Goal: Task Accomplishment & Management: Use online tool/utility

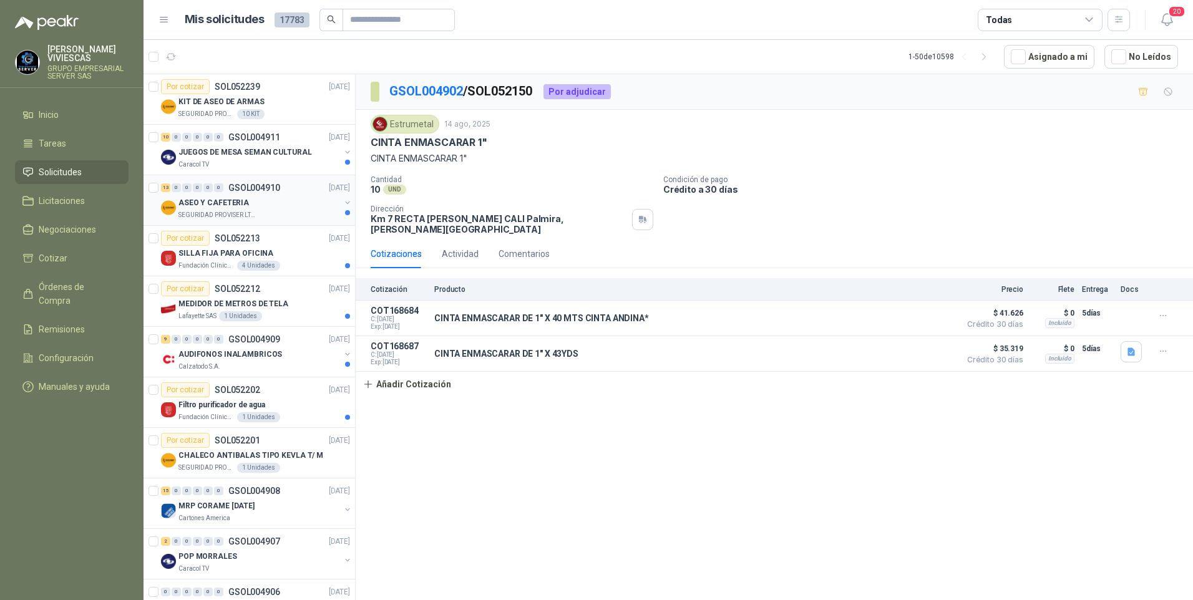
click at [207, 216] on p "SEGURIDAD PROVISER LTDA" at bounding box center [218, 215] width 79 height 10
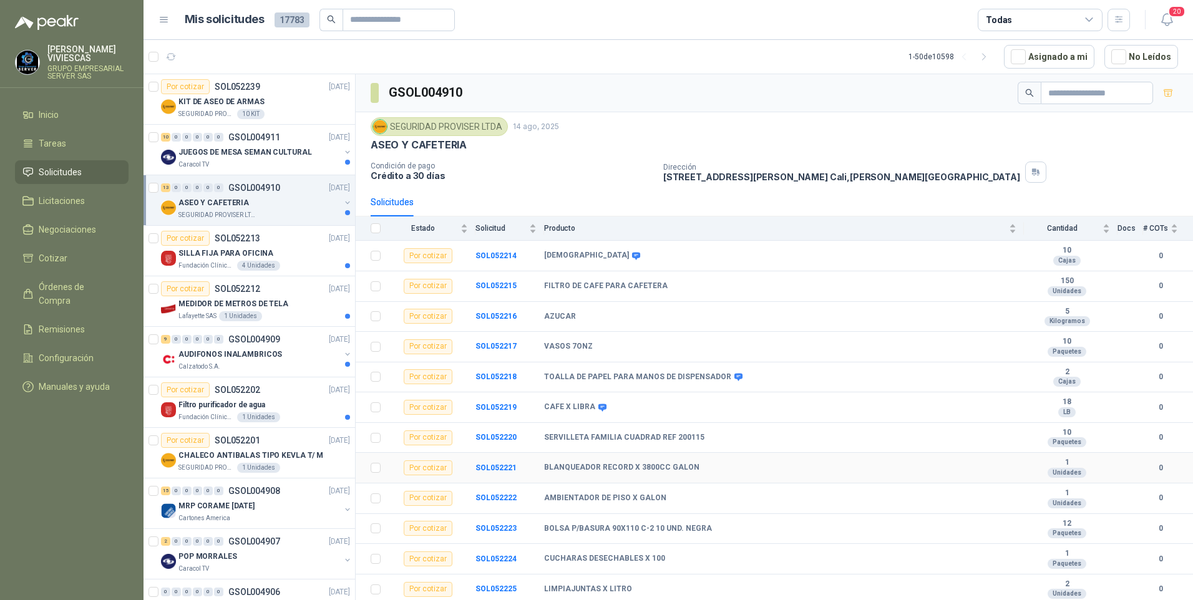
scroll to position [31, 0]
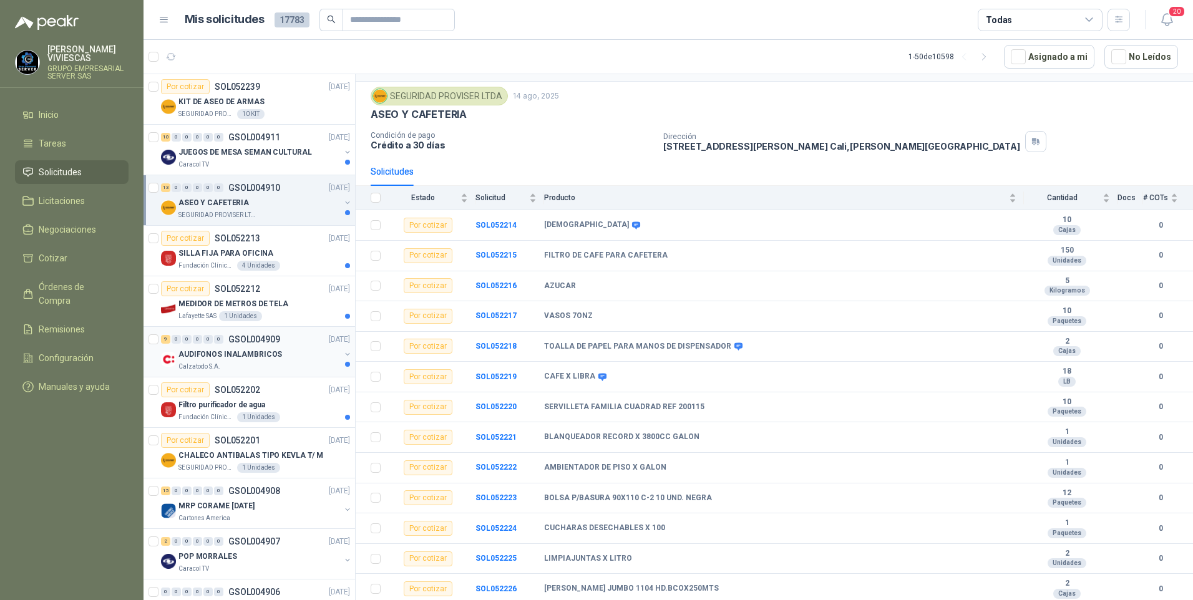
click at [200, 357] on p "AUDIFONOS INALAMBRICOS" at bounding box center [231, 355] width 104 height 12
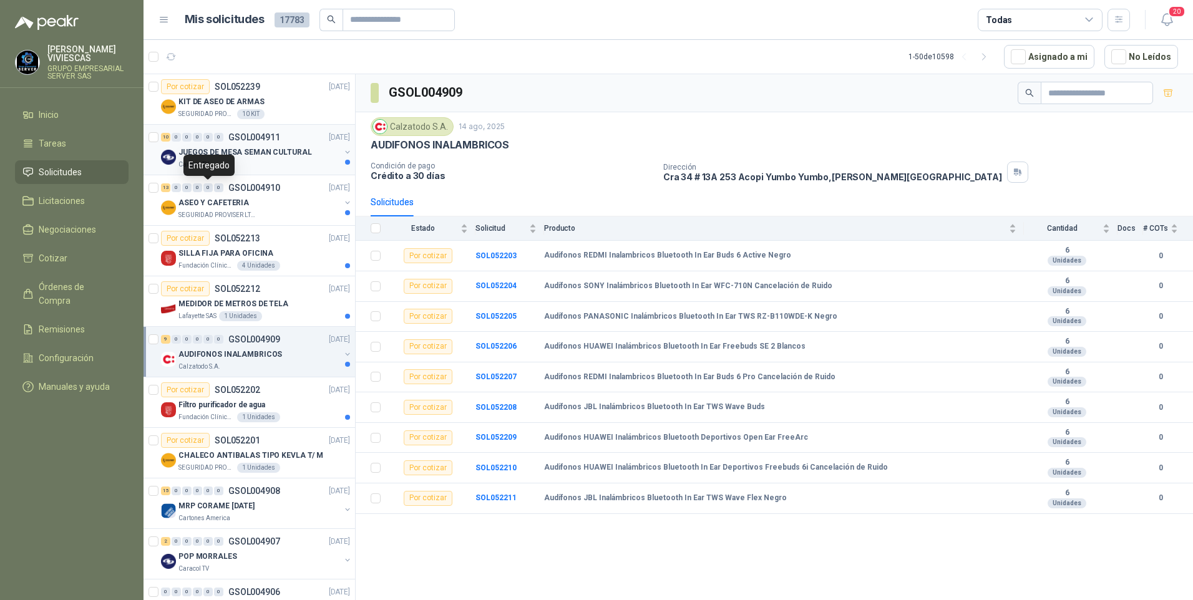
click at [208, 161] on div "Entregado" at bounding box center [209, 165] width 51 height 21
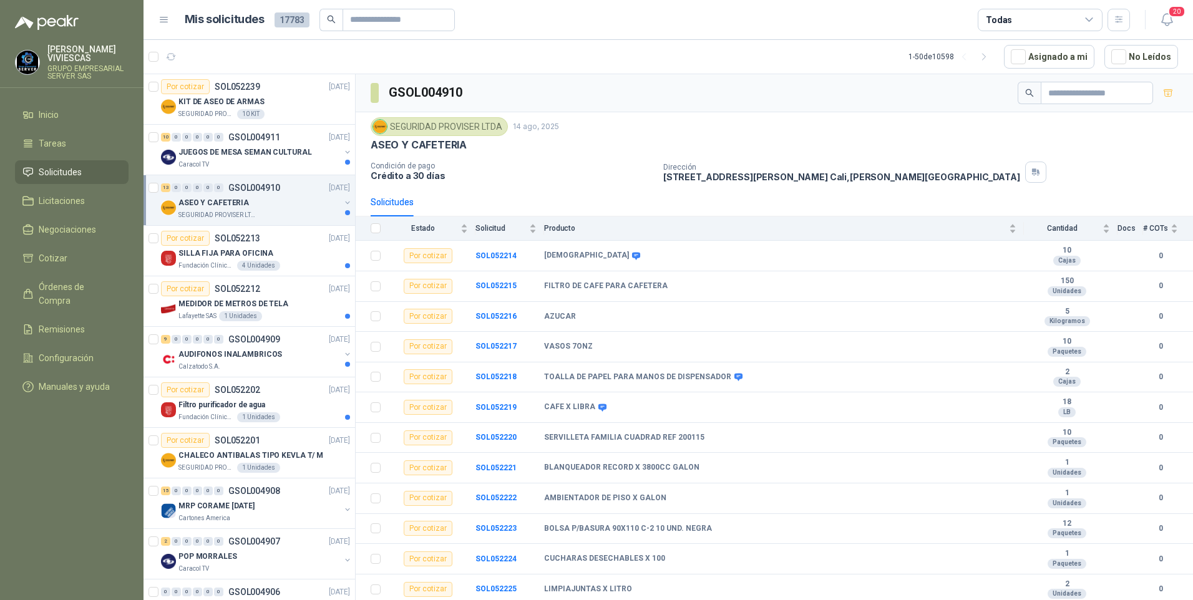
click at [208, 210] on div "ASEO Y CAFETERIA" at bounding box center [260, 202] width 162 height 15
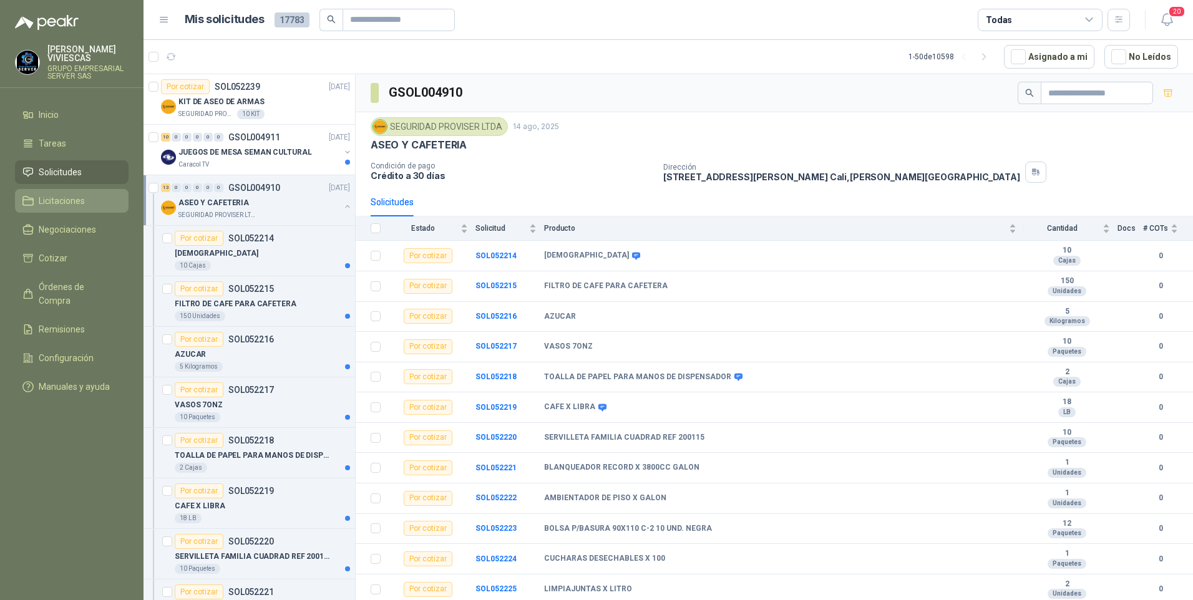
scroll to position [4, 0]
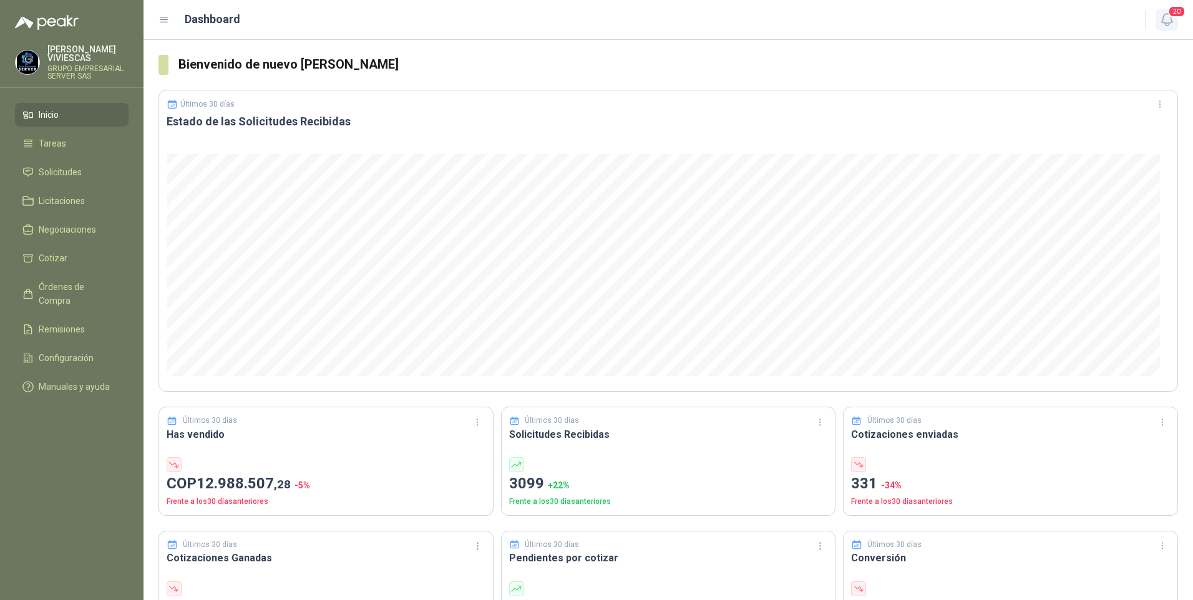
click at [1165, 19] on icon "button" at bounding box center [1168, 20] width 16 height 16
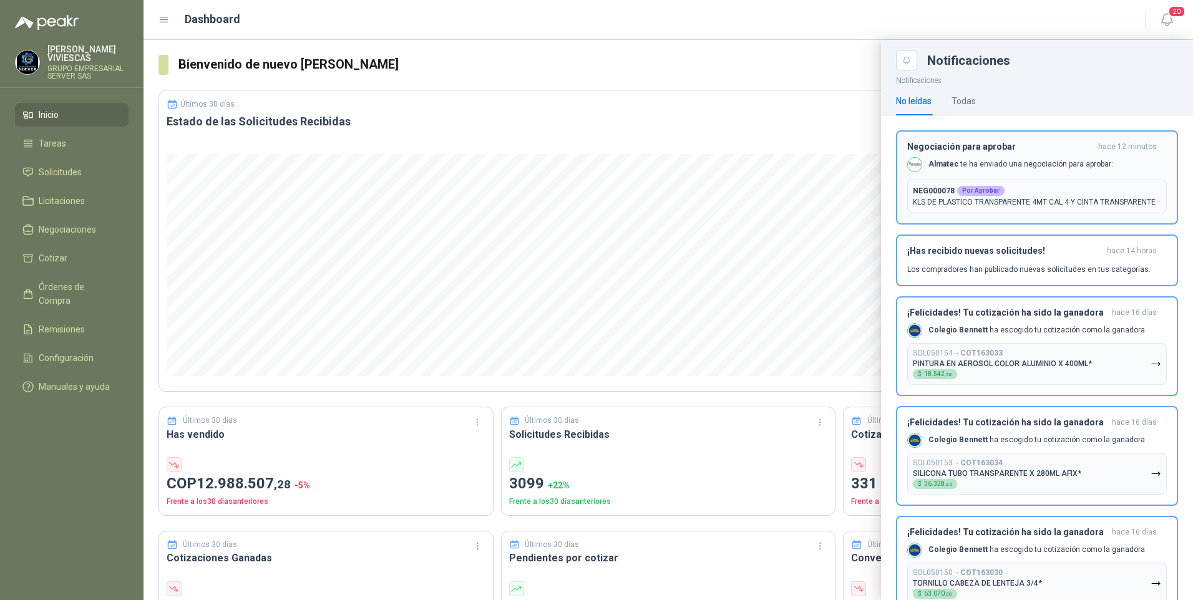
click at [1022, 200] on p "KLS DE PLASTICO TRANSPARENTE 4MT CAL 4 Y CINTA TRANSPARENTE" at bounding box center [1037, 202] width 248 height 11
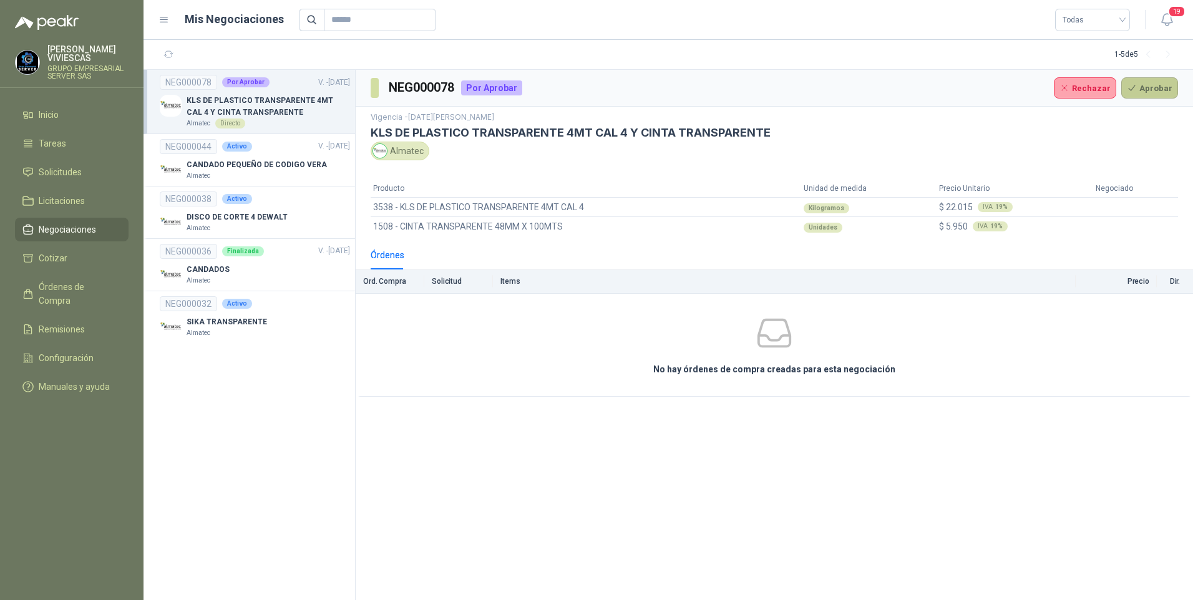
click at [1147, 87] on button "Aprobar" at bounding box center [1150, 87] width 57 height 21
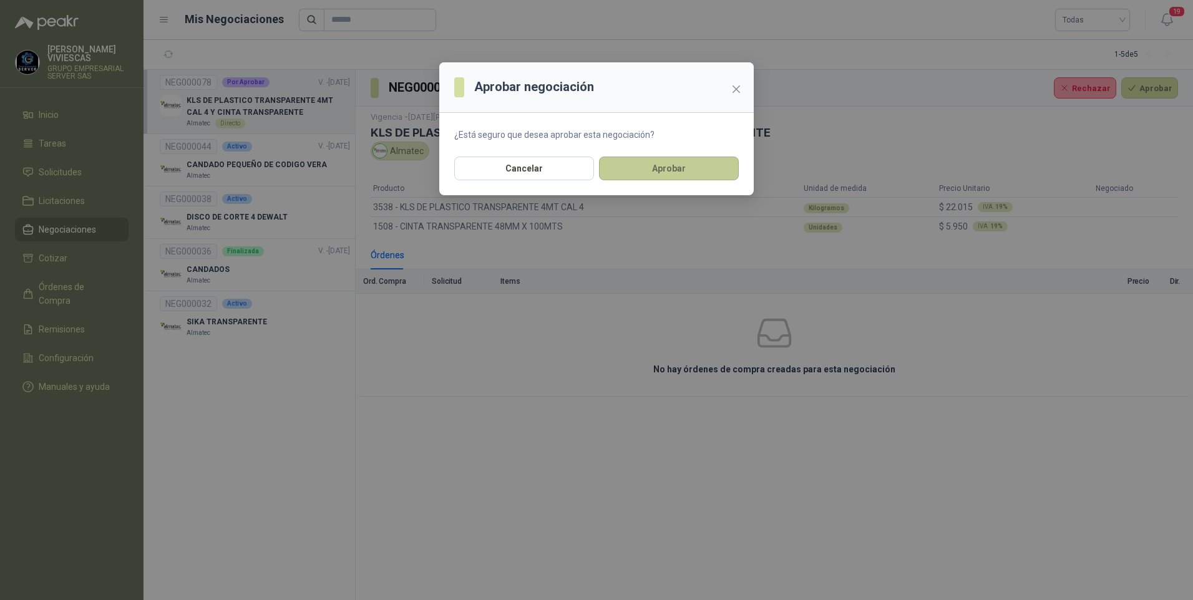
click at [654, 168] on button "Aprobar" at bounding box center [669, 169] width 140 height 24
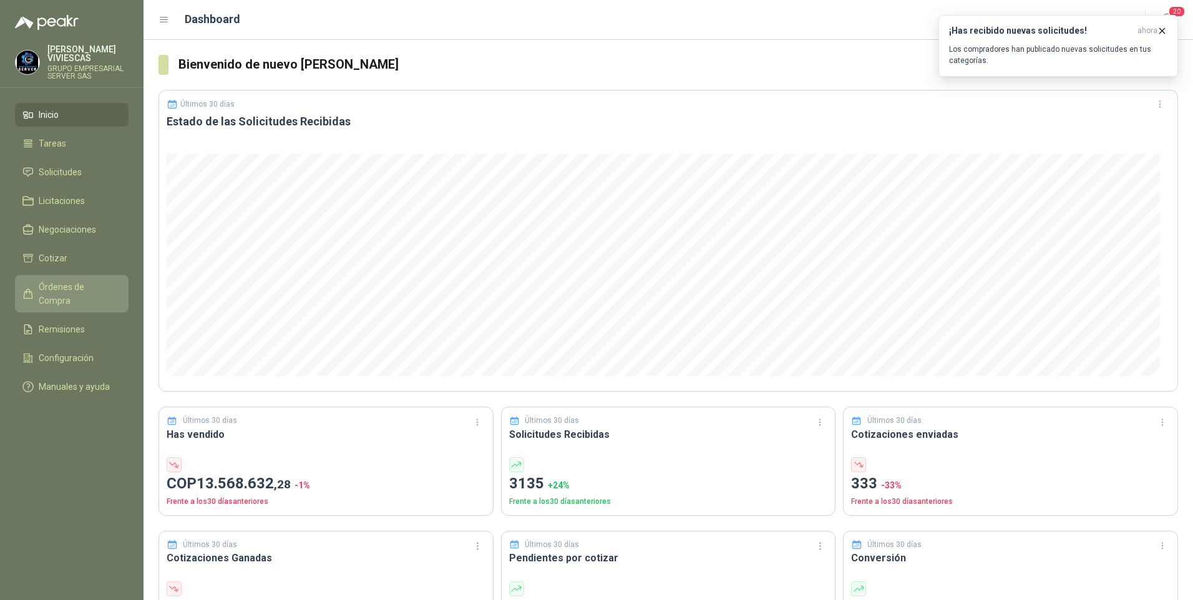
click at [77, 285] on span "Órdenes de Compra" at bounding box center [78, 293] width 78 height 27
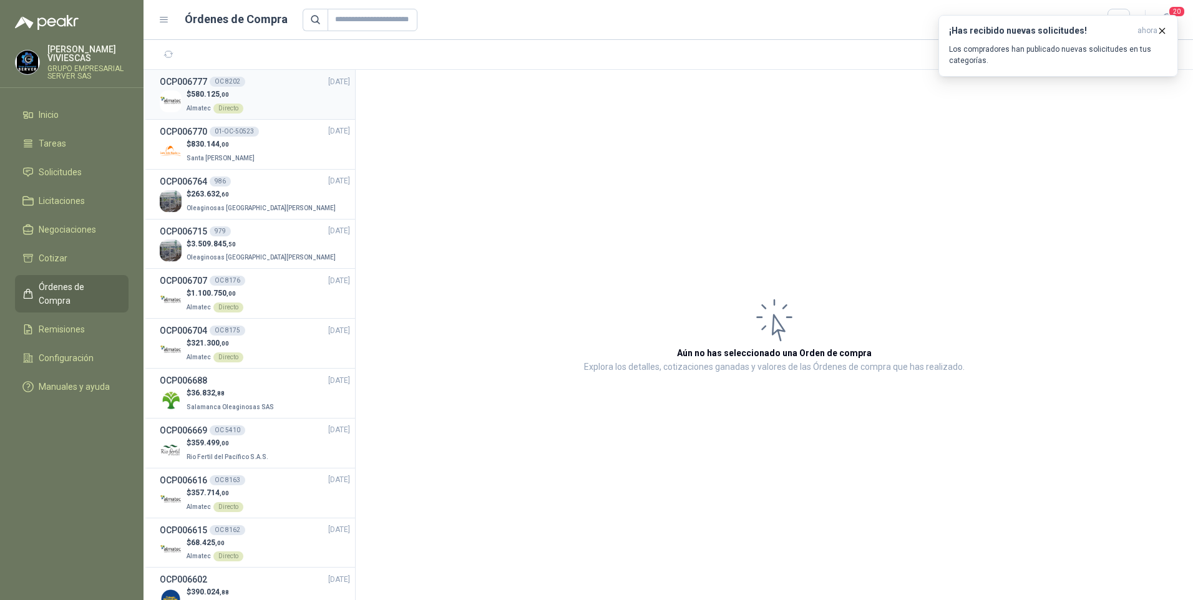
click at [179, 86] on h3 "OCP006777" at bounding box center [183, 82] width 47 height 14
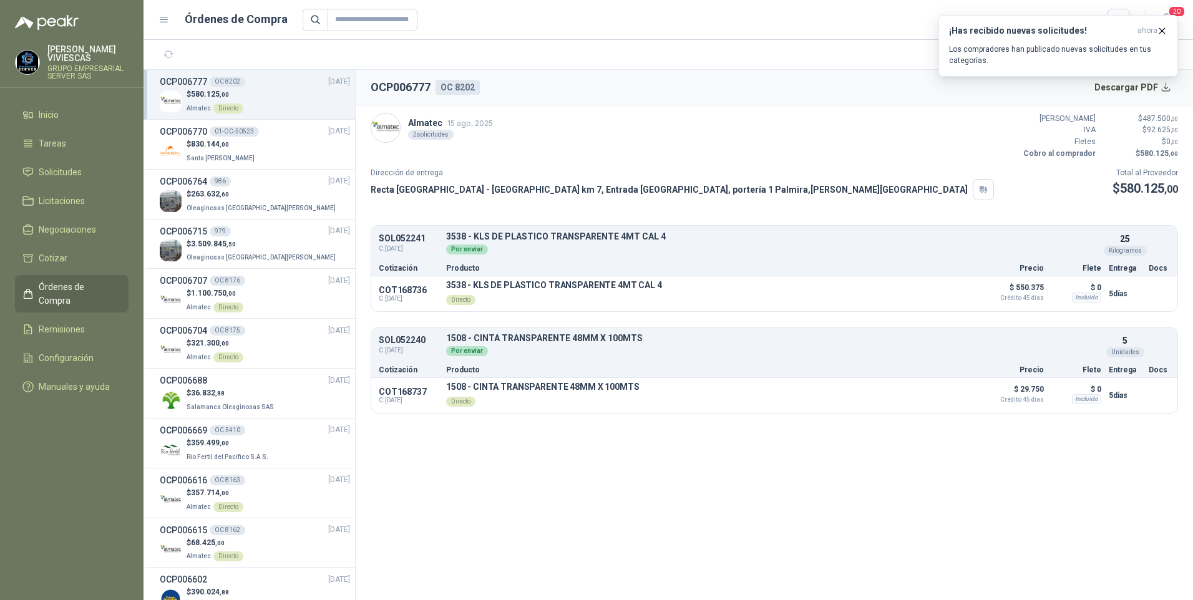
click at [690, 106] on article "Almatec 15 ago, 2025 2 solicitudes Valor Bruto $ 487.500 ,00 IVA $ 92.625 ,00 F…" at bounding box center [775, 263] width 838 height 316
click at [1180, 7] on span "20" at bounding box center [1176, 12] width 17 height 12
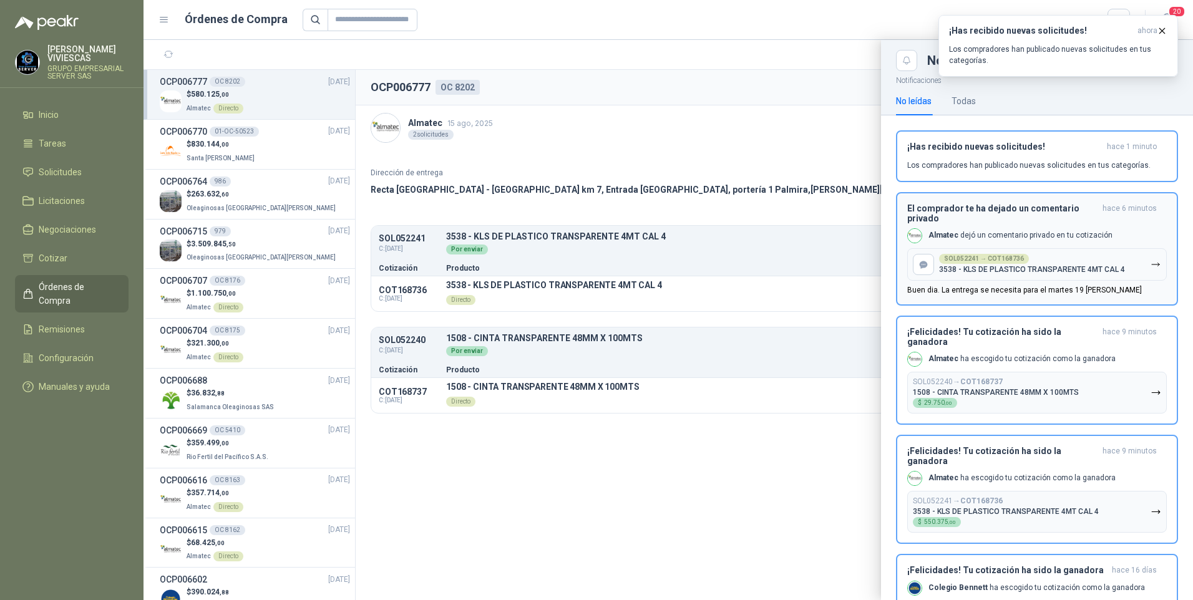
click at [982, 293] on p "Buen dia. La entrega se necesita para el martes 19 de agosto" at bounding box center [1025, 290] width 235 height 9
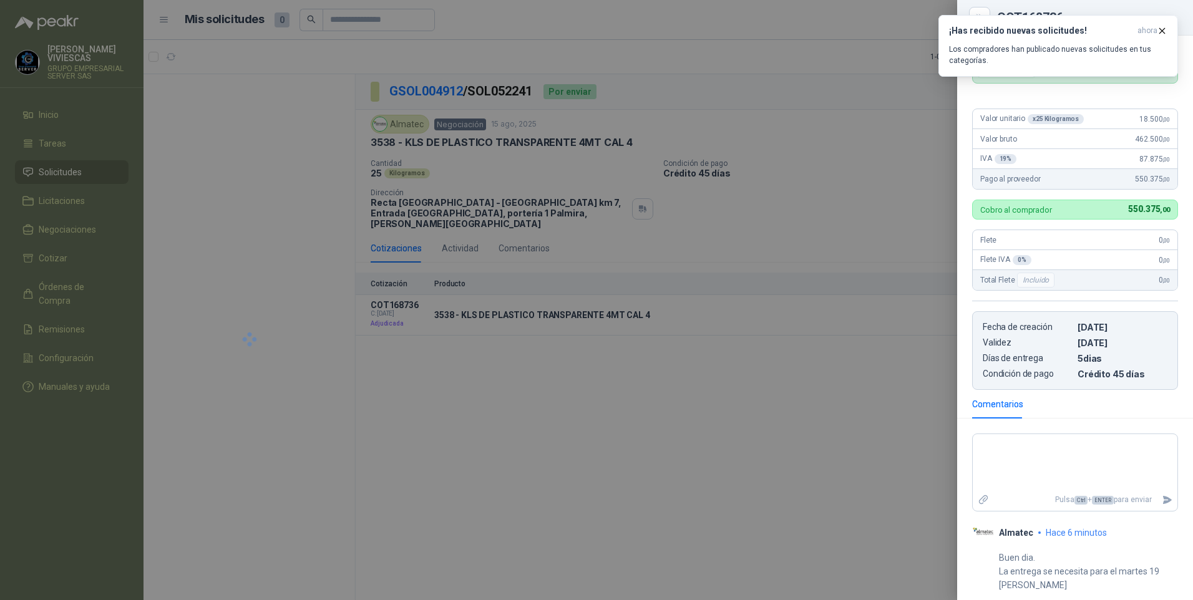
scroll to position [54, 0]
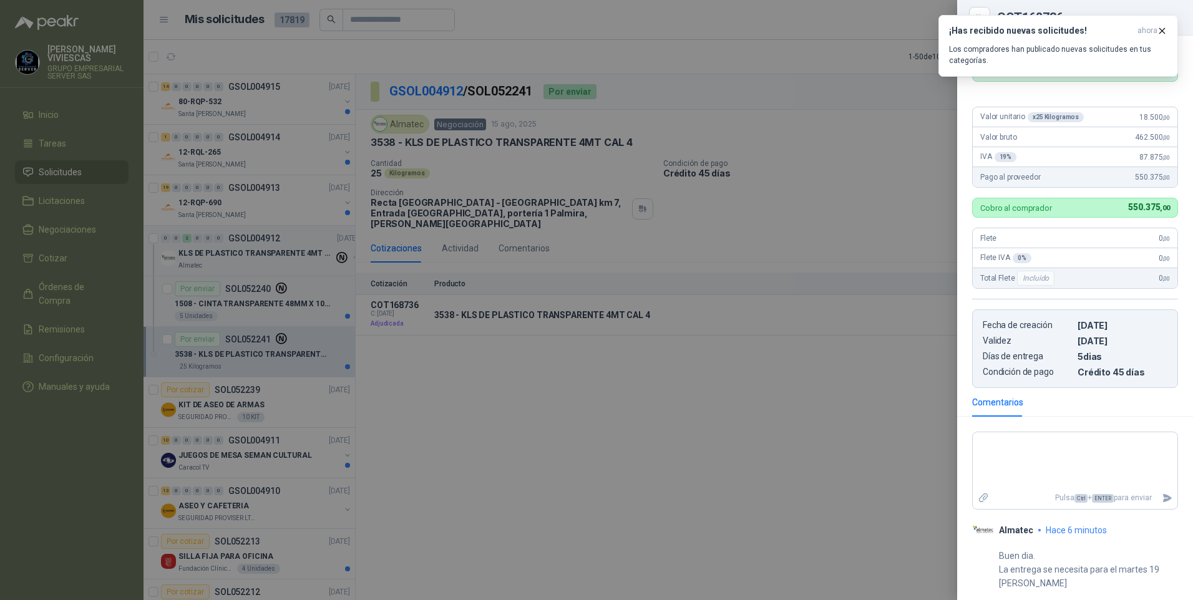
click at [671, 517] on div at bounding box center [596, 300] width 1193 height 600
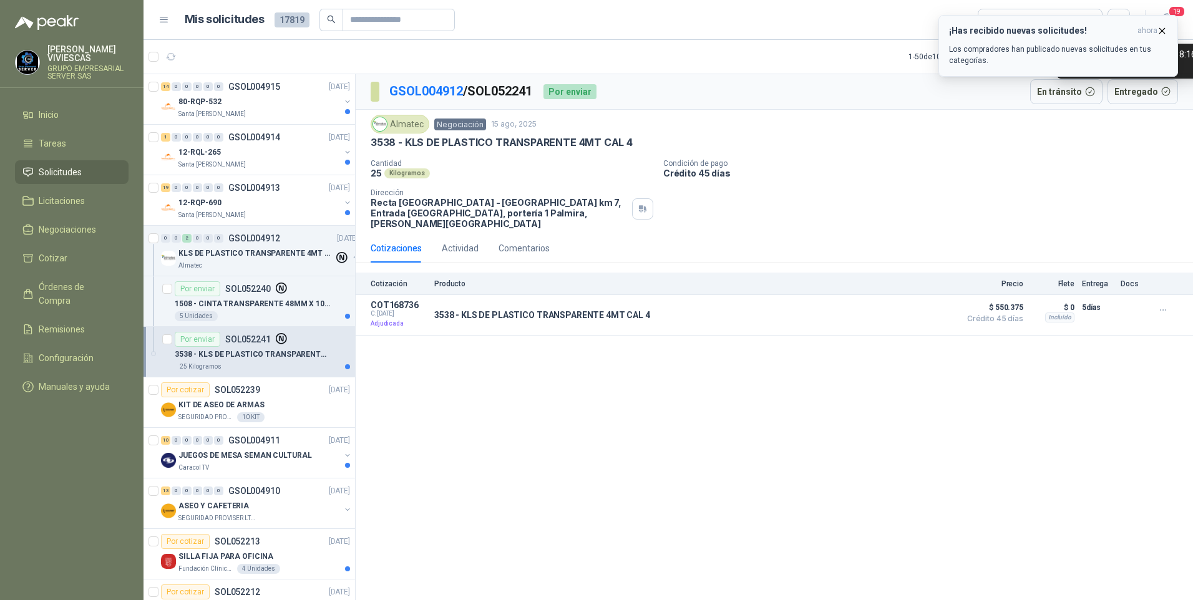
click at [1157, 29] on span "ahora" at bounding box center [1148, 31] width 20 height 11
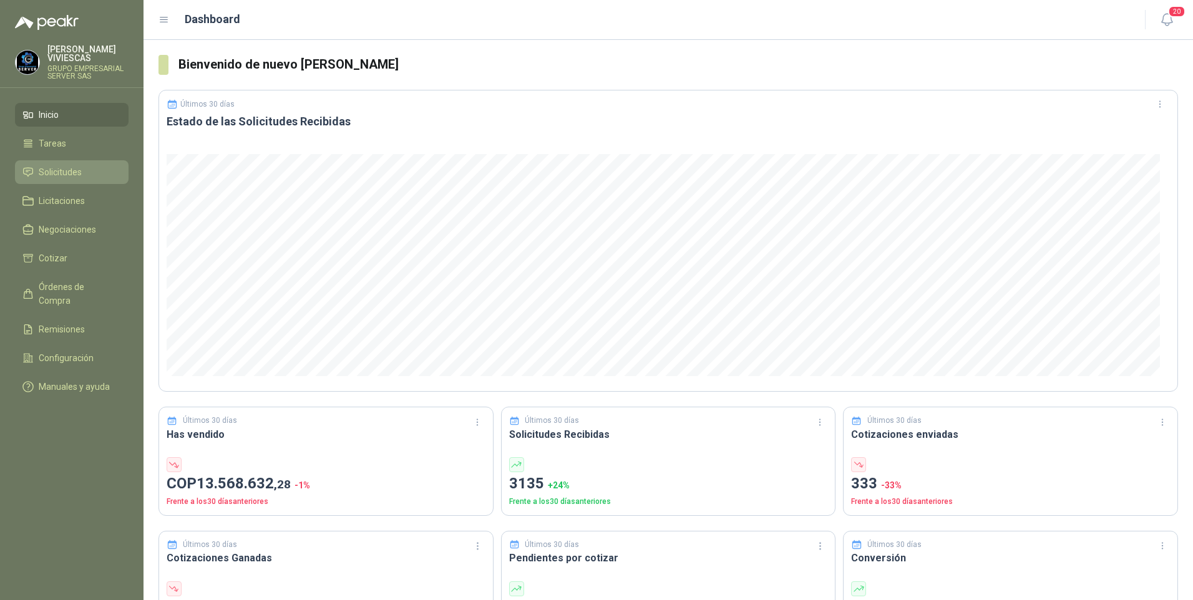
click at [59, 168] on span "Solicitudes" at bounding box center [60, 172] width 43 height 14
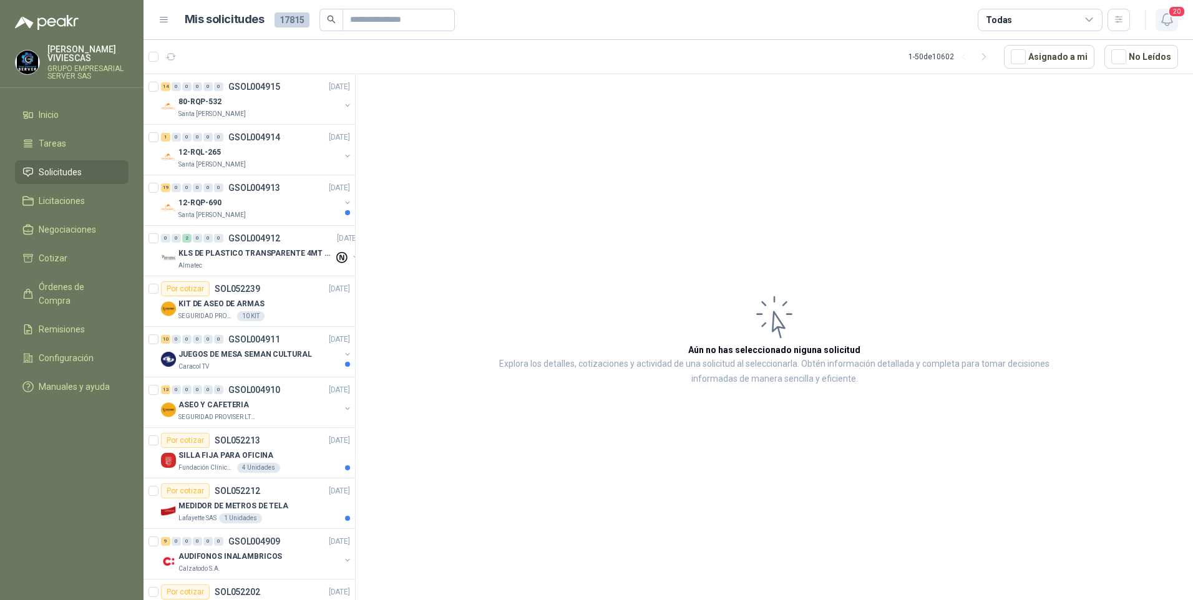
click at [1169, 20] on icon "button" at bounding box center [1168, 20] width 16 height 16
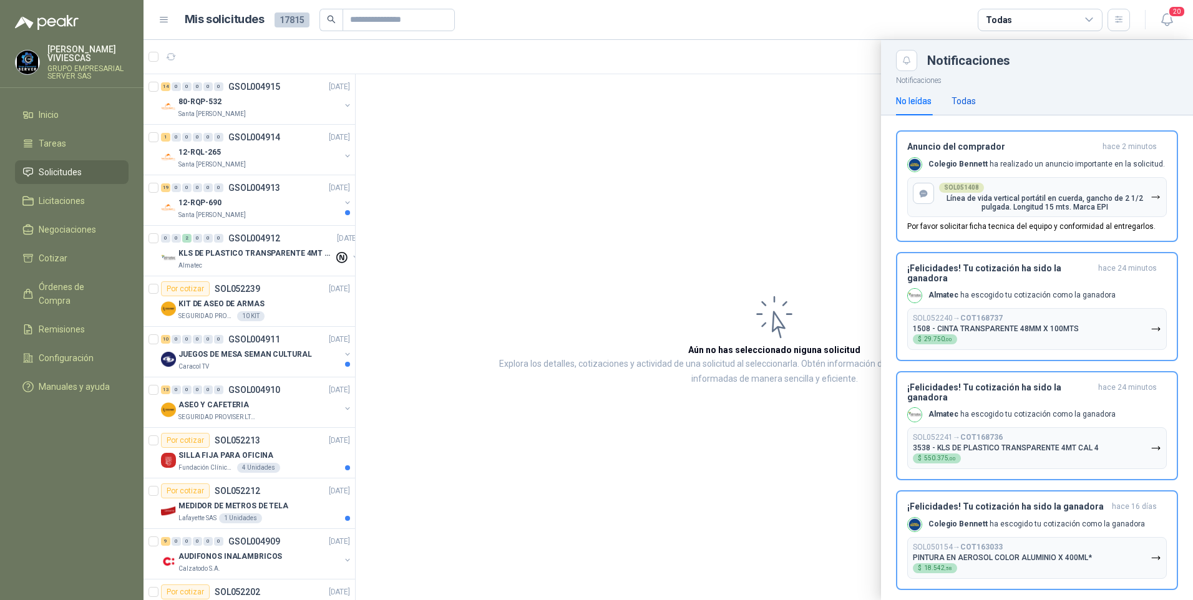
click at [972, 103] on div "Todas" at bounding box center [964, 101] width 24 height 14
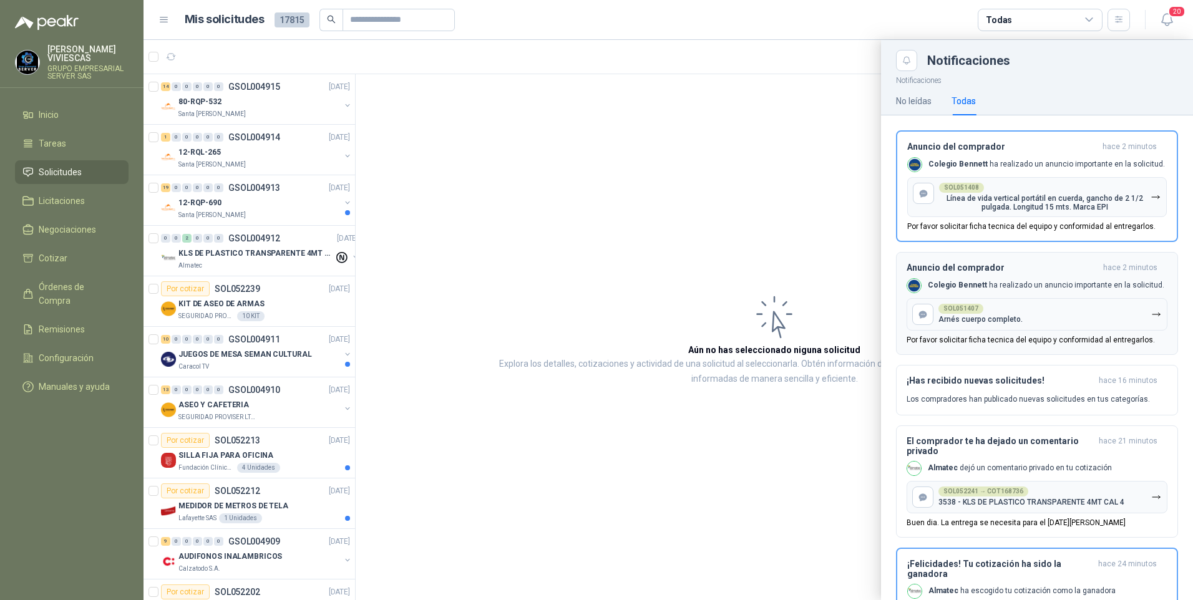
click at [986, 343] on p "Por favor solicitar ficha tecnica del equipo y conformidad al entregarlos." at bounding box center [1031, 340] width 248 height 9
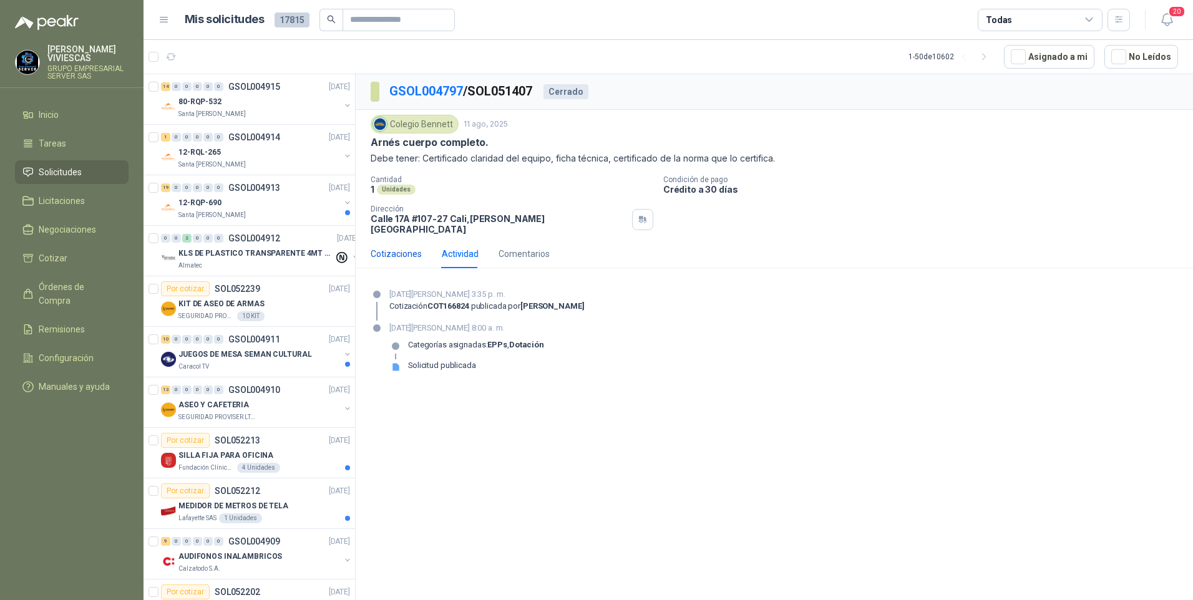
click at [391, 247] on div "Cotizaciones" at bounding box center [396, 254] width 51 height 14
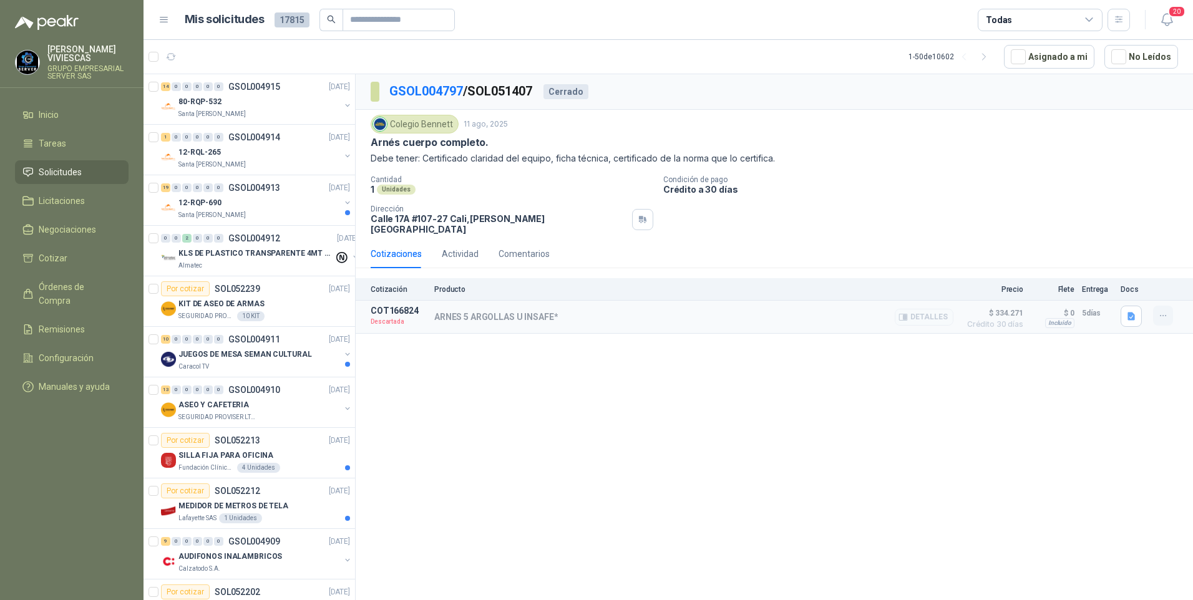
click at [1164, 311] on icon "button" at bounding box center [1163, 316] width 11 height 11
click at [869, 446] on div "GSOL004797 / SOL051407 Cerrado Colegio Bennett 11 ago, 2025 Arnés cuerpo comple…" at bounding box center [775, 339] width 838 height 531
click at [1168, 10] on button "20" at bounding box center [1167, 20] width 22 height 22
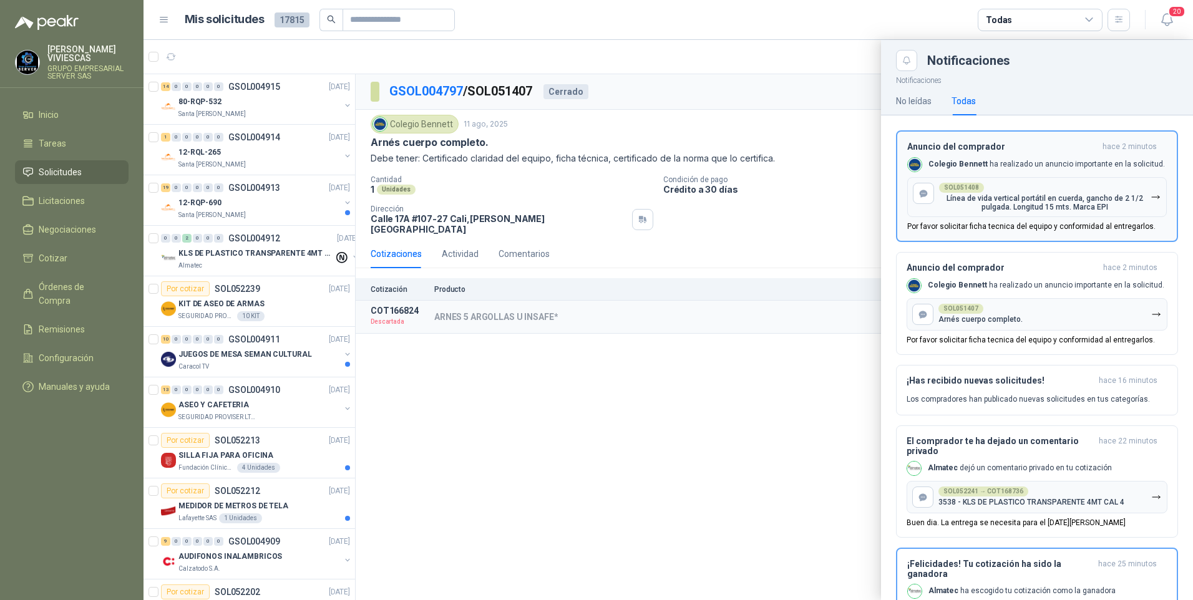
click at [1024, 201] on p "Línea de vida vertical portátil en cuerda, gancho de 2 1/2 pulgada. Longitud 15…" at bounding box center [1045, 202] width 212 height 17
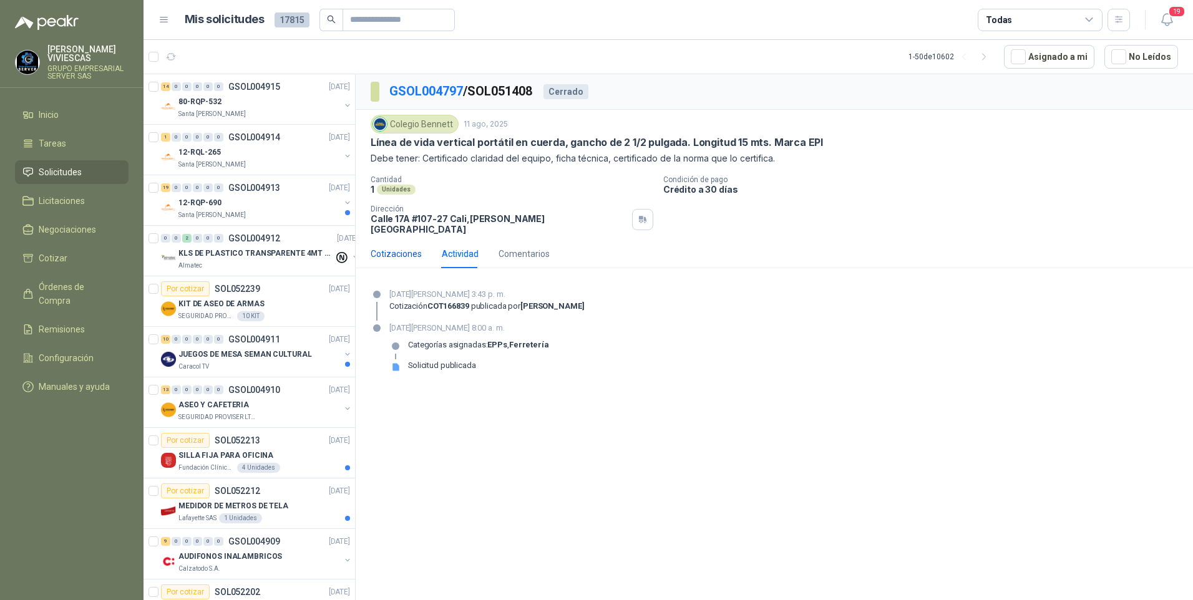
click at [394, 247] on div "Cotizaciones" at bounding box center [396, 254] width 51 height 14
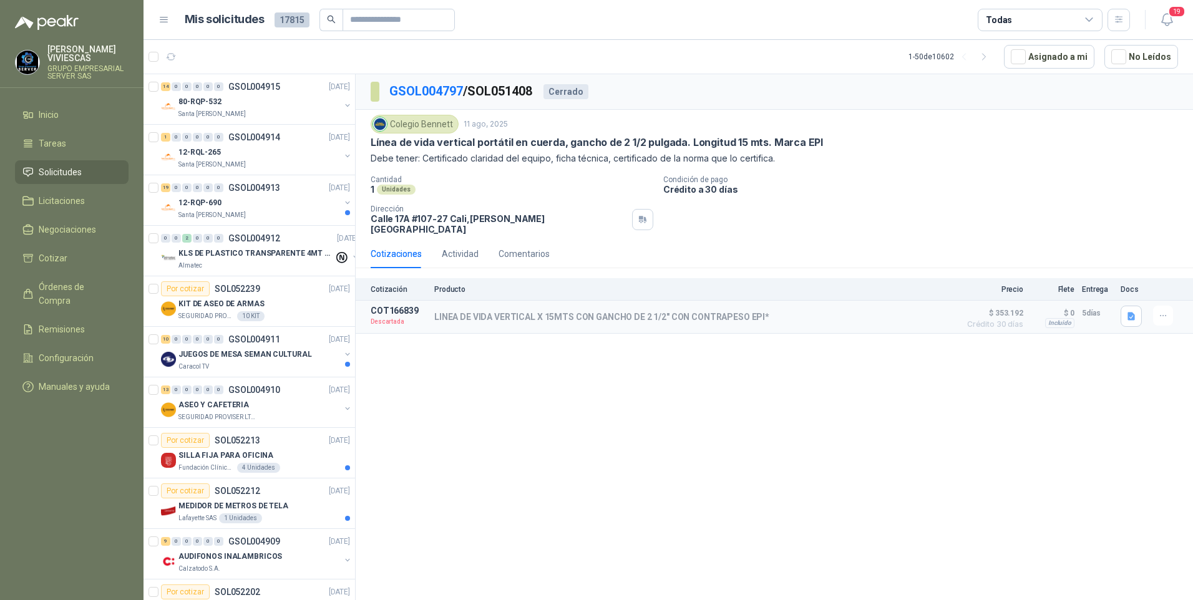
drag, startPoint x: 541, startPoint y: 470, endPoint x: 549, endPoint y: 464, distance: 10.2
click at [549, 464] on div "GSOL004797 / SOL051408 Cerrado Colegio Bennett 11 ago, 2025 Línea de vida verti…" at bounding box center [775, 339] width 838 height 531
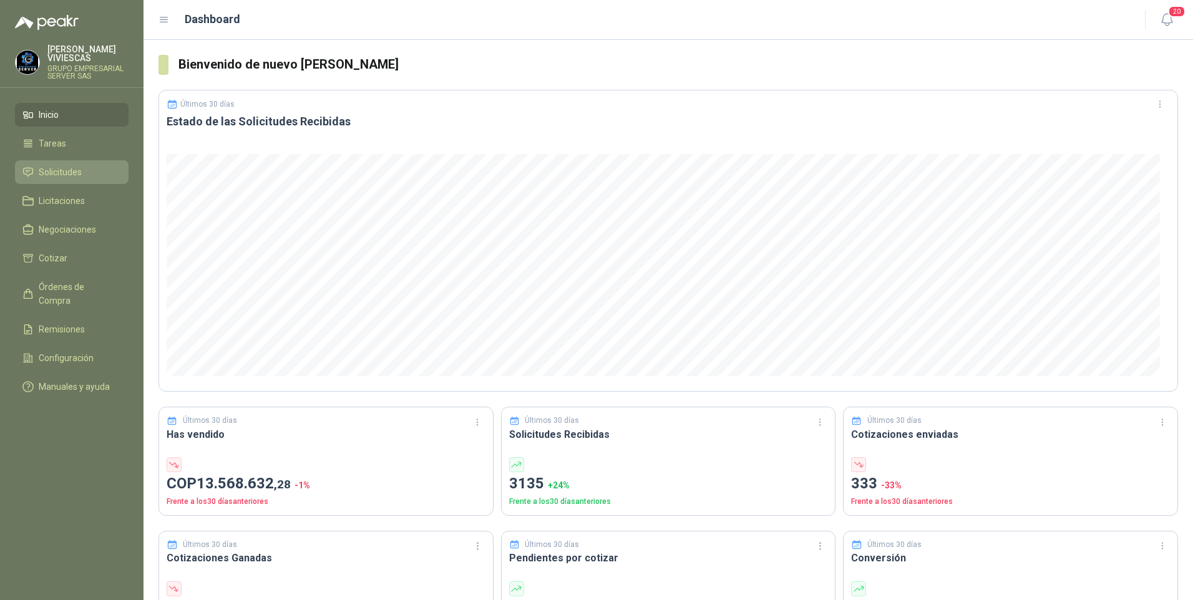
click at [56, 177] on span "Solicitudes" at bounding box center [60, 172] width 43 height 14
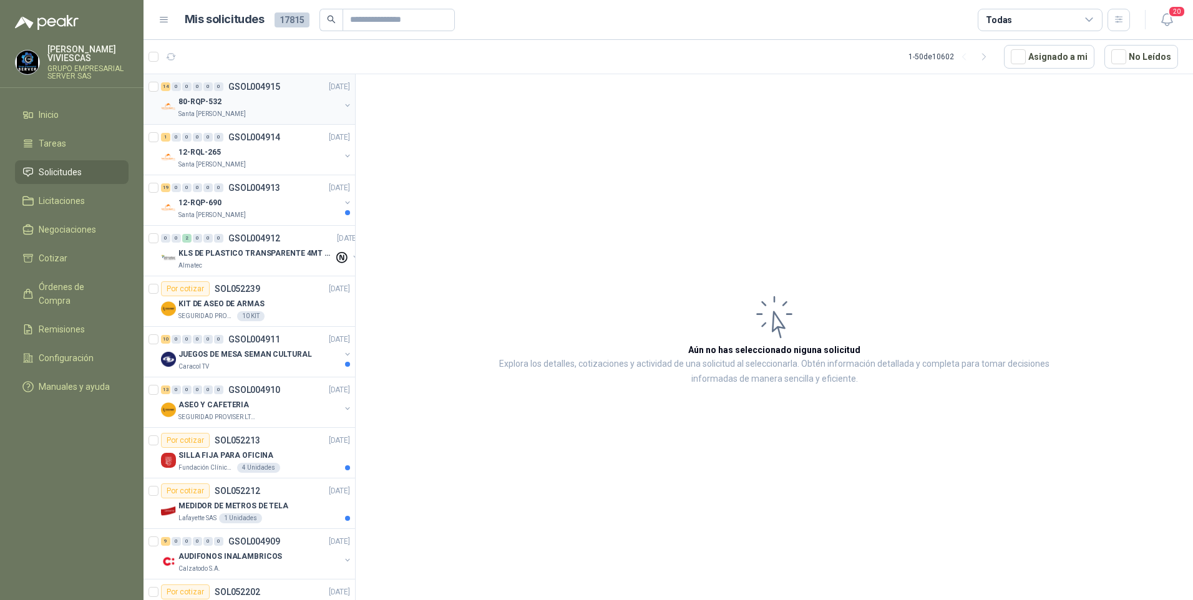
click at [197, 103] on p "80-RQP-532" at bounding box center [200, 102] width 43 height 12
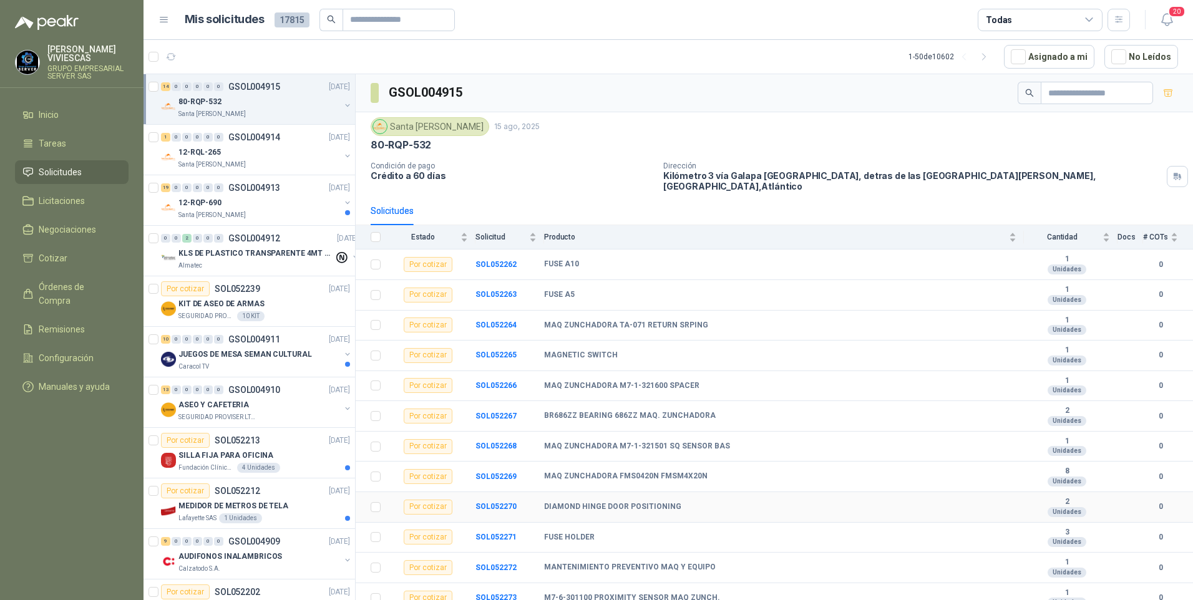
scroll to position [61, 0]
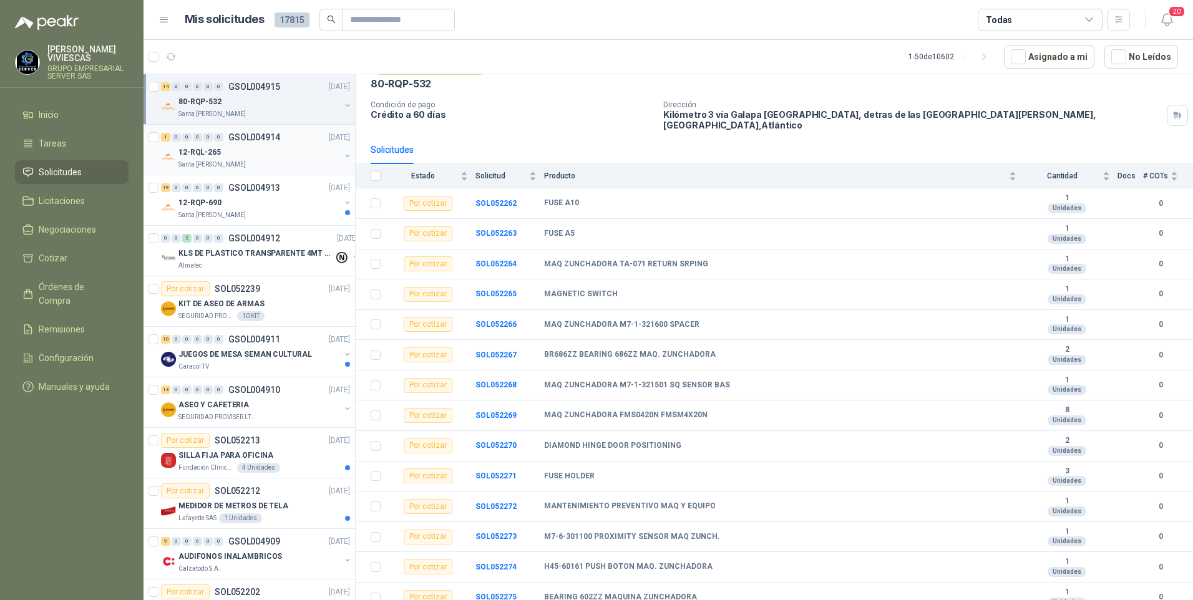
click at [212, 155] on p "12-RQL-265" at bounding box center [200, 153] width 42 height 12
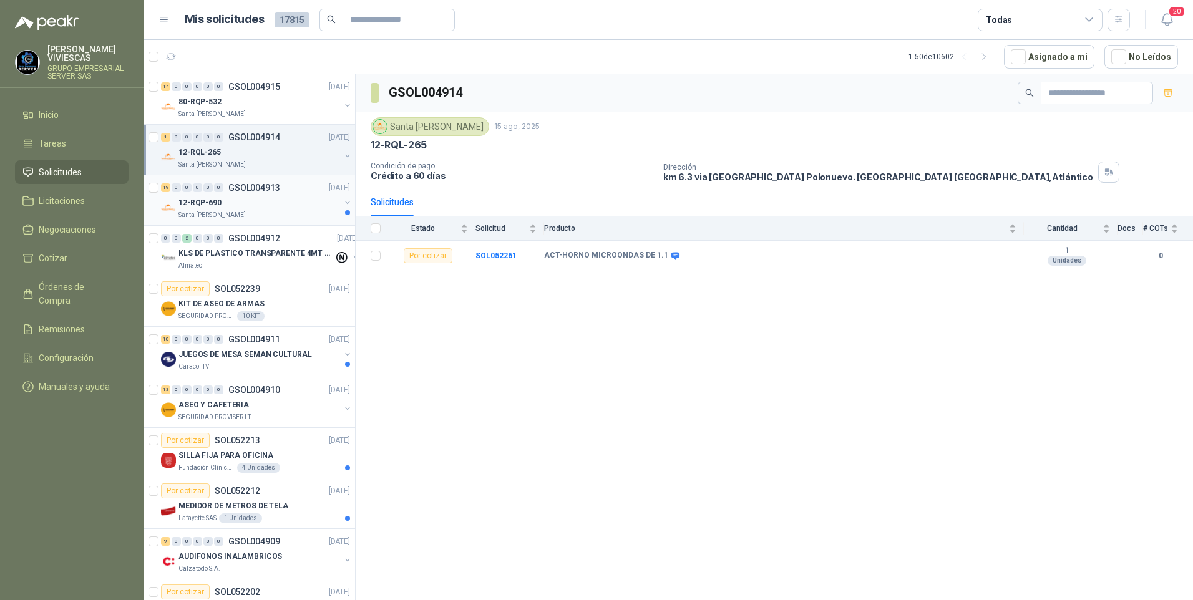
click at [205, 207] on p "12-RQP-690" at bounding box center [200, 203] width 43 height 12
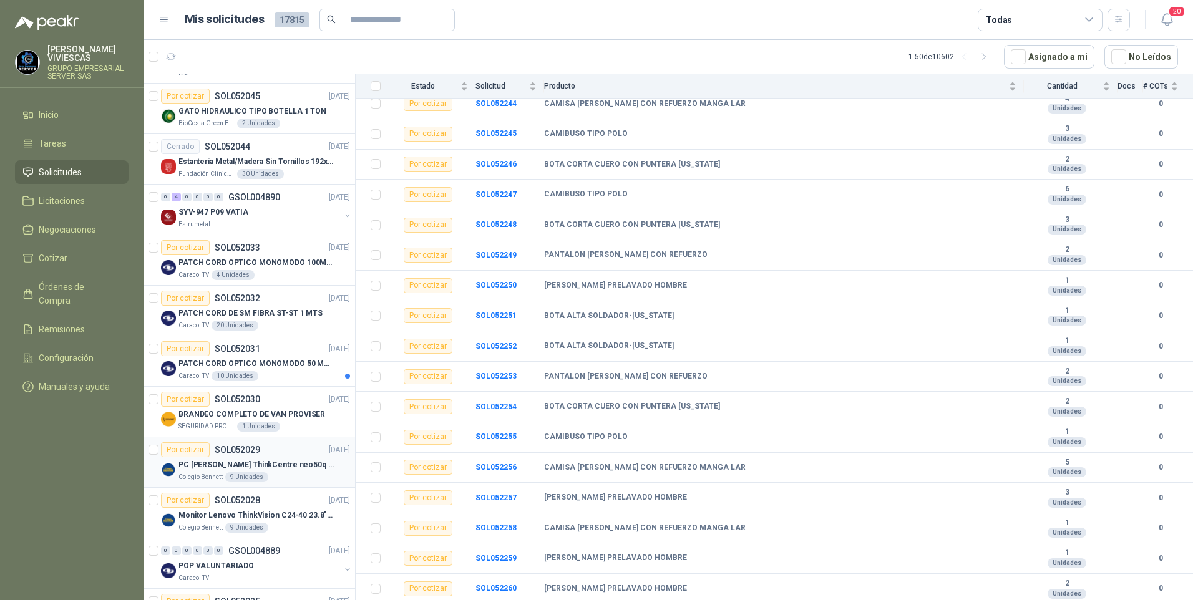
scroll to position [2025, 0]
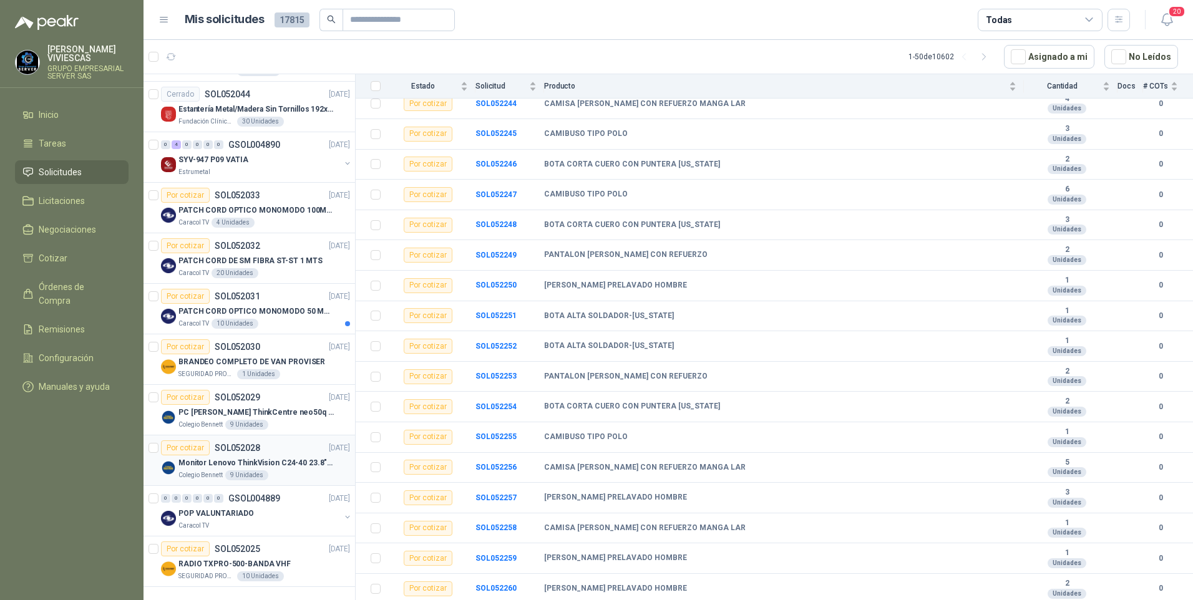
click at [202, 458] on p "Monitor Lenovo ThinkVision C24-40 23.8" 3YW" at bounding box center [256, 464] width 155 height 12
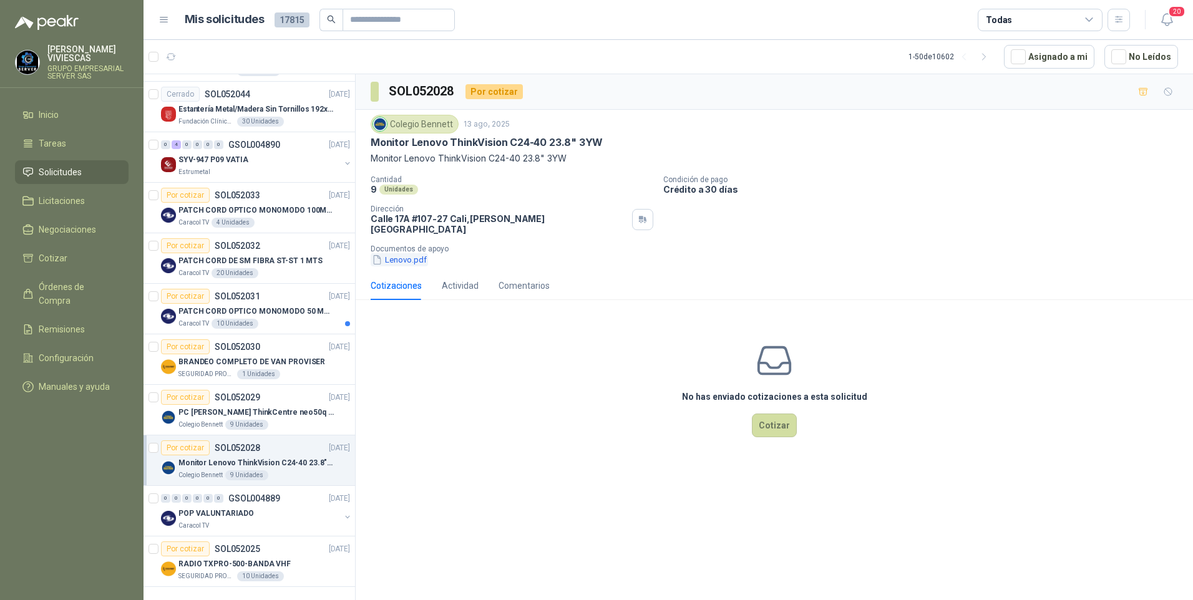
click at [403, 253] on button "Lenovo.pdf" at bounding box center [399, 259] width 57 height 13
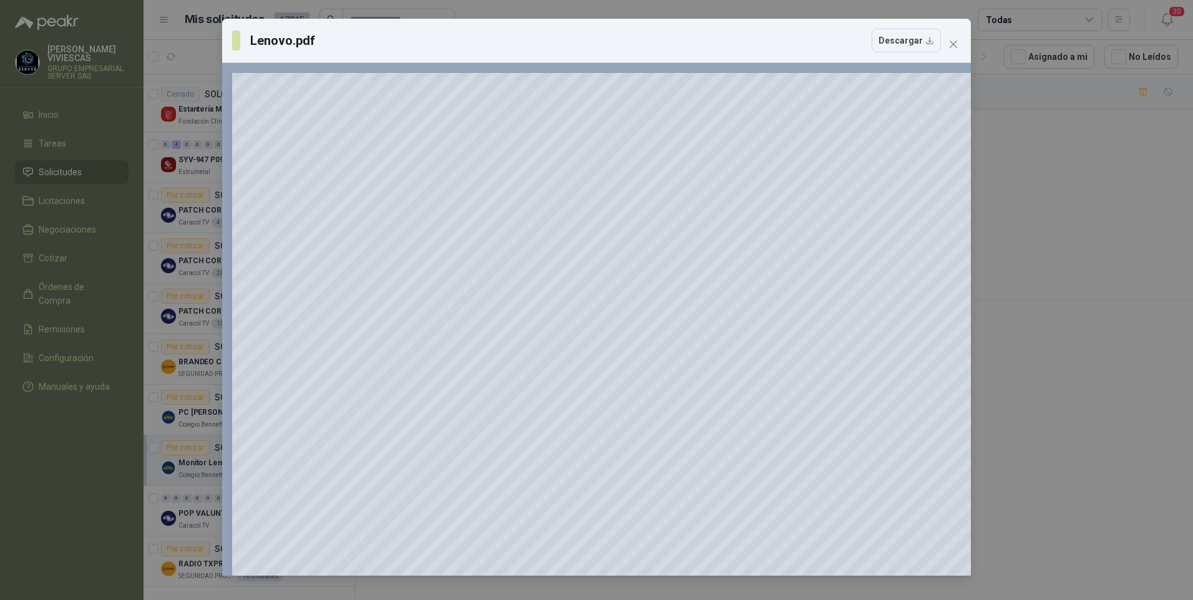
click at [1088, 287] on div "Lenovo.pdf Descargar 150 %" at bounding box center [596, 300] width 1193 height 600
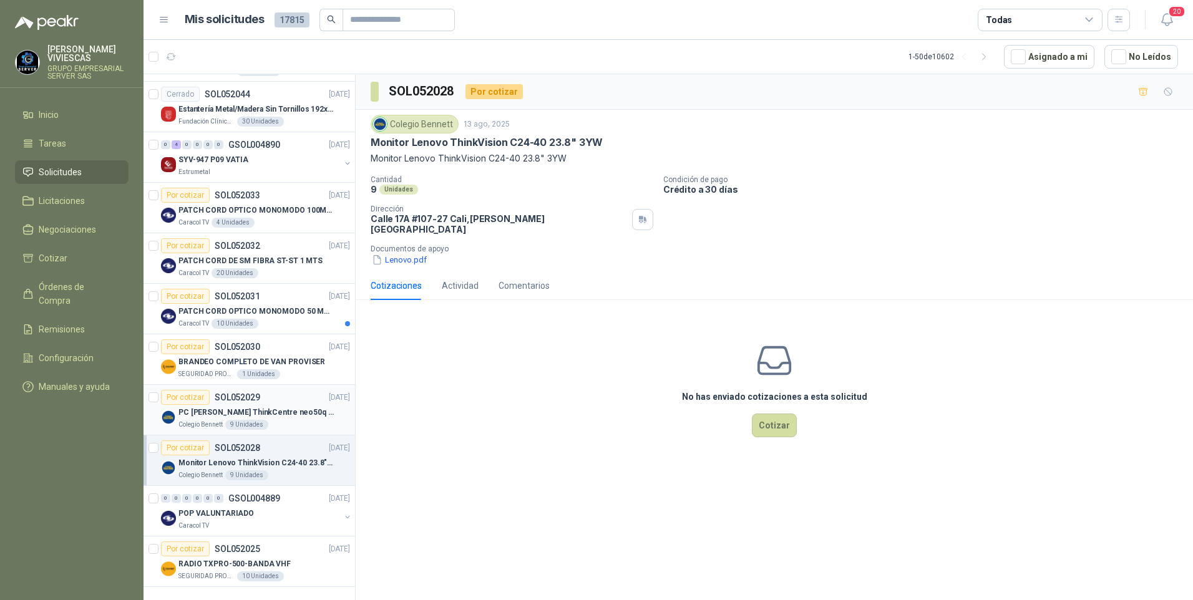
click at [215, 407] on p "PC Lenovo ThinkCentre neo50q Gen 4 Core i5 16Gb 512Gb SSD Win 11 Pro 3YW Con Te…" at bounding box center [256, 413] width 155 height 12
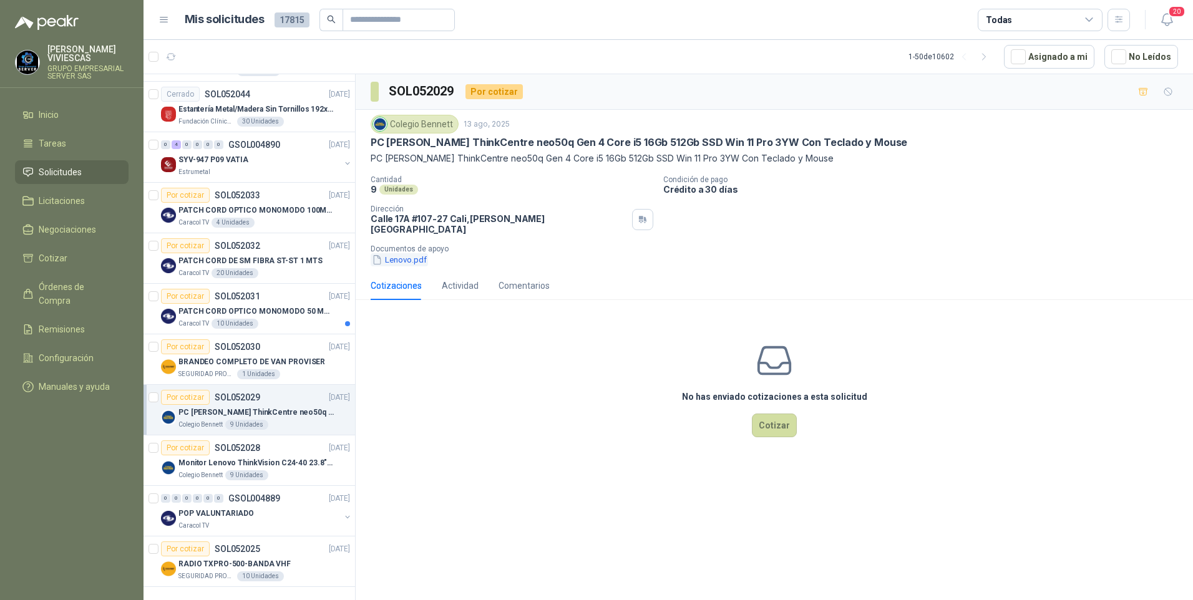
click at [403, 253] on button "Lenovo.pdf" at bounding box center [399, 259] width 57 height 13
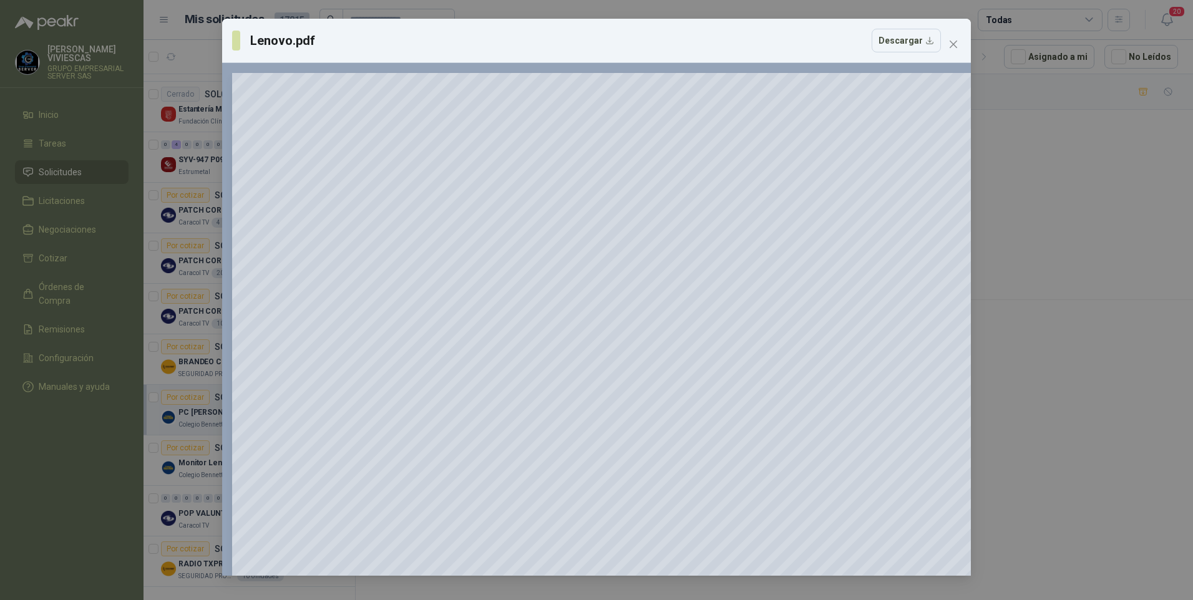
click at [1049, 423] on div "Lenovo.pdf Descargar 150 %" at bounding box center [596, 300] width 1193 height 600
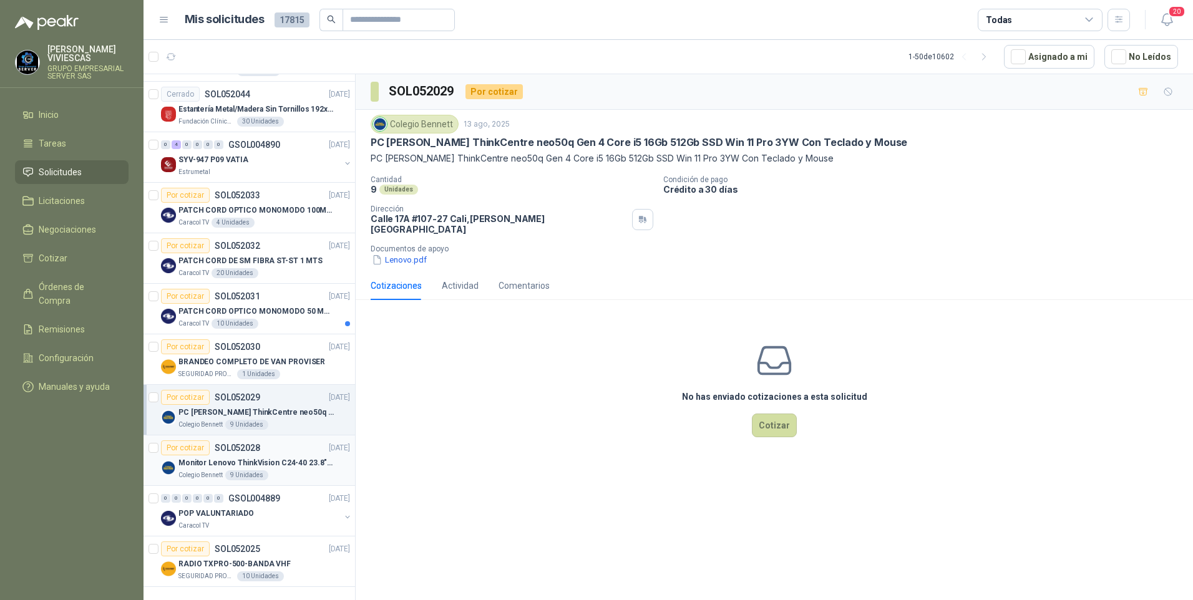
click at [217, 458] on p "Monitor Lenovo ThinkVision C24-40 23.8" 3YW" at bounding box center [256, 464] width 155 height 12
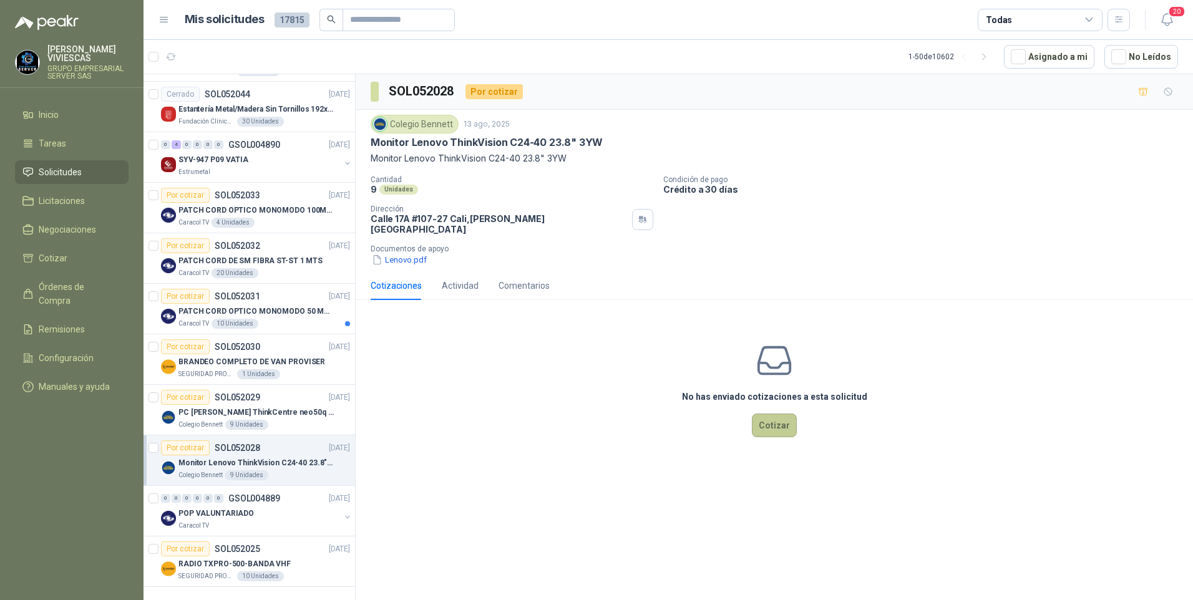
click at [772, 415] on button "Cotizar" at bounding box center [774, 426] width 45 height 24
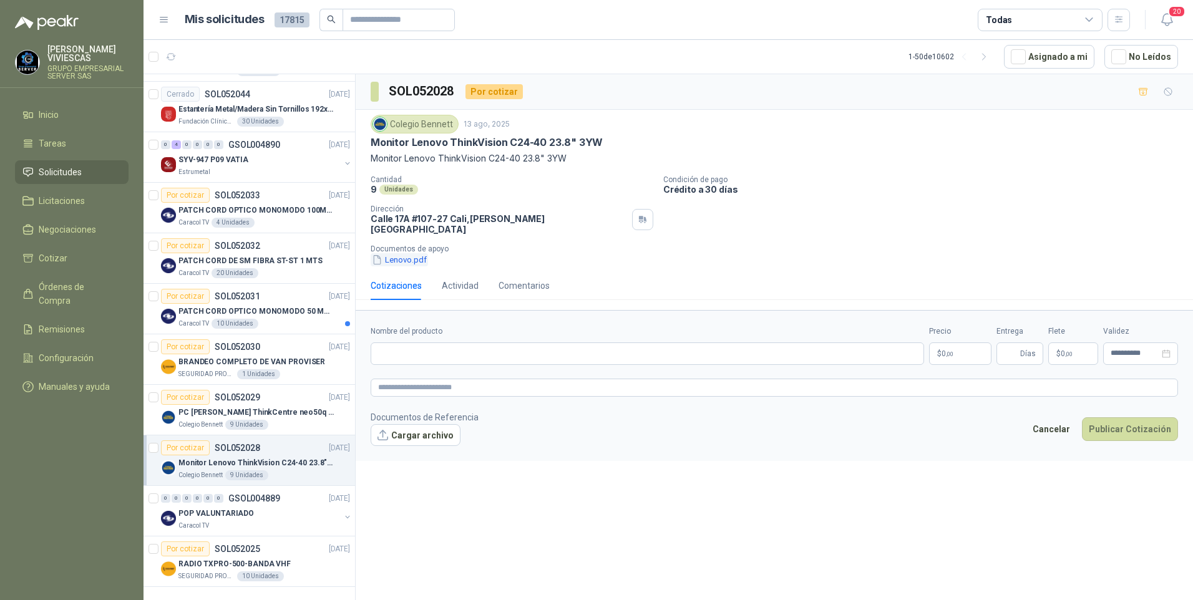
click at [396, 255] on button "Lenovo.pdf" at bounding box center [399, 259] width 57 height 13
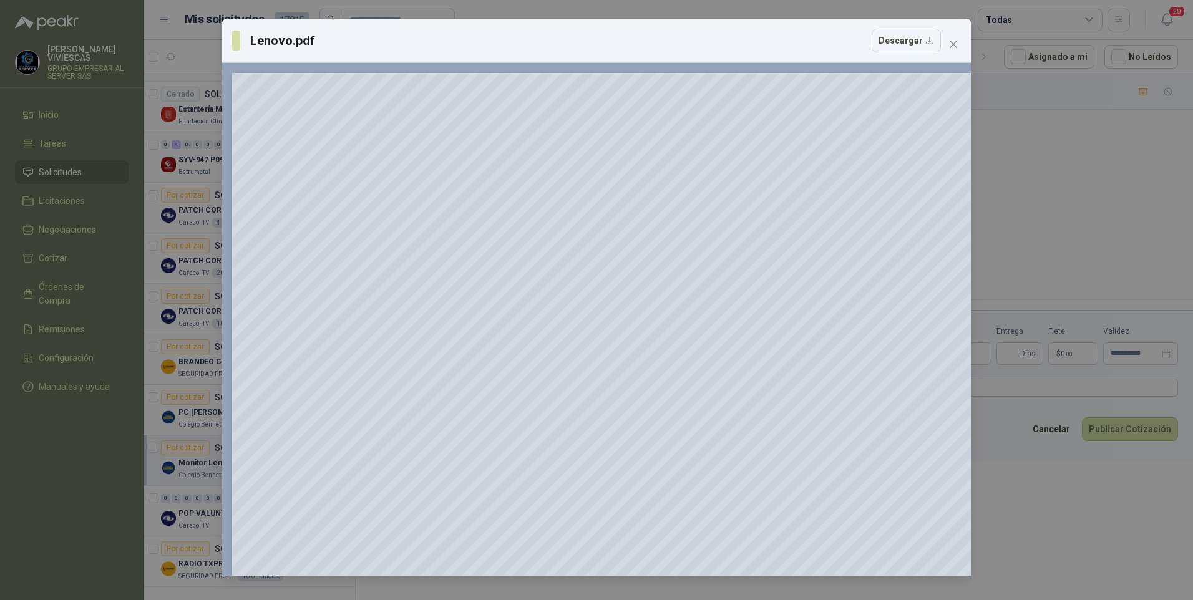
click at [1071, 225] on div "Lenovo.pdf Descargar 150 %" at bounding box center [596, 300] width 1193 height 600
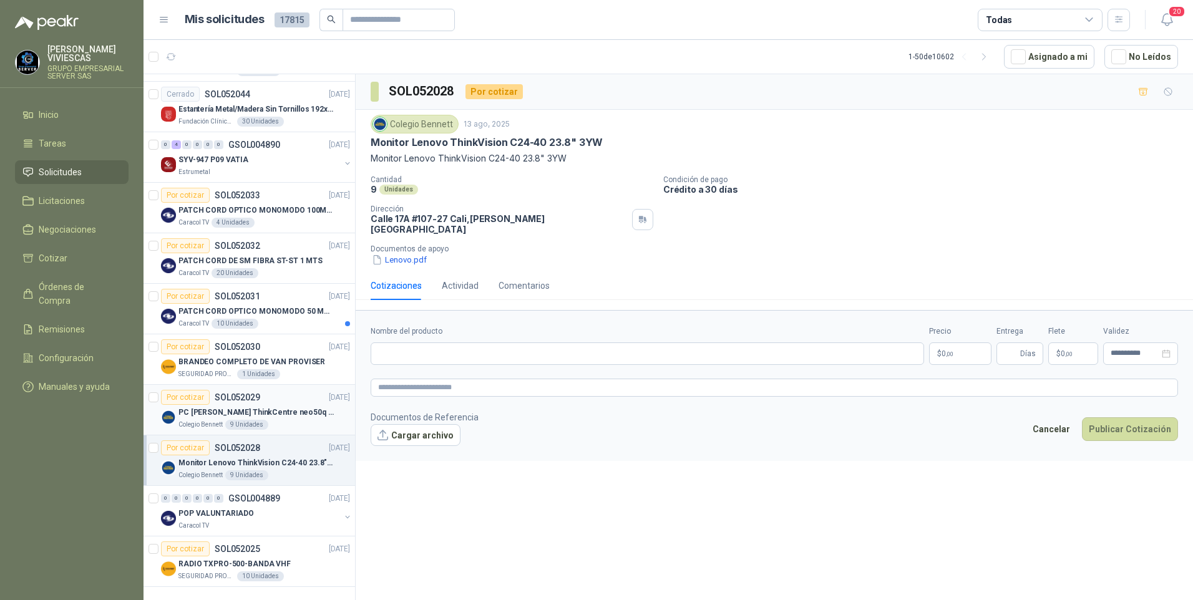
click at [223, 407] on p "PC Lenovo ThinkCentre neo50q Gen 4 Core i5 16Gb 512Gb SSD Win 11 Pro 3YW Con Te…" at bounding box center [256, 413] width 155 height 12
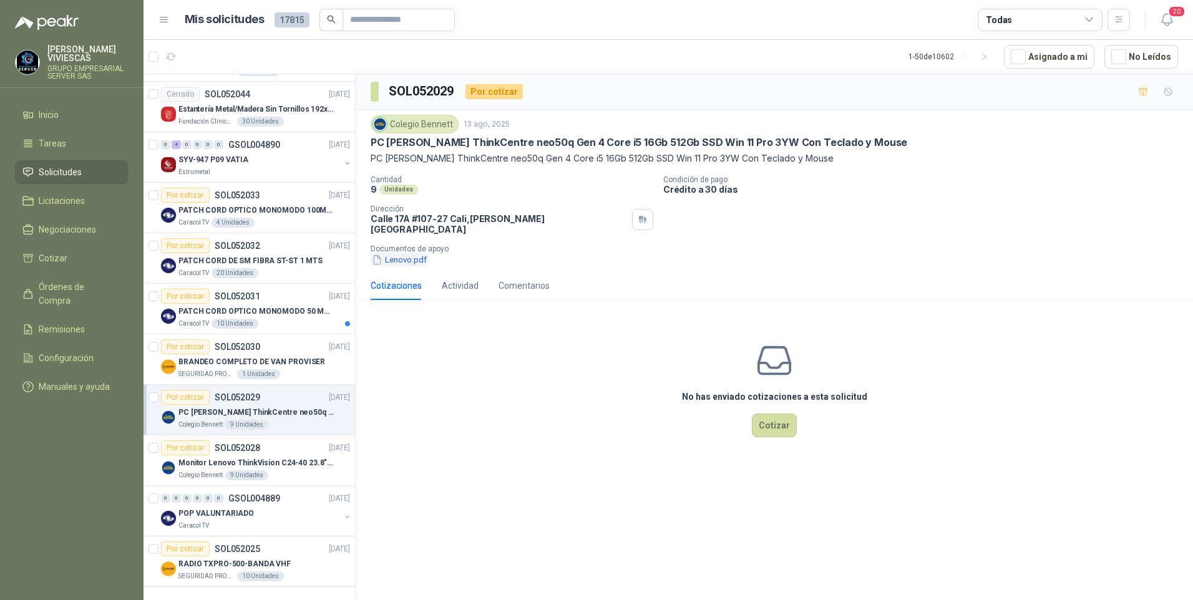
click at [413, 253] on button "Lenovo.pdf" at bounding box center [399, 259] width 57 height 13
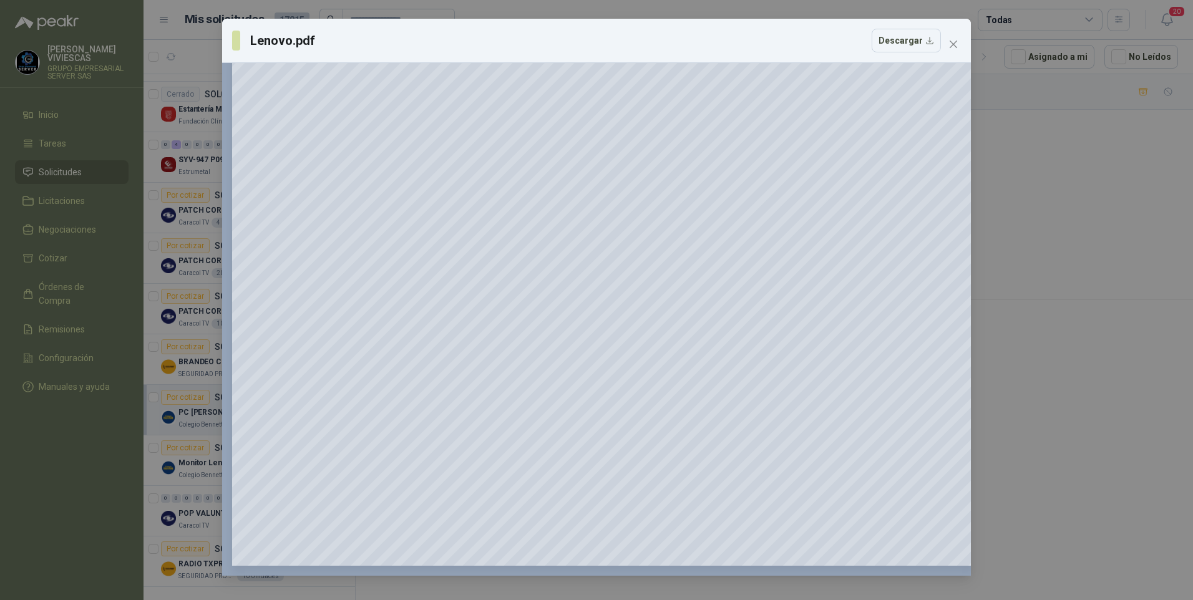
scroll to position [90, 0]
click at [954, 48] on icon "close" at bounding box center [954, 44] width 10 height 10
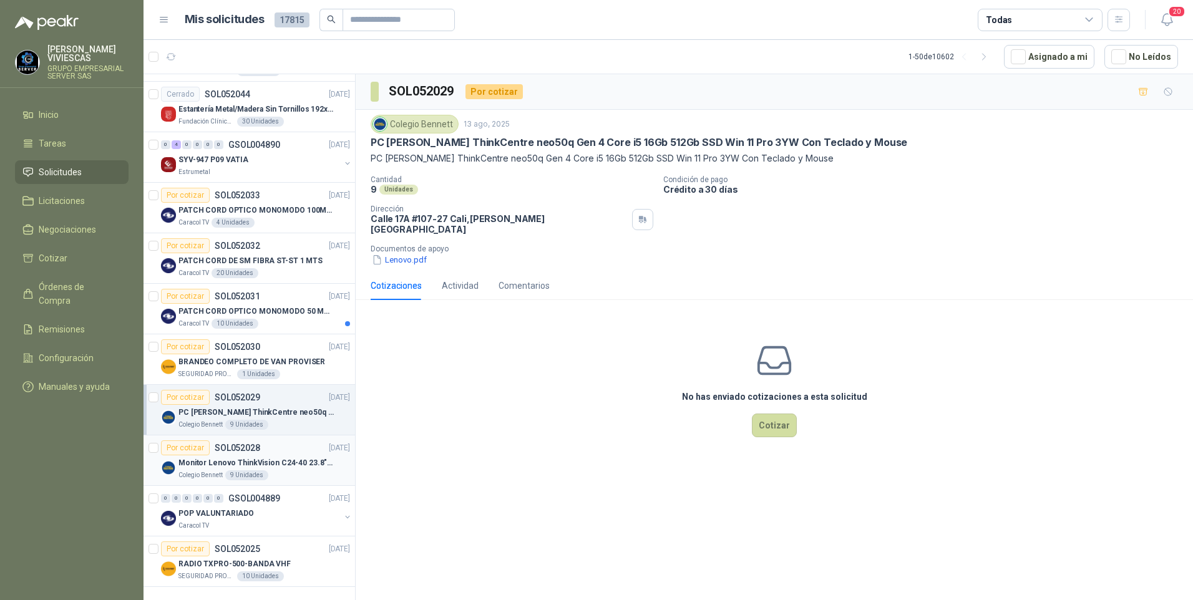
click at [199, 458] on p "Monitor Lenovo ThinkVision C24-40 23.8" 3YW" at bounding box center [256, 464] width 155 height 12
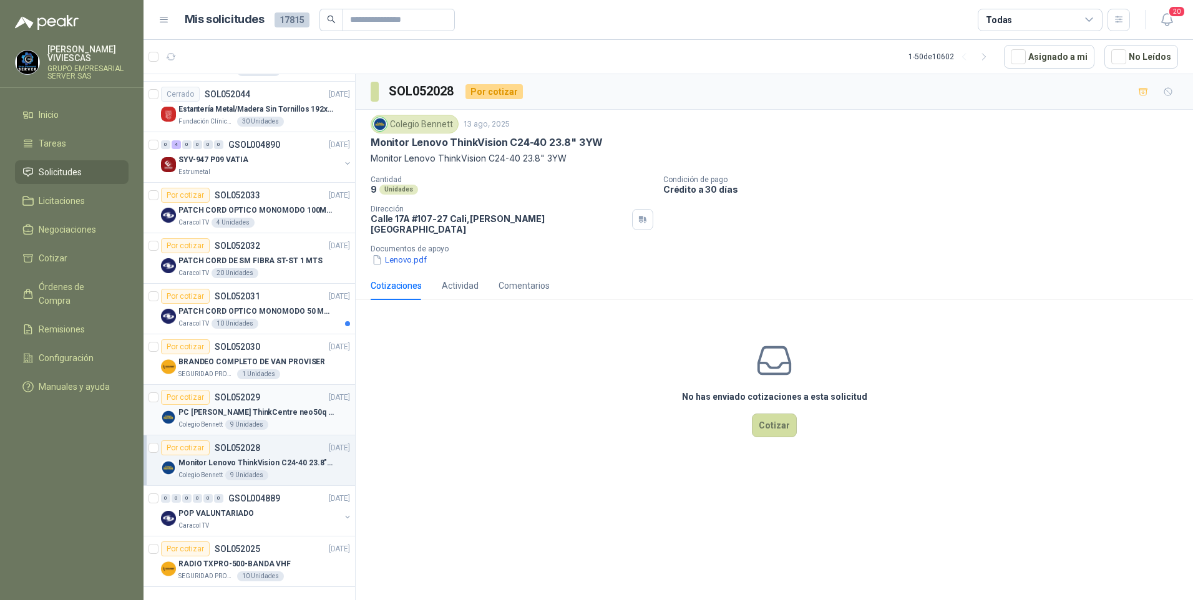
drag, startPoint x: 195, startPoint y: 401, endPoint x: 197, endPoint y: 394, distance: 7.0
click at [196, 407] on p "PC Lenovo ThinkCentre neo50q Gen 4 Core i5 16Gb 512Gb SSD Win 11 Pro 3YW Con Te…" at bounding box center [256, 413] width 155 height 12
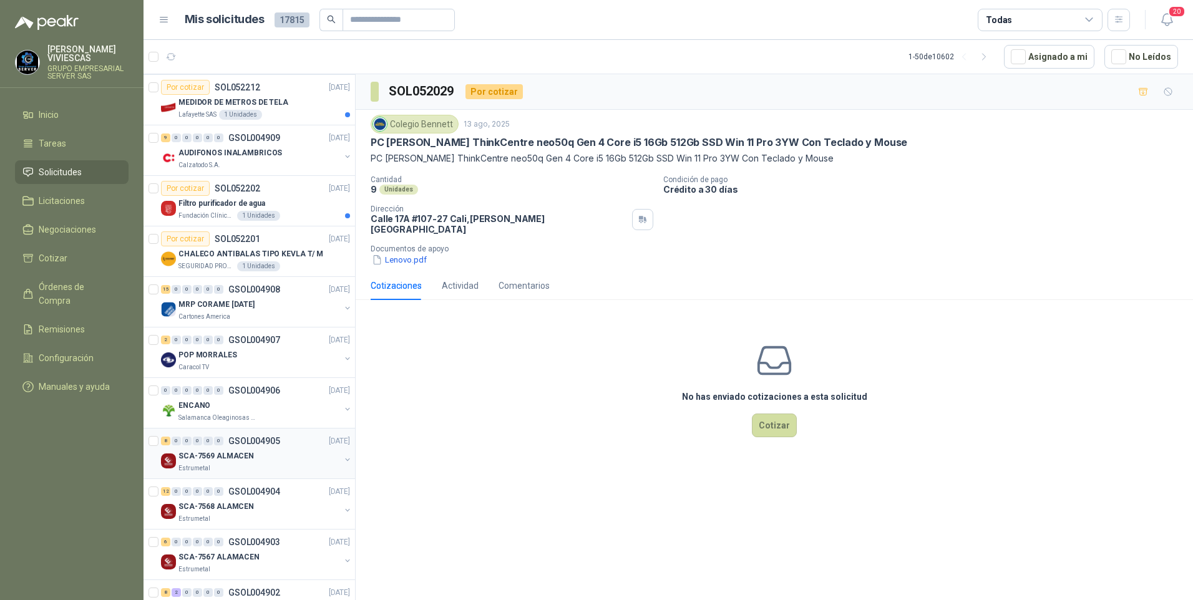
scroll to position [437, 0]
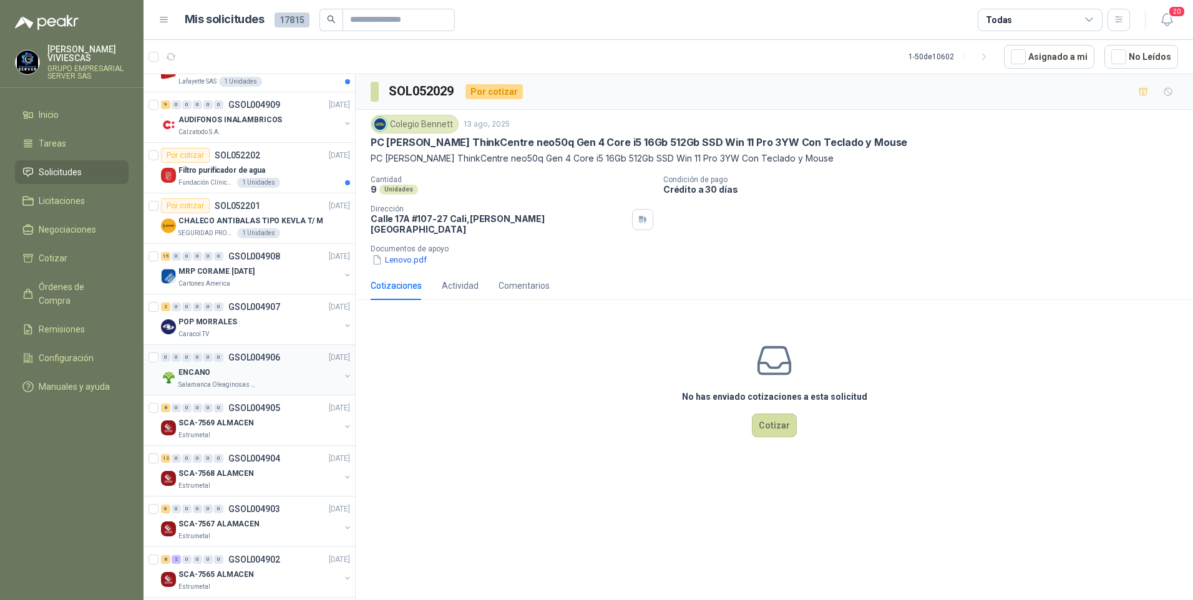
click at [208, 376] on p "ENCANO" at bounding box center [195, 373] width 32 height 12
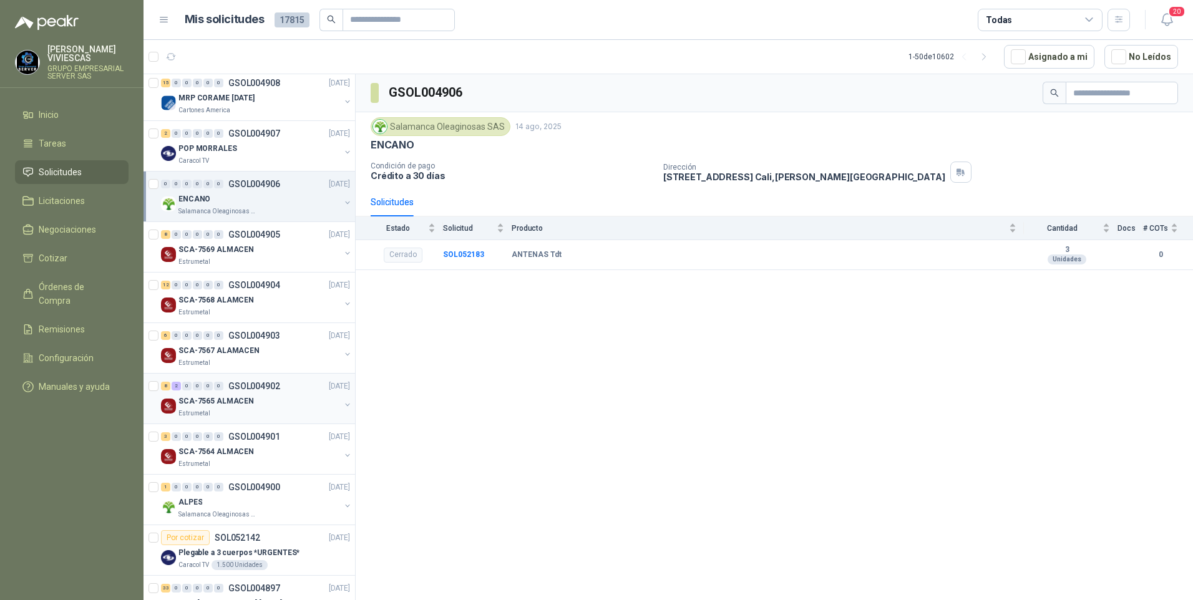
scroll to position [624, 0]
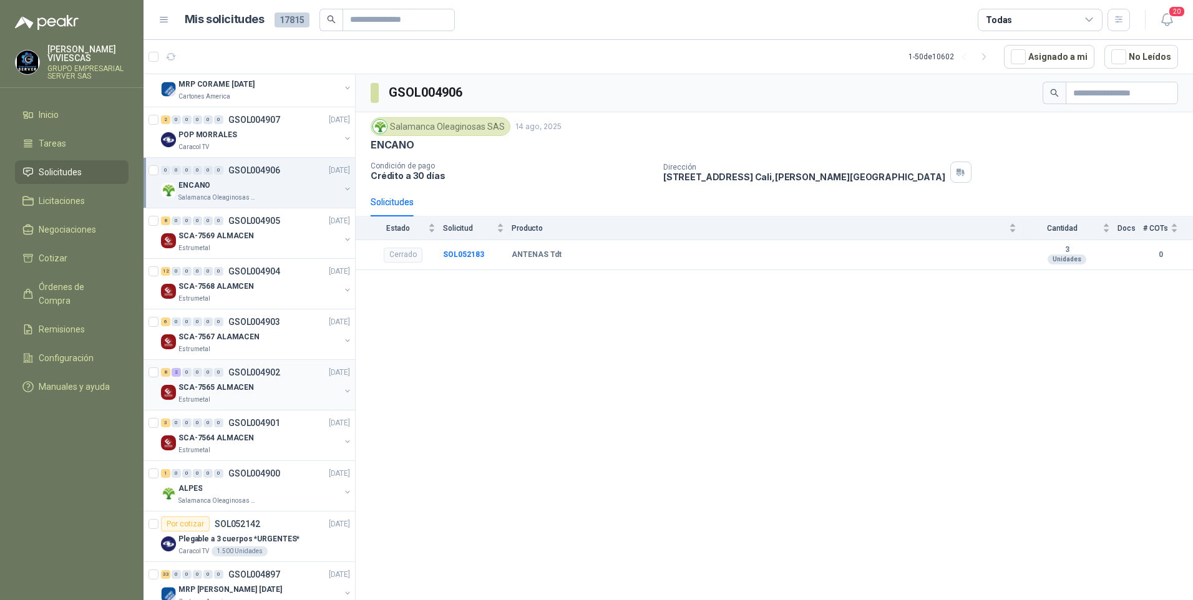
click at [212, 395] on div "SCA-7565 ALMACEN Estrumetal" at bounding box center [260, 392] width 162 height 25
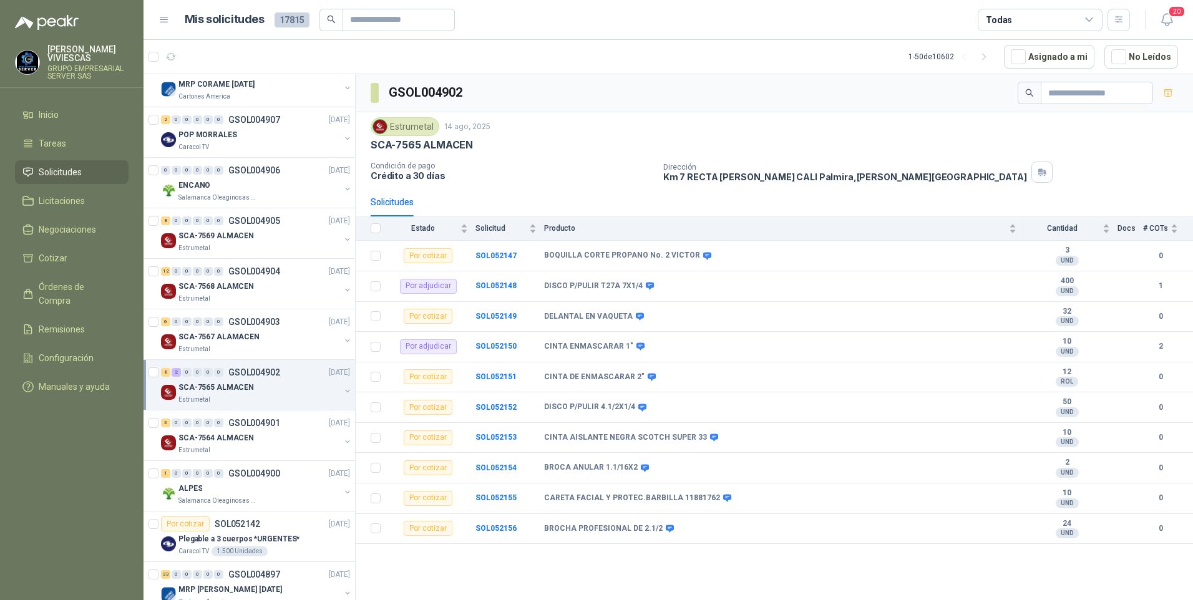
click at [747, 140] on div "SCA-7565 ALMACEN" at bounding box center [775, 145] width 808 height 13
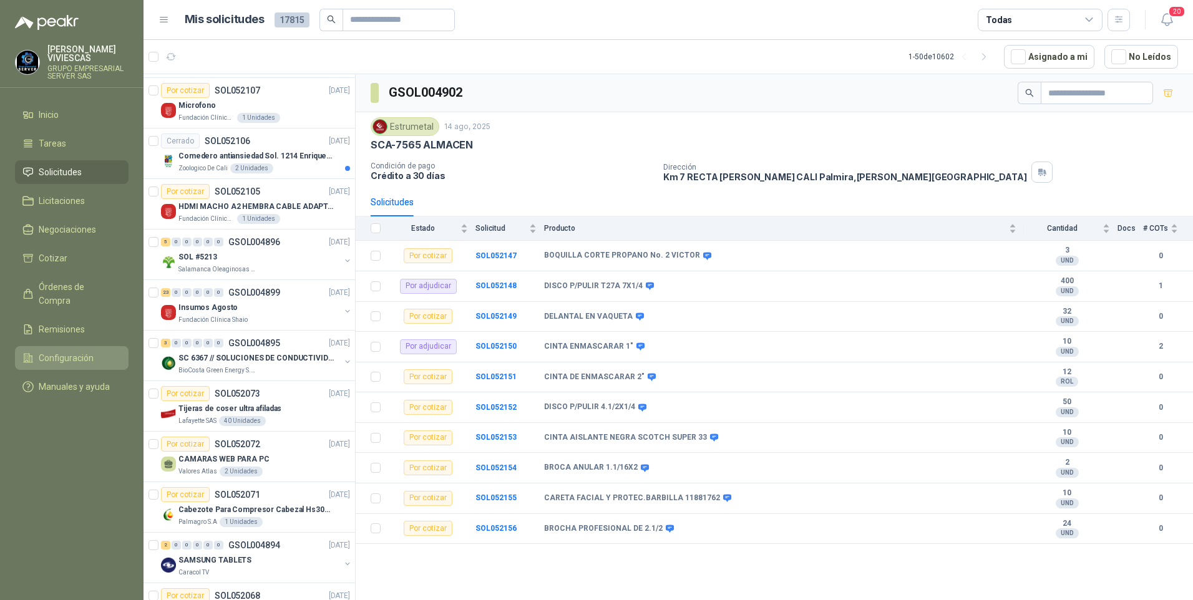
scroll to position [1151, 0]
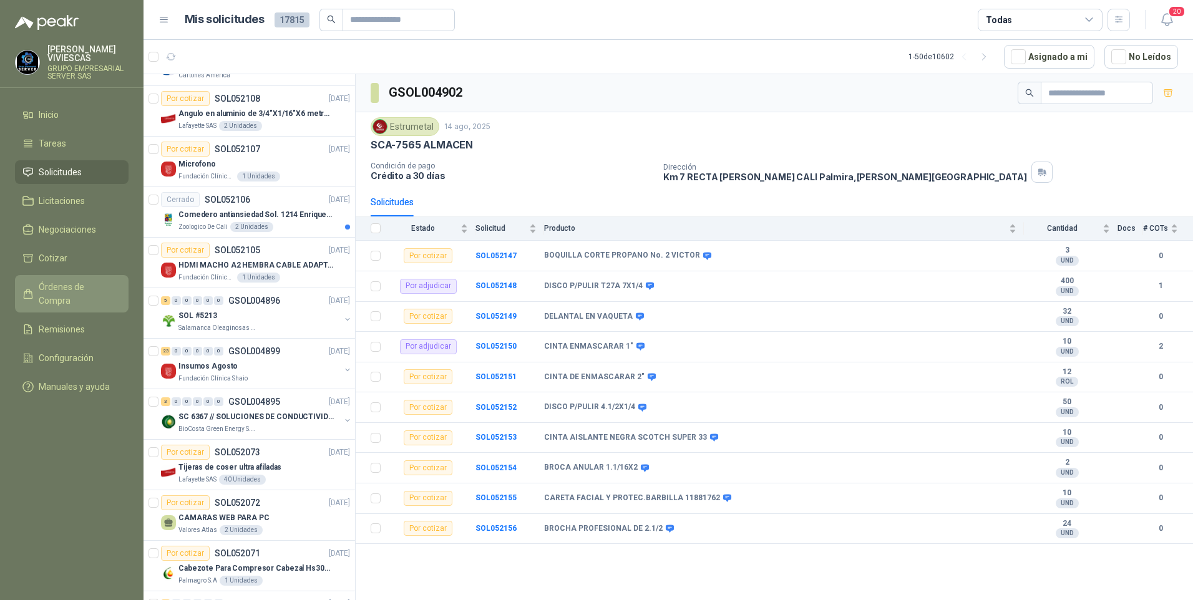
click at [79, 293] on span "Órdenes de Compra" at bounding box center [78, 293] width 78 height 27
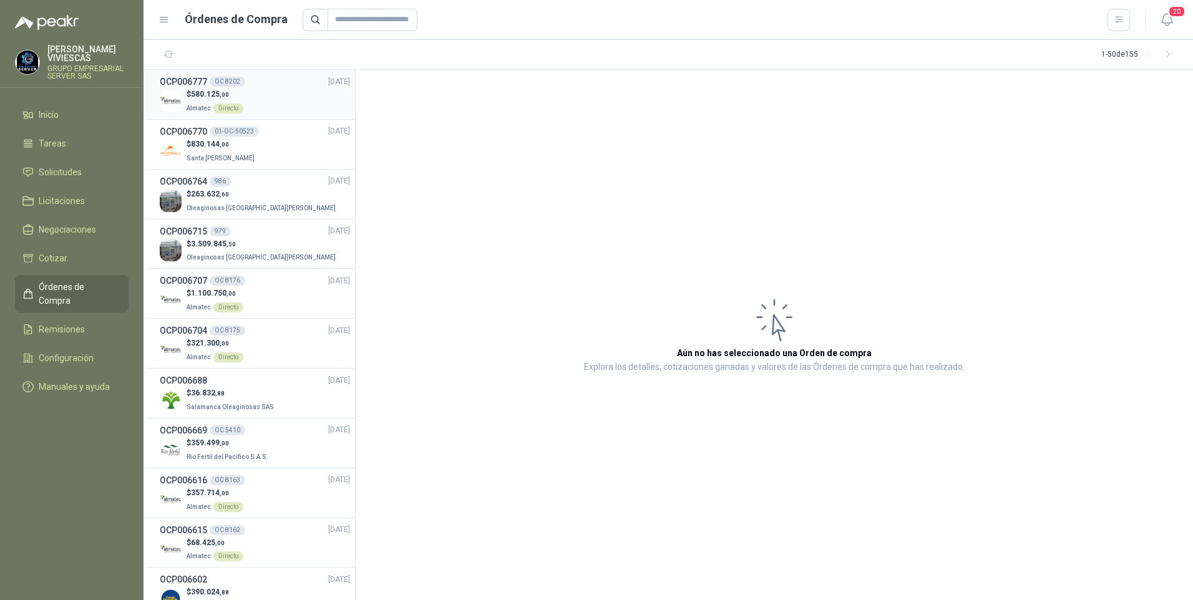
click at [205, 94] on span "580.125 ,00" at bounding box center [210, 94] width 38 height 9
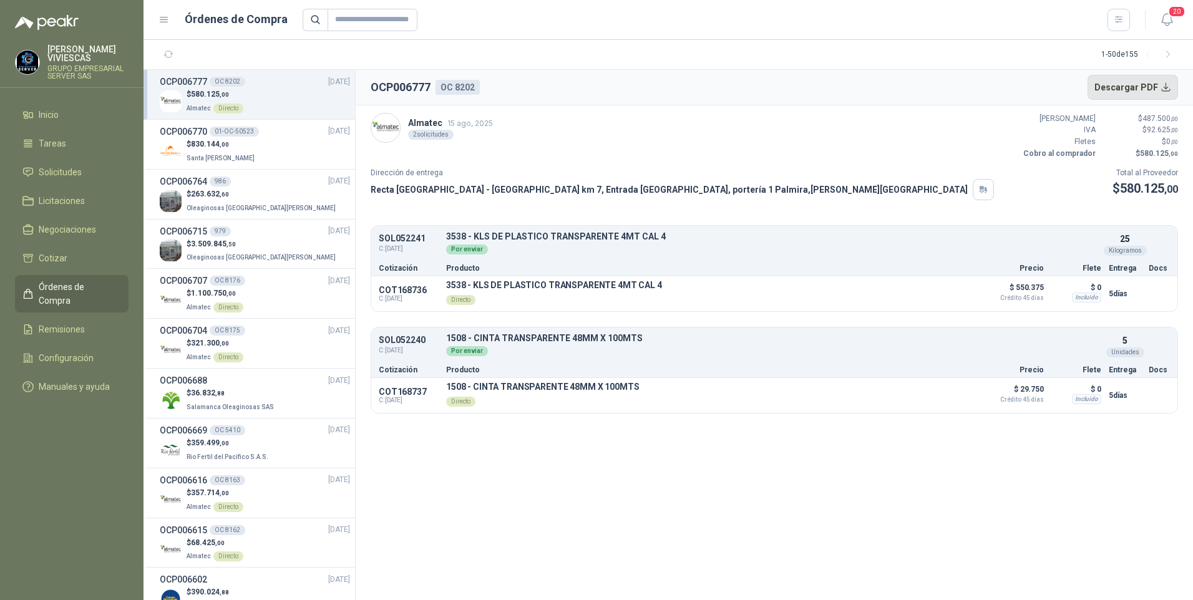
click at [1147, 87] on button "Descargar PDF" at bounding box center [1133, 87] width 91 height 25
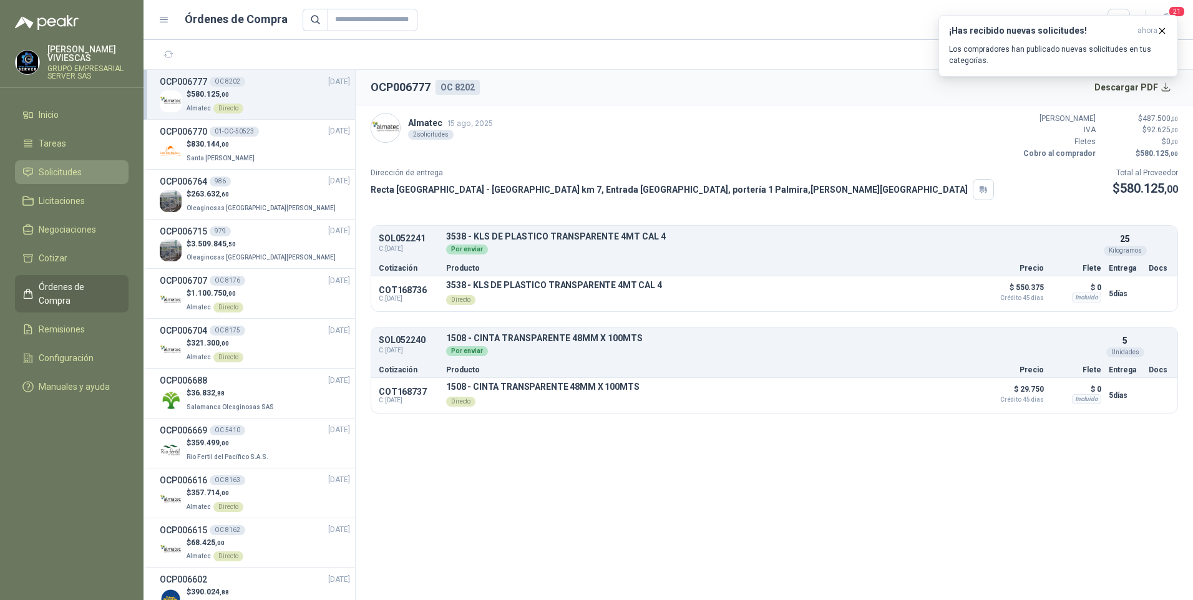
click at [57, 169] on span "Solicitudes" at bounding box center [60, 172] width 43 height 14
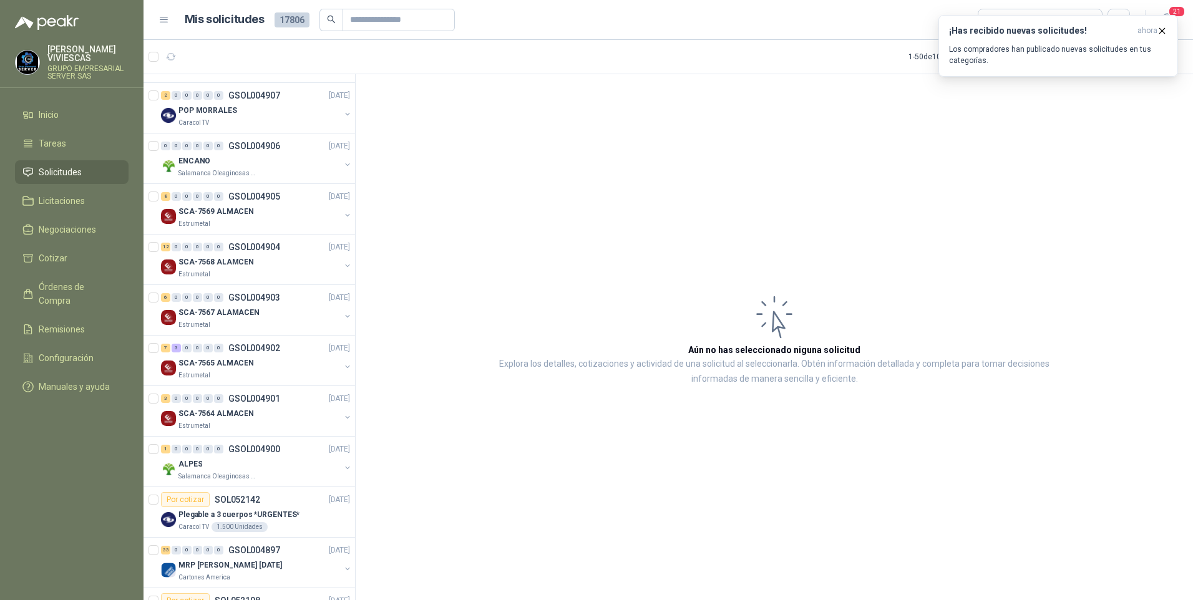
scroll to position [687, 0]
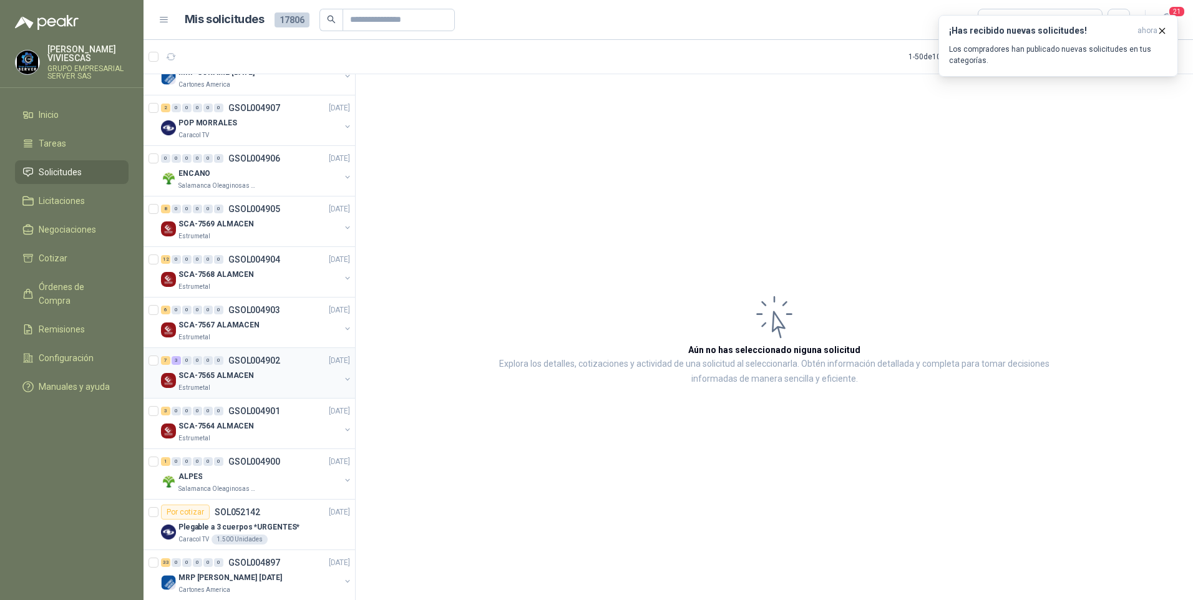
click at [211, 375] on p "SCA-7565 ALMACEN" at bounding box center [217, 376] width 76 height 12
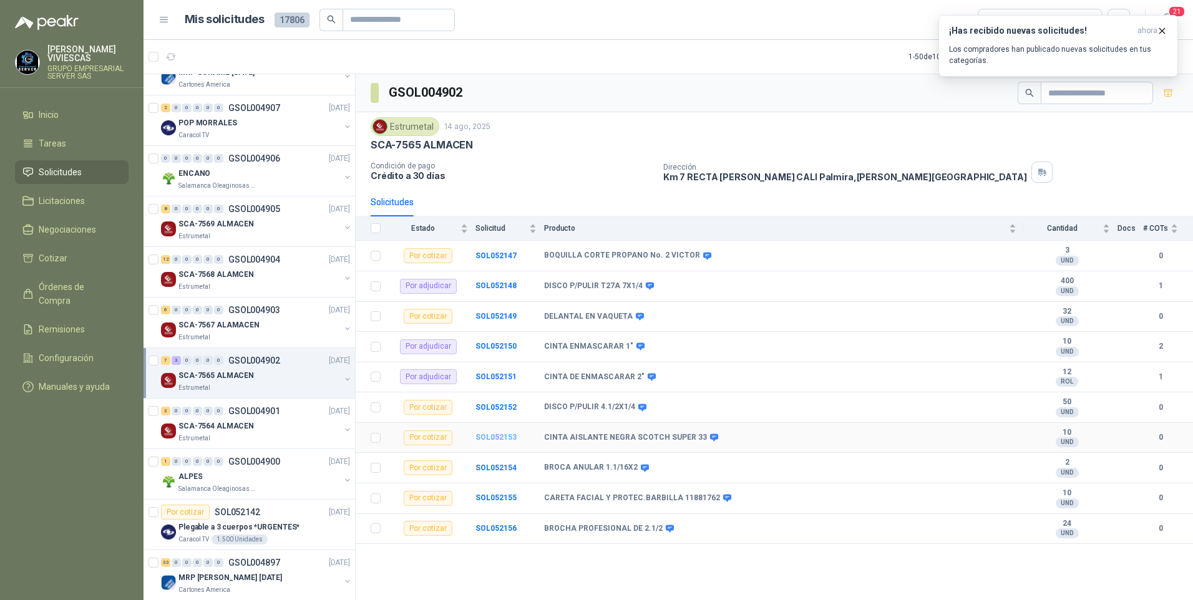
click at [494, 439] on b "SOL052153" at bounding box center [496, 437] width 41 height 9
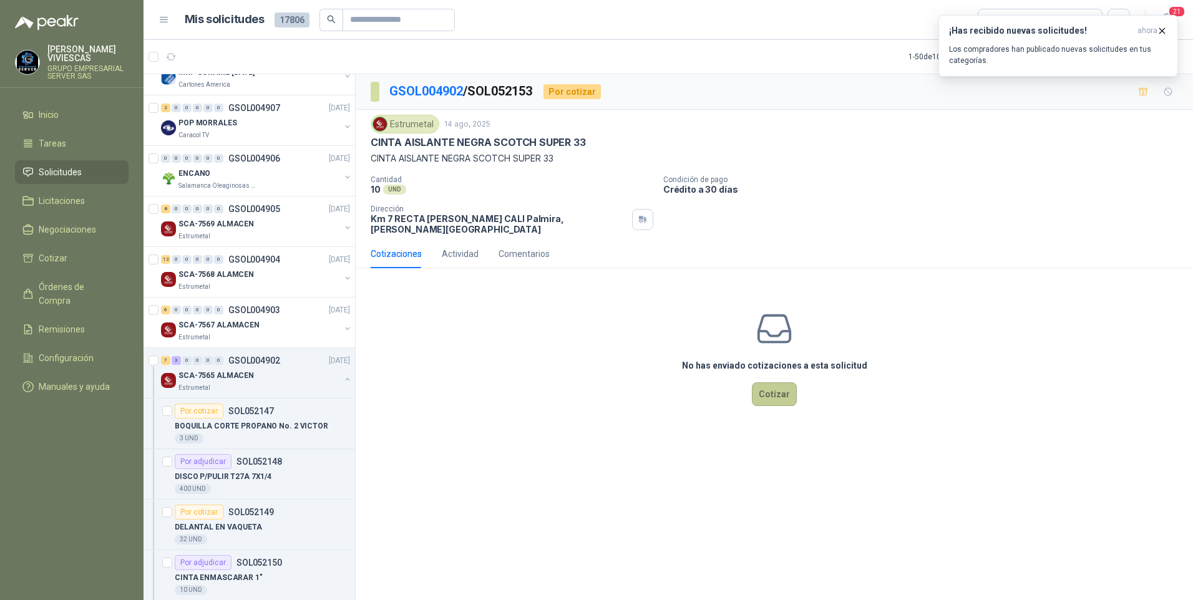
click at [758, 389] on button "Cotizar" at bounding box center [774, 395] width 45 height 24
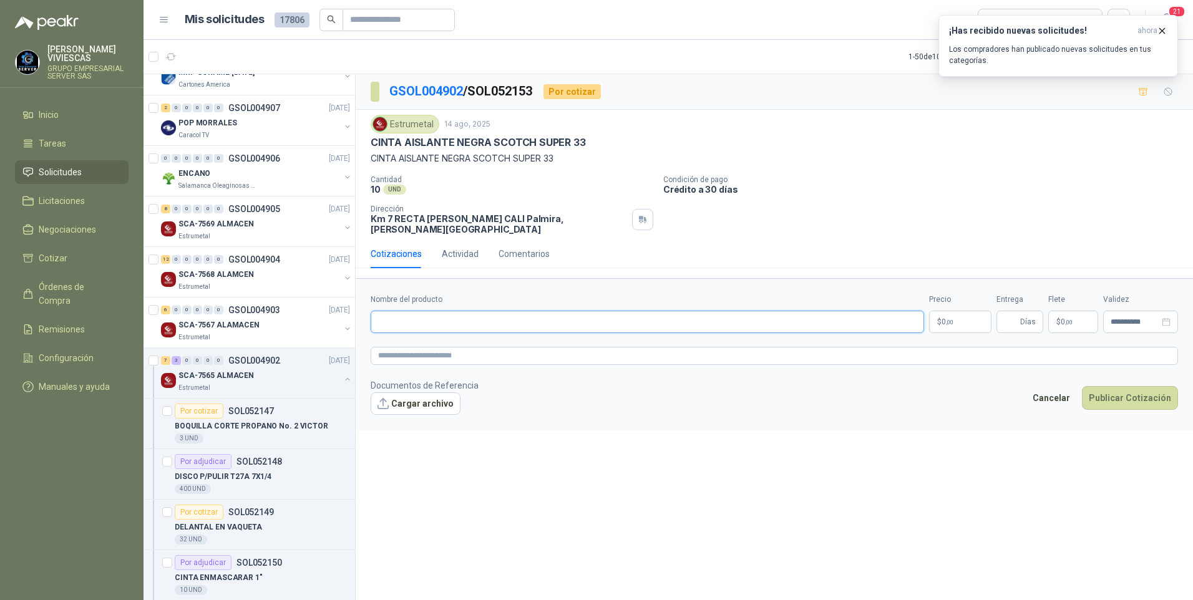
click at [417, 311] on input "Nombre del producto" at bounding box center [648, 322] width 554 height 22
type input "**********"
click at [969, 308] on body "RODRIGO VIVIESCAS GRUPO EMPRESARIAL SERVER SAS Inicio Tareas Solicitudes Licita…" at bounding box center [596, 300] width 1193 height 600
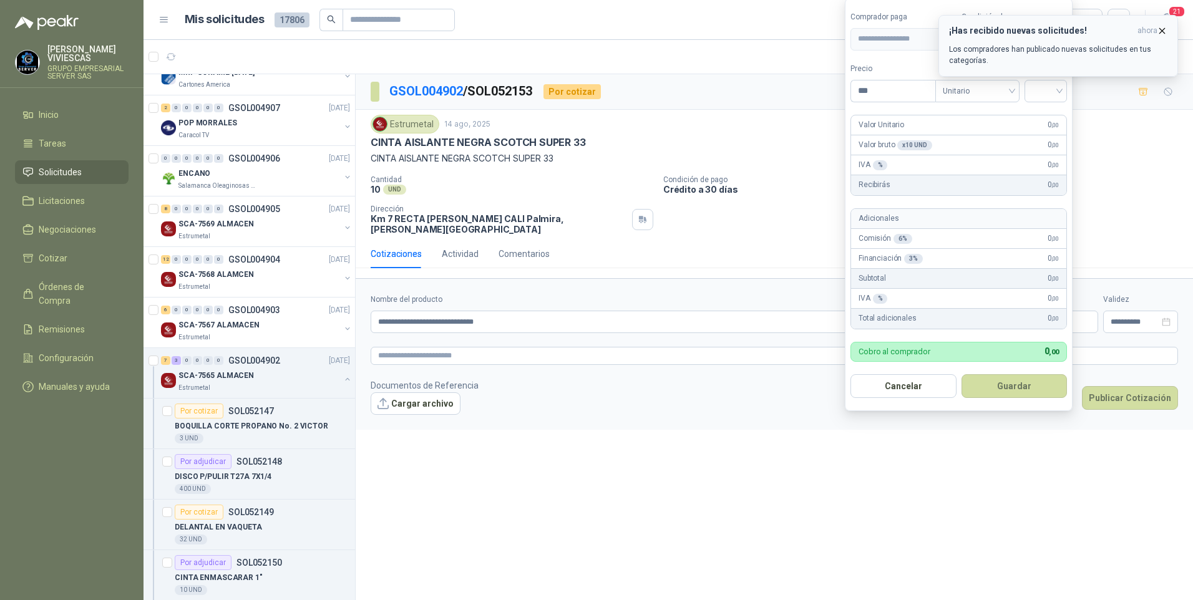
click at [1164, 29] on icon "button" at bounding box center [1162, 30] width 5 height 5
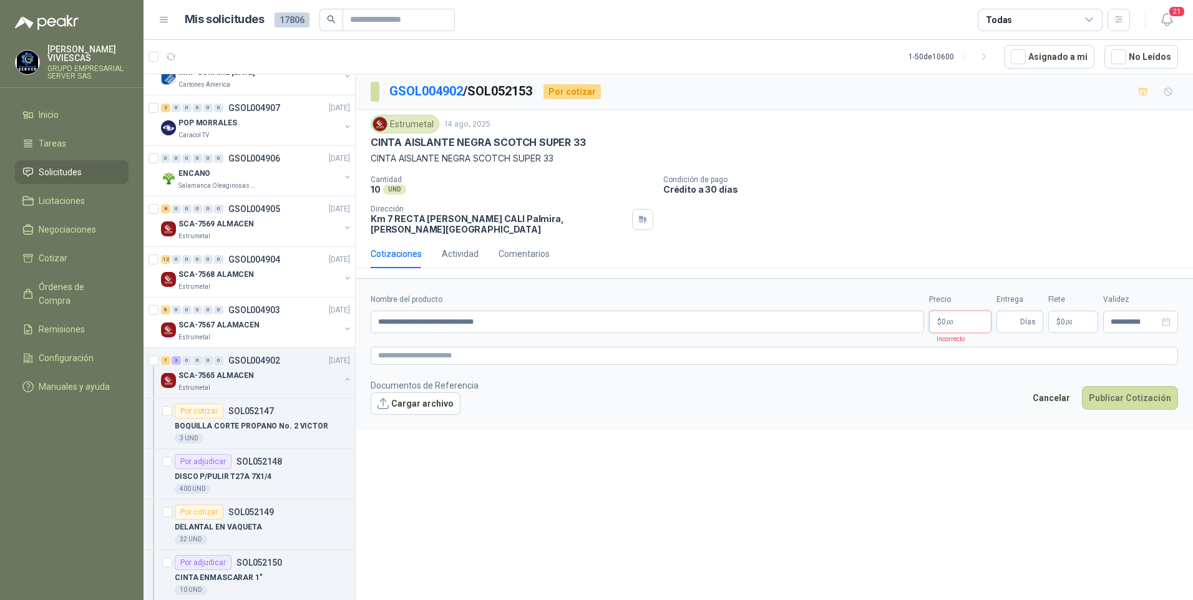
click at [971, 316] on body "RODRIGO VIVIESCAS GRUPO EMPRESARIAL SERVER SAS Inicio Tareas Solicitudes Licita…" at bounding box center [596, 300] width 1193 height 600
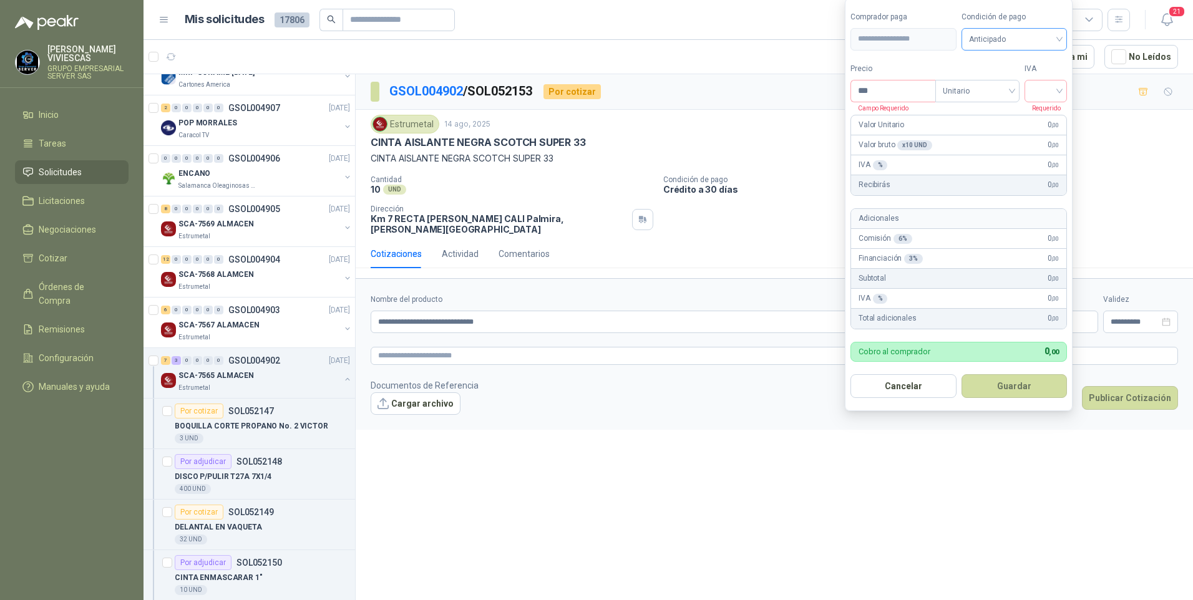
click at [1001, 35] on span "Anticipado" at bounding box center [1014, 39] width 91 height 19
click at [1001, 82] on div "Crédito a 30 días" at bounding box center [1016, 85] width 87 height 14
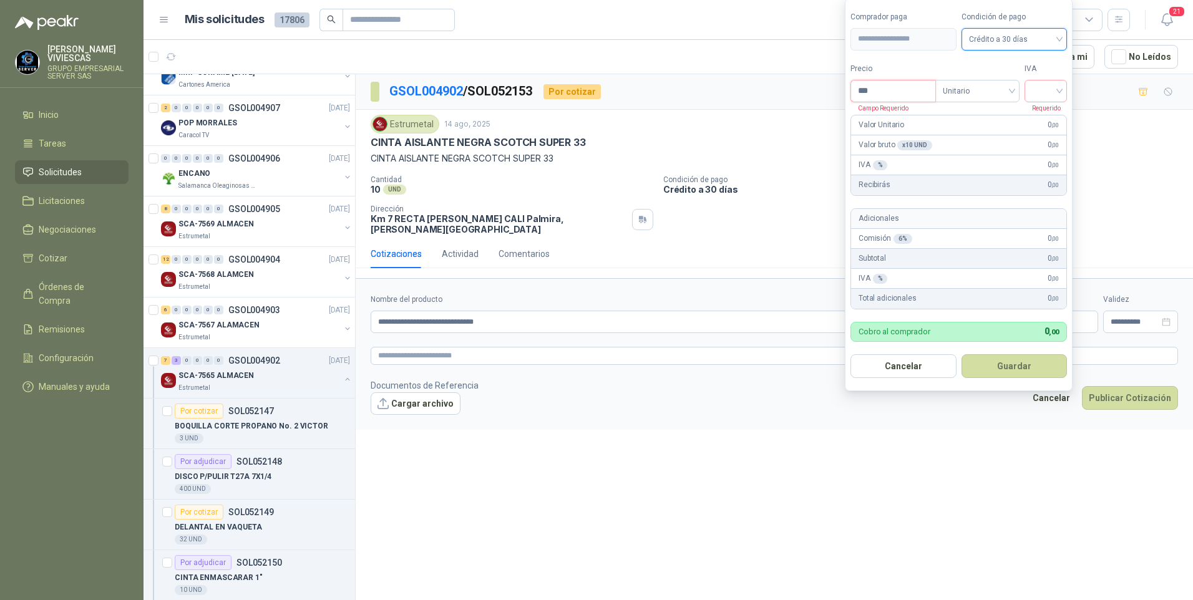
click at [902, 95] on input "***" at bounding box center [893, 91] width 84 height 21
type input "********"
click at [1050, 81] on input "search" at bounding box center [1045, 90] width 27 height 19
click at [1047, 116] on div "19%" at bounding box center [1048, 117] width 23 height 14
click at [1018, 371] on button "Guardar" at bounding box center [1016, 367] width 107 height 24
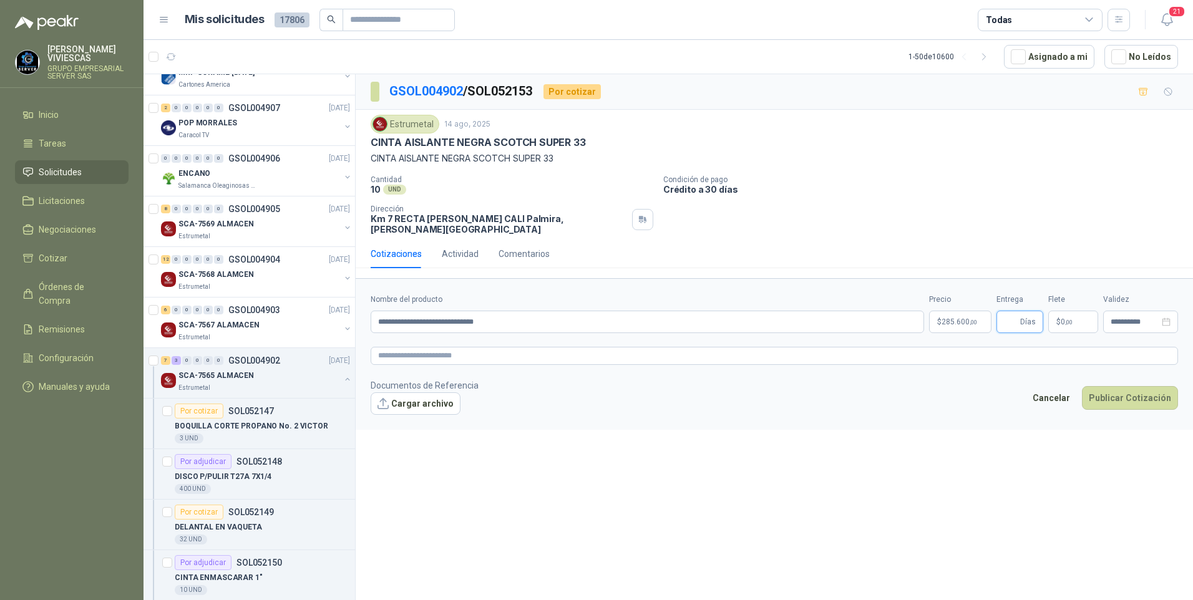
drag, startPoint x: 1011, startPoint y: 315, endPoint x: 1014, endPoint y: 329, distance: 14.7
click at [1011, 315] on input "Entrega" at bounding box center [1011, 321] width 14 height 21
type input "*"
click at [1141, 394] on button "Publicar Cotización" at bounding box center [1130, 398] width 96 height 24
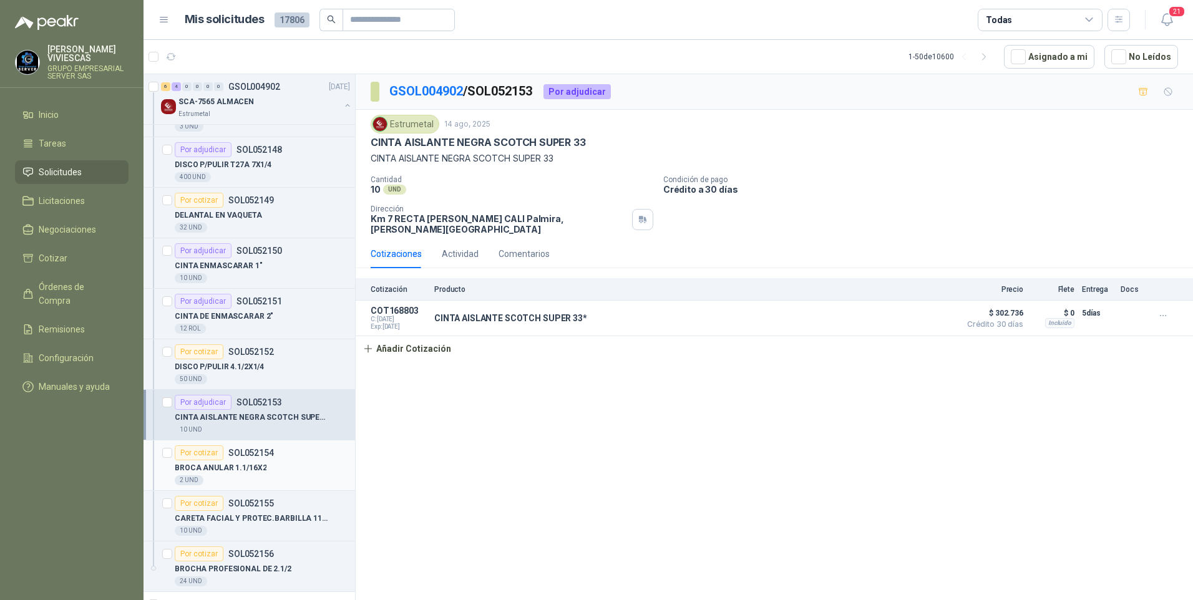
scroll to position [1124, 0]
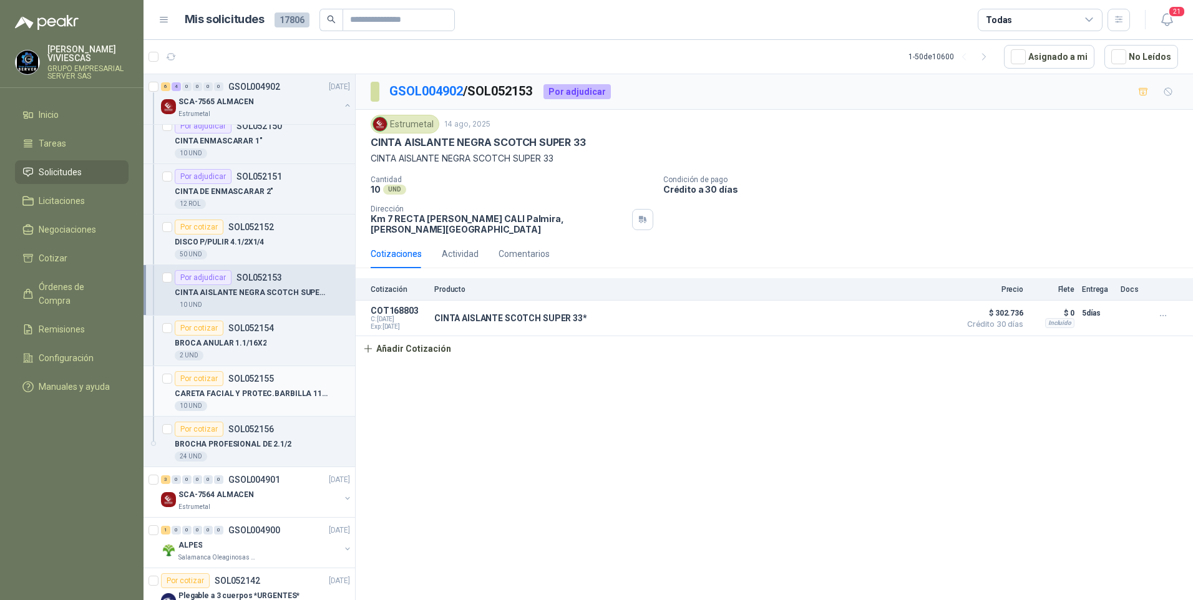
click at [239, 396] on p "CARETA FACIAL Y PROTEC.BARBILLA 11881762" at bounding box center [252, 394] width 155 height 12
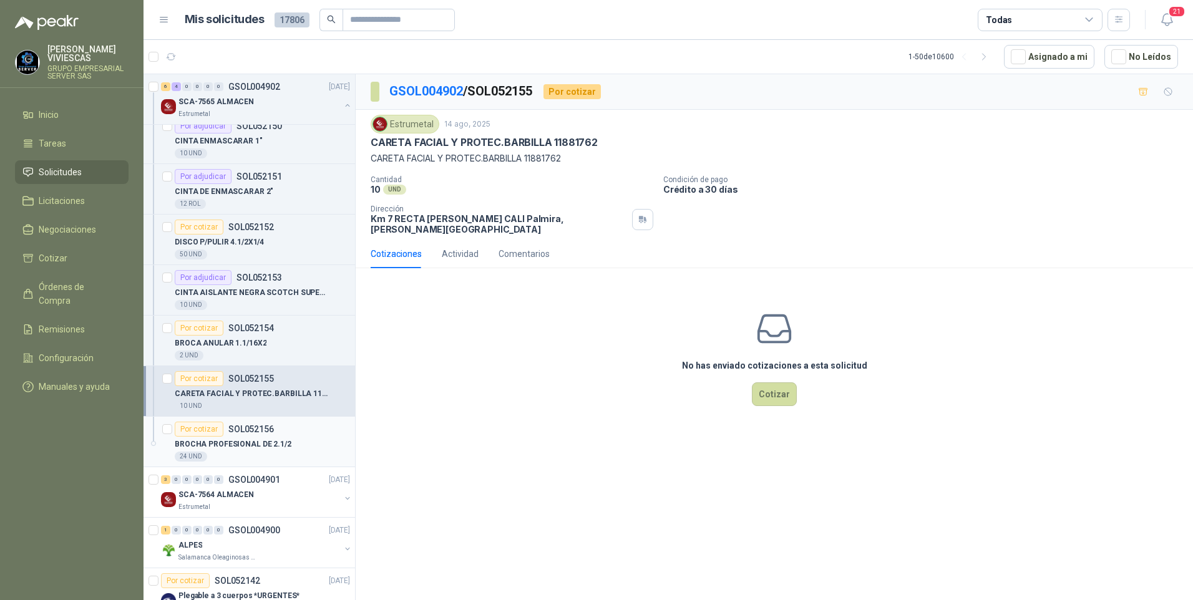
click at [221, 449] on p "BROCHA PROFESIONAL DE 2.1/2" at bounding box center [233, 445] width 117 height 12
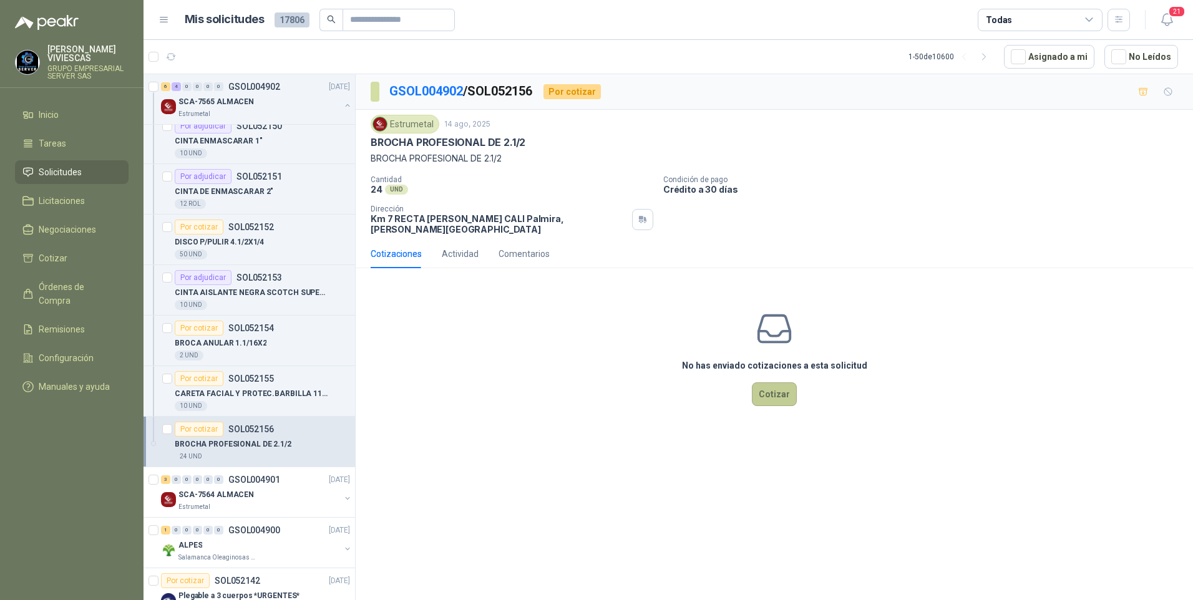
click at [784, 393] on button "Cotizar" at bounding box center [774, 395] width 45 height 24
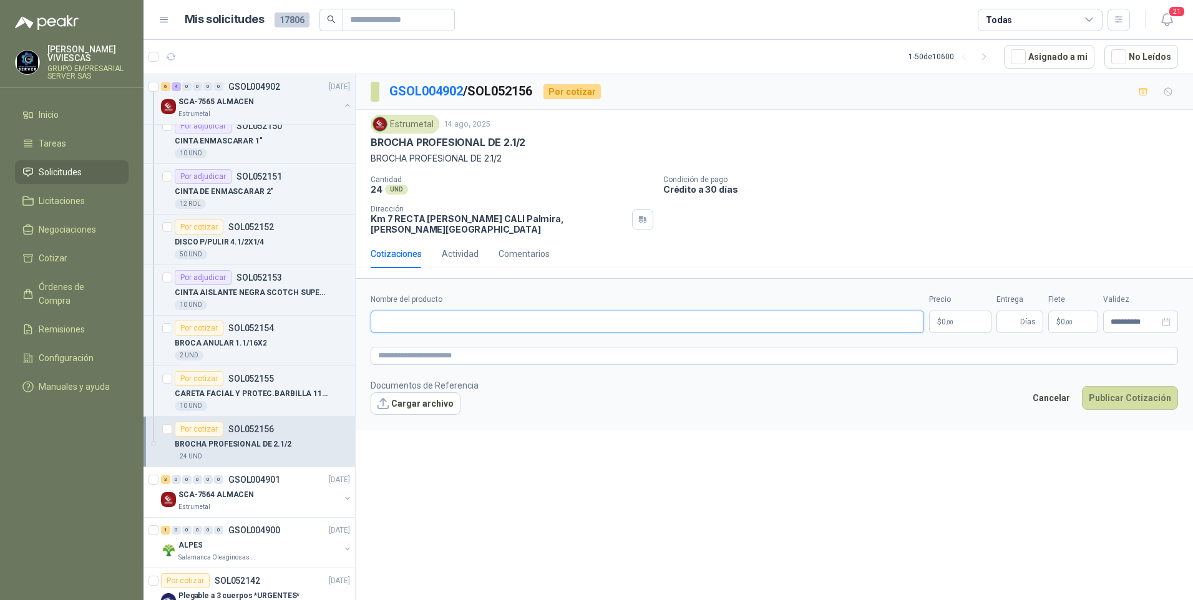
click at [396, 311] on input "Nombre del producto" at bounding box center [648, 322] width 554 height 22
type input "**********"
click at [937, 310] on body "RODRIGO VIVIESCAS GRUPO EMPRESARIAL SERVER SAS Inicio Tareas Solicitudes Licita…" at bounding box center [596, 300] width 1193 height 600
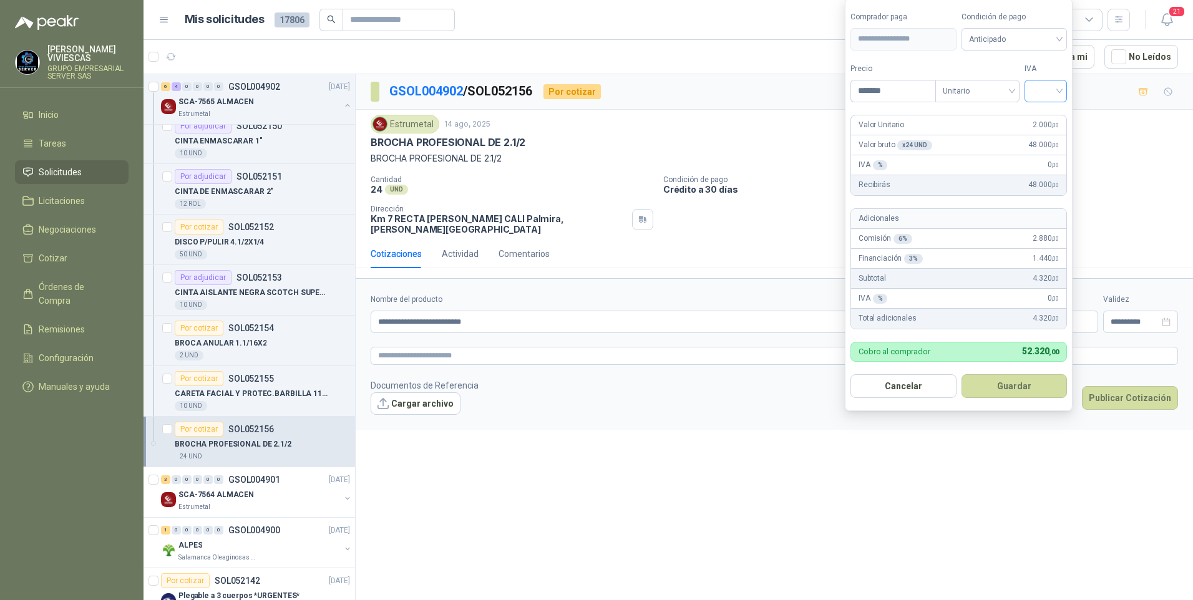
type input "*******"
click at [1055, 81] on input "search" at bounding box center [1045, 90] width 27 height 19
drag, startPoint x: 1050, startPoint y: 111, endPoint x: 967, endPoint y: 160, distance: 96.6
click at [1050, 111] on div "19%" at bounding box center [1048, 117] width 23 height 14
click at [1028, 391] on button "Guardar" at bounding box center [1016, 387] width 107 height 24
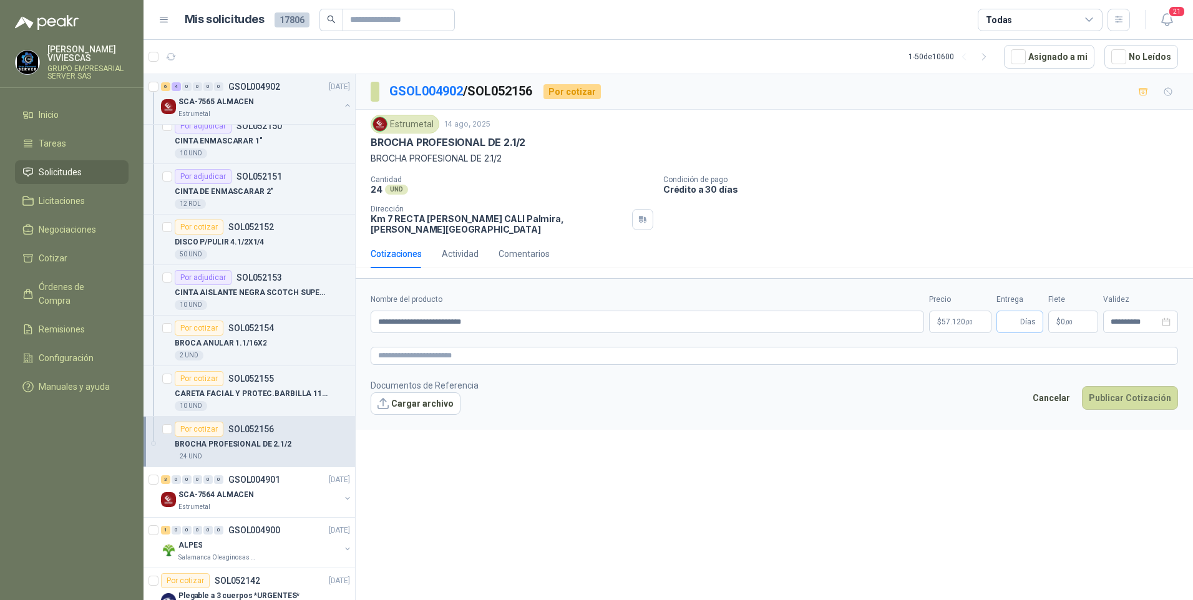
click at [1020, 315] on span "Días" at bounding box center [1020, 322] width 47 height 22
type input "*"
click at [448, 396] on button "Cargar archivo" at bounding box center [416, 404] width 90 height 22
click at [440, 419] on link "image - 2025-08-15T095145.440.png" at bounding box center [450, 424] width 136 height 12
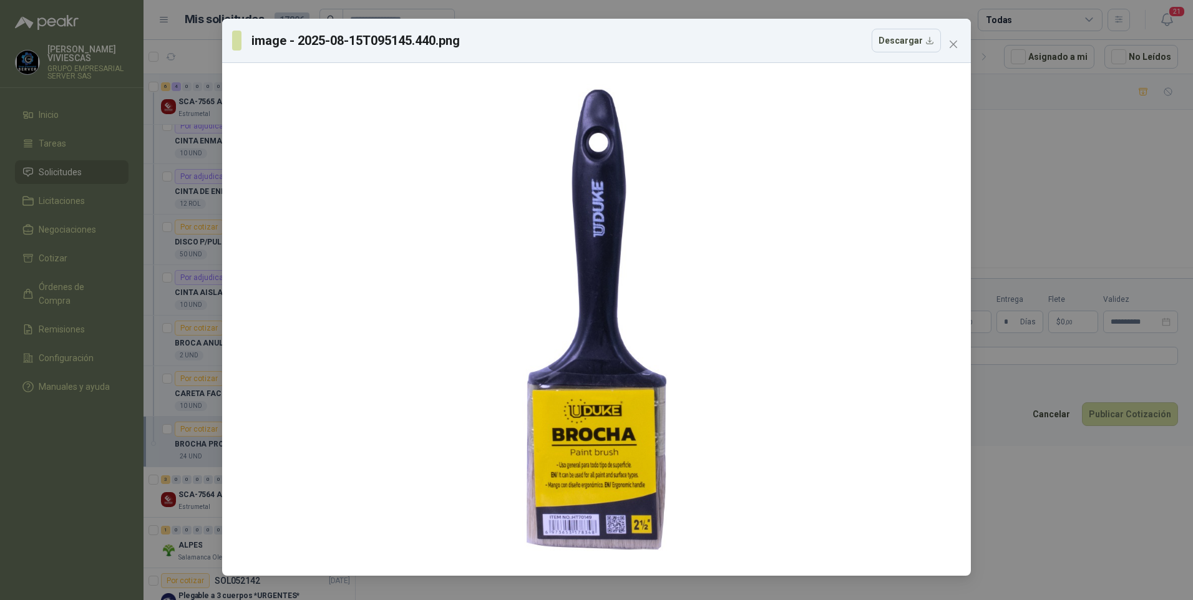
drag, startPoint x: 1105, startPoint y: 205, endPoint x: 1061, endPoint y: 297, distance: 101.6
click at [1104, 202] on div "image - 2025-08-15T095145.440.png Descargar" at bounding box center [596, 300] width 1193 height 600
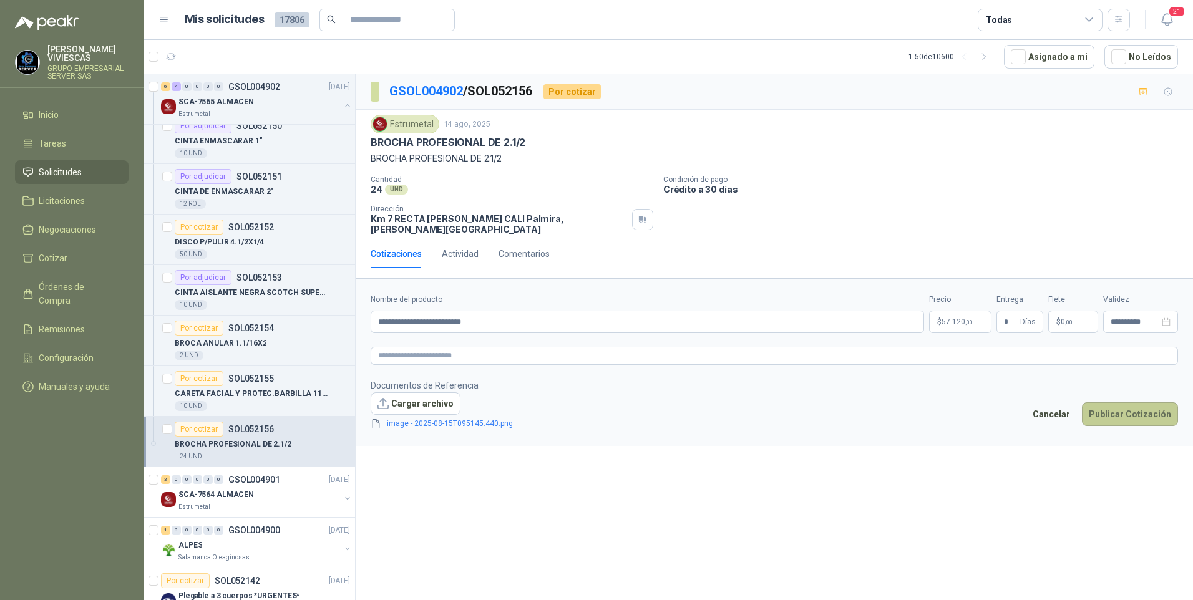
click at [1129, 410] on button "Publicar Cotización" at bounding box center [1130, 415] width 96 height 24
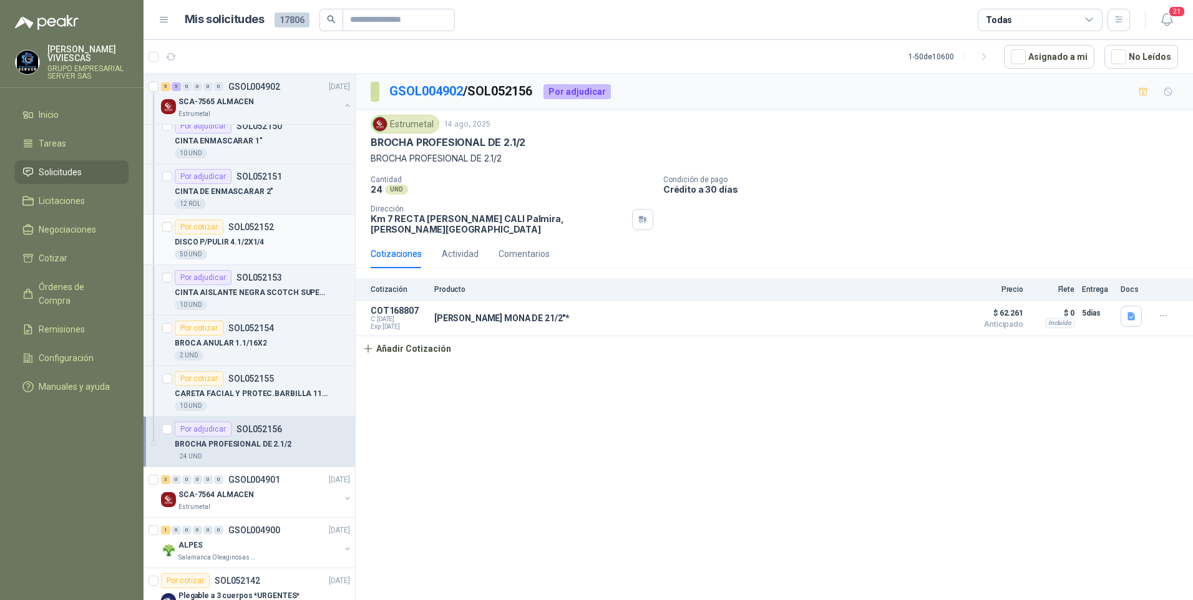
click at [233, 243] on p "DISCO P/PULIR 4.1/2X1/4" at bounding box center [219, 243] width 89 height 12
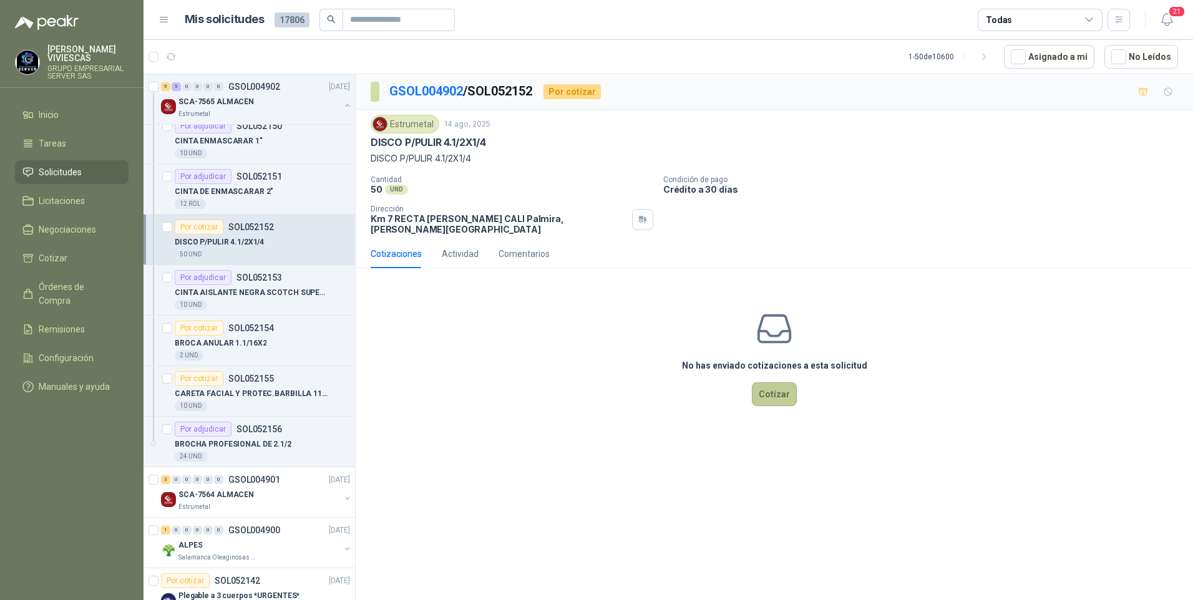
click at [768, 388] on button "Cotizar" at bounding box center [774, 395] width 45 height 24
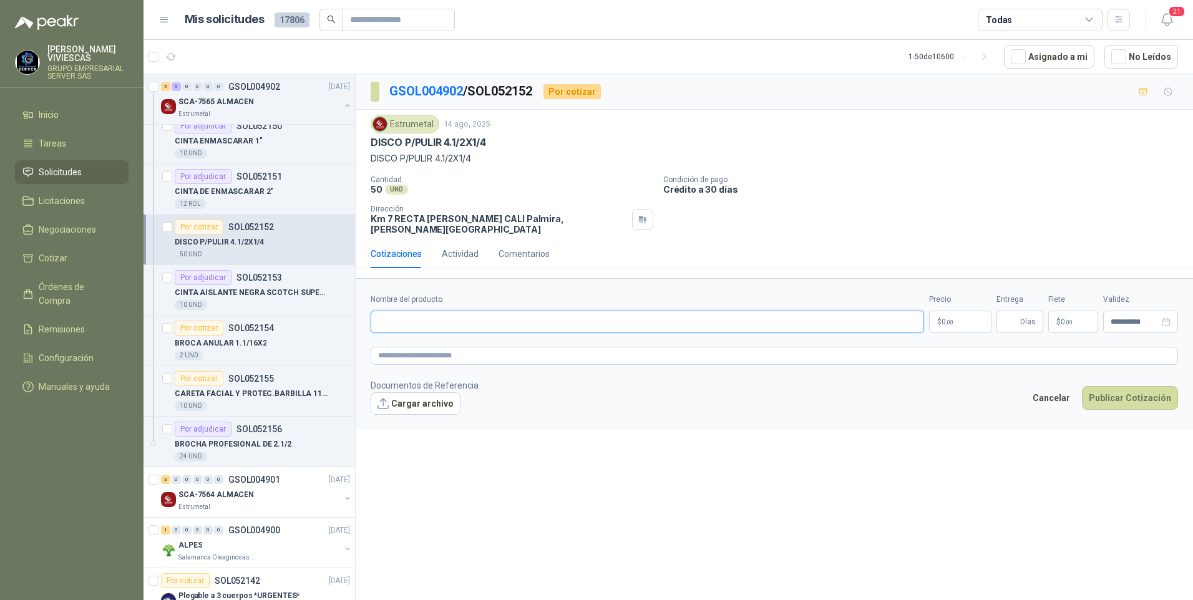
click at [401, 322] on input "Nombre del producto" at bounding box center [648, 322] width 554 height 22
click at [476, 311] on input "**********" at bounding box center [648, 322] width 554 height 22
click at [474, 311] on input "**********" at bounding box center [648, 322] width 554 height 22
click at [511, 315] on input "**********" at bounding box center [648, 322] width 554 height 22
type input "**********"
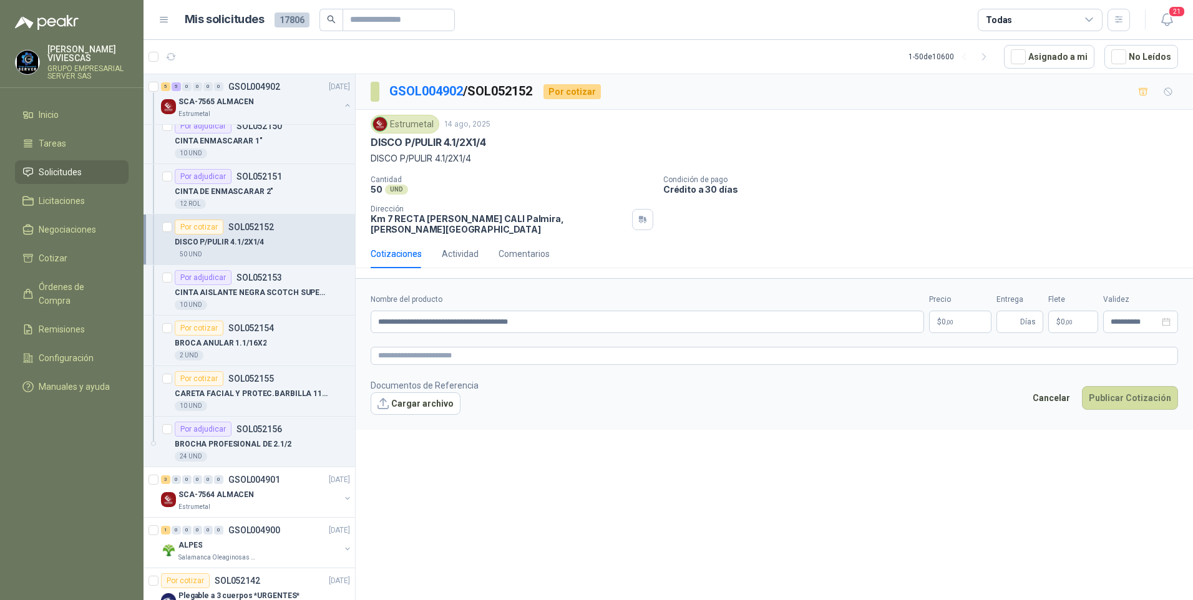
click at [936, 315] on p "$ 0 ,00" at bounding box center [960, 322] width 62 height 22
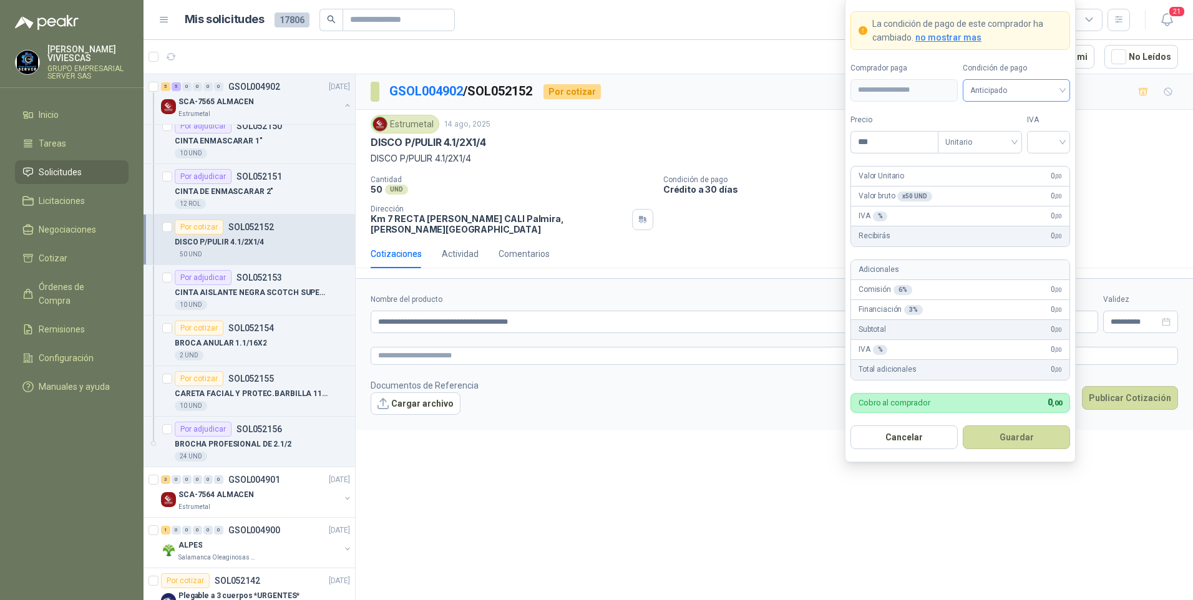
click at [1000, 83] on span "Anticipado" at bounding box center [1017, 90] width 92 height 19
drag, startPoint x: 1006, startPoint y: 128, endPoint x: 944, endPoint y: 149, distance: 65.9
click at [1006, 129] on div "Crédito a 30 días" at bounding box center [1017, 136] width 102 height 20
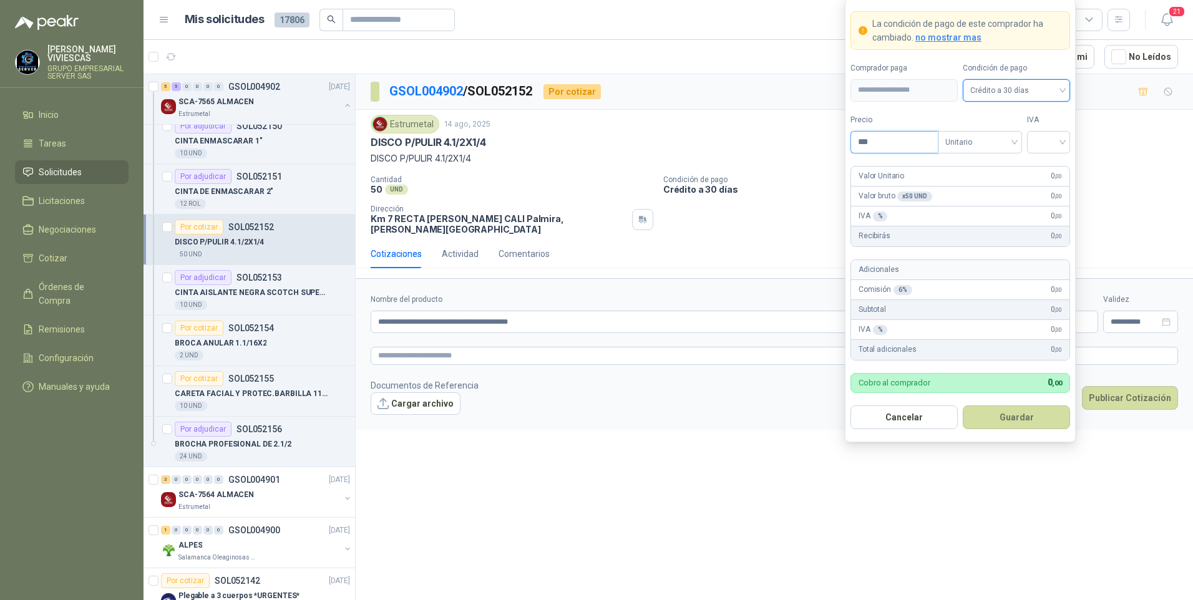
click at [904, 145] on input "***" at bounding box center [894, 142] width 87 height 21
type input "*******"
click at [1057, 140] on input "search" at bounding box center [1049, 141] width 28 height 19
click at [1047, 165] on div "19%" at bounding box center [1048, 168] width 23 height 14
click at [1016, 413] on button "Guardar" at bounding box center [1016, 418] width 107 height 24
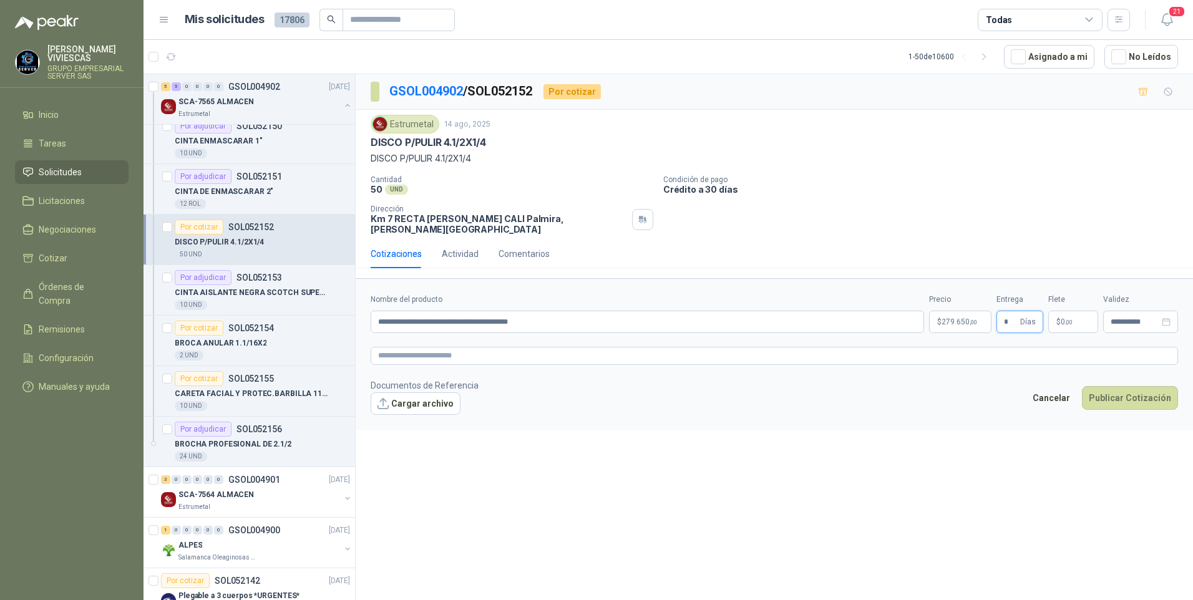
type input "*"
click at [434, 394] on button "Cargar archivo" at bounding box center [416, 404] width 90 height 22
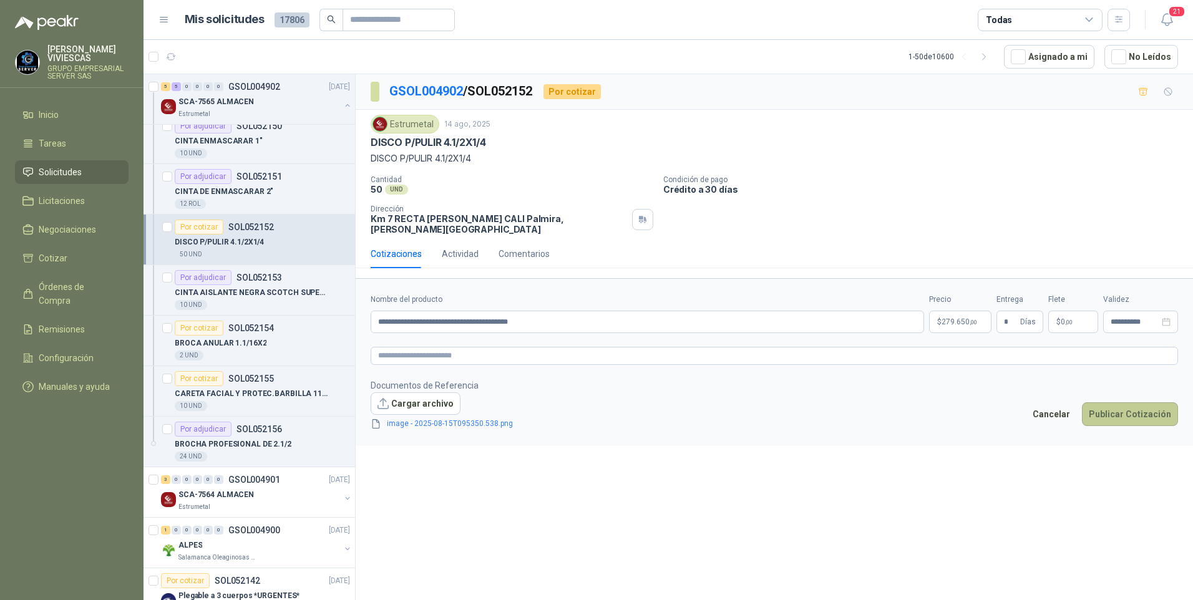
click at [1127, 413] on button "Publicar Cotización" at bounding box center [1130, 415] width 96 height 24
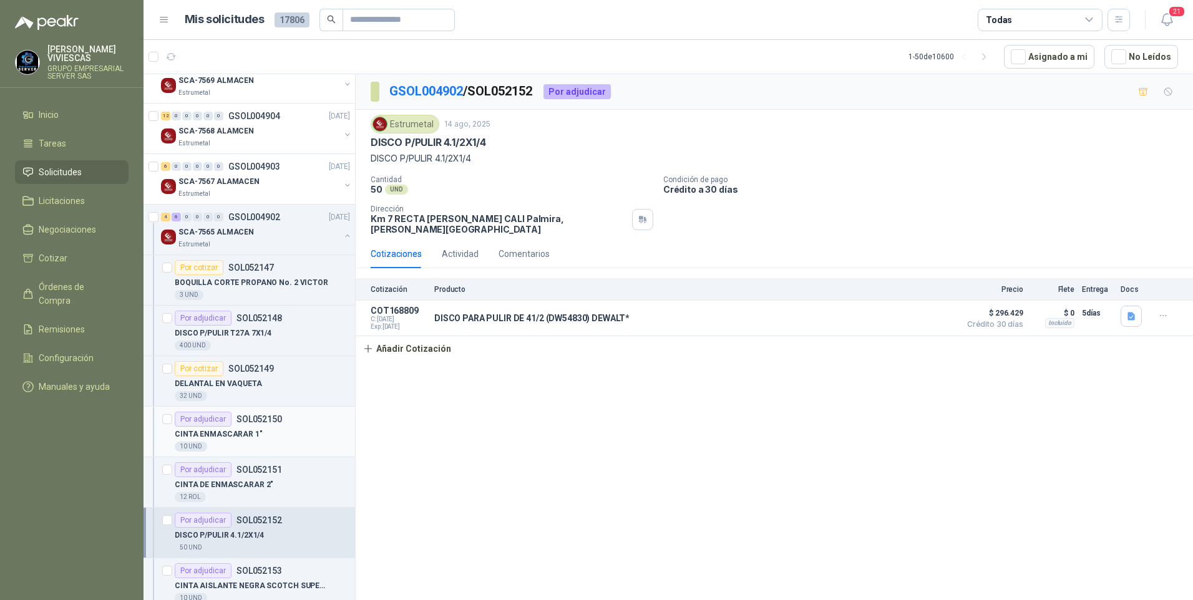
scroll to position [811, 0]
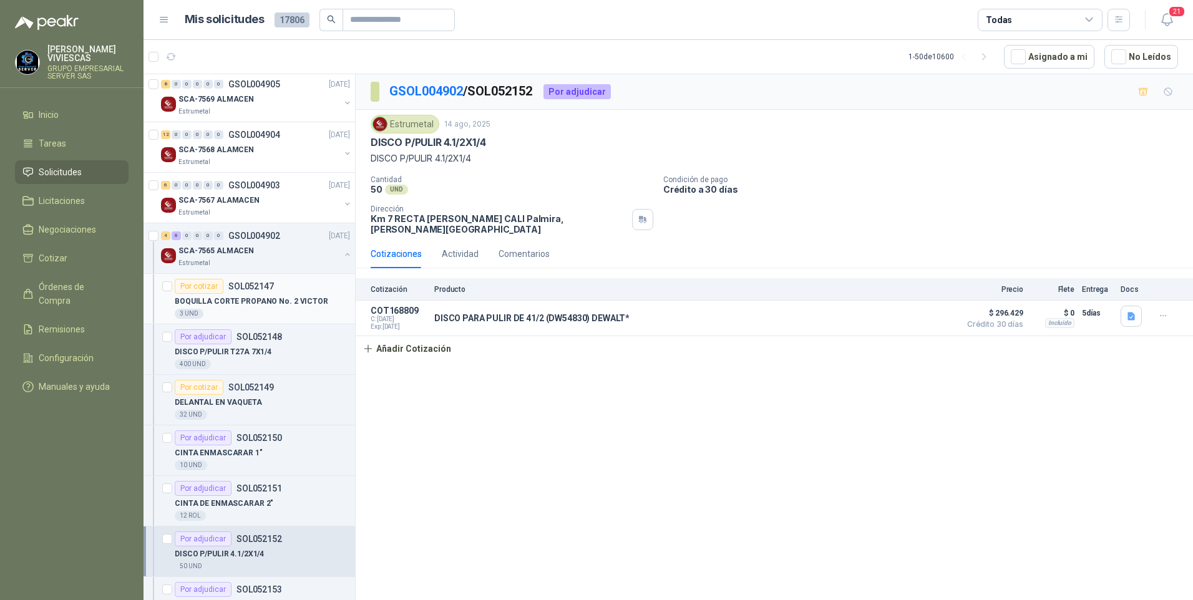
click at [227, 307] on p "BOQUILLA CORTE PROPANO No. 2 VICTOR" at bounding box center [252, 302] width 154 height 12
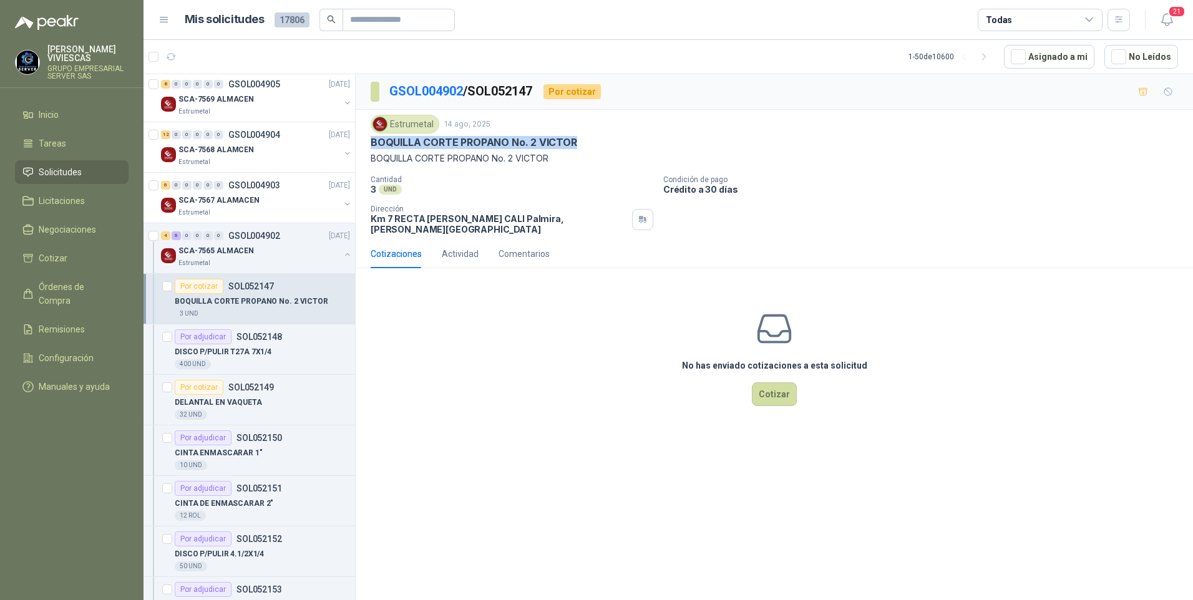
drag, startPoint x: 371, startPoint y: 145, endPoint x: 576, endPoint y: 145, distance: 205.4
click at [576, 145] on div "BOQUILLA CORTE PROPANO No. 2 VICTOR" at bounding box center [775, 142] width 808 height 13
drag, startPoint x: 576, startPoint y: 145, endPoint x: 527, endPoint y: 142, distance: 48.7
copy p "BOQUILLA CORTE PROPANO No. 2 VICTOR"
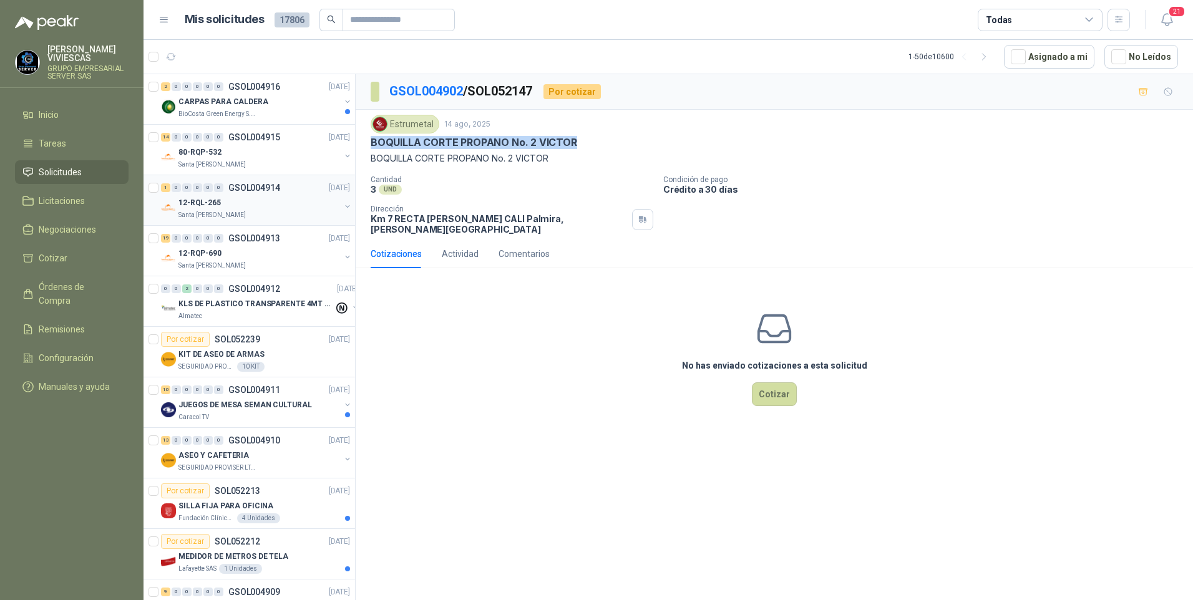
click at [195, 209] on div "12-RQL-265" at bounding box center [260, 202] width 162 height 15
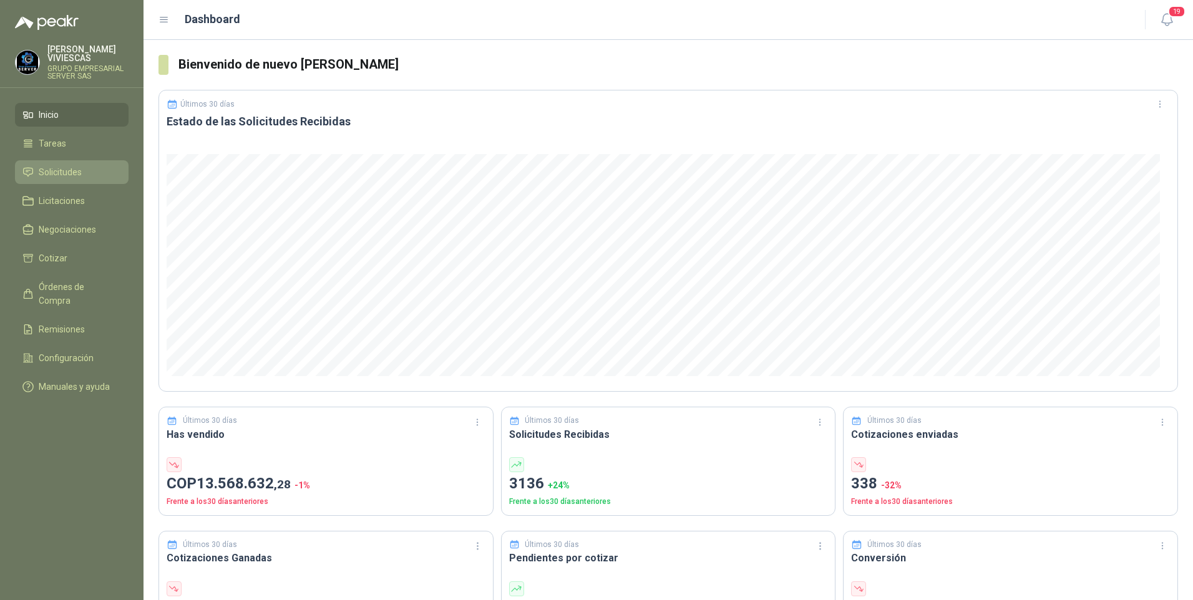
click at [58, 178] on span "Solicitudes" at bounding box center [60, 172] width 43 height 14
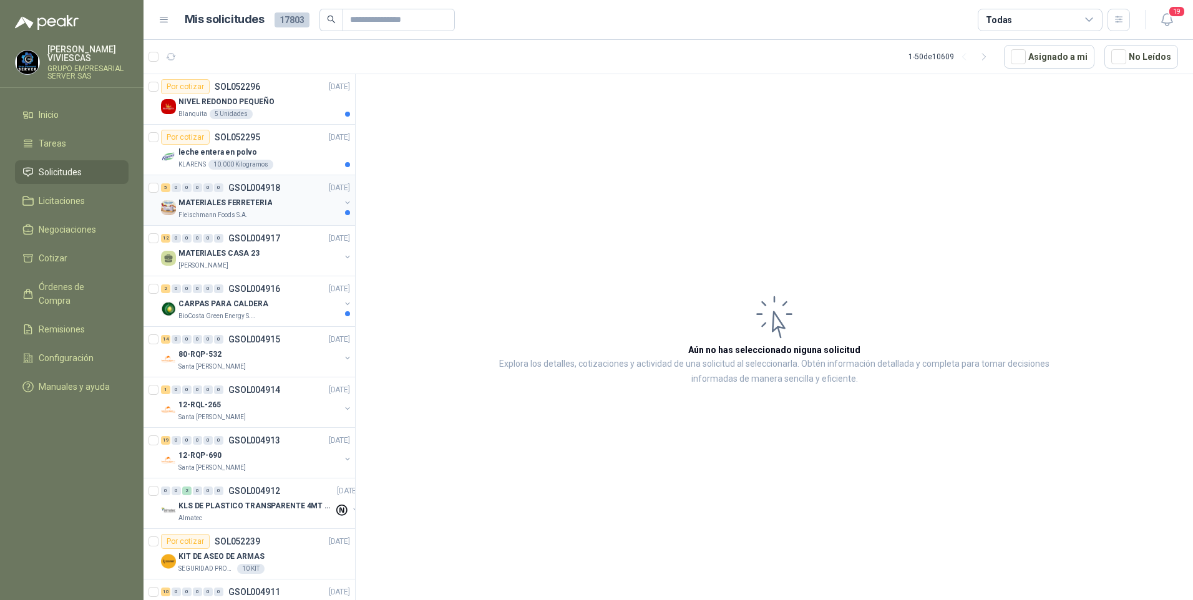
click at [229, 195] on div "5 0 0 0 0 0 GSOL004918 15/08/25" at bounding box center [257, 187] width 192 height 15
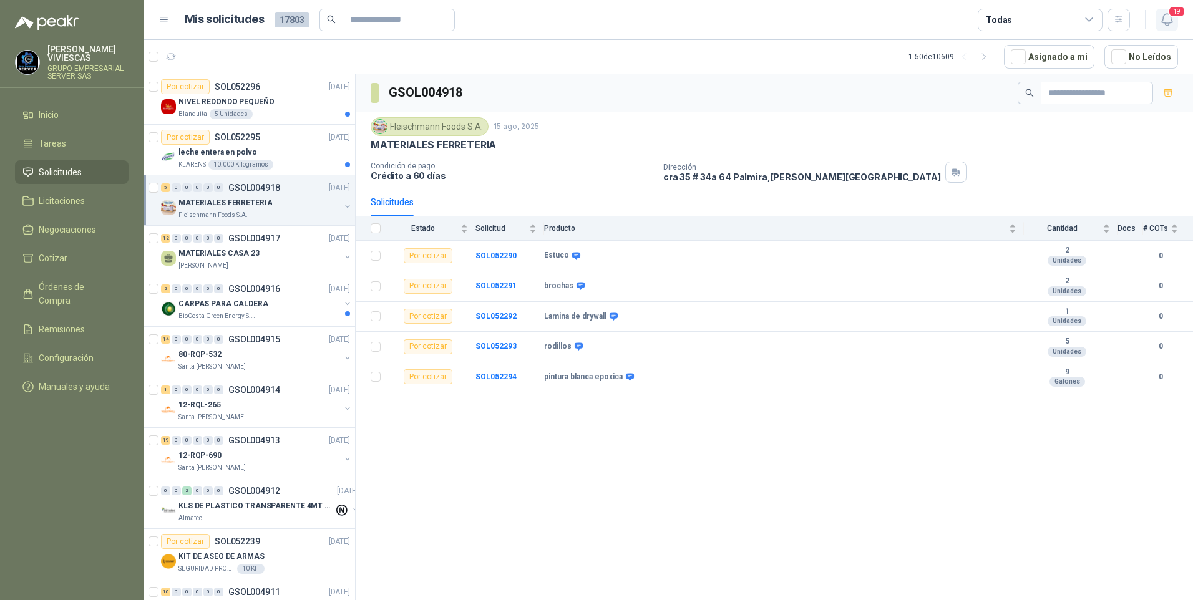
click at [1173, 15] on span "19" at bounding box center [1176, 12] width 17 height 12
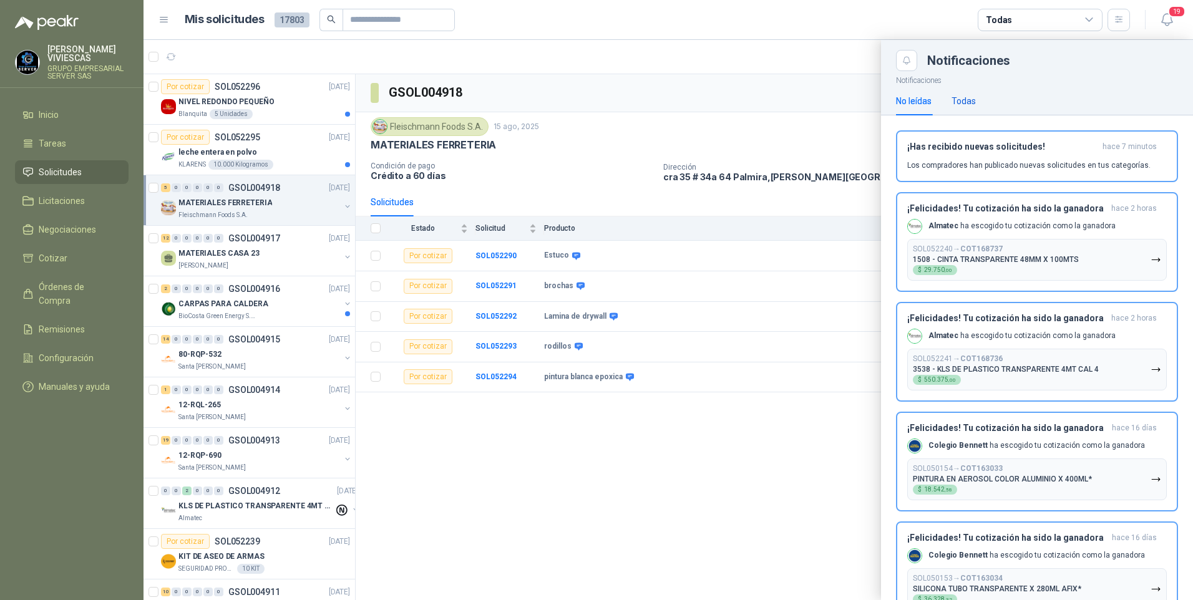
click at [967, 97] on div "Todas" at bounding box center [964, 101] width 24 height 14
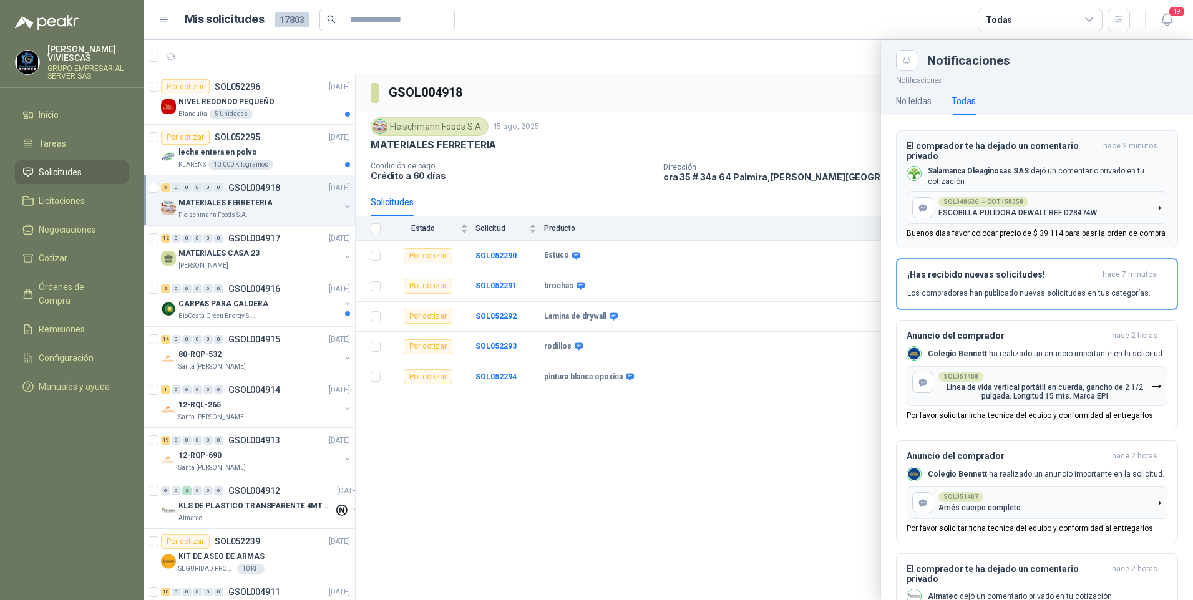
click at [1039, 237] on p "Buenos dias favor colocar precio de $ 39.114 para pasr la orden de compra" at bounding box center [1036, 233] width 259 height 9
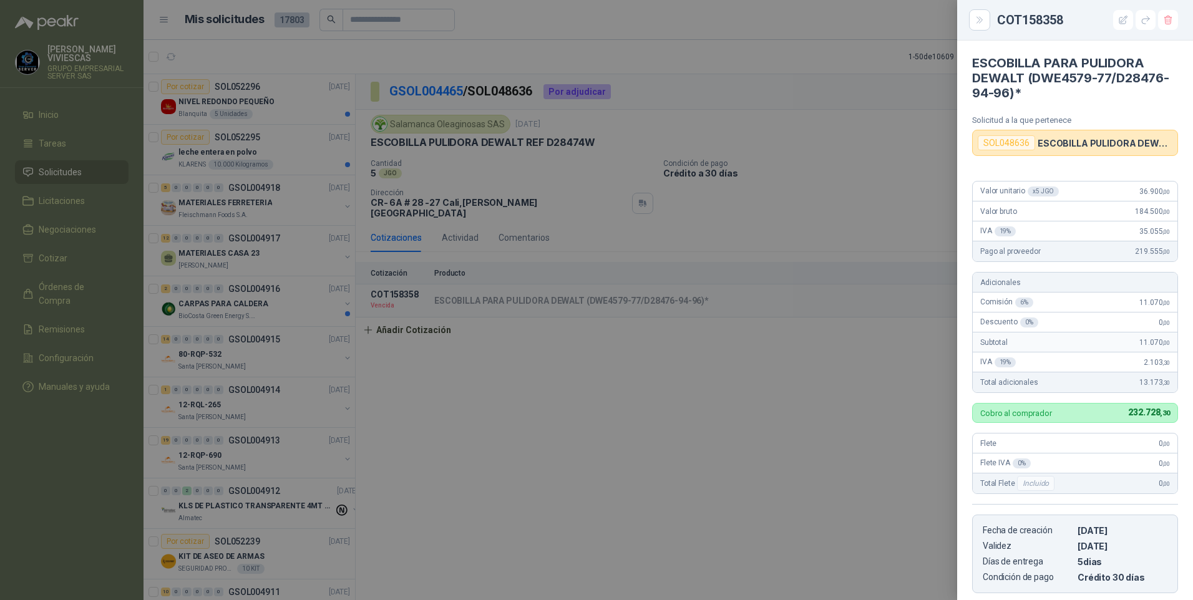
click at [738, 526] on div at bounding box center [596, 300] width 1193 height 600
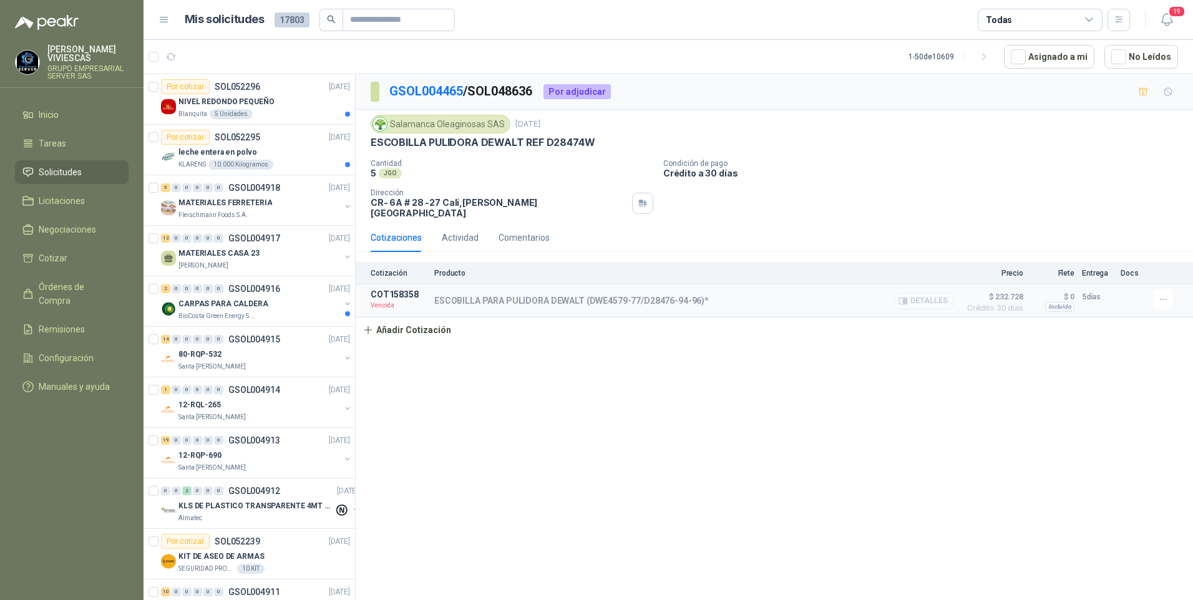
click at [923, 295] on button "Detalles" at bounding box center [924, 301] width 59 height 17
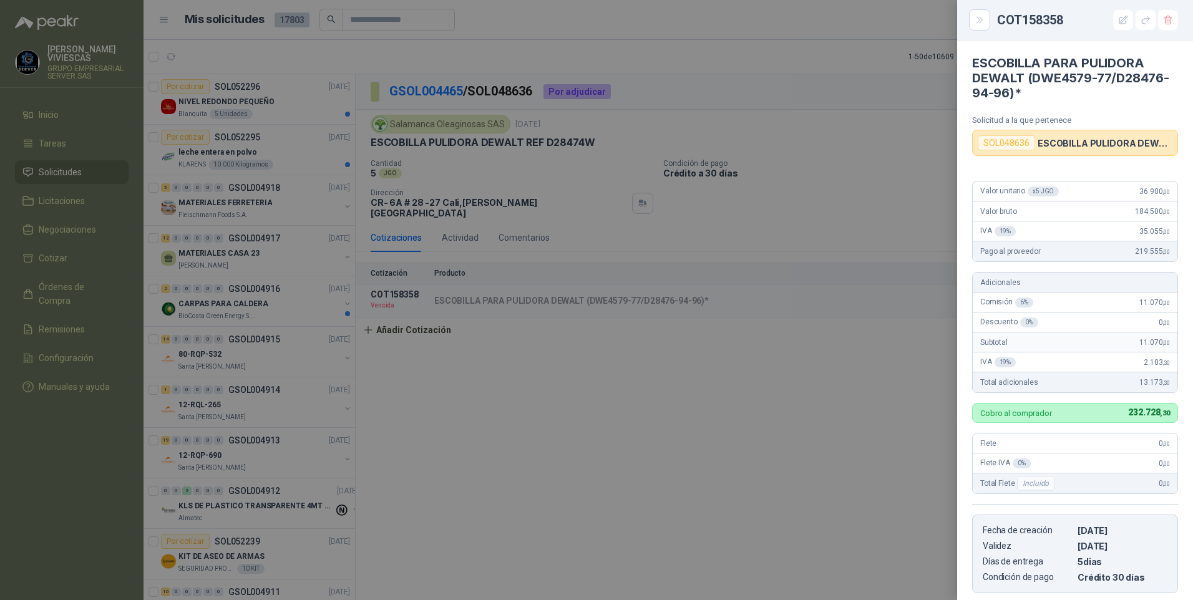
click at [858, 485] on div at bounding box center [596, 300] width 1193 height 600
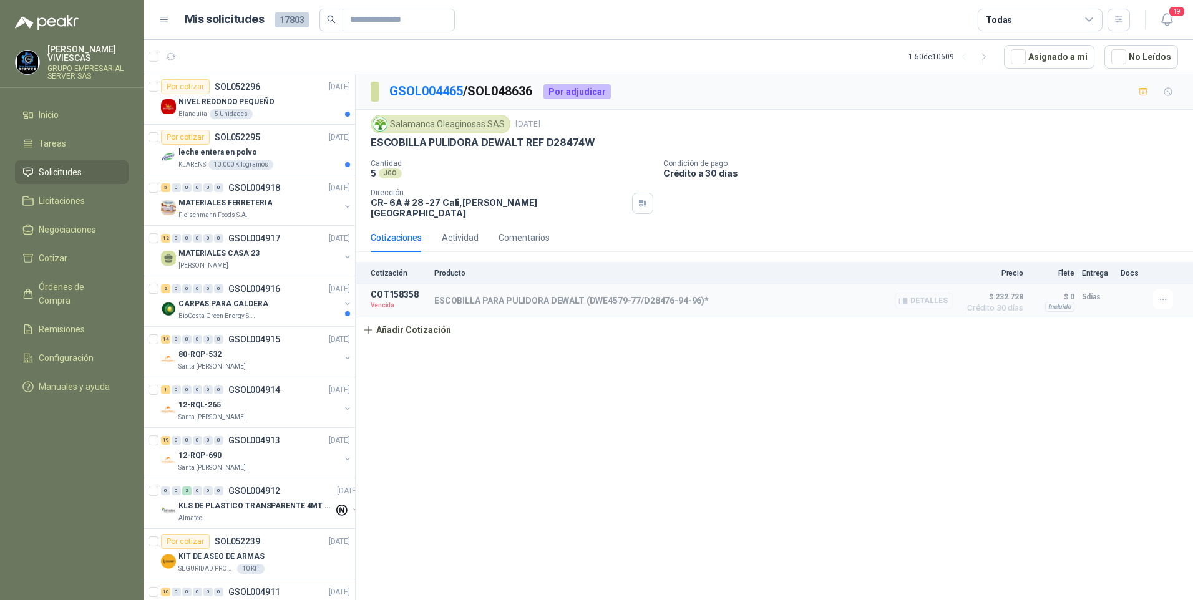
click at [934, 293] on button "Detalles" at bounding box center [924, 301] width 59 height 17
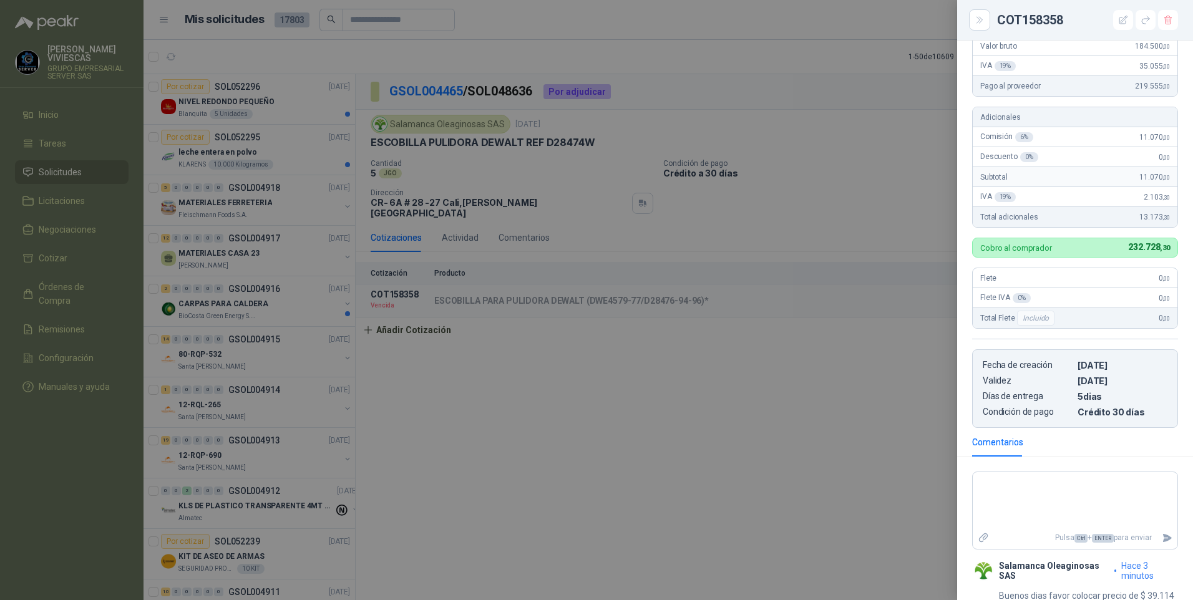
scroll to position [192, 0]
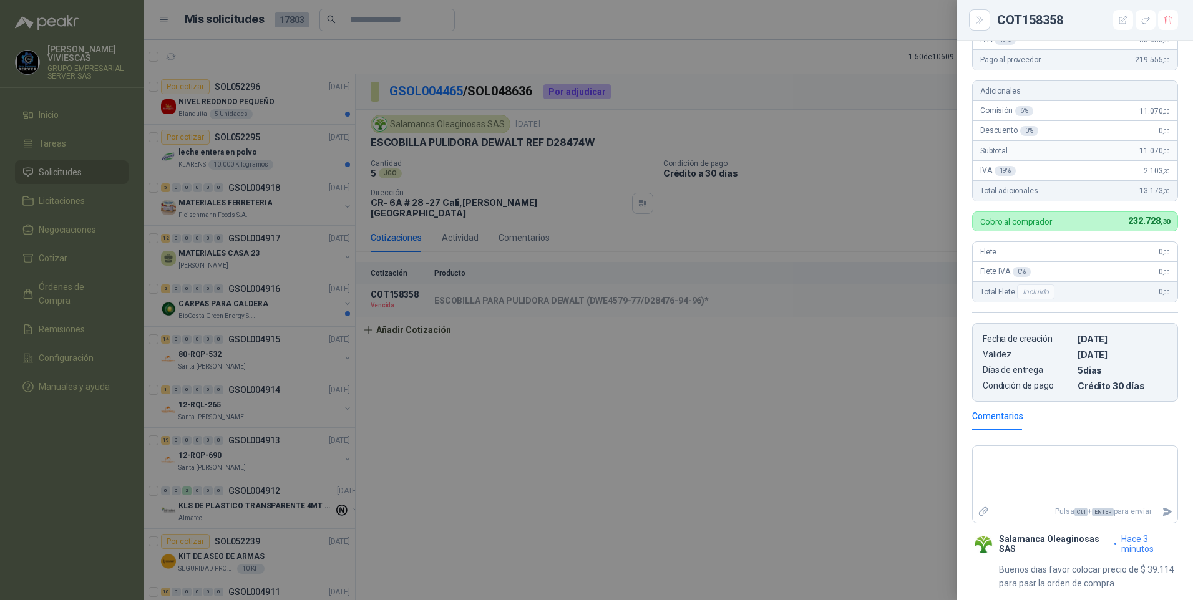
click at [779, 482] on div at bounding box center [596, 300] width 1193 height 600
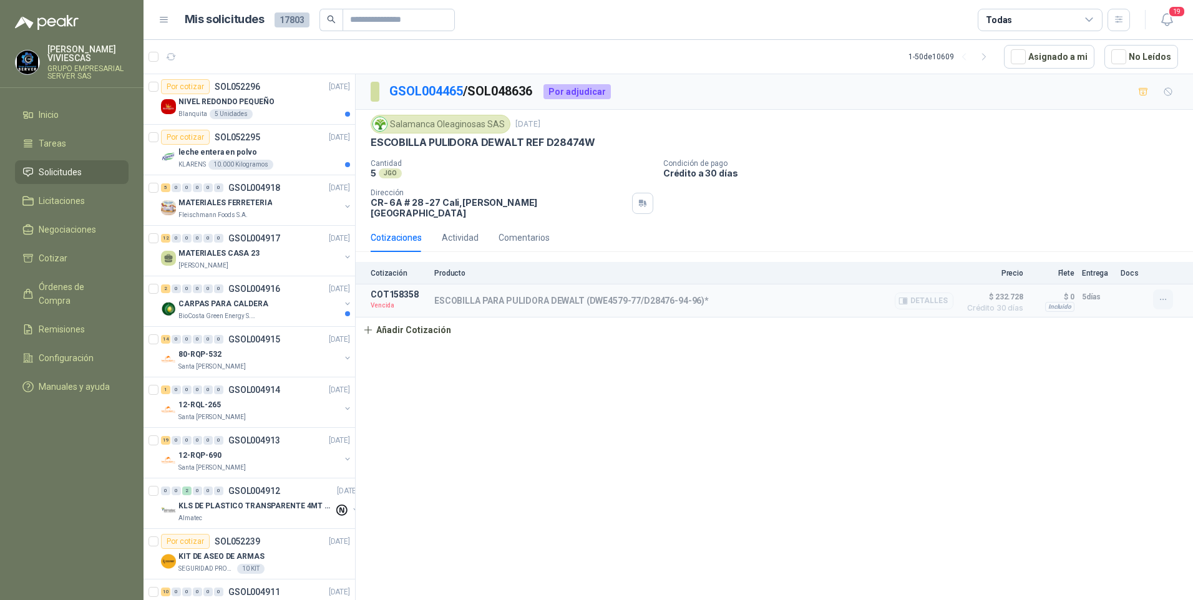
click at [1168, 295] on icon "button" at bounding box center [1163, 300] width 11 height 11
click at [1115, 262] on button "Re-cotizar" at bounding box center [1139, 263] width 100 height 20
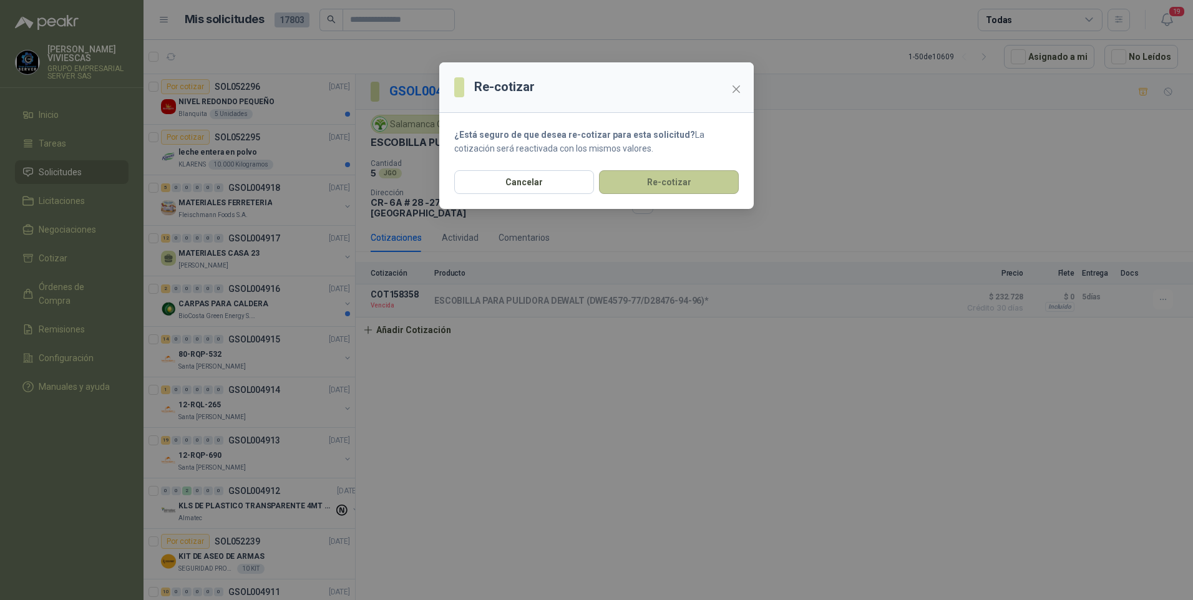
click at [685, 189] on button "Re-cotizar" at bounding box center [669, 182] width 140 height 24
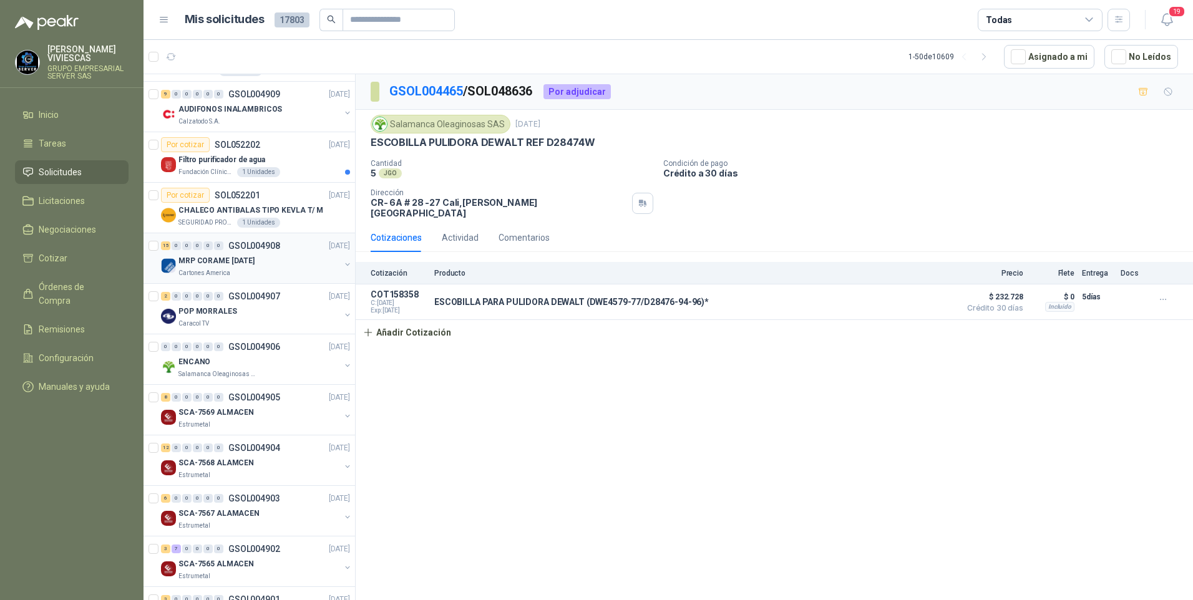
scroll to position [749, 0]
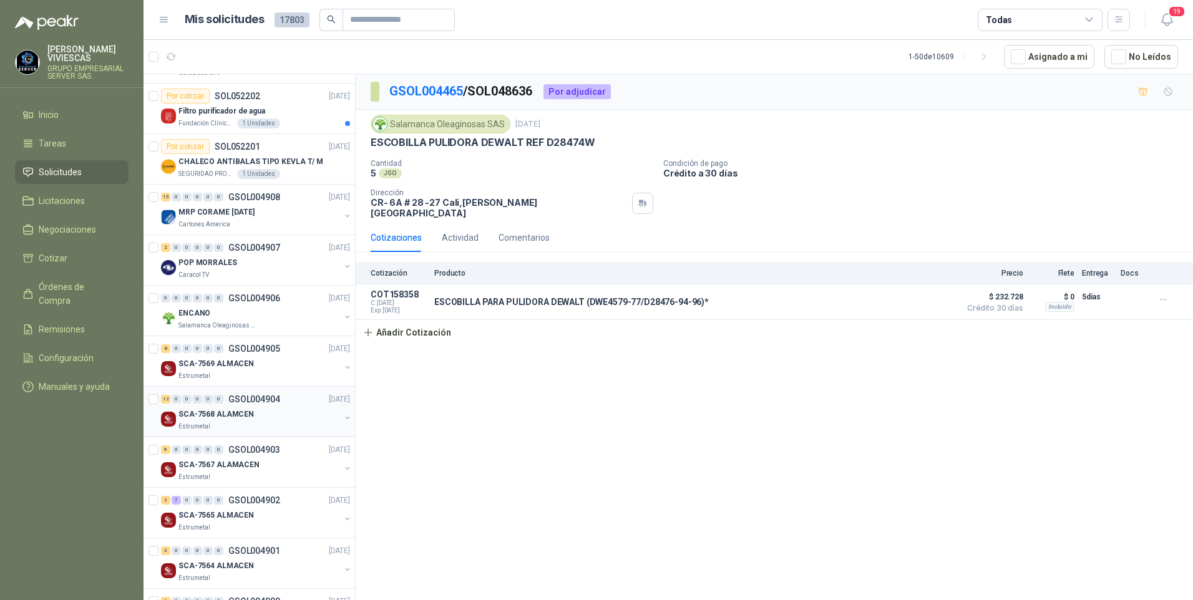
click at [217, 419] on p "SCA-7568 ALAMCEN" at bounding box center [217, 415] width 76 height 12
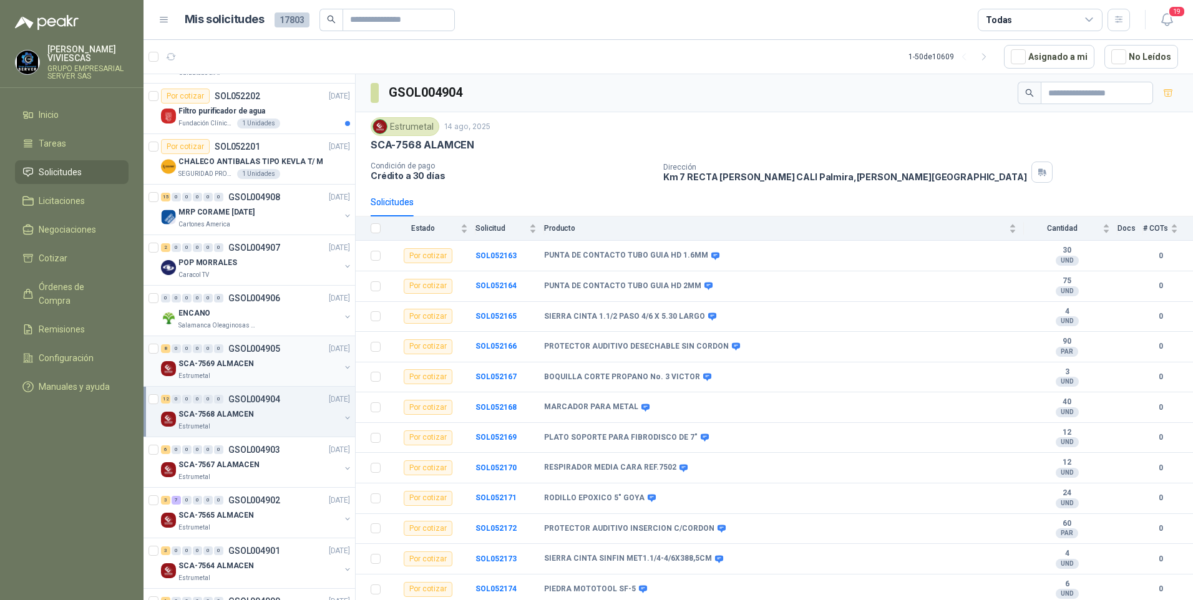
click at [203, 376] on p "Estrumetal" at bounding box center [195, 376] width 32 height 10
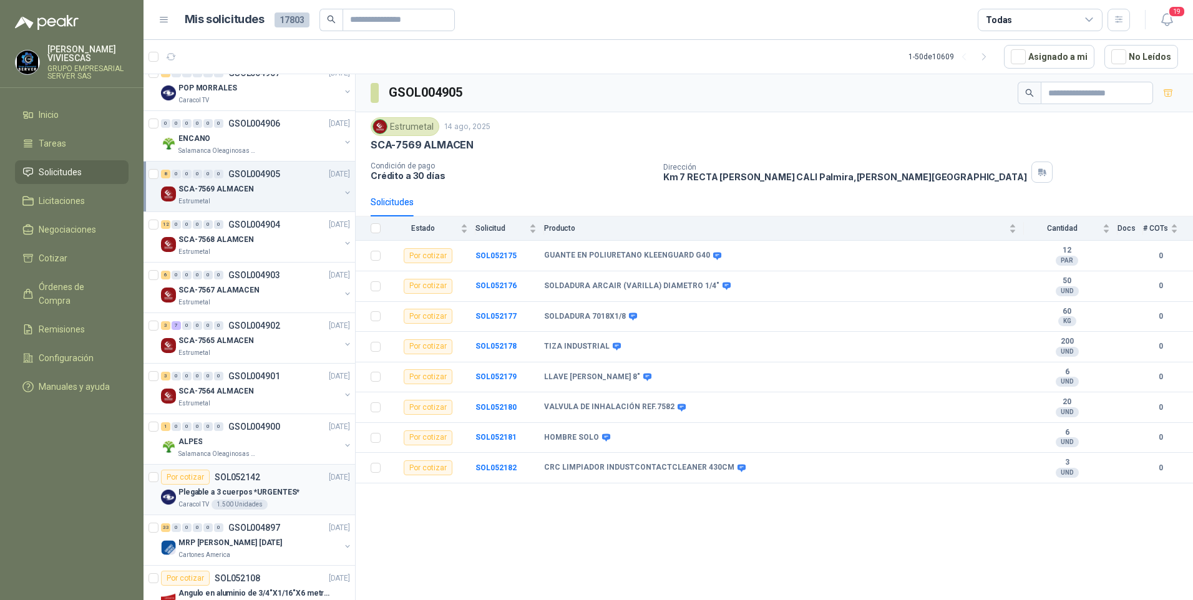
scroll to position [936, 0]
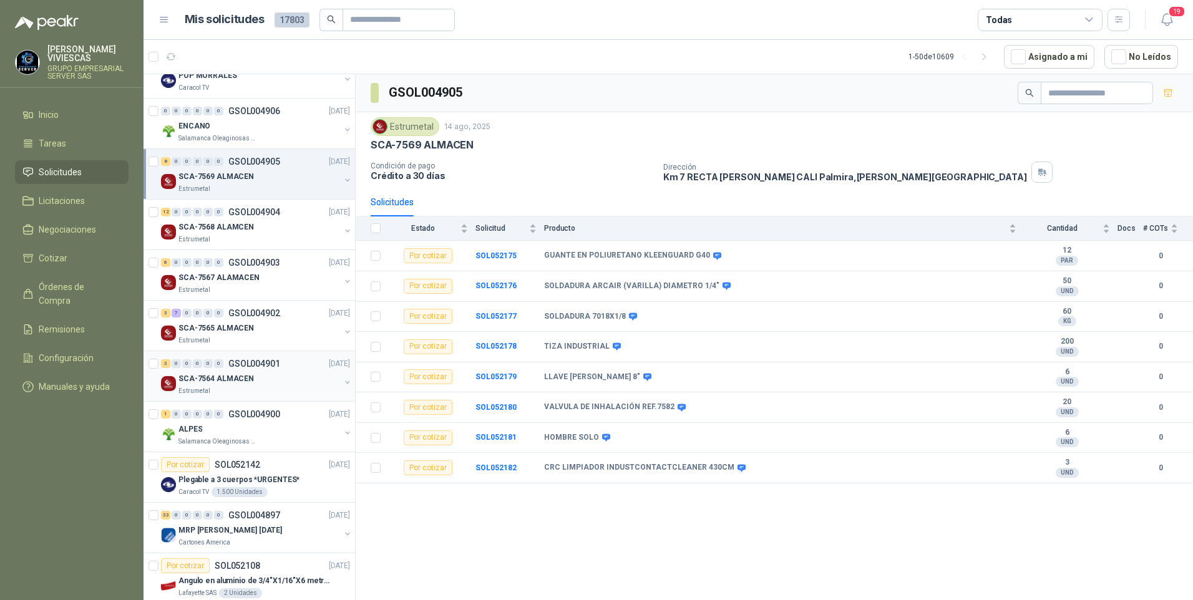
click at [213, 387] on div "Estrumetal" at bounding box center [260, 391] width 162 height 10
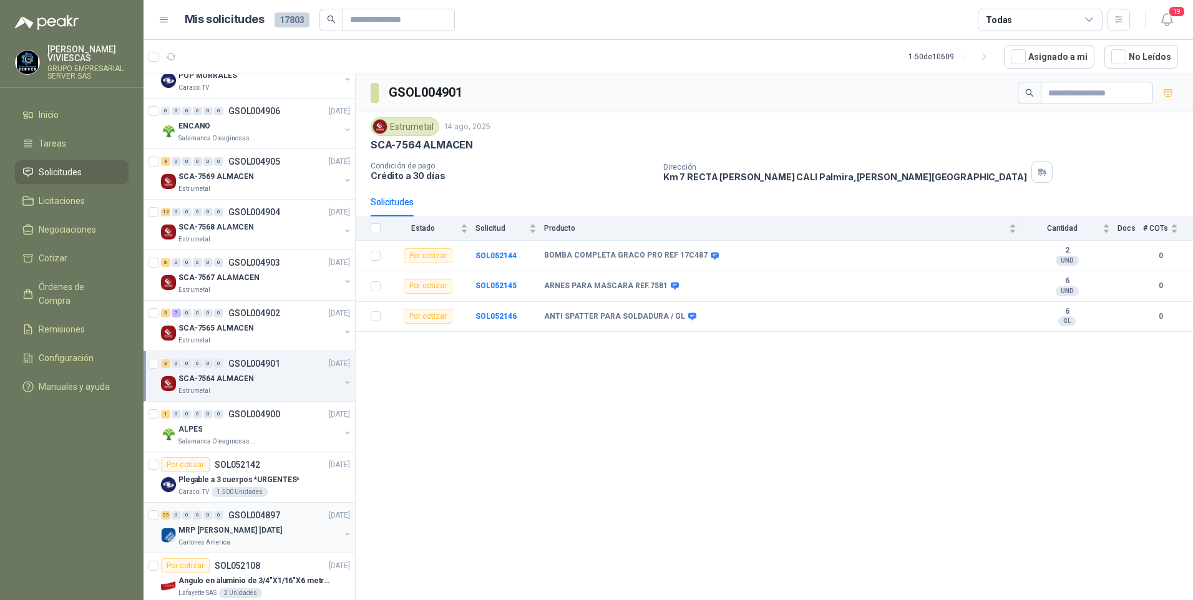
click at [215, 542] on p "Cartones America" at bounding box center [205, 543] width 52 height 10
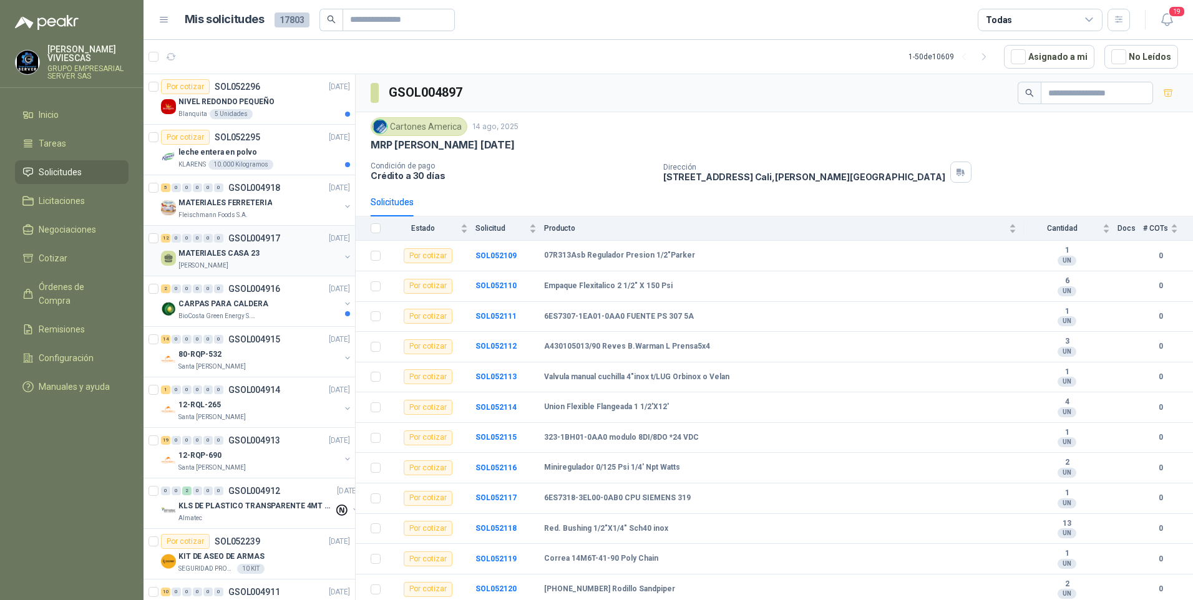
click at [205, 258] on p "MATERIALES CASA 23" at bounding box center [219, 254] width 81 height 12
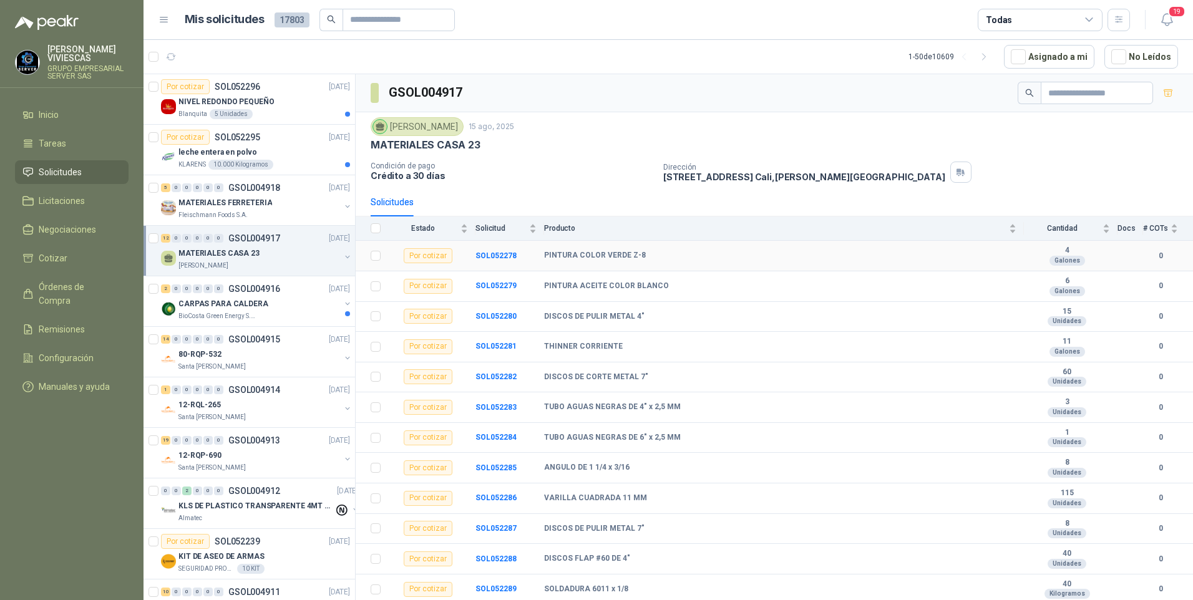
click at [492, 250] on td "SOL052278" at bounding box center [510, 256] width 69 height 31
click at [493, 257] on b "SOL052278" at bounding box center [496, 256] width 41 height 9
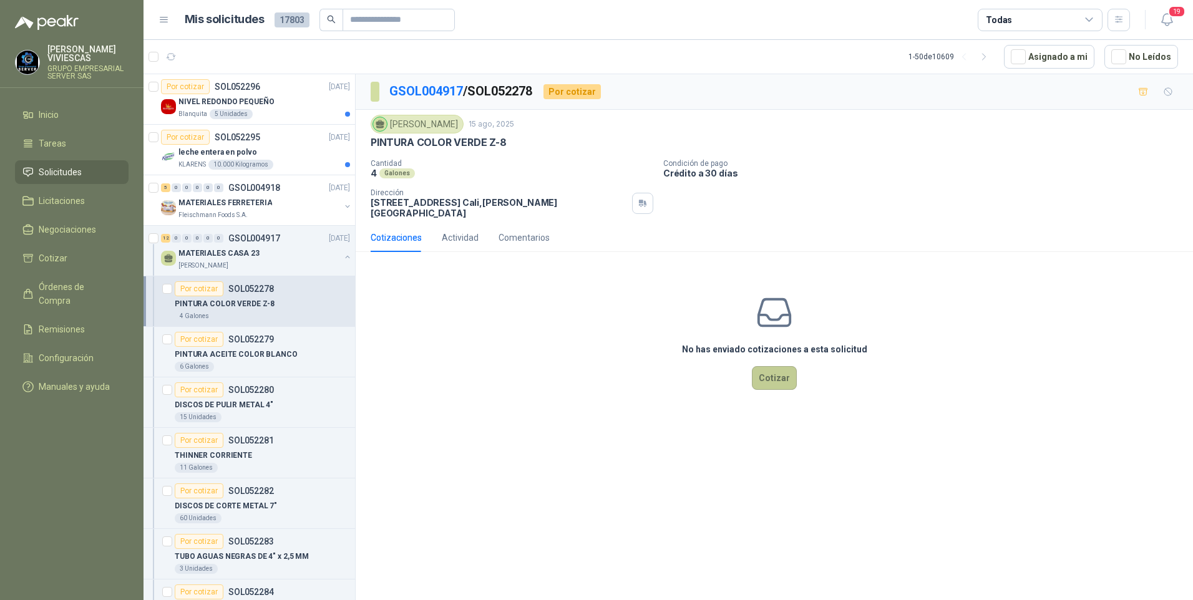
click at [790, 388] on button "Cotizar" at bounding box center [774, 378] width 45 height 24
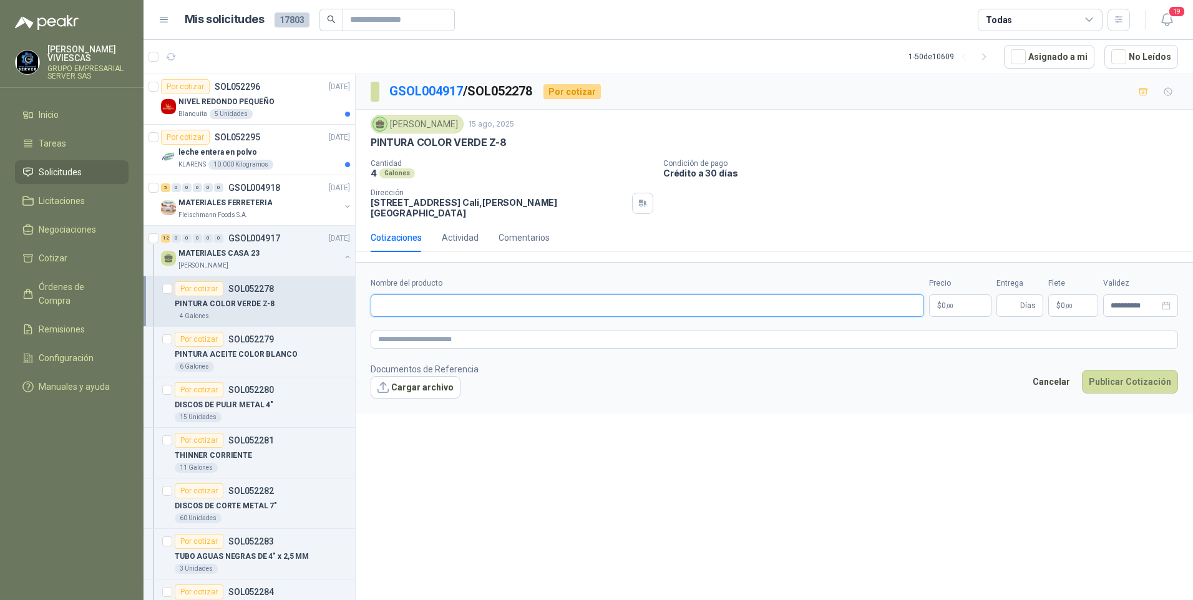
click at [426, 309] on input "Nombre del producto" at bounding box center [648, 306] width 554 height 22
type input "*"
type input "**********"
click at [947, 307] on body "RODRIGO VIVIESCAS GRUPO EMPRESARIAL SERVER SAS Inicio Tareas Solicitudes Licita…" at bounding box center [596, 300] width 1193 height 600
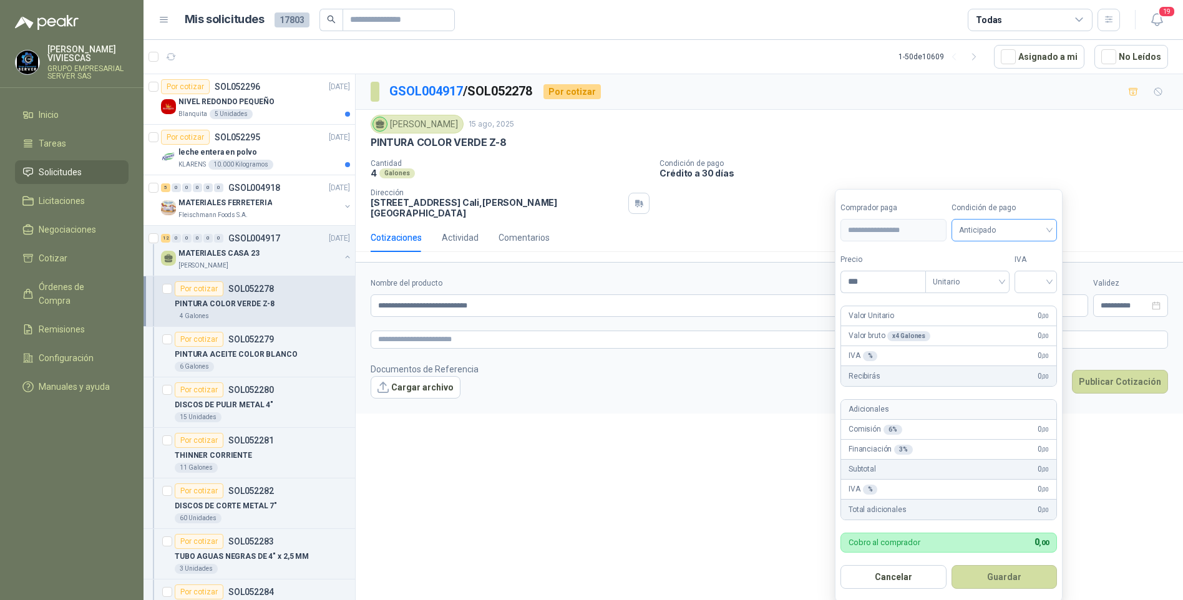
click at [1000, 233] on span "Anticipado" at bounding box center [1004, 230] width 91 height 19
drag, startPoint x: 1005, startPoint y: 280, endPoint x: 923, endPoint y: 280, distance: 81.8
click at [1005, 280] on div "Crédito a 30 días" at bounding box center [1006, 277] width 87 height 14
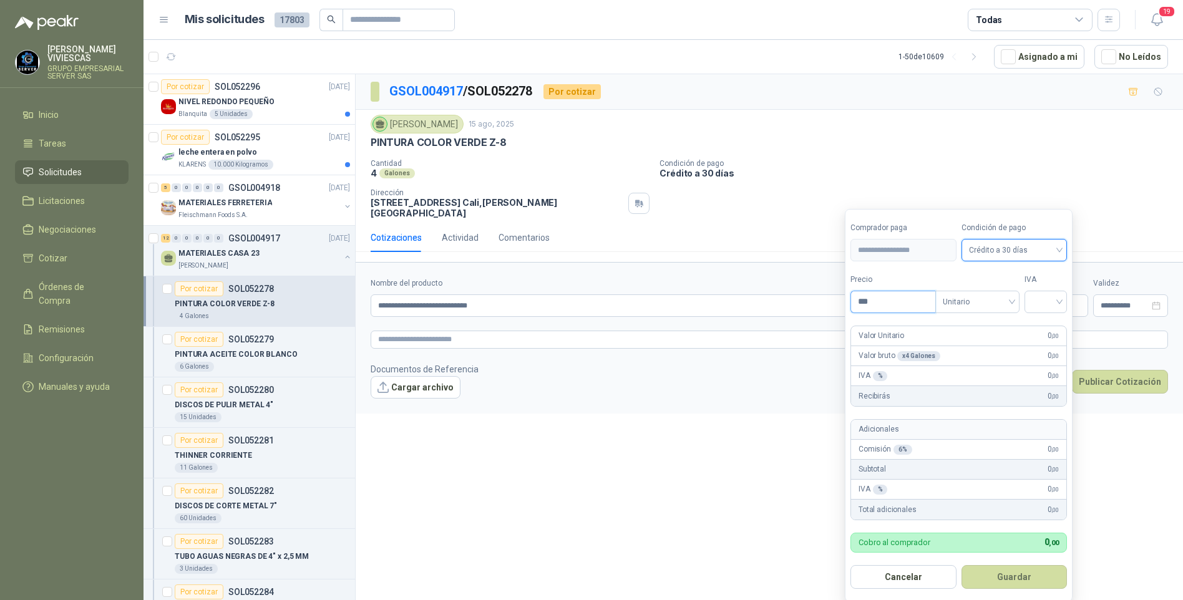
click at [885, 299] on input "***" at bounding box center [893, 301] width 84 height 21
click at [896, 301] on input "***" at bounding box center [893, 301] width 84 height 21
click at [901, 303] on input "***" at bounding box center [893, 301] width 84 height 21
type input "********"
click at [1044, 305] on input "search" at bounding box center [1045, 300] width 27 height 19
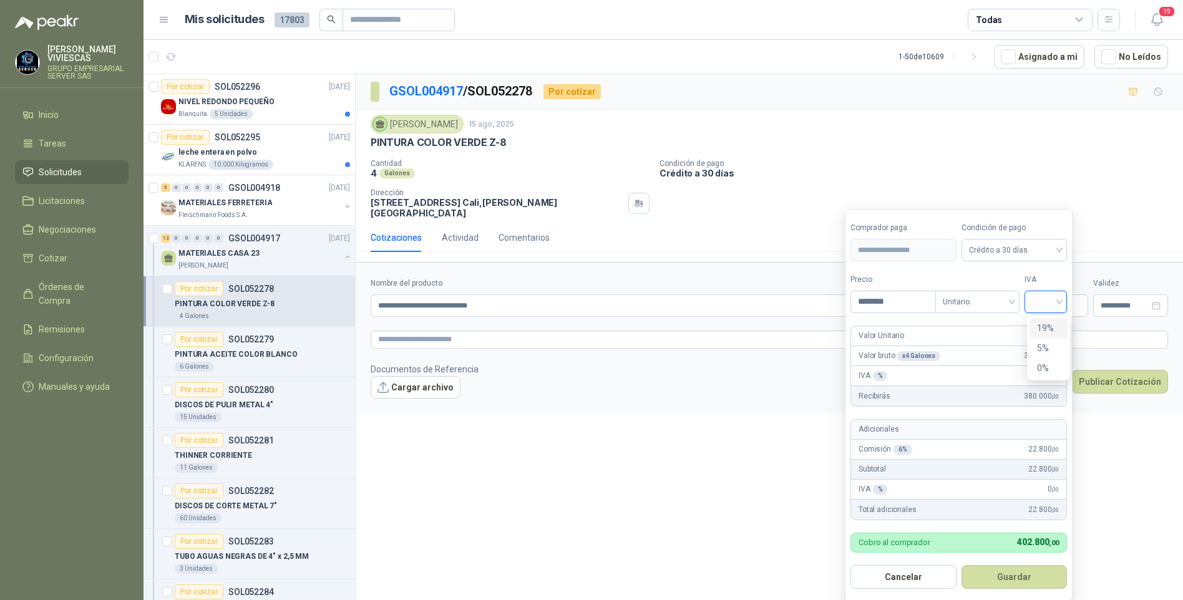
drag, startPoint x: 1039, startPoint y: 323, endPoint x: 958, endPoint y: 459, distance: 158.1
click at [1039, 324] on div "19%" at bounding box center [1048, 328] width 23 height 14
drag, startPoint x: 1006, startPoint y: 577, endPoint x: 999, endPoint y: 570, distance: 9.3
click at [1006, 576] on button "Guardar" at bounding box center [1016, 578] width 107 height 24
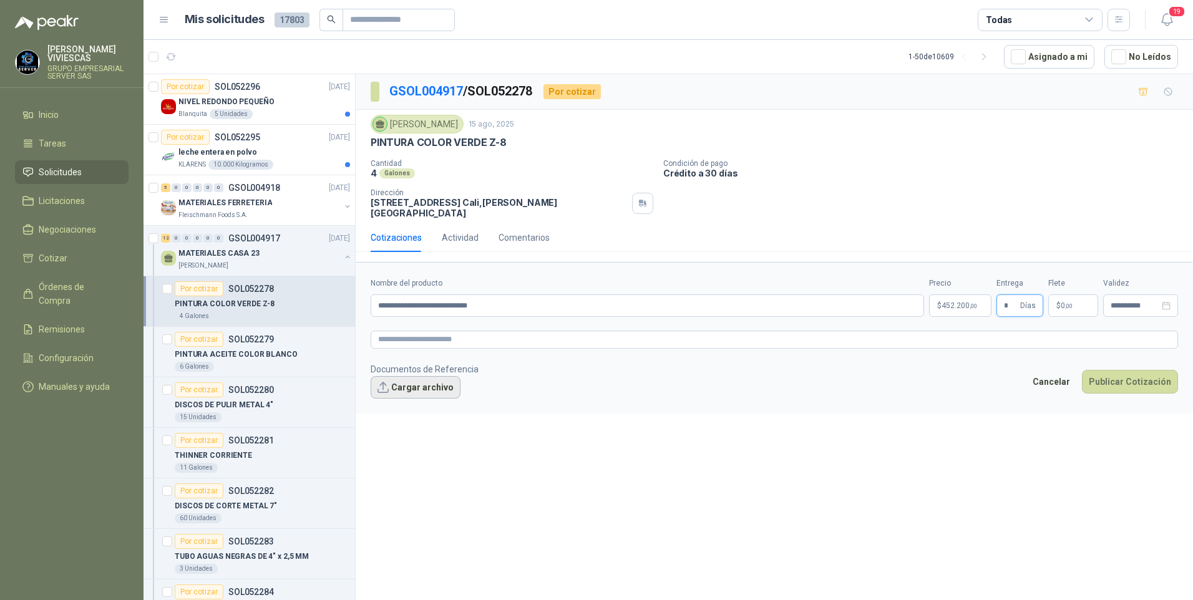
type input "*"
click at [432, 389] on button "Cargar archivo" at bounding box center [416, 387] width 90 height 22
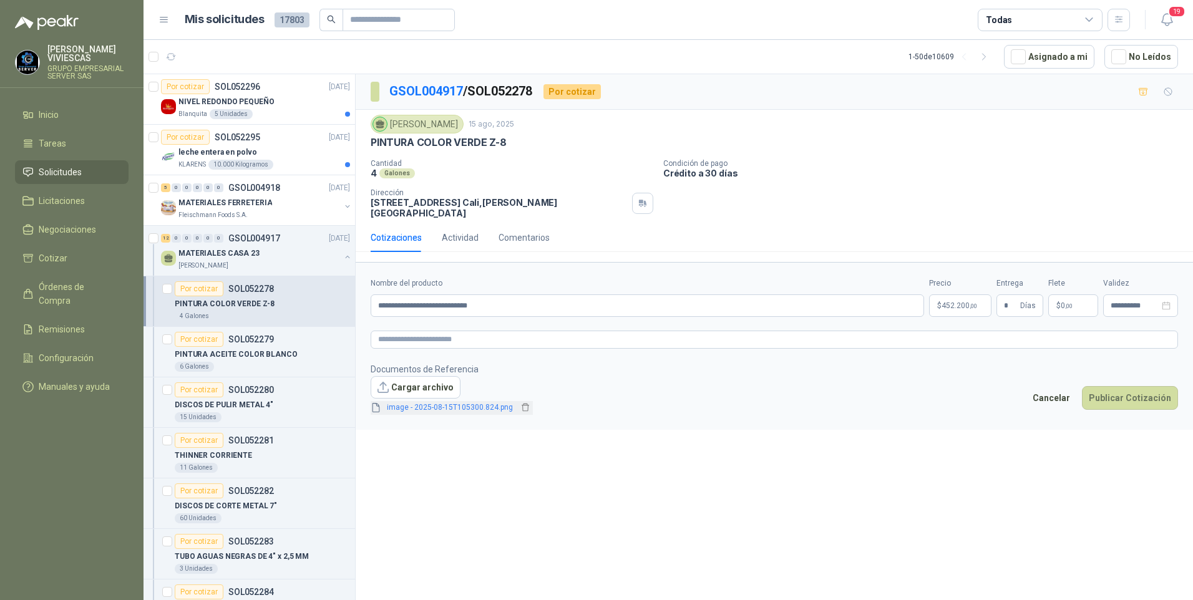
click at [442, 407] on link "image - 2025-08-15T105300.824.png" at bounding box center [450, 408] width 136 height 12
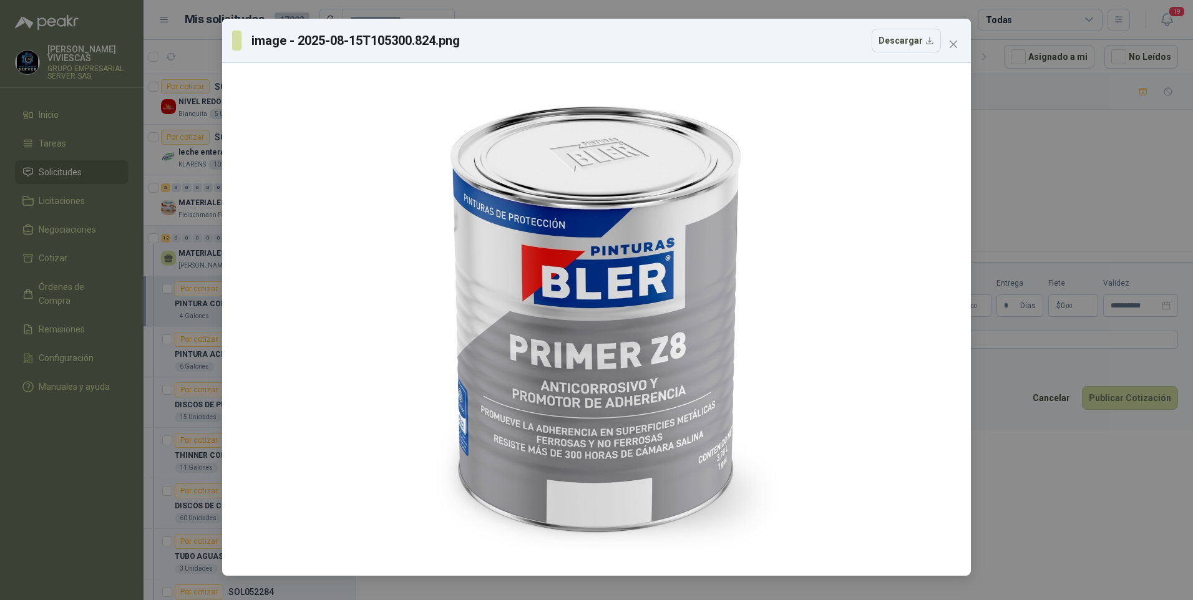
click at [1084, 540] on div "image - 2025-08-15T105300.824.png Descargar" at bounding box center [596, 300] width 1193 height 600
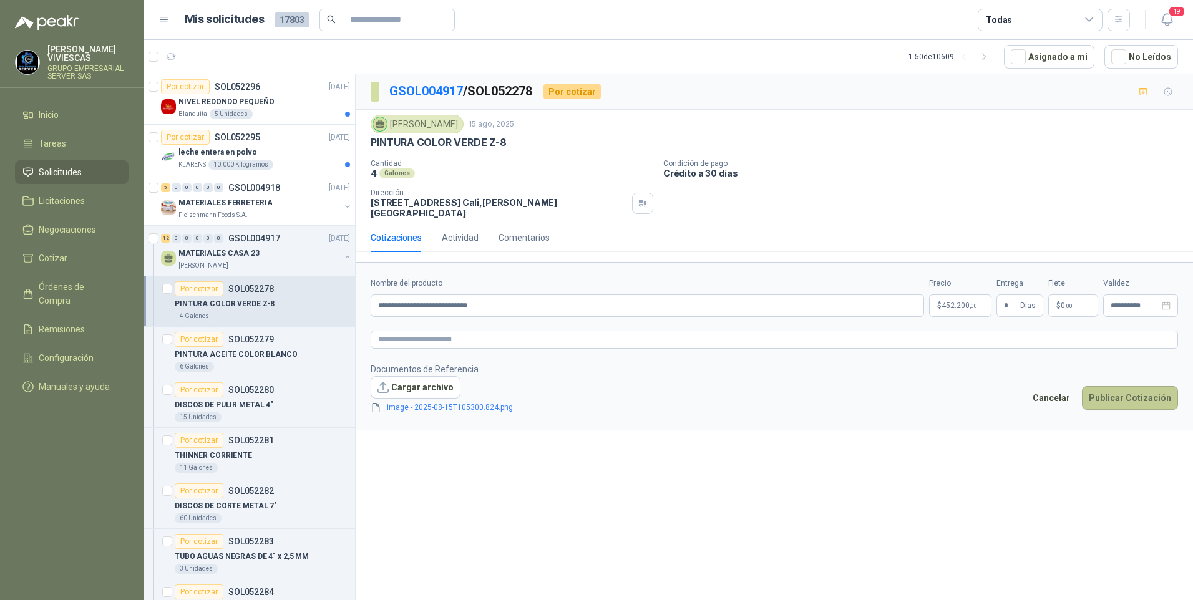
click at [1128, 393] on button "Publicar Cotización" at bounding box center [1130, 398] width 96 height 24
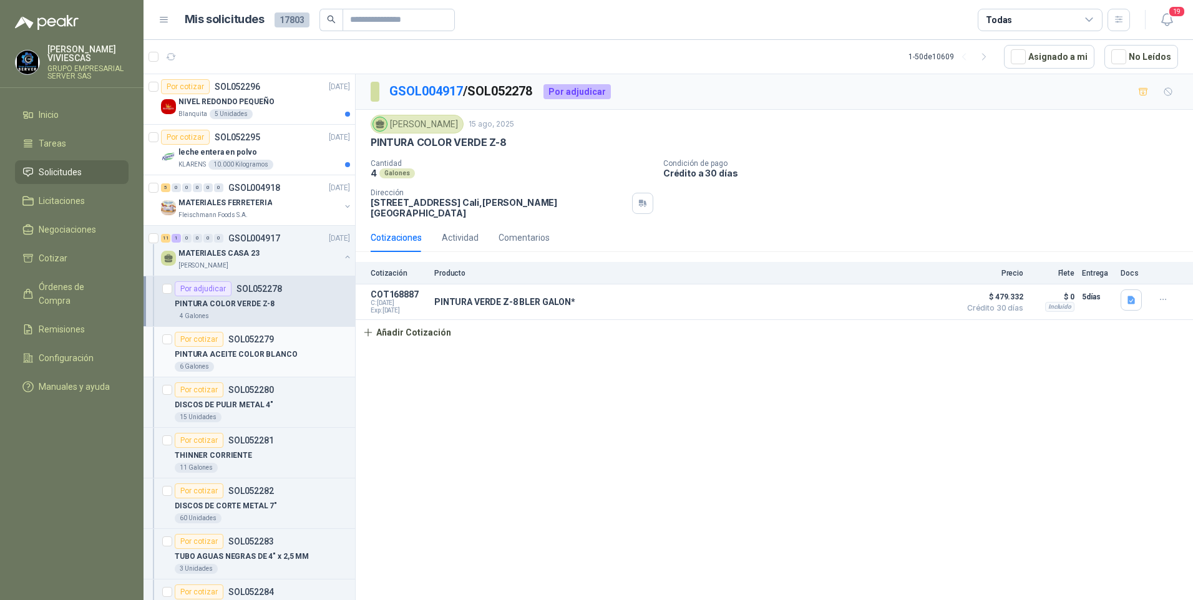
click at [242, 354] on p "PINTURA ACEITE COLOR BLANCO" at bounding box center [236, 355] width 123 height 12
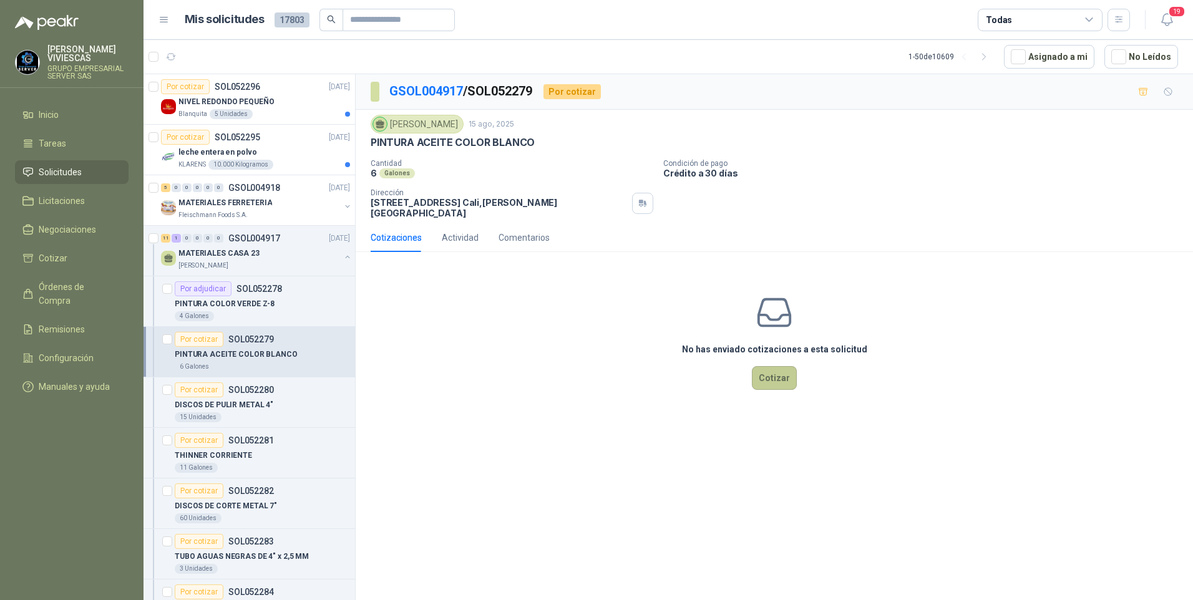
click at [773, 385] on button "Cotizar" at bounding box center [774, 378] width 45 height 24
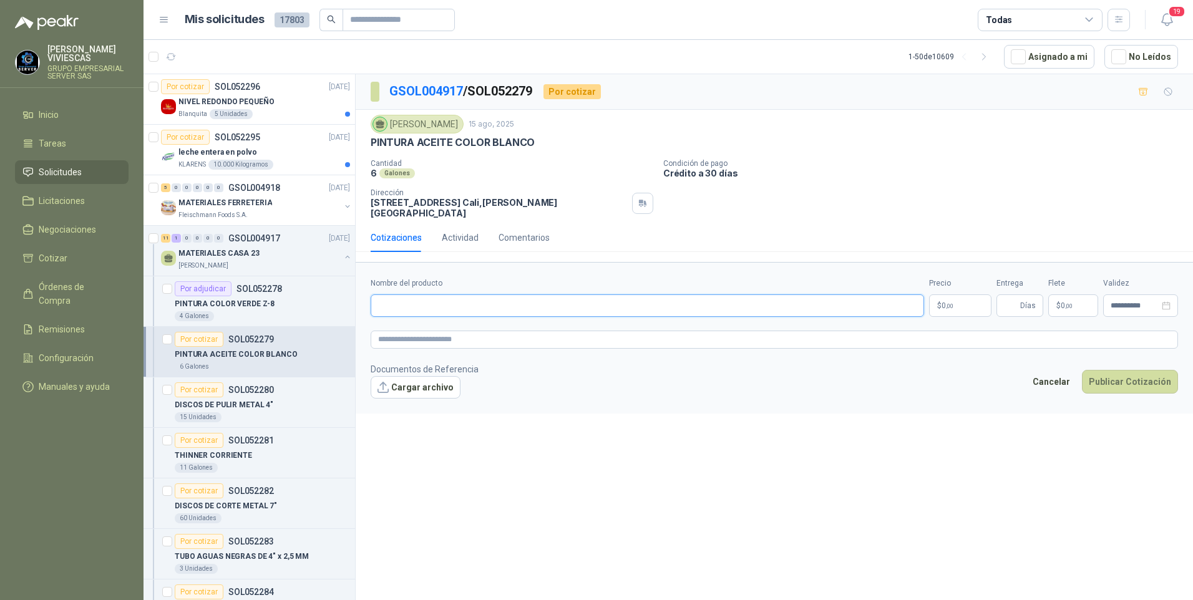
click at [392, 305] on input "Nombre del producto" at bounding box center [648, 306] width 554 height 22
click at [390, 301] on input "Nombre del producto" at bounding box center [648, 306] width 554 height 22
type input "**********"
click at [952, 308] on body "RODRIGO VIVIESCAS GRUPO EMPRESARIAL SERVER SAS Inicio Tareas Solicitudes Licita…" at bounding box center [596, 300] width 1193 height 600
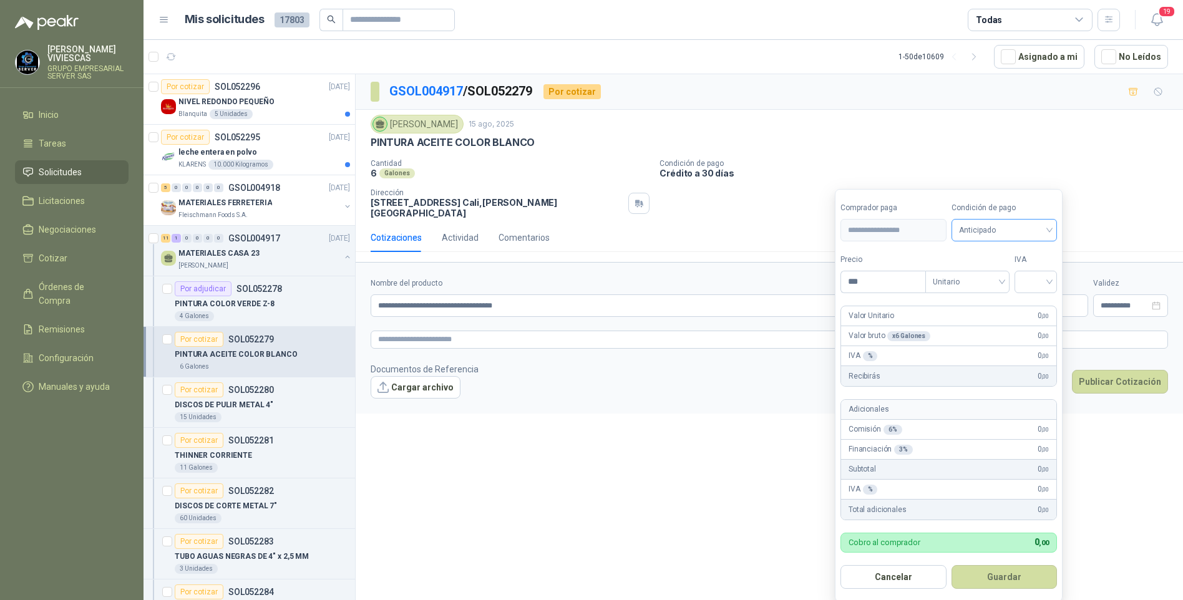
drag, startPoint x: 982, startPoint y: 227, endPoint x: 988, endPoint y: 235, distance: 10.4
click at [982, 226] on span "Anticipado" at bounding box center [1004, 230] width 91 height 19
drag, startPoint x: 987, startPoint y: 282, endPoint x: 990, endPoint y: 267, distance: 14.6
click at [987, 280] on div "Crédito a 30 días" at bounding box center [1006, 277] width 87 height 14
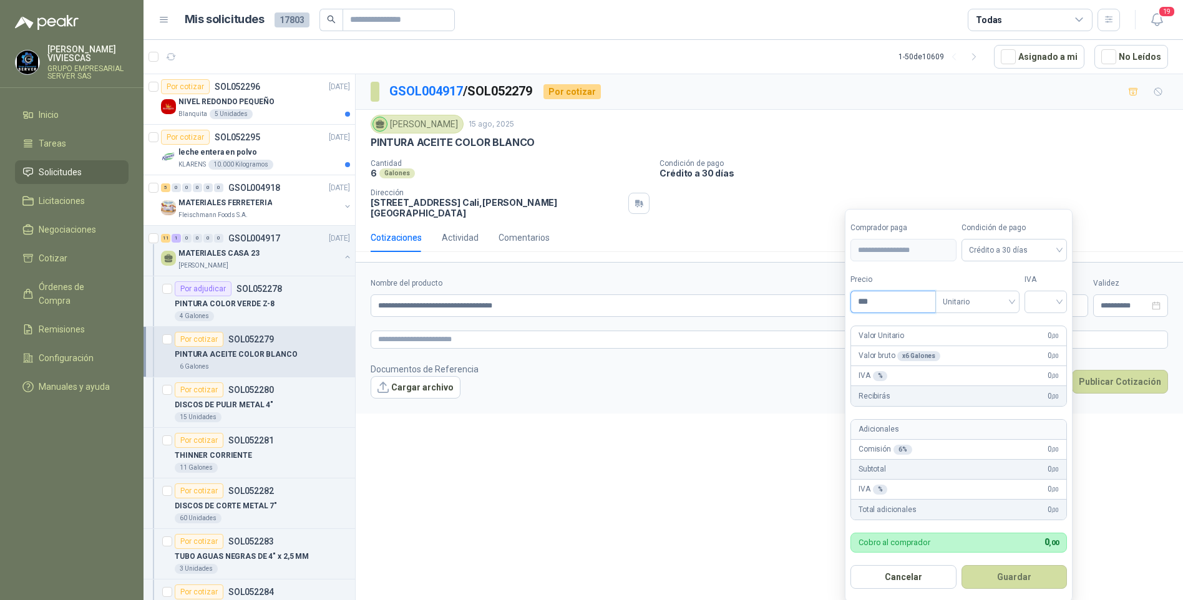
click at [889, 310] on input "***" at bounding box center [893, 301] width 84 height 21
click at [1059, 303] on input "search" at bounding box center [1045, 300] width 27 height 19
click at [1047, 327] on div "19%" at bounding box center [1048, 328] width 23 height 14
click at [874, 299] on input "********" at bounding box center [894, 301] width 87 height 21
type input "********"
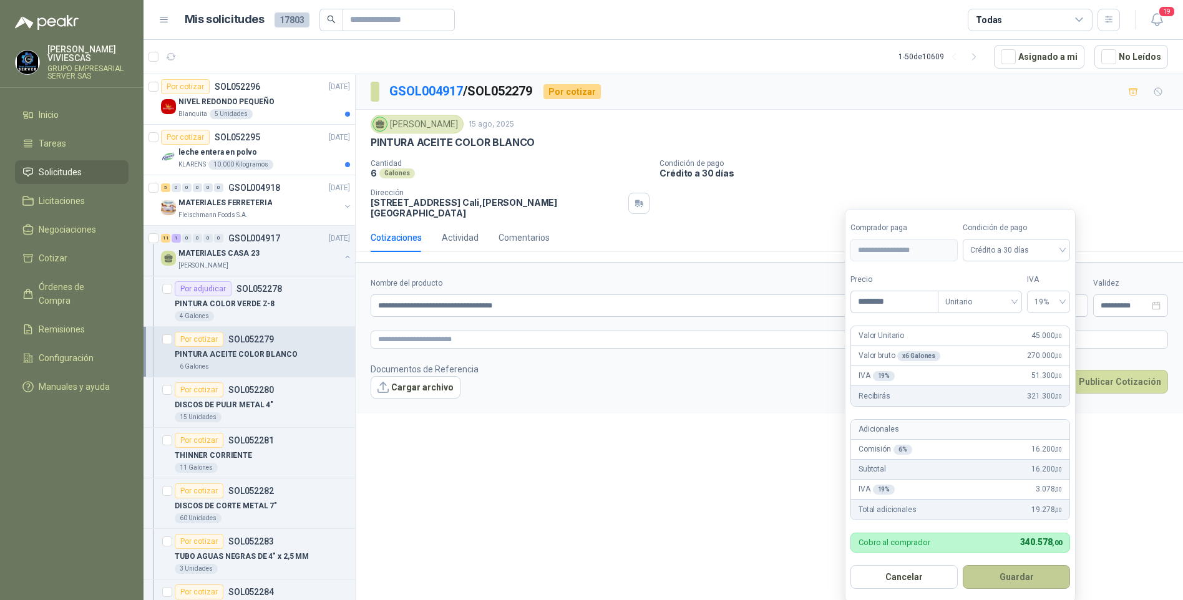
click at [1027, 580] on button "Guardar" at bounding box center [1016, 578] width 107 height 24
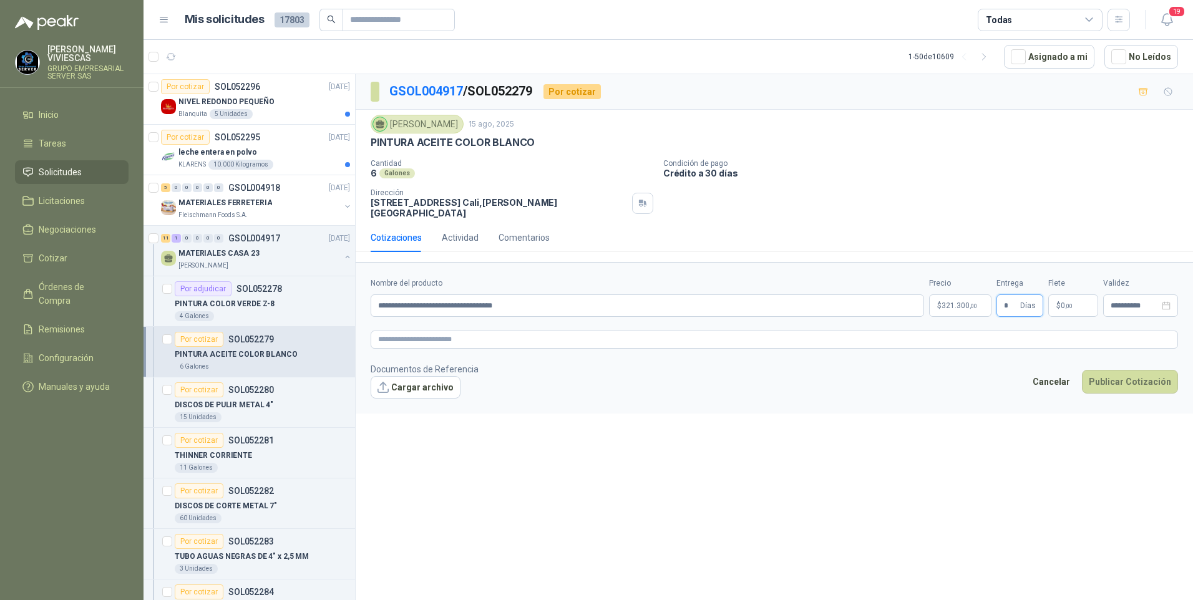
type input "*"
click at [434, 387] on button "Cargar archivo" at bounding box center [416, 387] width 90 height 22
click at [424, 403] on link "image - 2025-08-15T105718.670.png" at bounding box center [450, 408] width 136 height 12
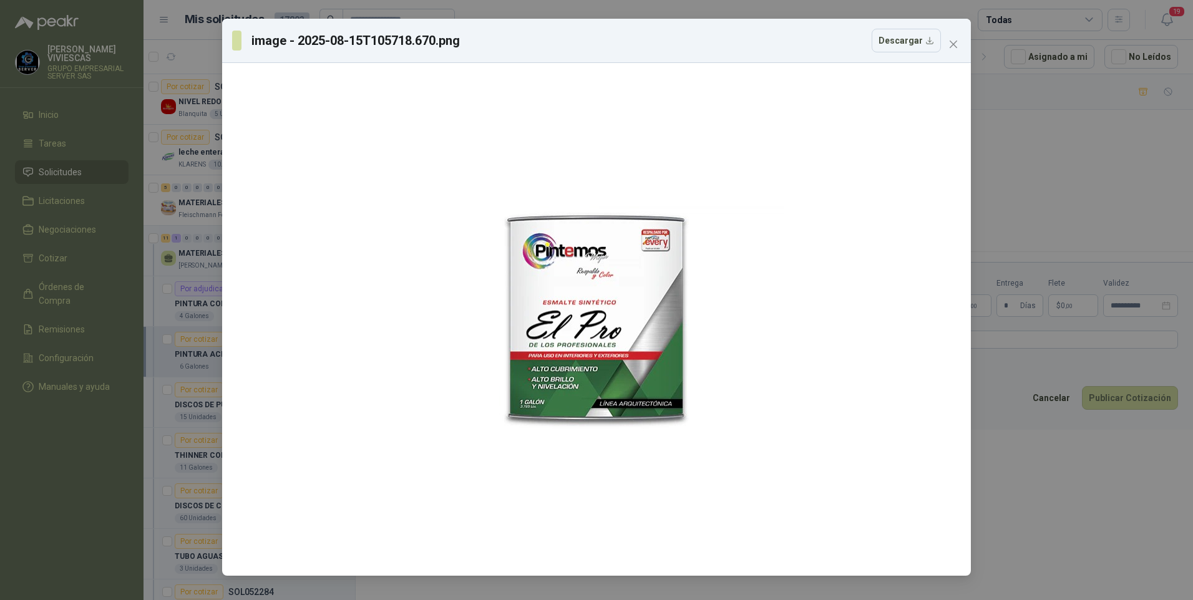
drag, startPoint x: 1092, startPoint y: 547, endPoint x: 1095, endPoint y: 541, distance: 7.5
click at [1092, 546] on div "image - 2025-08-15T105718.670.png Descargar" at bounding box center [596, 300] width 1193 height 600
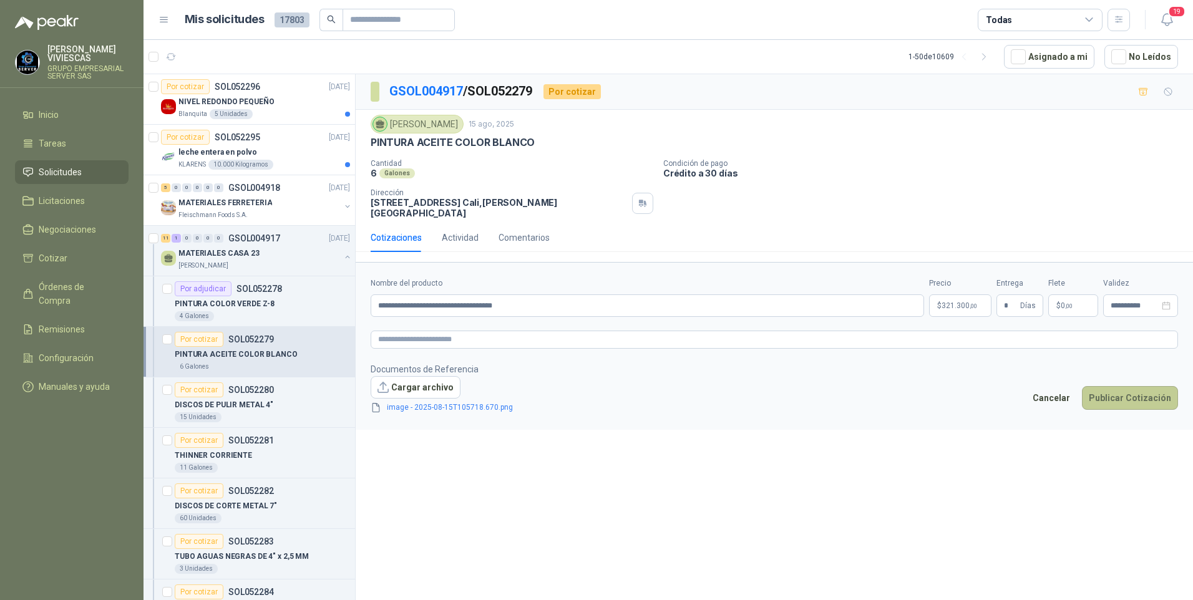
click at [1134, 394] on button "Publicar Cotización" at bounding box center [1130, 398] width 96 height 24
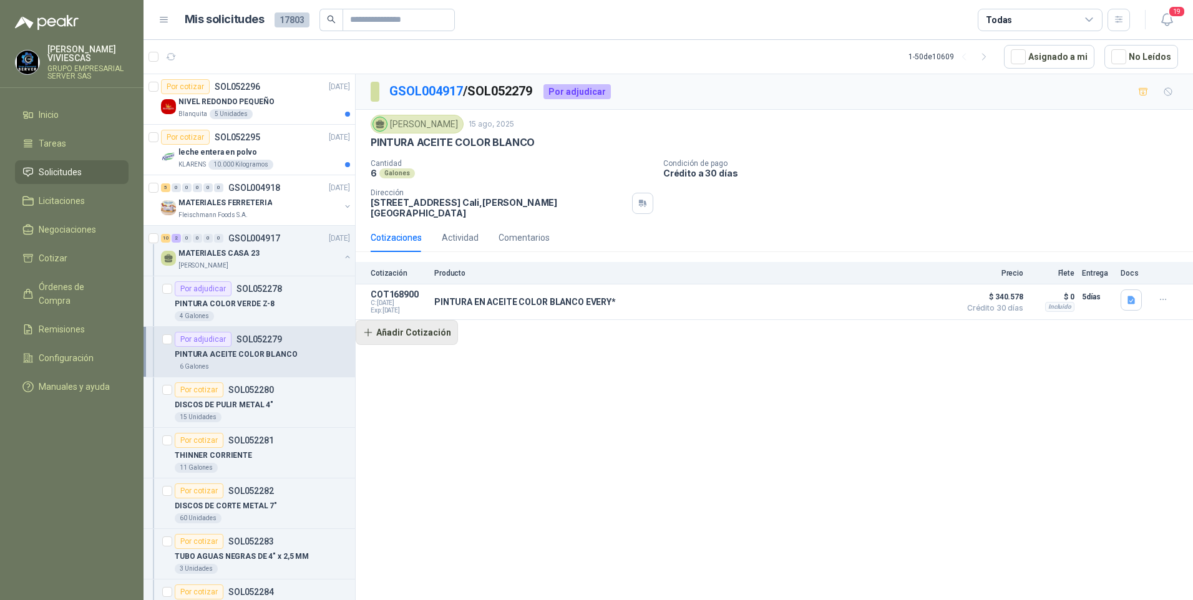
click at [428, 334] on button "Añadir Cotización" at bounding box center [407, 332] width 102 height 25
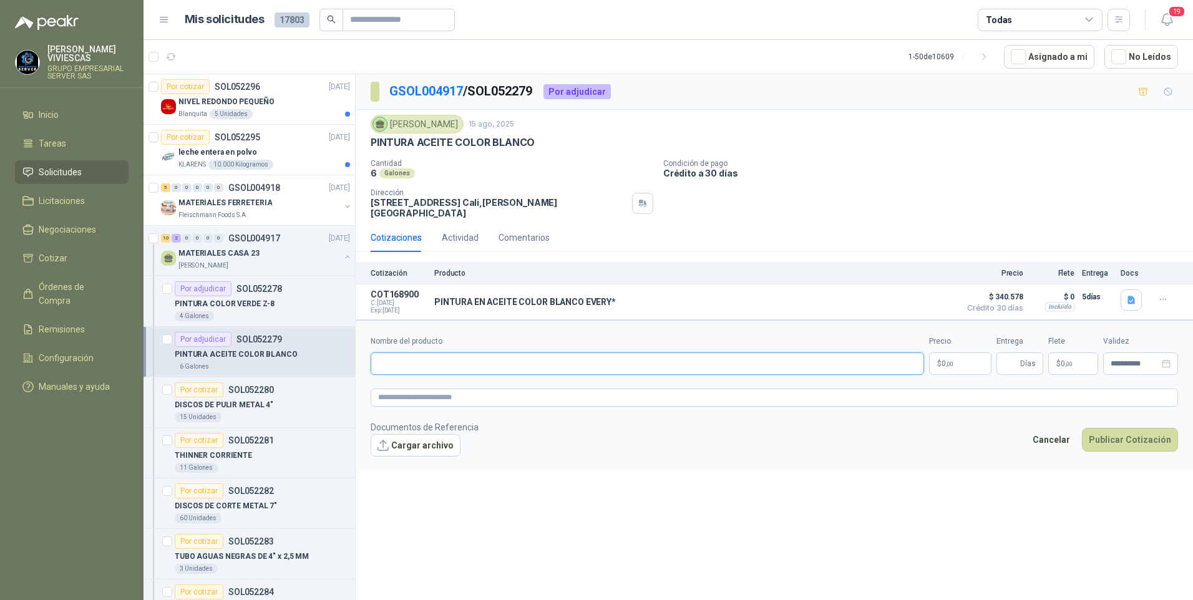
click at [386, 358] on input "Nombre del producto" at bounding box center [648, 364] width 554 height 22
click at [930, 361] on p "$ 0 ,00" at bounding box center [960, 364] width 62 height 22
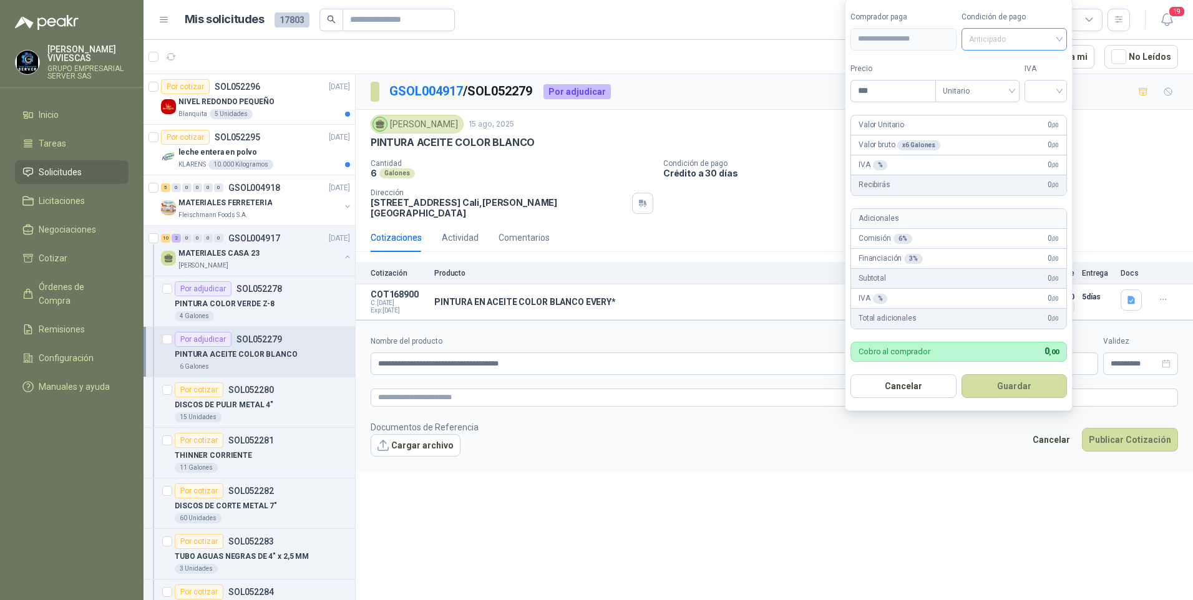
click at [1001, 35] on span "Anticipado" at bounding box center [1014, 39] width 91 height 19
drag, startPoint x: 1011, startPoint y: 90, endPoint x: 923, endPoint y: 88, distance: 87.4
click at [1009, 89] on div "Crédito a 30 días" at bounding box center [1016, 85] width 87 height 14
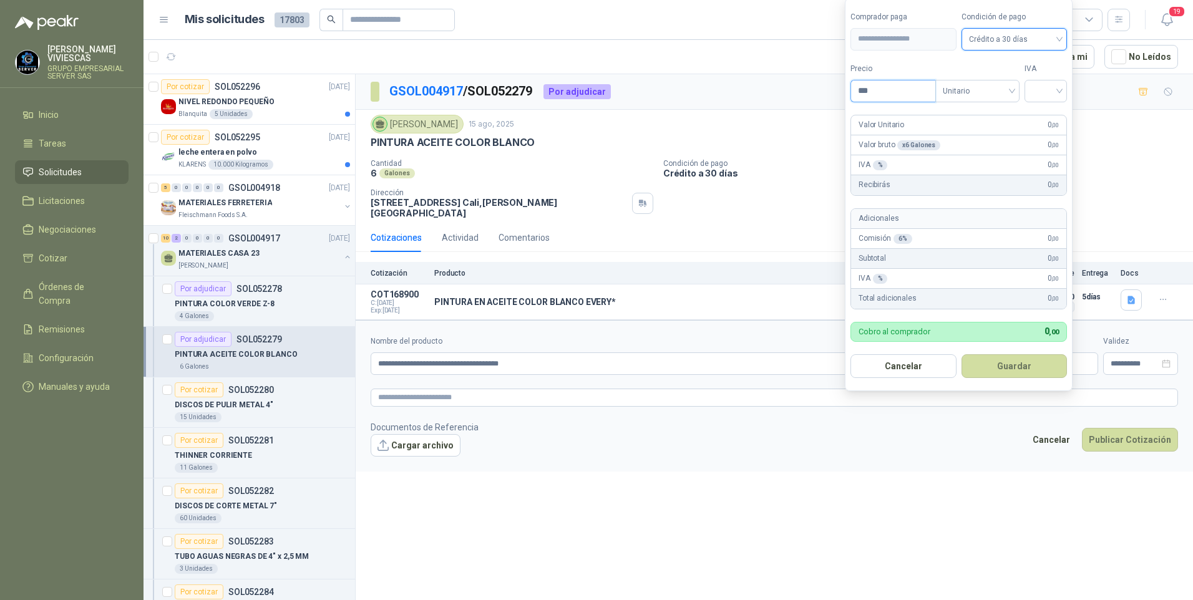
click at [875, 92] on input "***" at bounding box center [893, 91] width 84 height 21
click at [448, 362] on input "**********" at bounding box center [648, 364] width 554 height 22
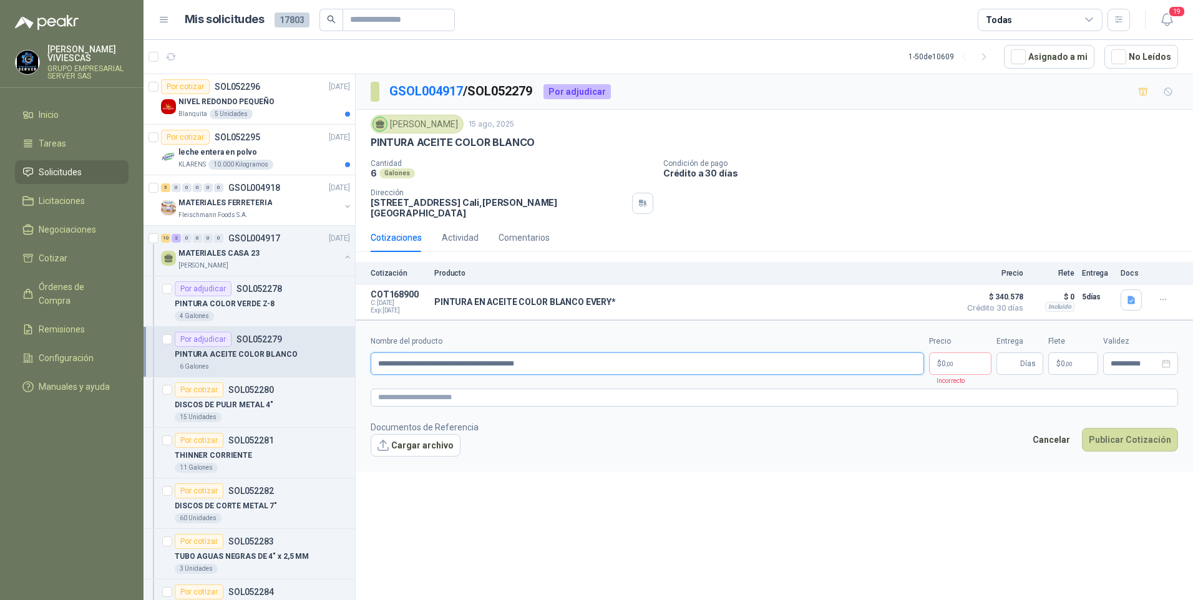
click at [620, 361] on input "**********" at bounding box center [648, 364] width 554 height 22
type input "**********"
click at [939, 362] on p "$ 0 ,00" at bounding box center [960, 364] width 62 height 22
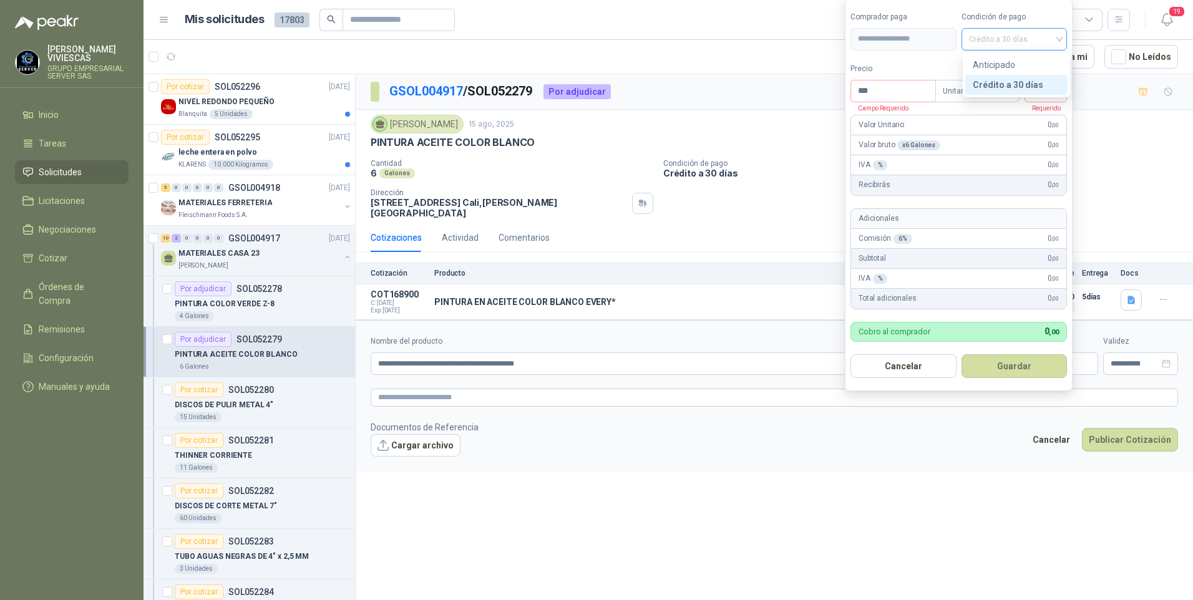
click at [991, 30] on span "Crédito a 30 días" at bounding box center [1014, 39] width 91 height 19
click at [998, 87] on div "Crédito a 30 días" at bounding box center [1016, 85] width 87 height 14
click at [903, 88] on input "***" at bounding box center [893, 91] width 84 height 21
drag, startPoint x: 894, startPoint y: 71, endPoint x: 886, endPoint y: 87, distance: 17.6
click at [893, 72] on label "Precio" at bounding box center [893, 69] width 85 height 12
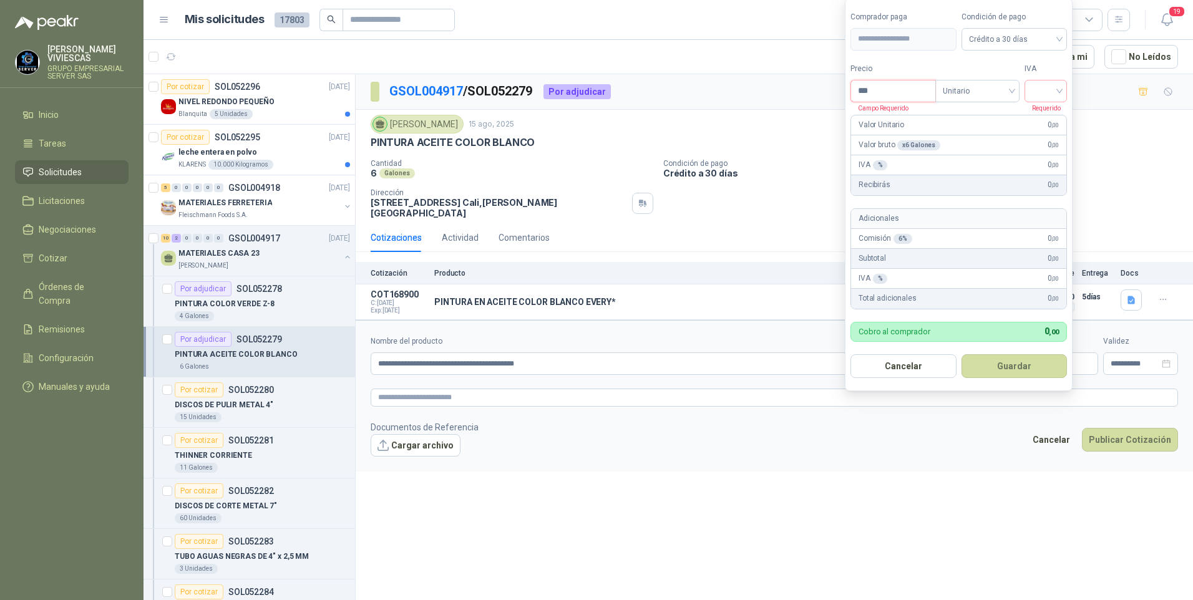
click at [893, 81] on input "***" at bounding box center [893, 91] width 84 height 21
click at [885, 89] on input "***" at bounding box center [893, 91] width 84 height 21
click at [1067, 91] on div at bounding box center [1046, 91] width 42 height 22
type input "********"
click at [1055, 110] on div "19%" at bounding box center [1048, 117] width 23 height 14
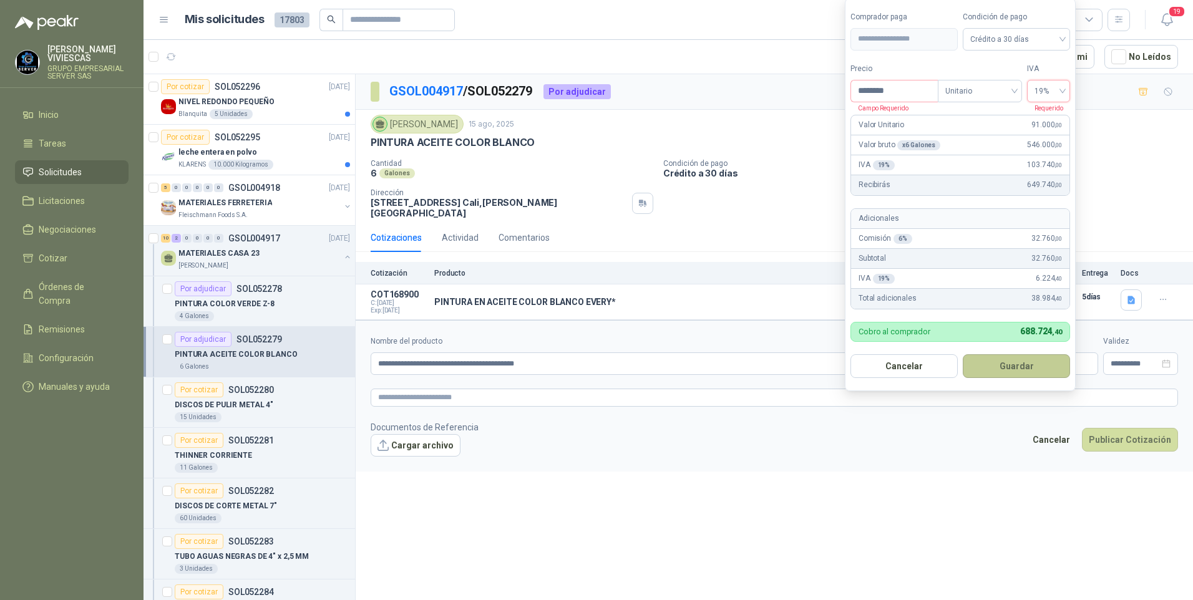
click at [1006, 365] on button "Guardar" at bounding box center [1016, 367] width 107 height 24
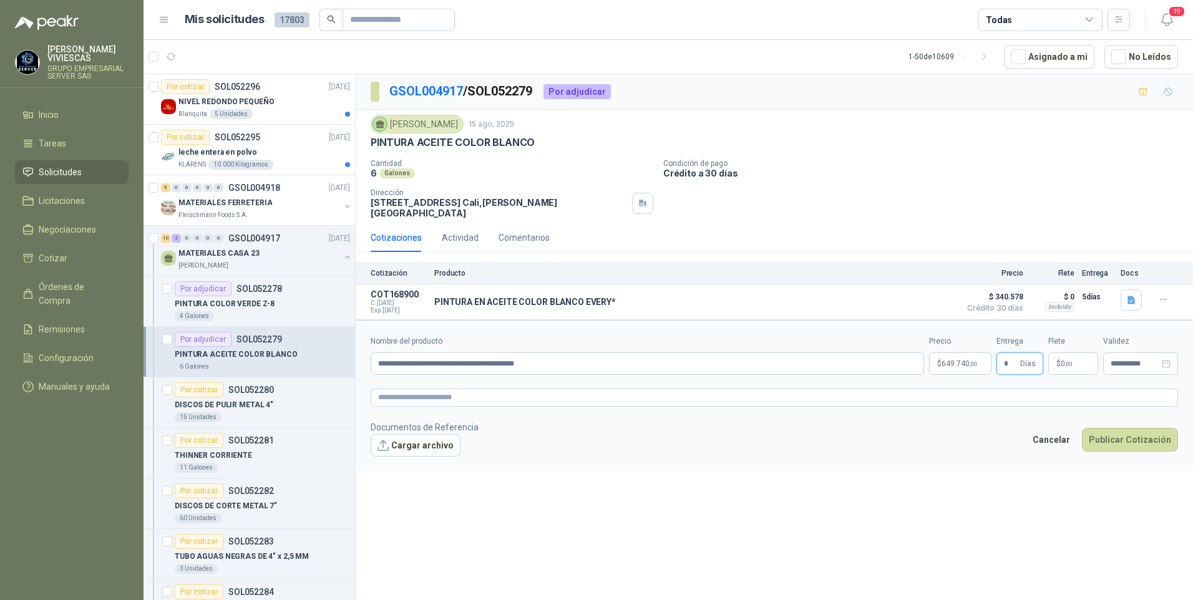
type input "*"
click at [401, 449] on button "Cargar archivo" at bounding box center [416, 445] width 90 height 22
click at [428, 448] on button "Cargar archivo" at bounding box center [416, 445] width 90 height 22
click at [434, 465] on span "image - 2025-08-15T110150.415.png" at bounding box center [450, 466] width 136 height 12
click at [464, 468] on link "image - 2025-08-15T110150.415.png" at bounding box center [450, 466] width 136 height 12
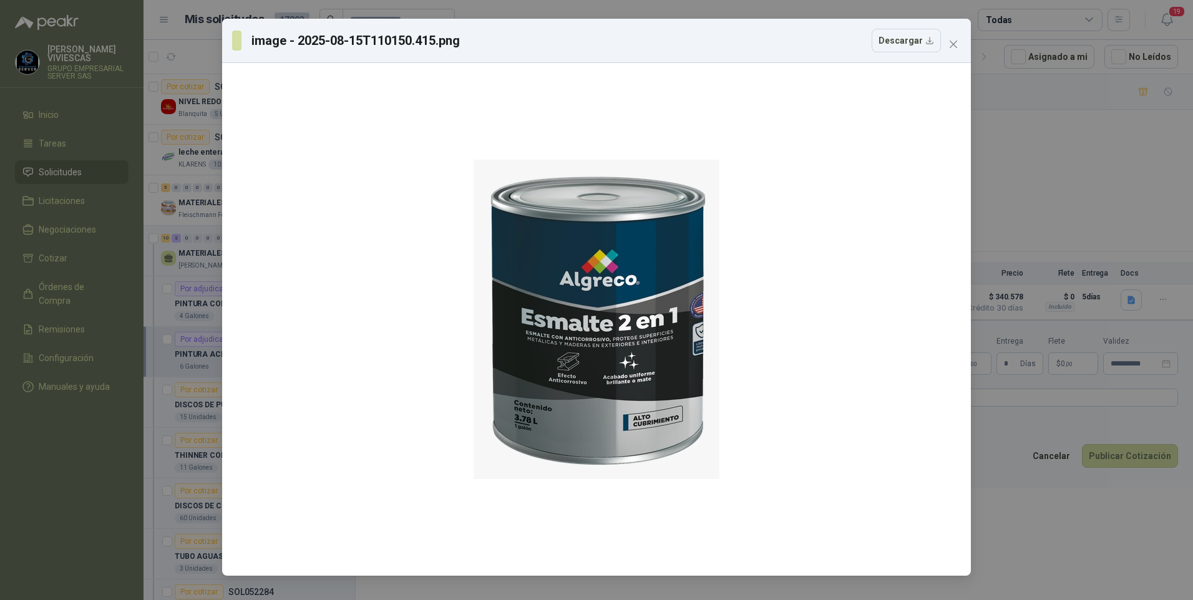
click at [1116, 557] on div "image - 2025-08-15T110150.415.png Descargar" at bounding box center [596, 300] width 1193 height 600
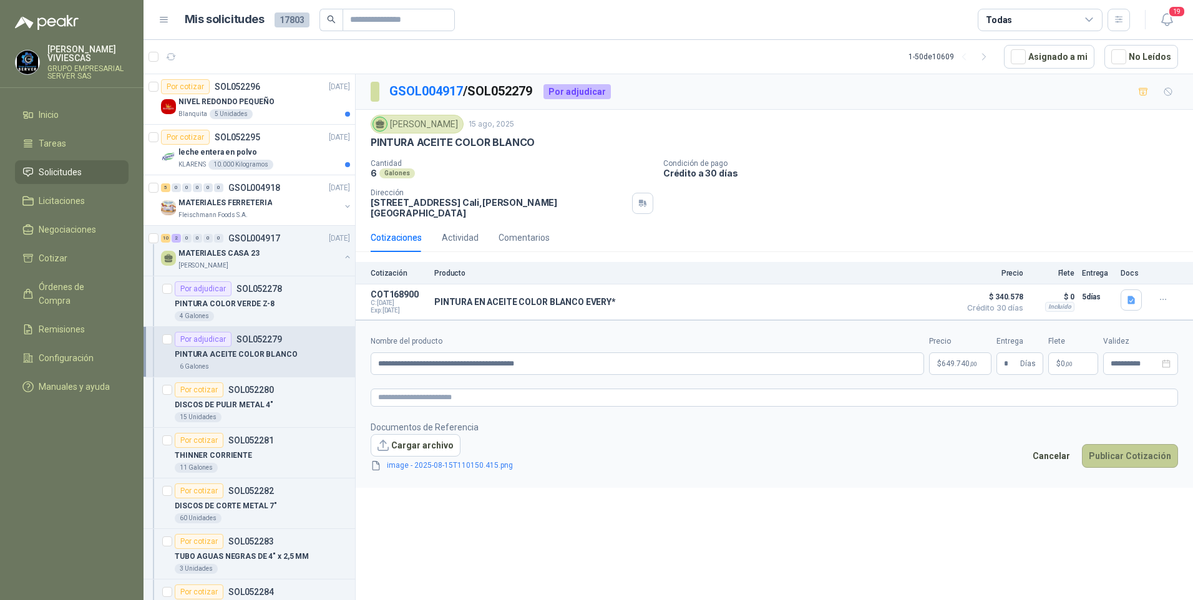
click at [1131, 462] on button "Publicar Cotización" at bounding box center [1130, 456] width 96 height 24
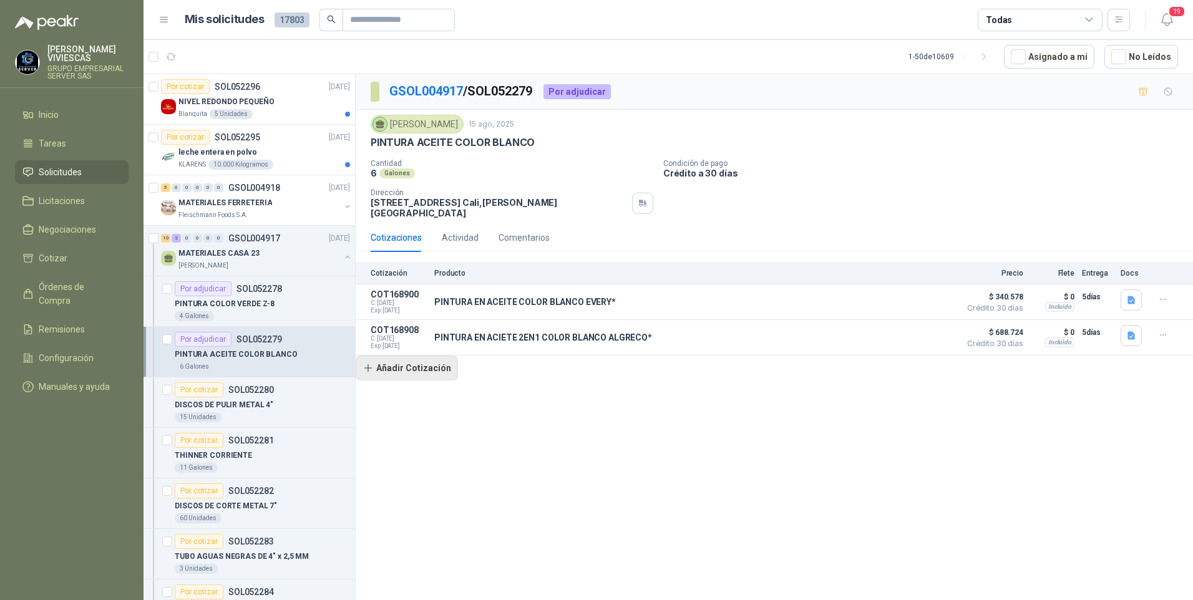
click at [414, 371] on button "Añadir Cotización" at bounding box center [407, 368] width 102 height 25
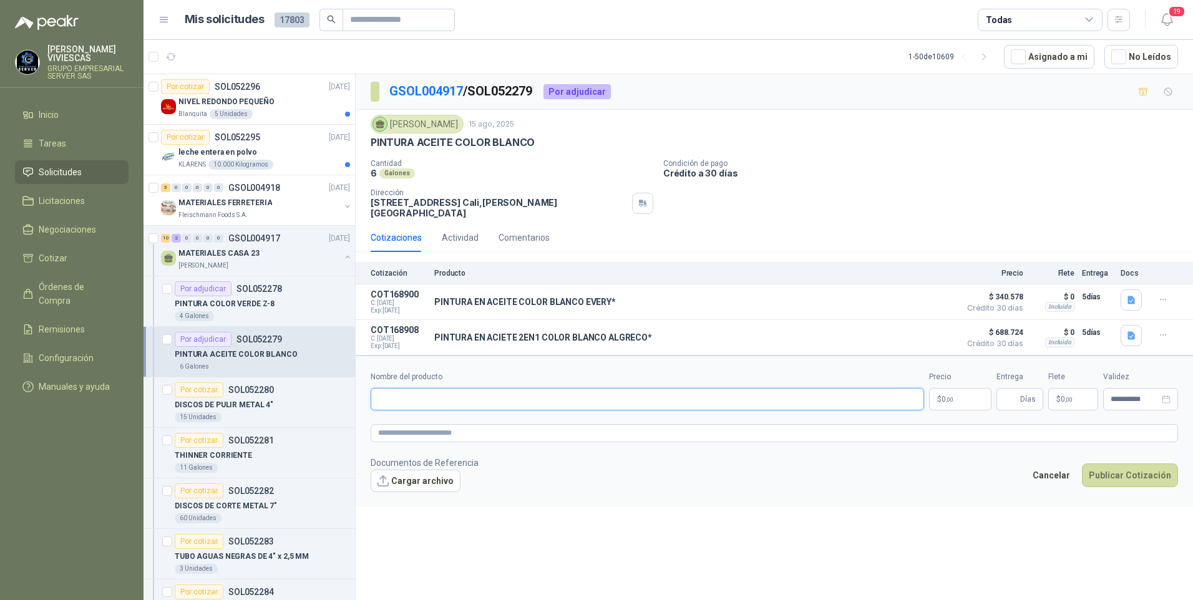
click at [387, 398] on input "Nombre del producto" at bounding box center [648, 399] width 554 height 22
click at [464, 398] on input "**********" at bounding box center [648, 399] width 554 height 22
type input "**********"
click at [967, 394] on body "RODRIGO VIVIESCAS GRUPO EMPRESARIAL SERVER SAS Inicio Tareas Solicitudes Licita…" at bounding box center [596, 300] width 1193 height 600
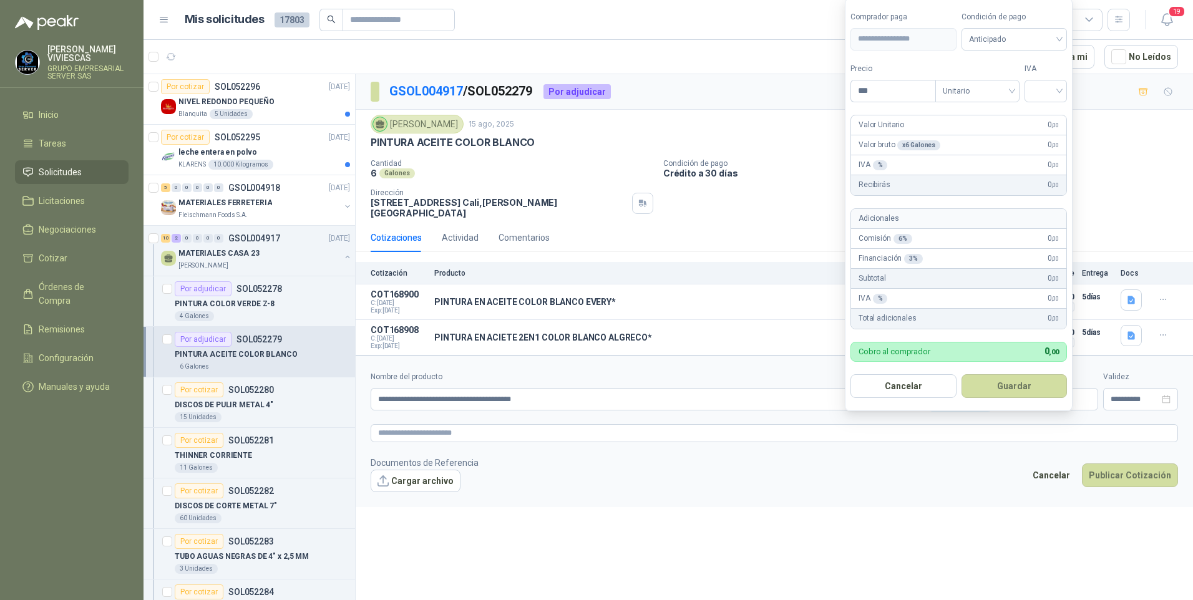
click at [984, 26] on div "Condición de pago Anticipado" at bounding box center [1015, 30] width 106 height 39
click at [987, 37] on span "Anticipado" at bounding box center [1014, 39] width 91 height 19
drag, startPoint x: 1004, startPoint y: 86, endPoint x: 916, endPoint y: 94, distance: 88.4
click at [1004, 86] on div "Crédito a 30 días" at bounding box center [1016, 85] width 87 height 14
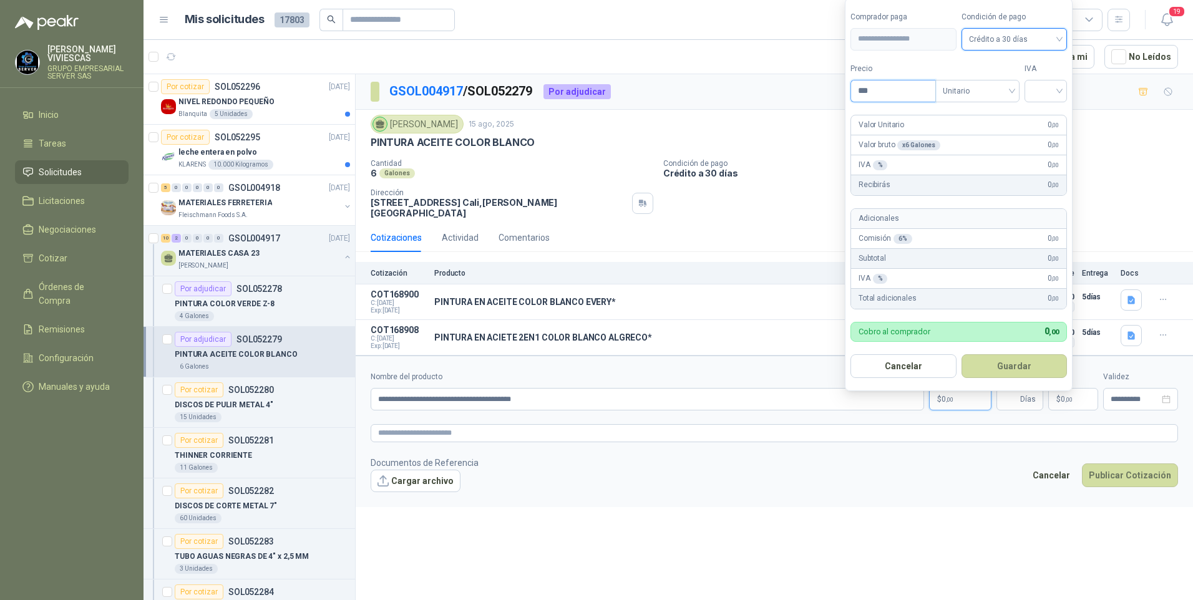
click at [901, 97] on input "***" at bounding box center [893, 91] width 84 height 21
type input "*********"
click at [1045, 81] on input "search" at bounding box center [1045, 90] width 27 height 19
click at [1039, 112] on div "19%" at bounding box center [1048, 117] width 23 height 14
click at [1006, 363] on button "Guardar" at bounding box center [1016, 367] width 107 height 24
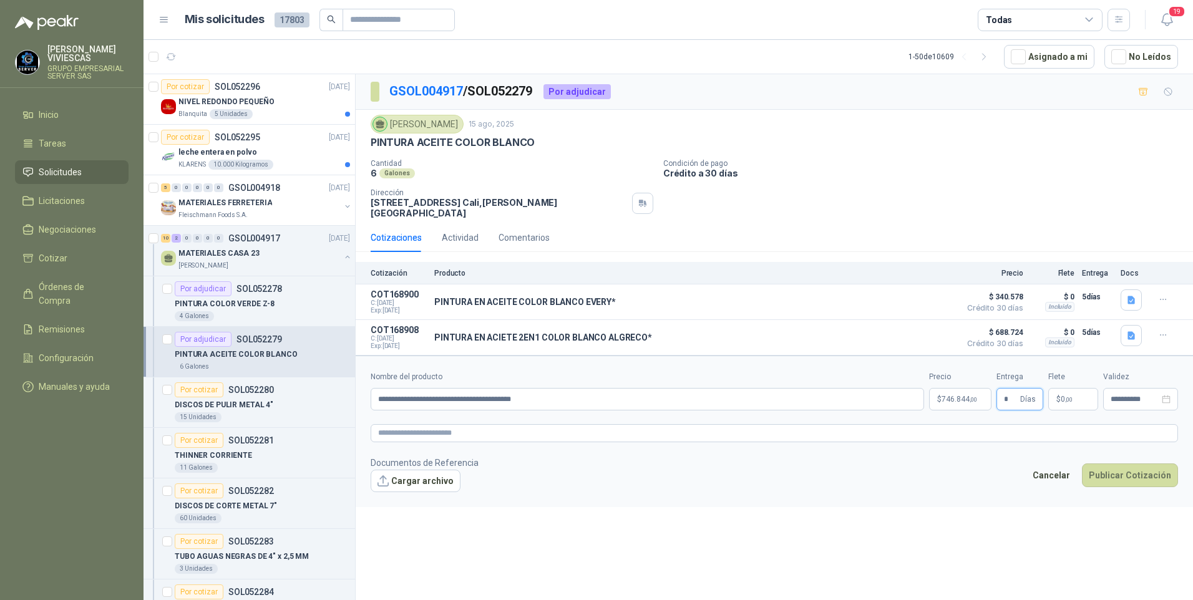
type input "*"
click at [426, 491] on button "Cargar archivo" at bounding box center [416, 481] width 90 height 22
click at [421, 479] on button "Cargar archivo" at bounding box center [416, 481] width 90 height 22
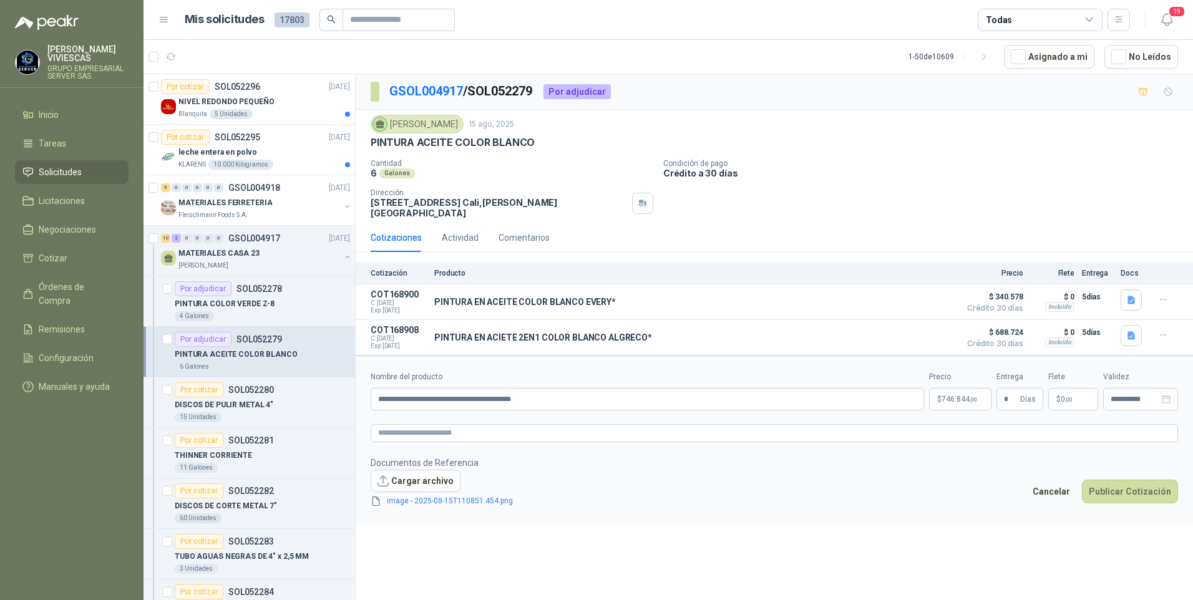
click at [427, 506] on link "image - 2025-08-15T110851.454.png" at bounding box center [450, 502] width 136 height 12
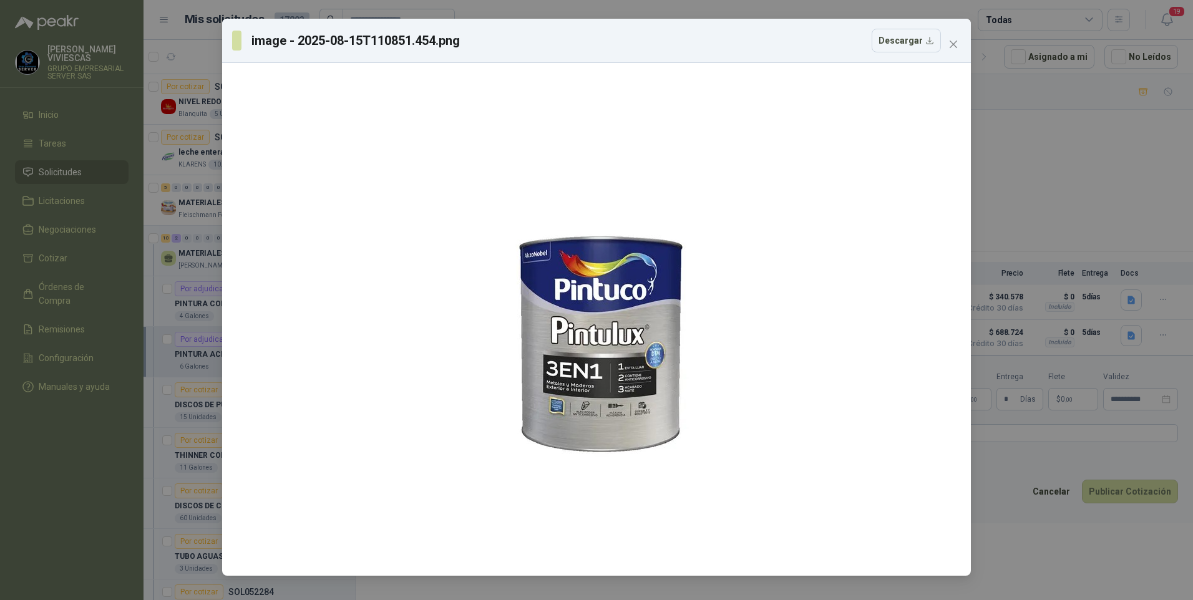
click at [1147, 567] on div "image - 2025-08-15T110851.454.png Descargar" at bounding box center [596, 300] width 1193 height 600
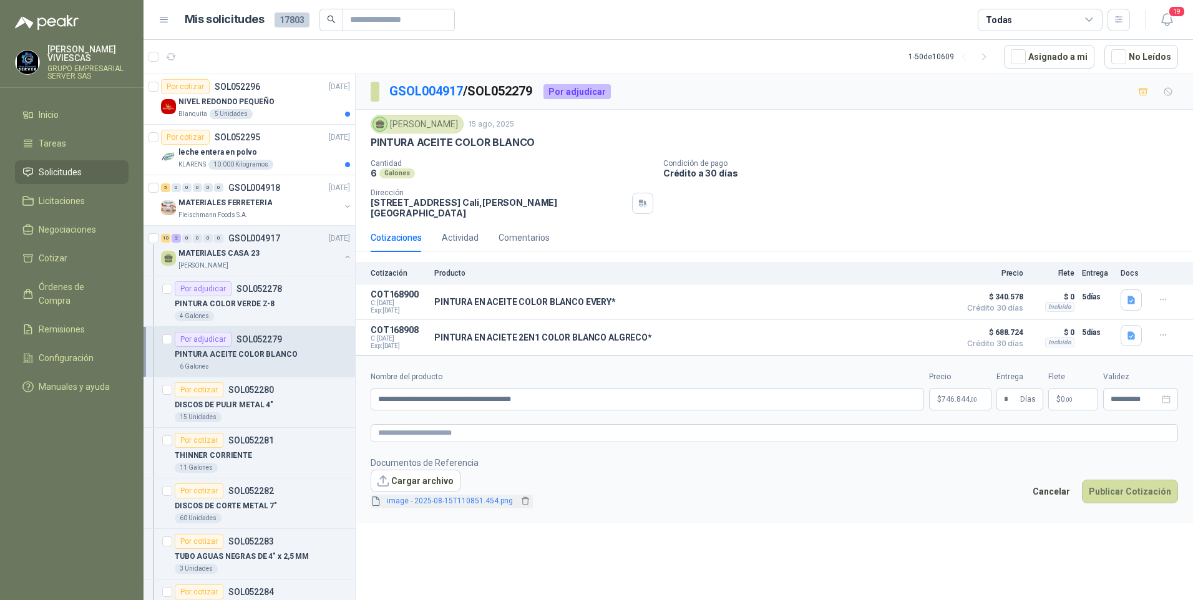
click at [412, 502] on link "image - 2025-08-15T110851.454.png" at bounding box center [450, 502] width 136 height 12
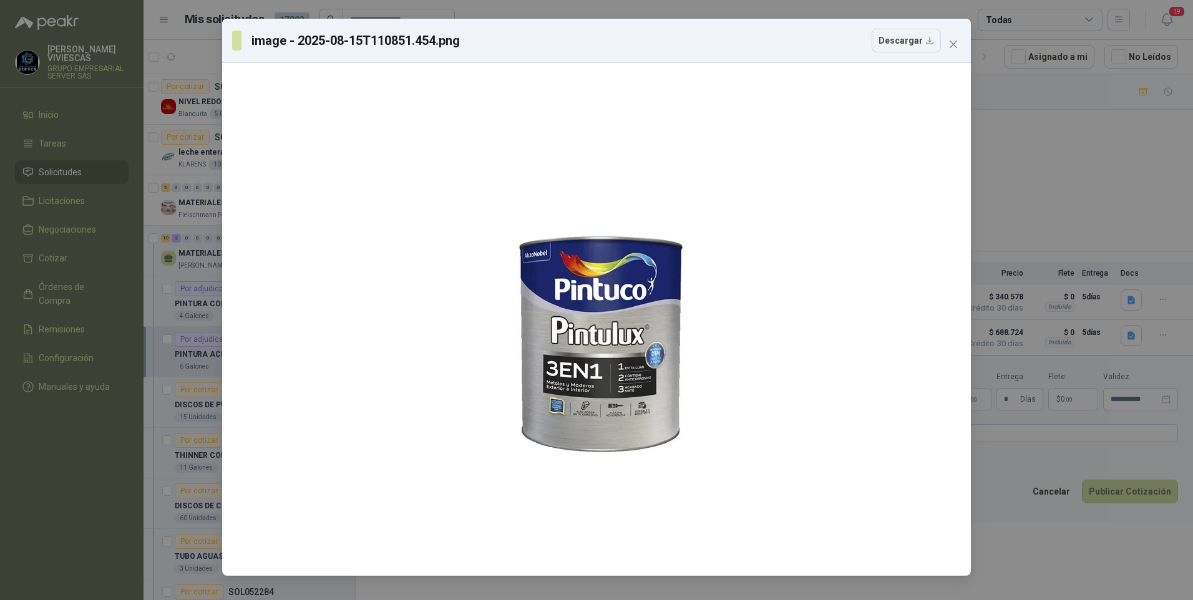
click at [1130, 579] on div "image - 2025-08-15T110851.454.png Descargar" at bounding box center [596, 300] width 1193 height 600
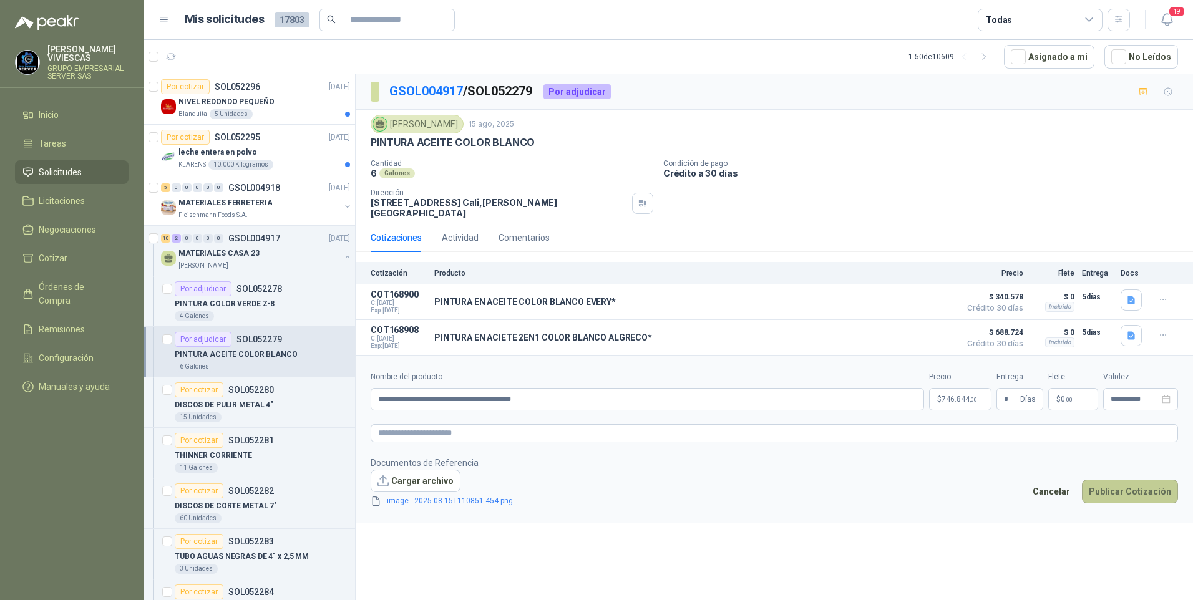
click at [1116, 496] on button "Publicar Cotización" at bounding box center [1130, 492] width 96 height 24
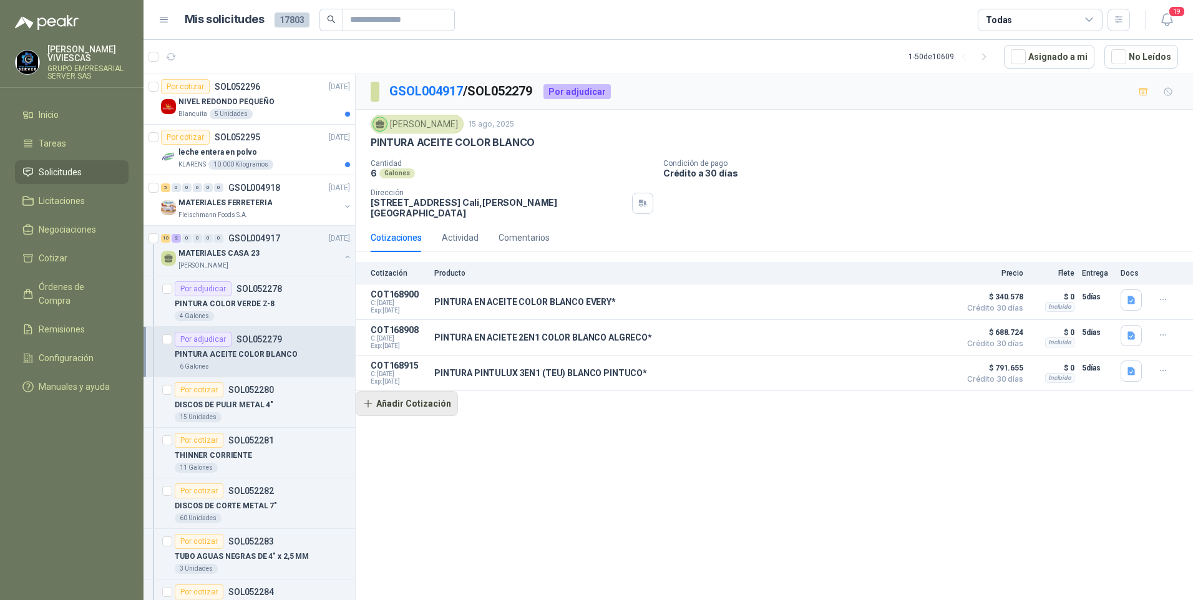
click at [385, 409] on button "Añadir Cotización" at bounding box center [407, 403] width 102 height 25
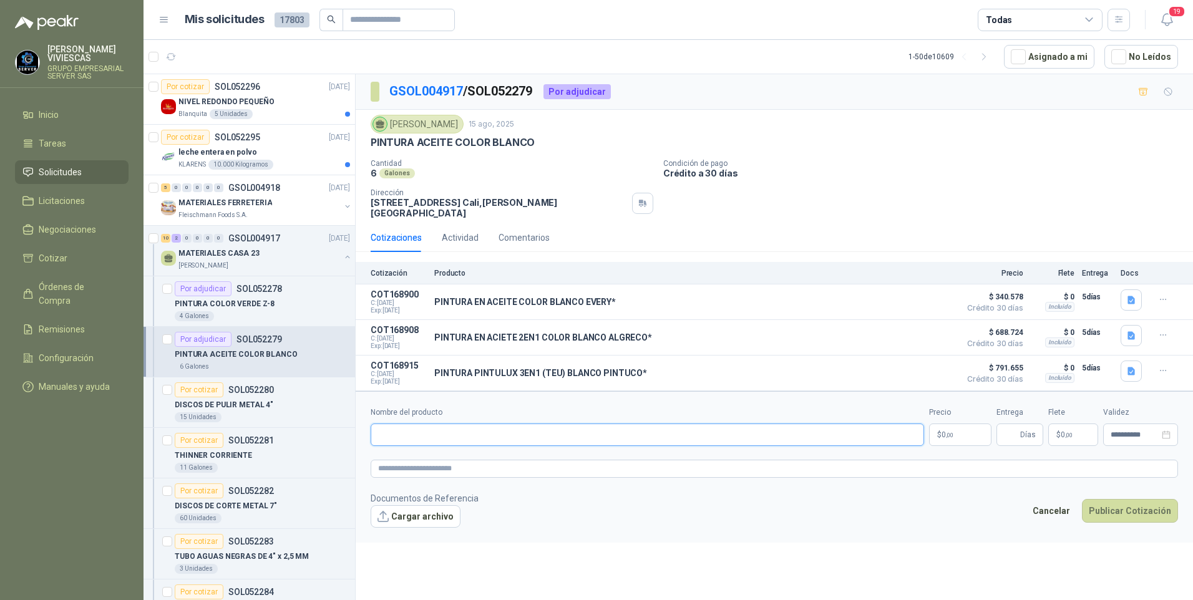
click at [397, 440] on input "Nombre del producto" at bounding box center [648, 435] width 554 height 22
click at [403, 439] on input "Nombre del producto" at bounding box center [648, 435] width 554 height 22
click at [411, 434] on input "**********" at bounding box center [648, 435] width 554 height 22
click at [549, 435] on input "**********" at bounding box center [648, 435] width 554 height 22
type input "**********"
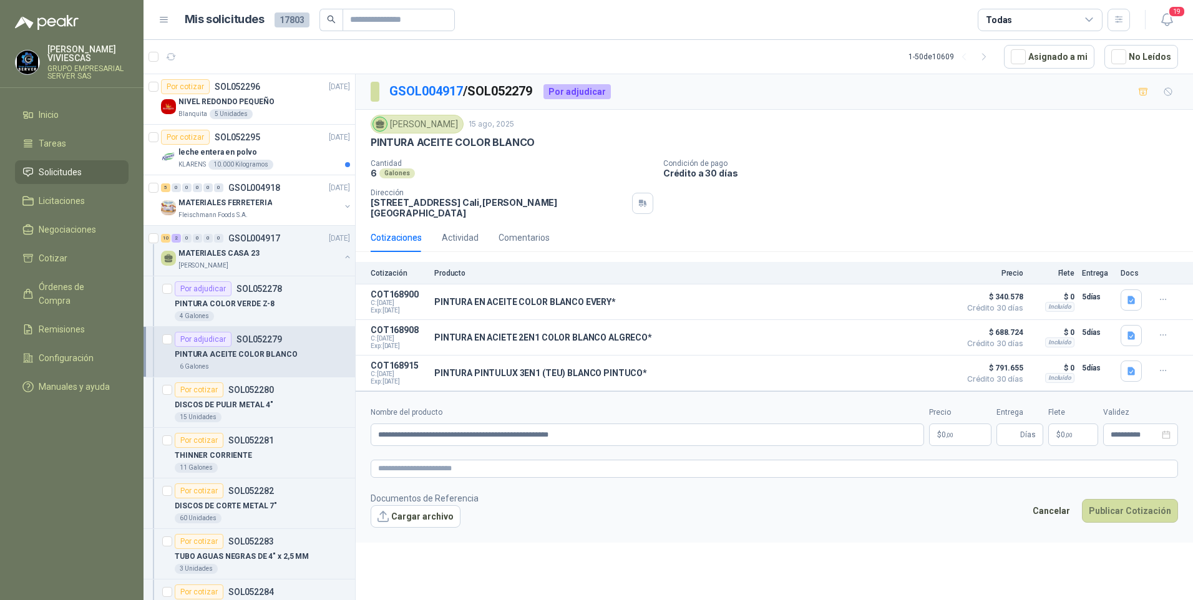
click at [967, 432] on p "$ 0 ,00" at bounding box center [960, 435] width 62 height 22
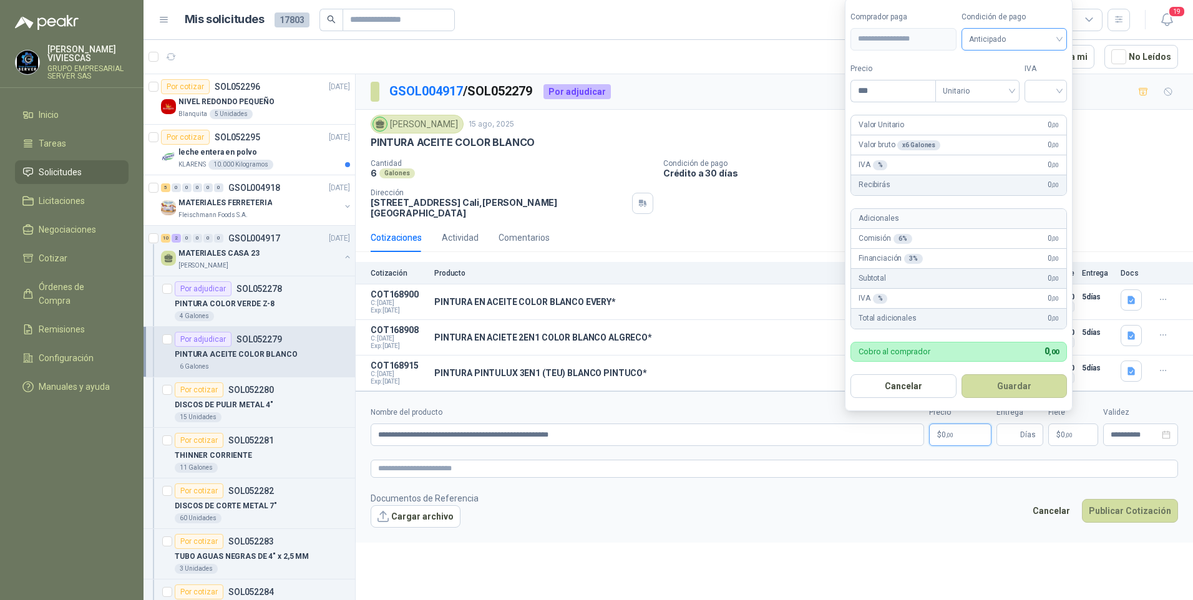
click at [1001, 34] on span "Anticipado" at bounding box center [1014, 39] width 91 height 19
drag, startPoint x: 1006, startPoint y: 87, endPoint x: 1000, endPoint y: 81, distance: 7.9
click at [1004, 84] on div "Crédito a 30 días" at bounding box center [1016, 85] width 87 height 14
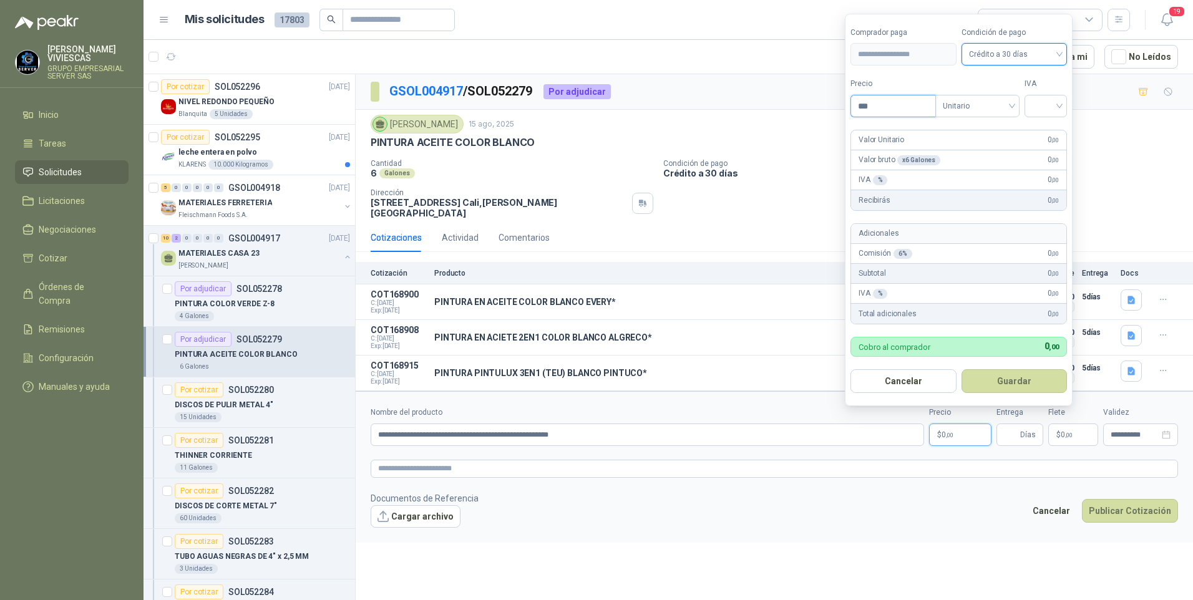
click at [879, 99] on input "***" at bounding box center [893, 105] width 84 height 21
type input "********"
click at [1039, 97] on input "search" at bounding box center [1045, 104] width 27 height 19
click at [1050, 129] on div "19%" at bounding box center [1048, 132] width 23 height 14
drag, startPoint x: 1008, startPoint y: 378, endPoint x: 1015, endPoint y: 410, distance: 32.6
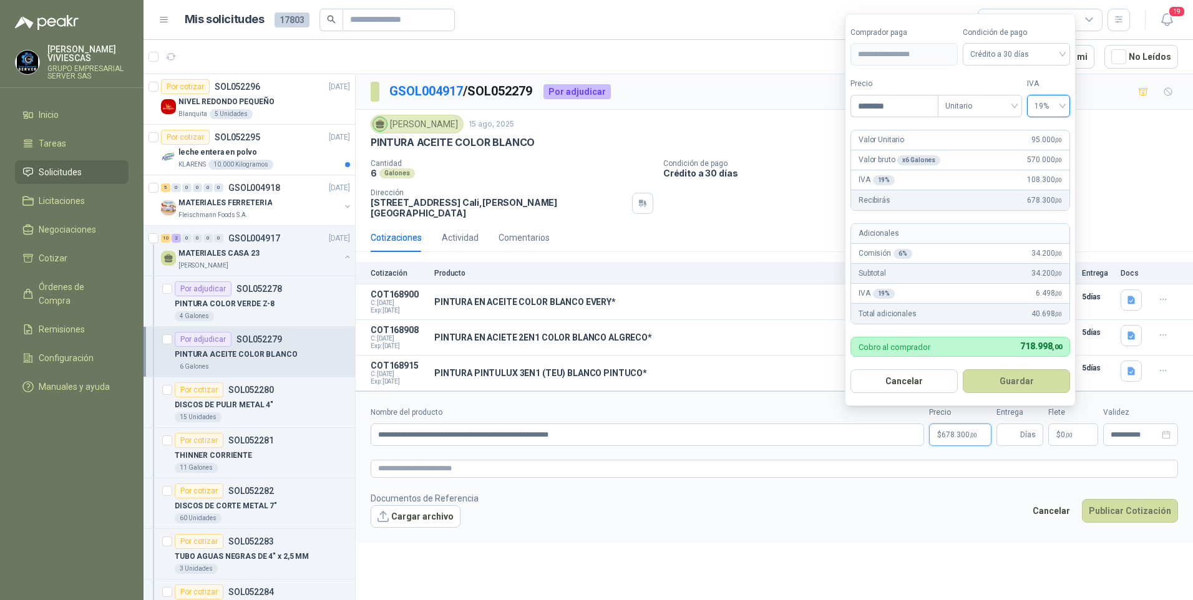
click at [1007, 379] on button "Guardar" at bounding box center [1016, 382] width 107 height 24
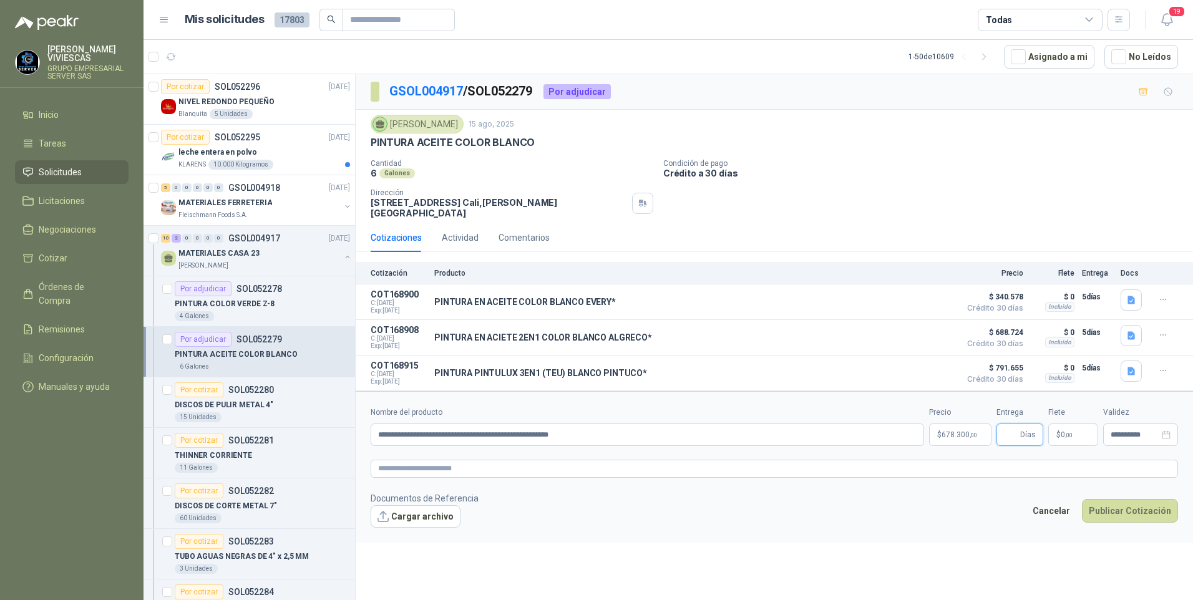
click at [1017, 433] on input "Entrega" at bounding box center [1011, 434] width 14 height 21
type input "*"
click at [424, 509] on button "Cargar archivo" at bounding box center [416, 517] width 90 height 22
click at [433, 526] on button "Cargar archivo" at bounding box center [416, 517] width 90 height 22
click at [432, 539] on link "image - 2025-08-15T111035.720.png" at bounding box center [450, 537] width 136 height 12
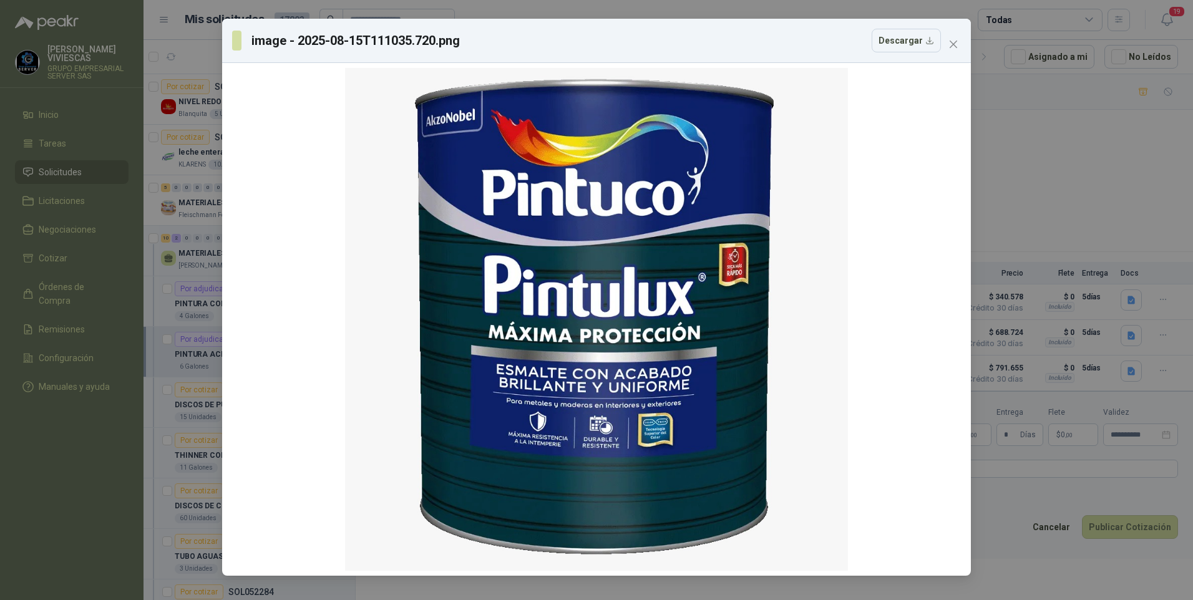
click at [1017, 565] on div "image - 2025-08-15T111035.720.png Descargar" at bounding box center [596, 300] width 1193 height 600
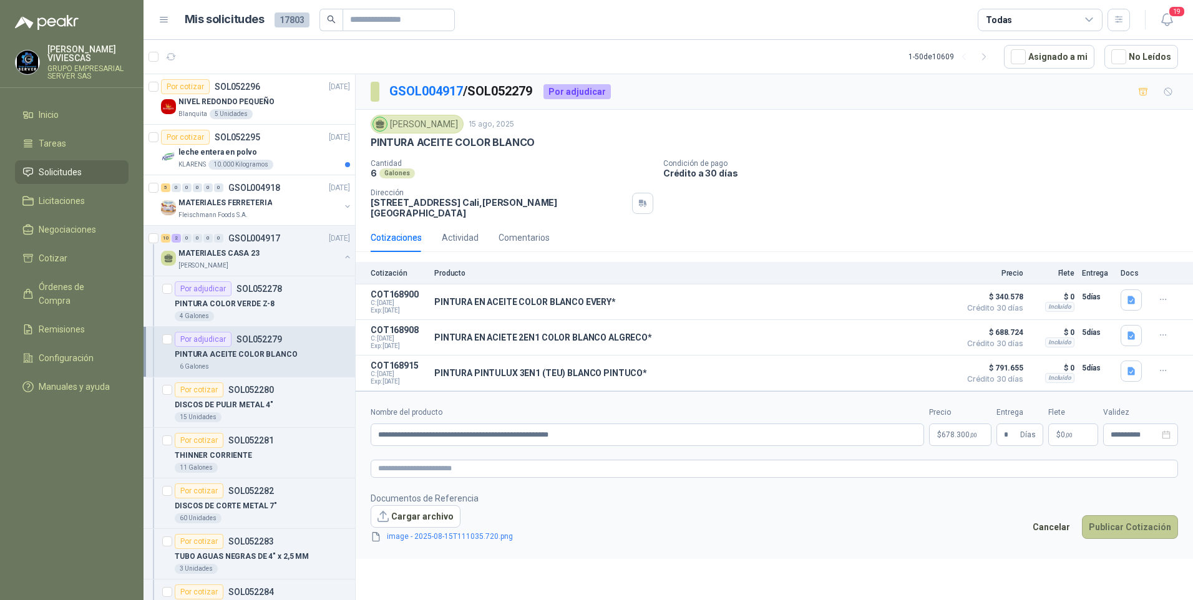
click at [1119, 536] on button "Publicar Cotización" at bounding box center [1130, 528] width 96 height 24
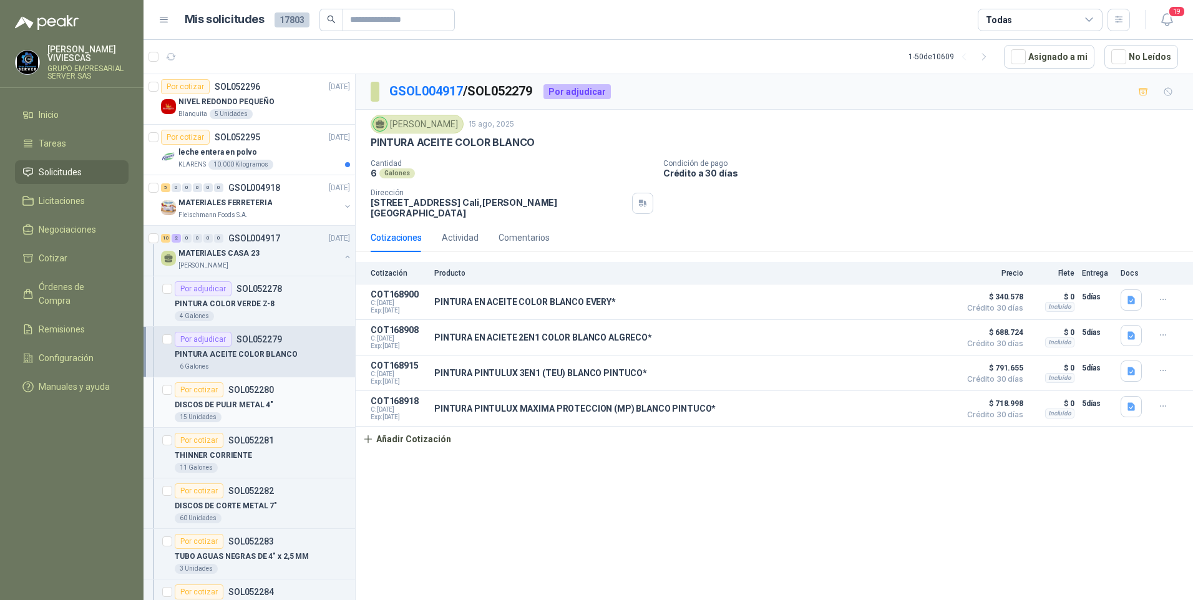
click at [240, 401] on p "DISCOS DE PULIR METAL 4"" at bounding box center [224, 405] width 99 height 12
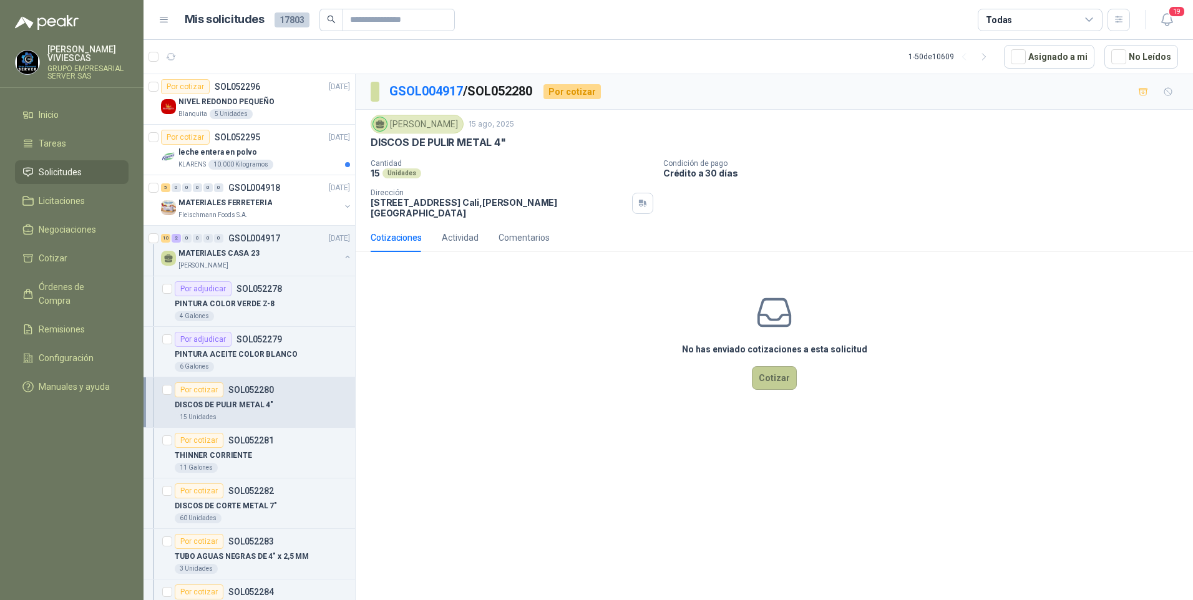
click at [783, 380] on button "Cotizar" at bounding box center [774, 378] width 45 height 24
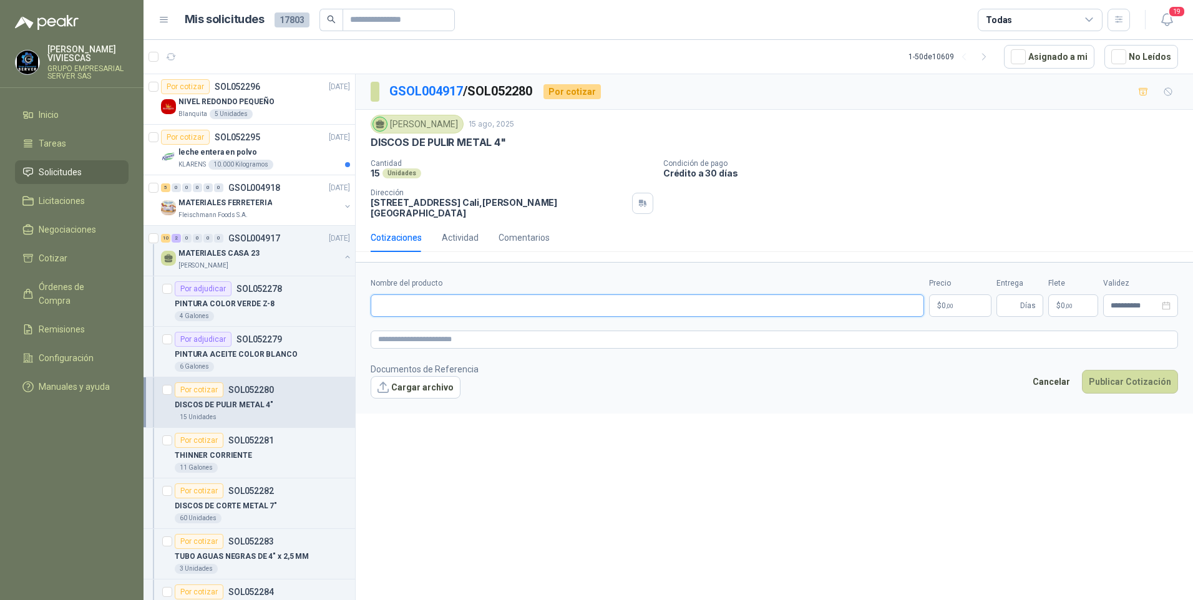
click at [413, 309] on input "Nombre del producto" at bounding box center [648, 306] width 554 height 22
type input "*"
type input "**********"
click at [969, 314] on body "RODRIGO VIVIESCAS GRUPO EMPRESARIAL SERVER SAS Inicio Tareas Solicitudes Licita…" at bounding box center [596, 300] width 1193 height 600
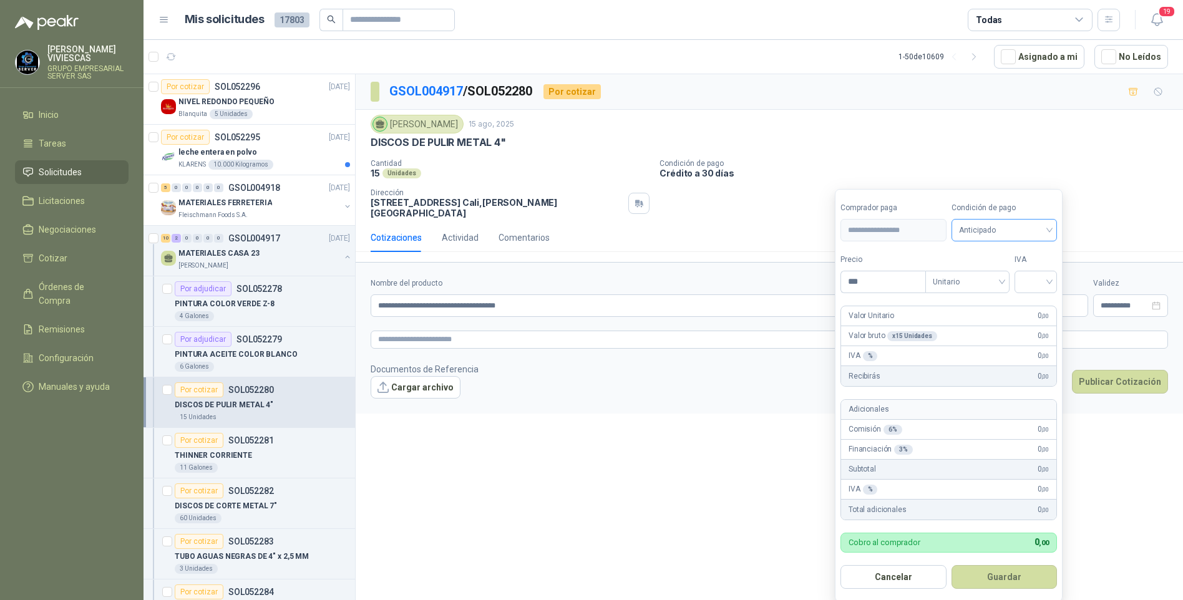
click at [999, 231] on span "Anticipado" at bounding box center [1004, 230] width 91 height 19
drag, startPoint x: 1001, startPoint y: 280, endPoint x: 944, endPoint y: 288, distance: 57.4
click at [999, 279] on div "Crédito a 30 días" at bounding box center [1006, 277] width 87 height 14
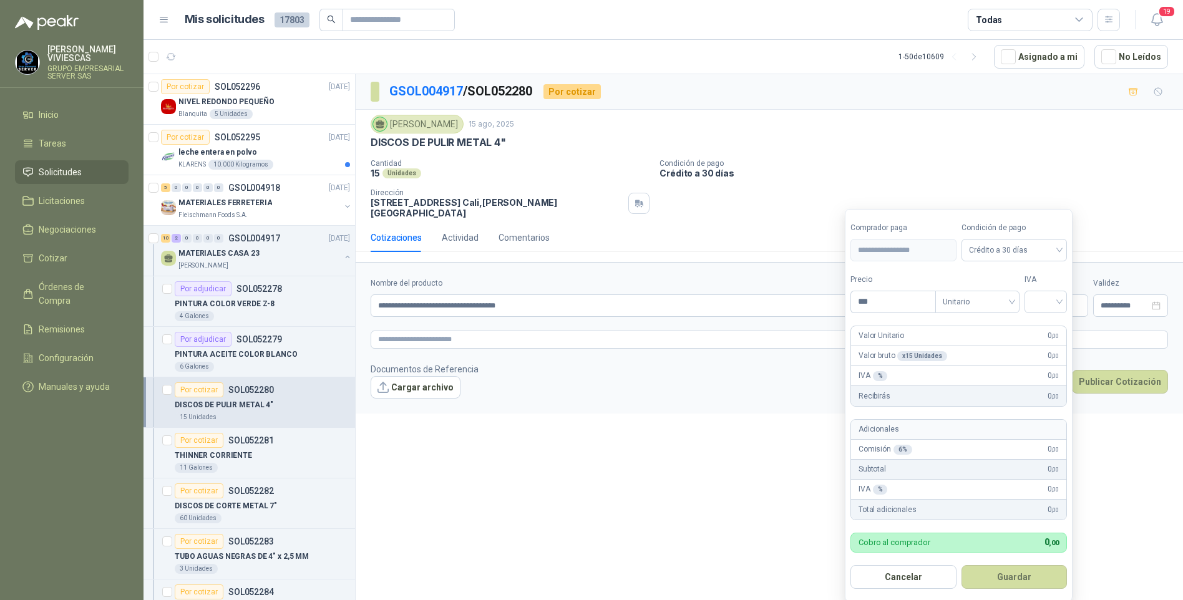
click at [896, 290] on div "Precio ***" at bounding box center [893, 293] width 85 height 39
click at [877, 299] on input "***" at bounding box center [893, 301] width 84 height 21
type input "*******"
click at [1040, 304] on input "search" at bounding box center [1045, 300] width 27 height 19
click at [1047, 320] on div "19%" at bounding box center [1049, 328] width 38 height 20
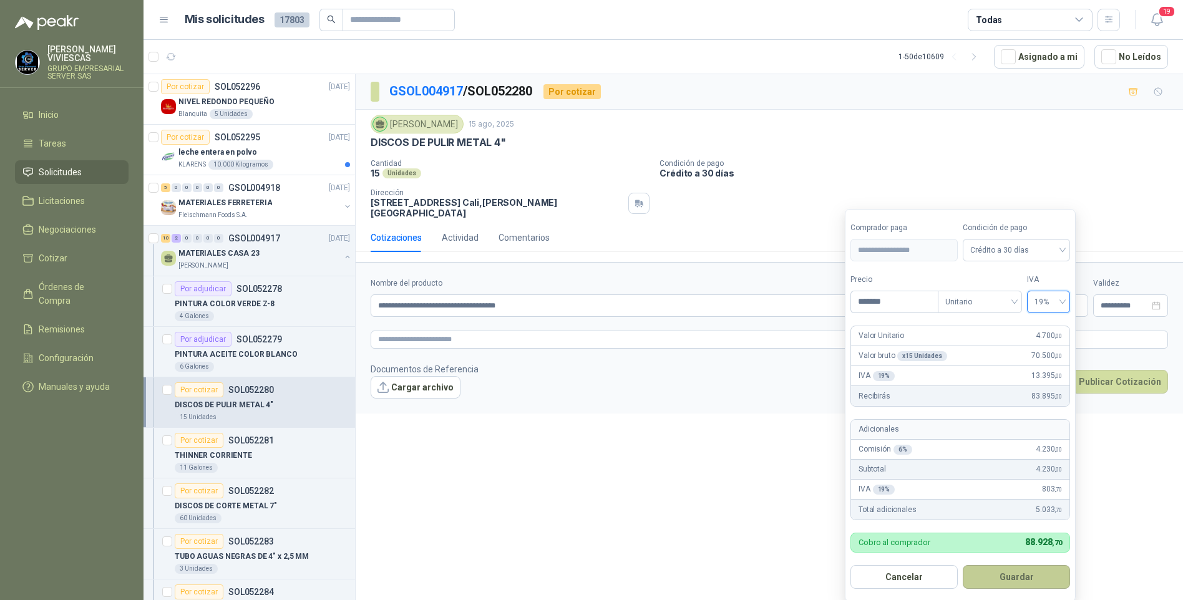
click at [1007, 582] on button "Guardar" at bounding box center [1016, 578] width 107 height 24
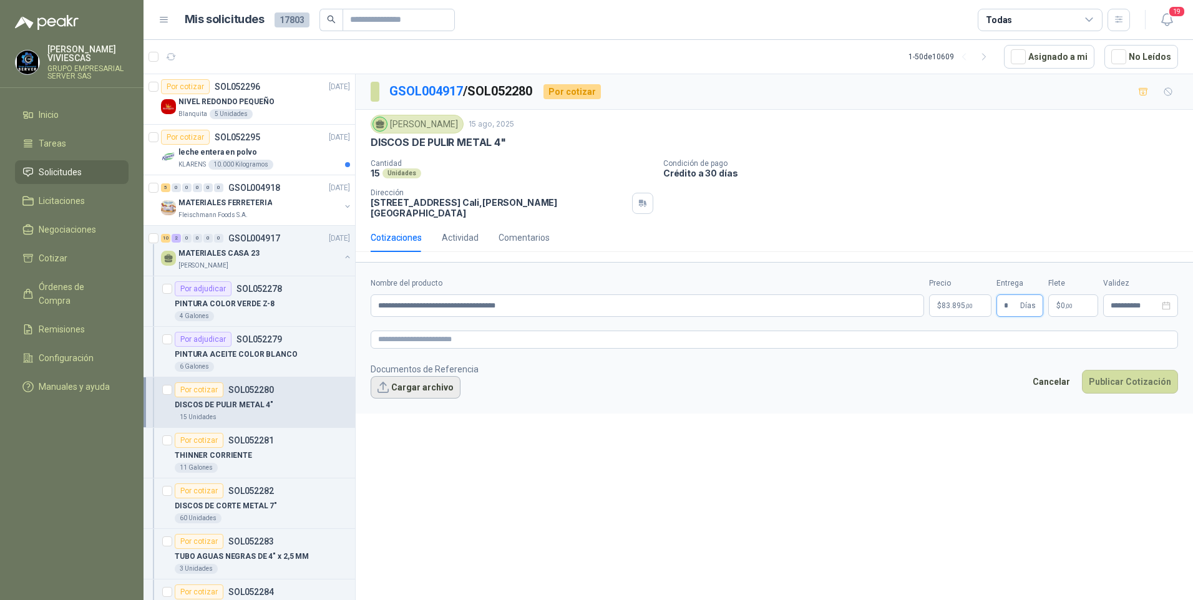
type input "*"
click at [431, 393] on button "Cargar archivo" at bounding box center [416, 387] width 90 height 22
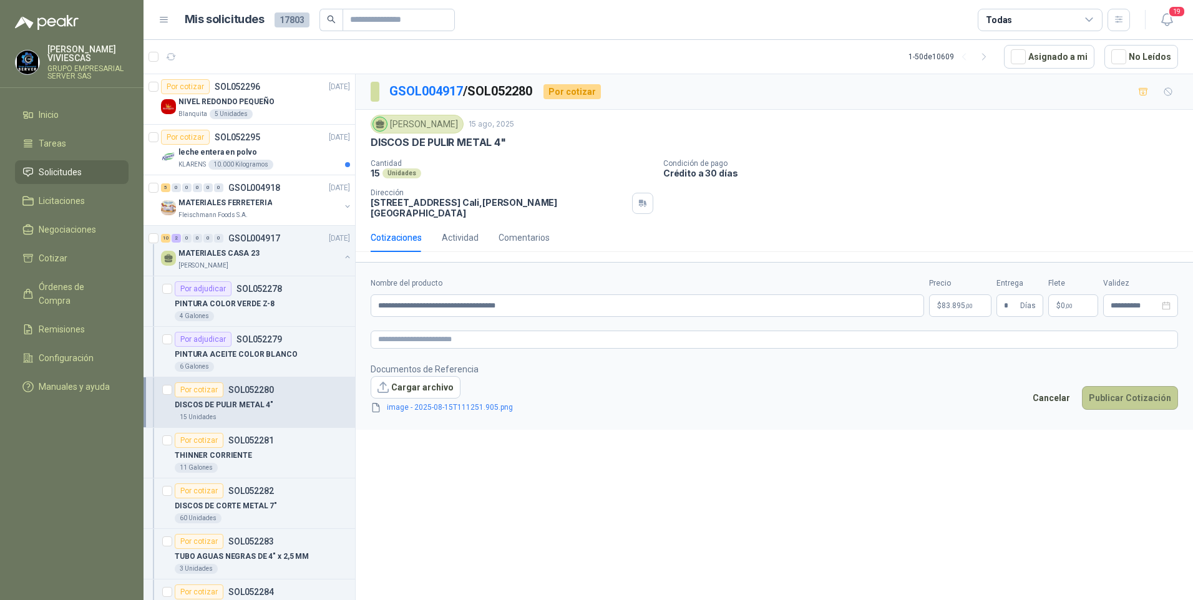
click at [1112, 399] on button "Publicar Cotización" at bounding box center [1130, 398] width 96 height 24
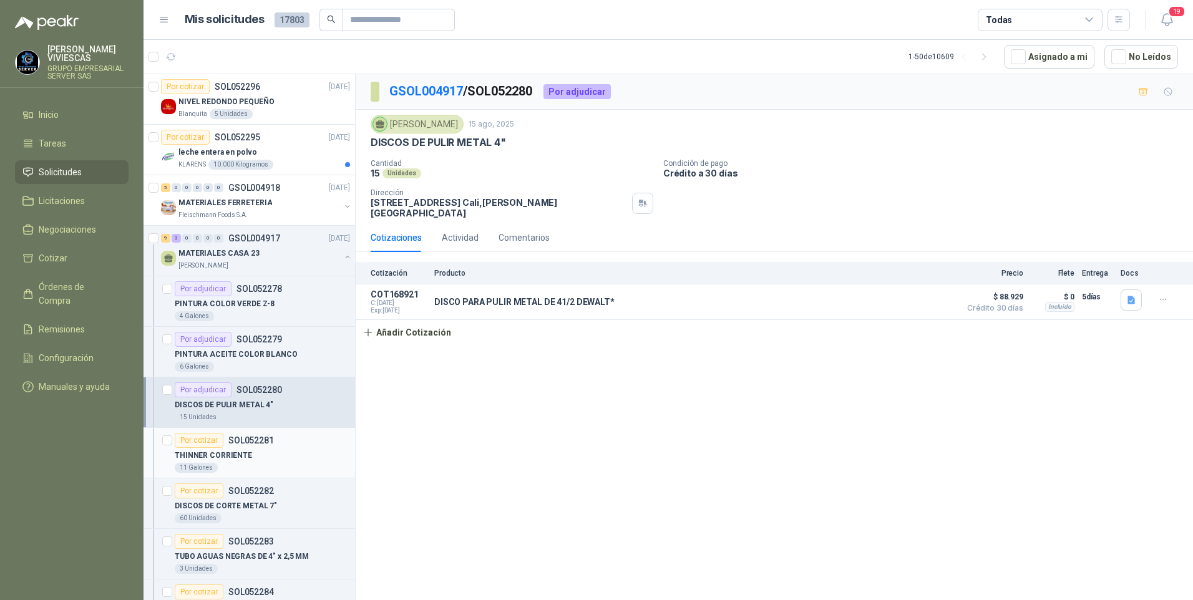
click at [207, 456] on p "THINNER CORRIENTE" at bounding box center [213, 456] width 77 height 12
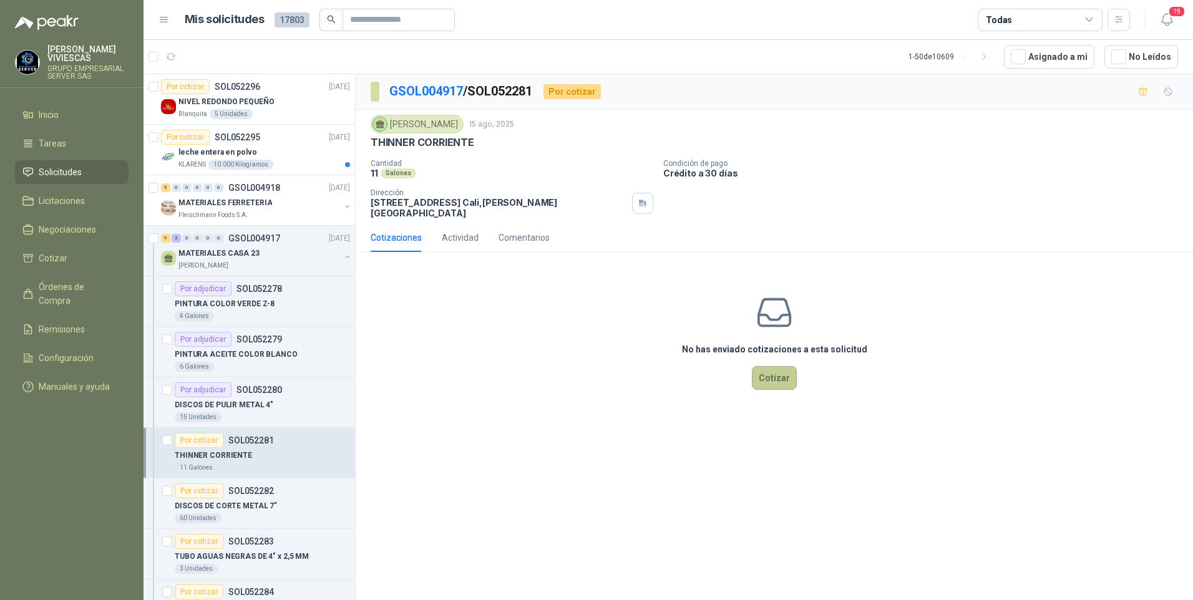
click at [782, 380] on button "Cotizar" at bounding box center [774, 378] width 45 height 24
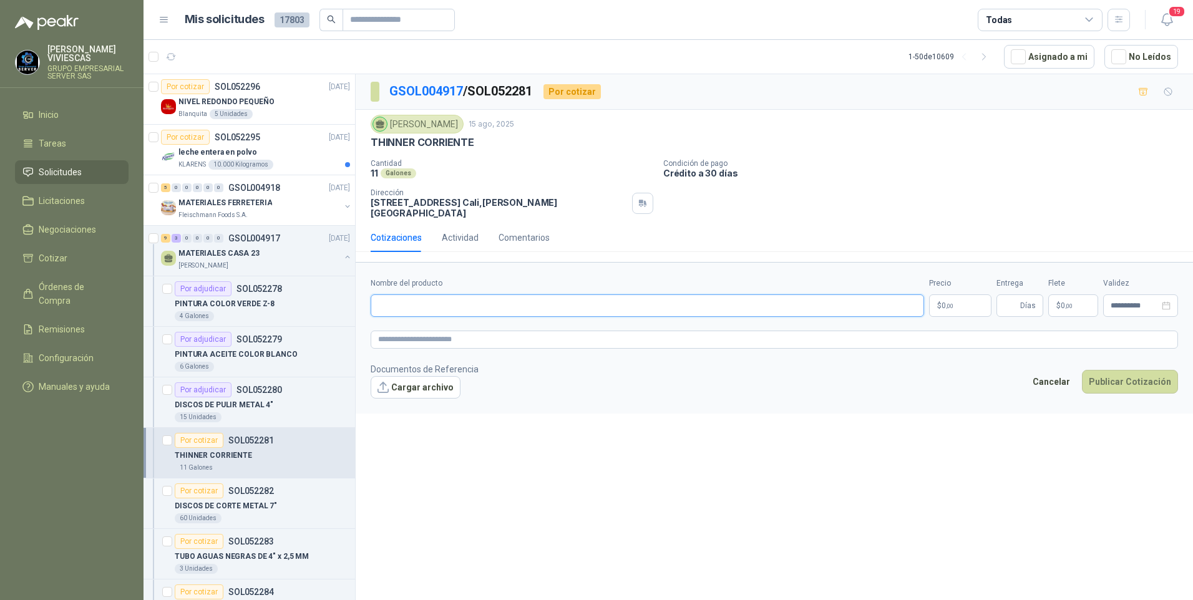
click at [392, 311] on input "Nombre del producto" at bounding box center [648, 306] width 554 height 22
type input "**********"
click at [954, 308] on p "$ 0 ,00" at bounding box center [960, 306] width 62 height 22
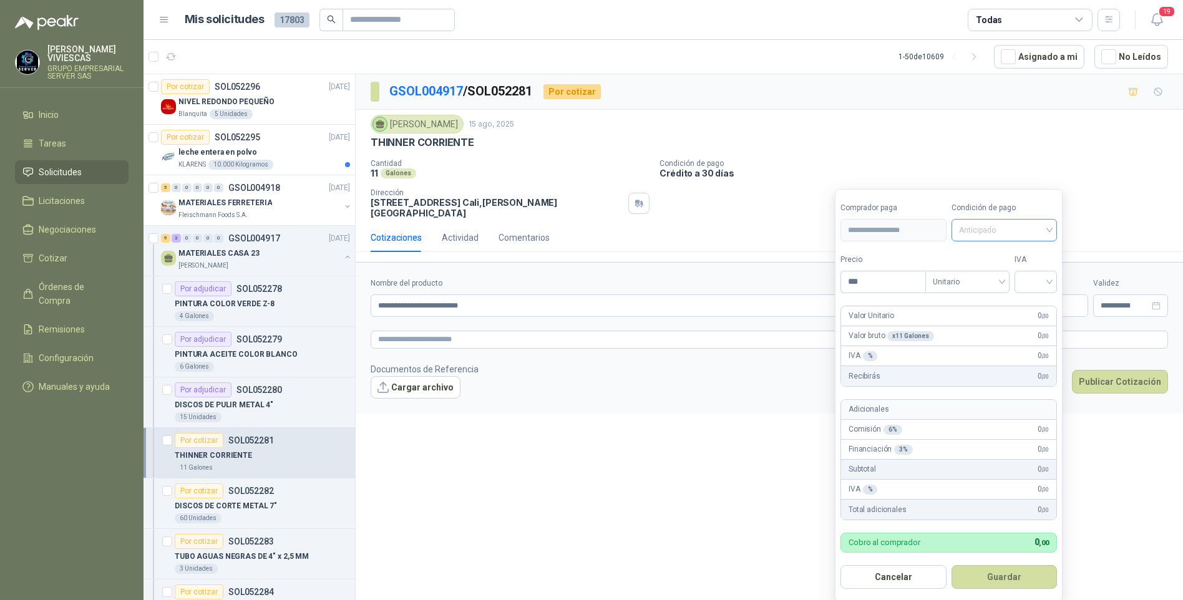
click at [992, 227] on span "Anticipado" at bounding box center [1004, 230] width 91 height 19
click at [998, 285] on div "advance net30 Anticipado Crédito a 30 días" at bounding box center [1006, 266] width 107 height 45
click at [998, 278] on div "Crédito a 30 días" at bounding box center [1006, 277] width 87 height 14
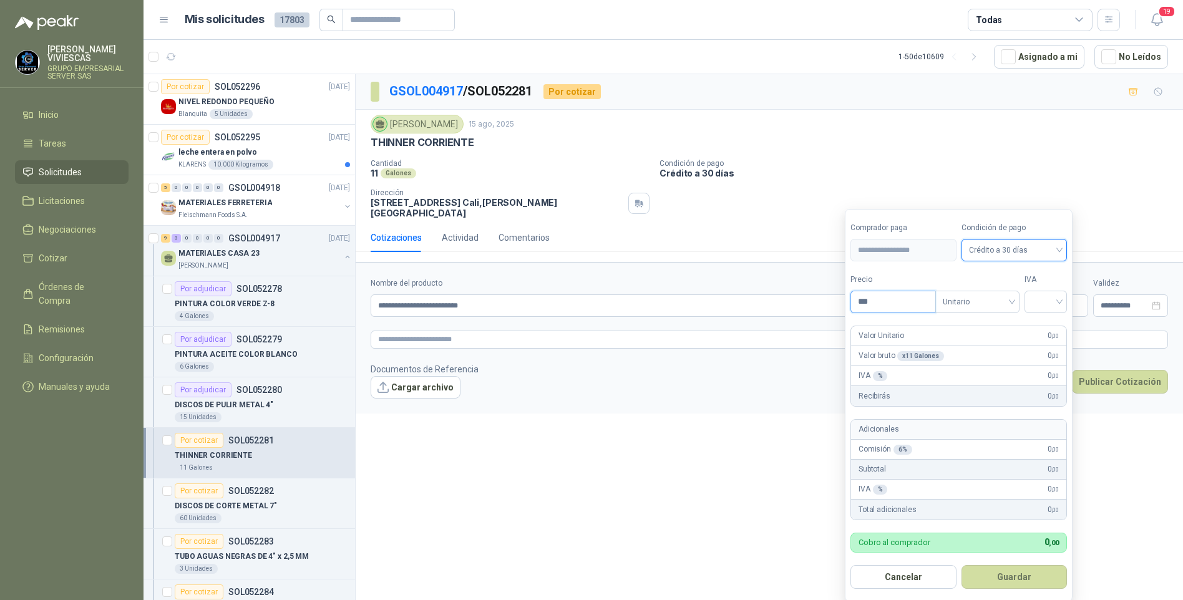
click at [890, 309] on input "***" at bounding box center [893, 301] width 84 height 21
type input "********"
click at [1055, 300] on input "search" at bounding box center [1045, 300] width 27 height 19
drag, startPoint x: 1047, startPoint y: 328, endPoint x: 1009, endPoint y: 402, distance: 83.2
click at [1047, 329] on div "19%" at bounding box center [1048, 328] width 23 height 14
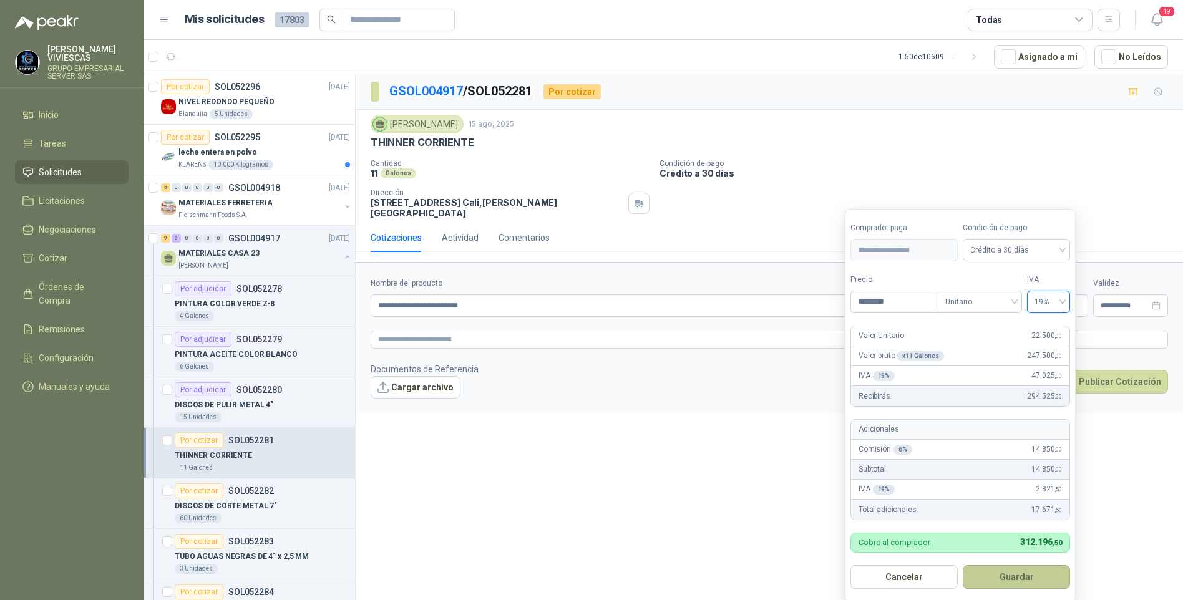
click at [1011, 579] on button "Guardar" at bounding box center [1016, 578] width 107 height 24
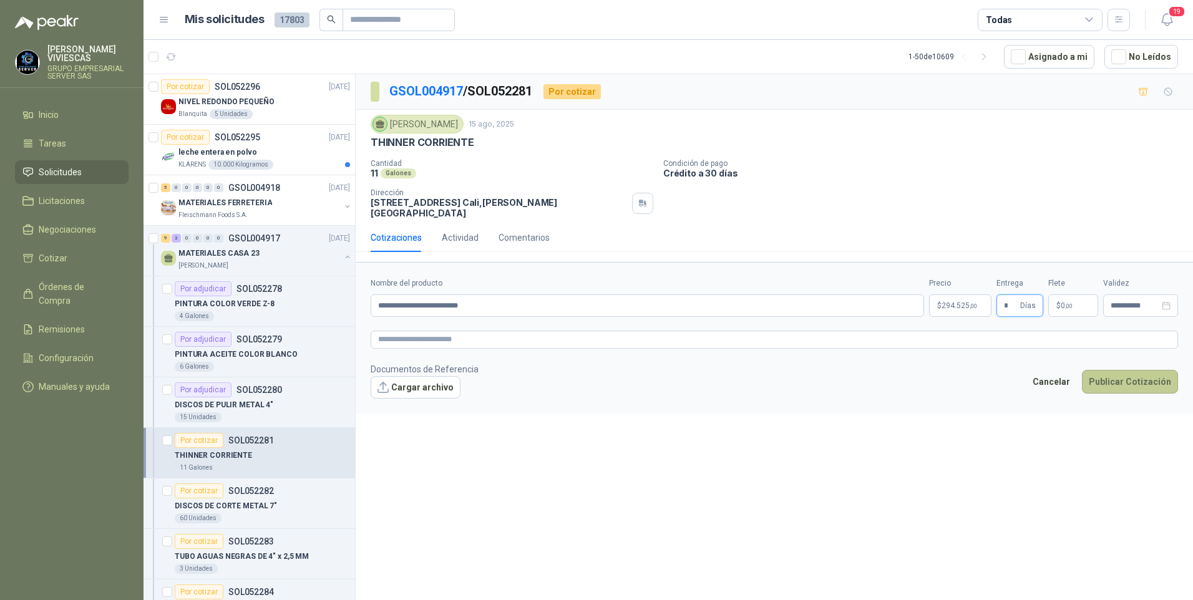
type input "*"
click at [1109, 387] on button "Publicar Cotización" at bounding box center [1130, 382] width 96 height 24
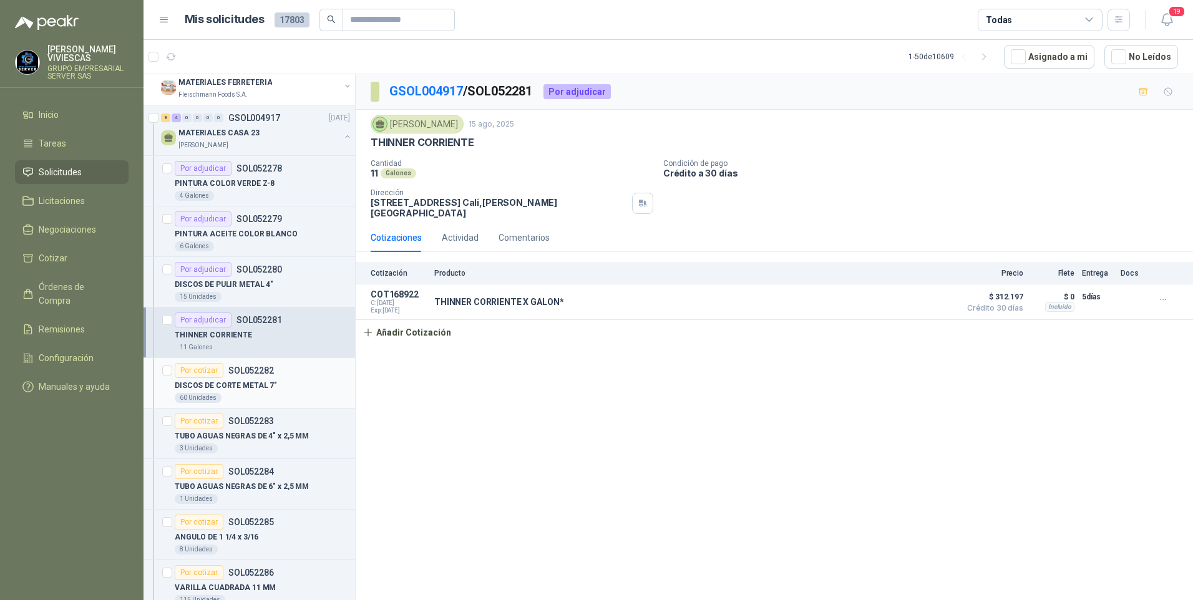
scroll to position [125, 0]
click at [243, 383] on p "DISCOS DE CORTE METAL 7"" at bounding box center [226, 382] width 102 height 12
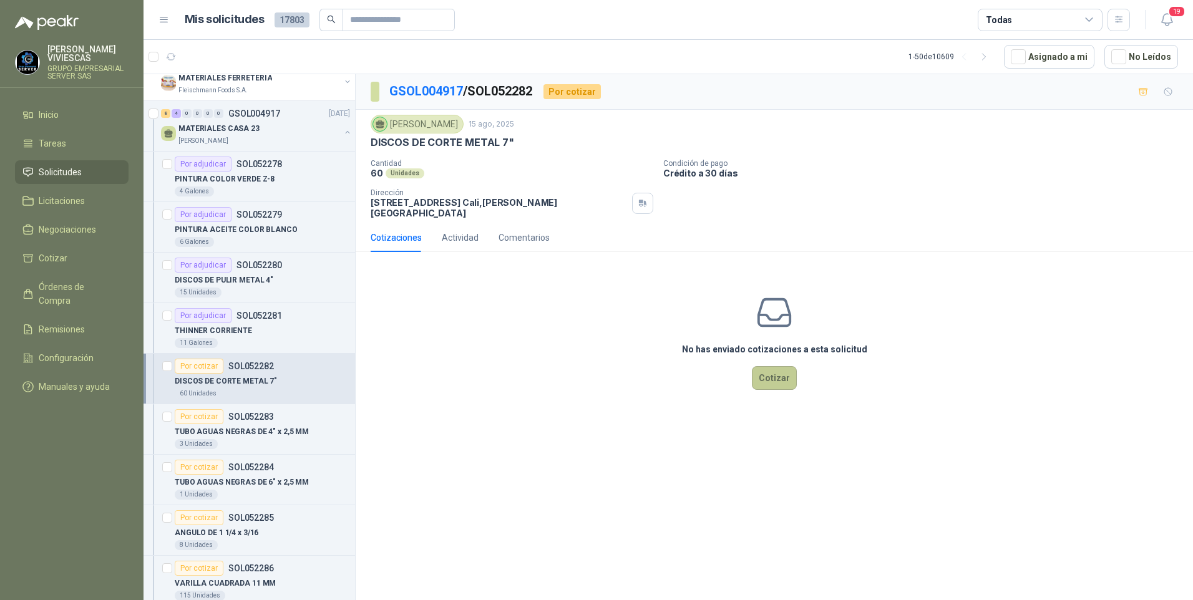
click at [764, 376] on button "Cotizar" at bounding box center [774, 378] width 45 height 24
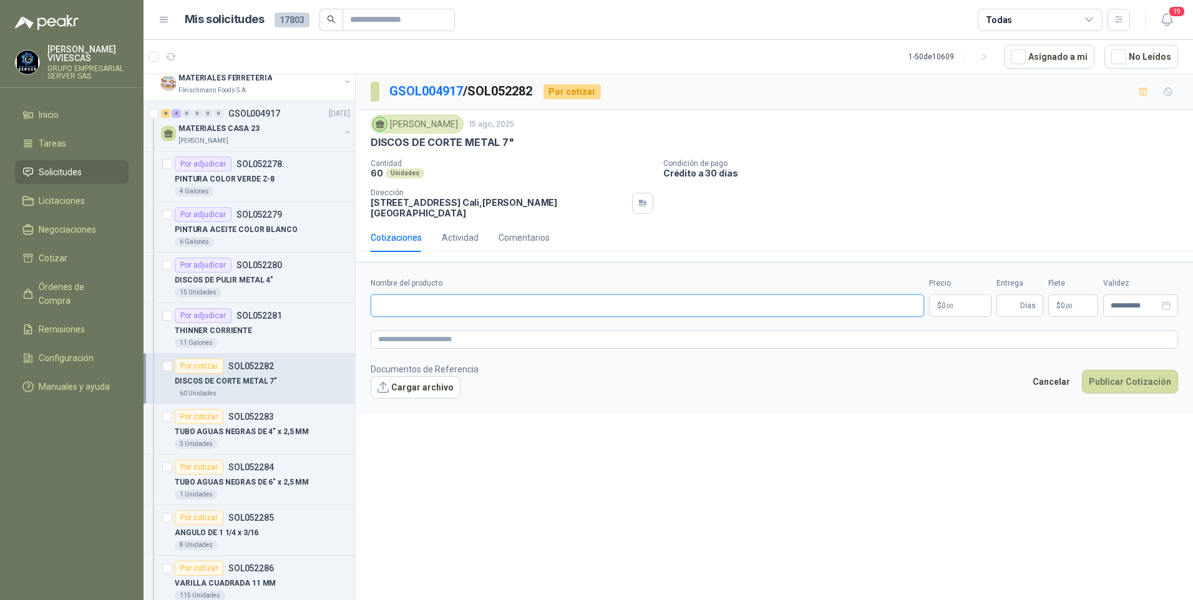
click at [404, 306] on input "Nombre del producto" at bounding box center [648, 306] width 554 height 22
type input "**********"
click at [951, 305] on body "RODRIGO VIVIESCAS GRUPO EMPRESARIAL SERVER SAS Inicio Tareas Solicitudes Licita…" at bounding box center [596, 300] width 1193 height 600
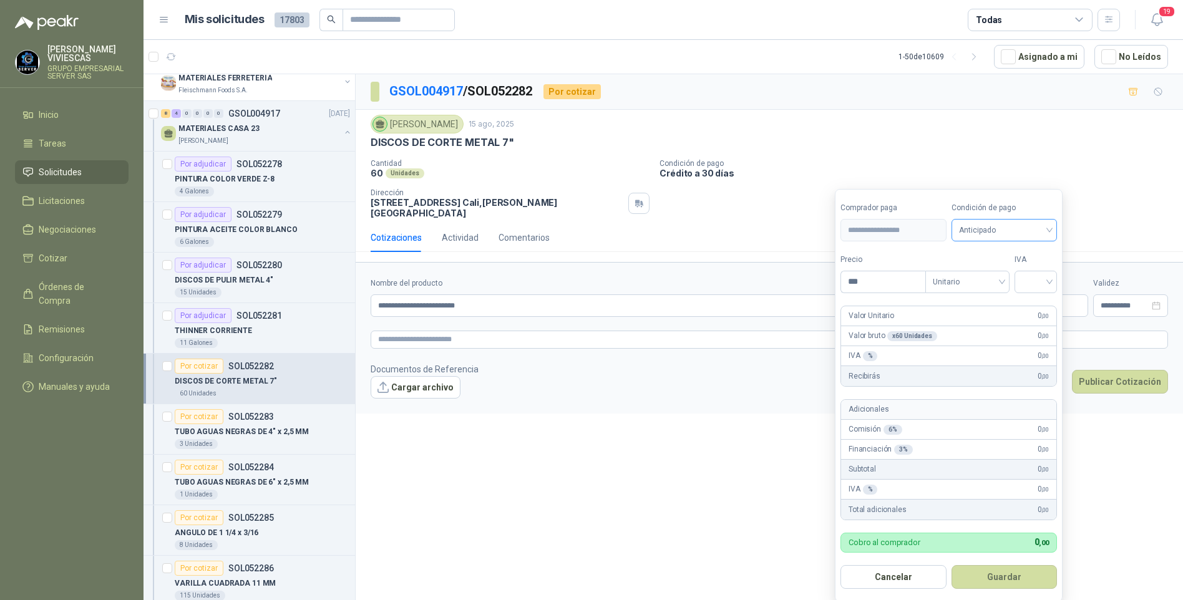
click at [991, 225] on span "Anticipado" at bounding box center [1004, 230] width 91 height 19
click at [988, 272] on div "Crédito a 30 días" at bounding box center [1006, 277] width 87 height 14
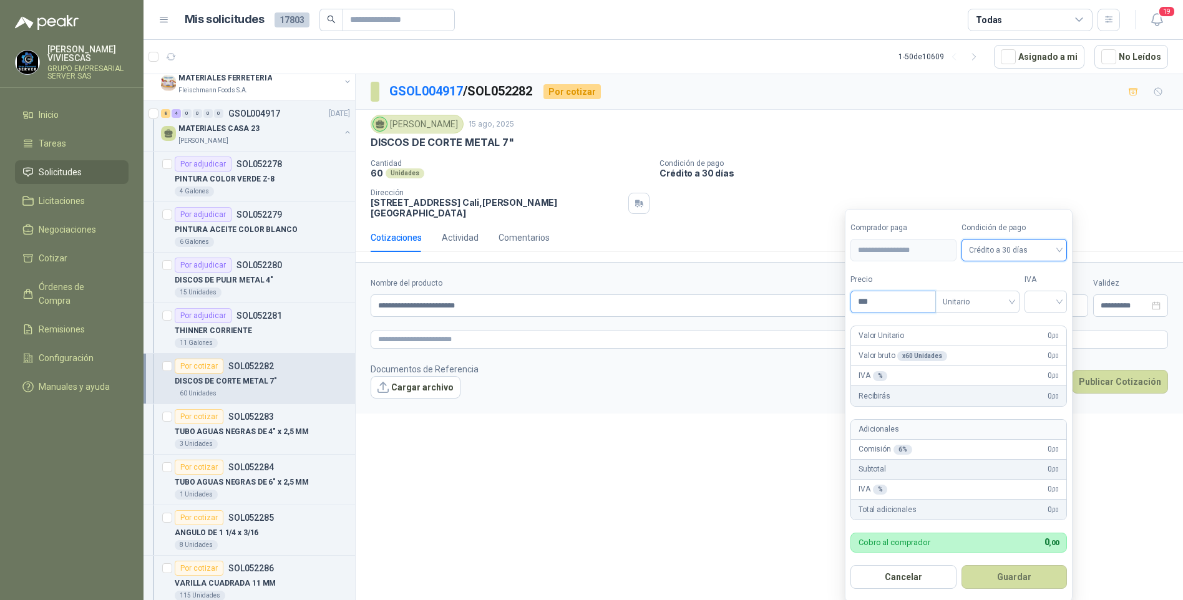
click at [880, 304] on input "***" at bounding box center [893, 301] width 84 height 21
type input "*******"
click at [962, 566] on button "Guardar" at bounding box center [1015, 578] width 106 height 24
click at [1060, 308] on input "search" at bounding box center [1045, 300] width 27 height 19
click at [1052, 327] on div "19%" at bounding box center [1048, 328] width 23 height 14
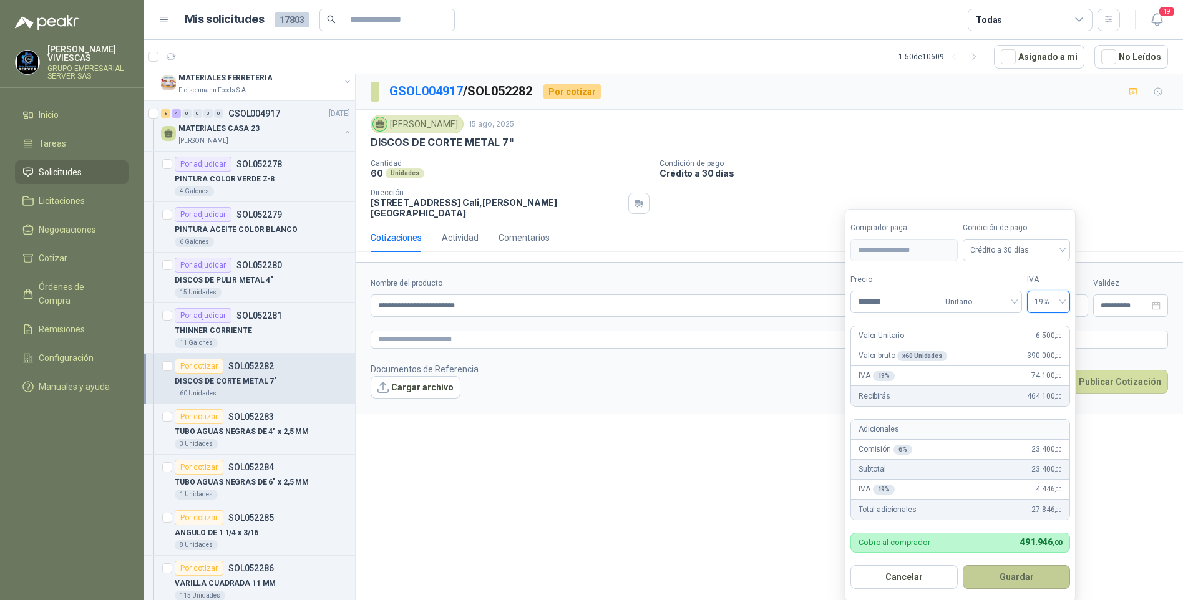
click at [1008, 572] on button "Guardar" at bounding box center [1016, 578] width 107 height 24
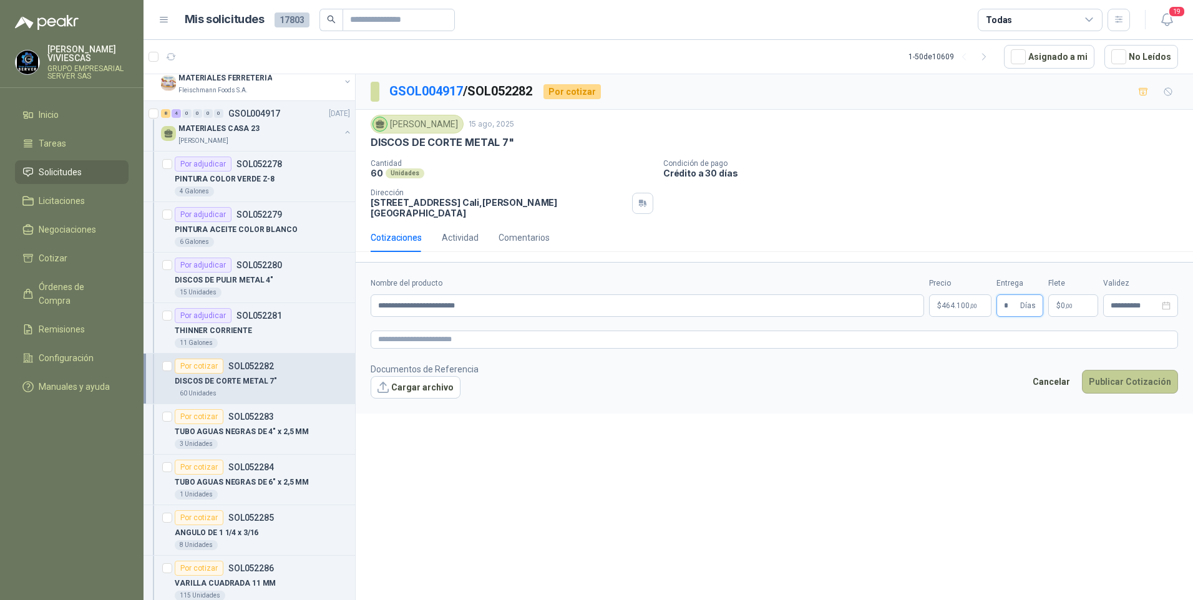
type input "*"
click at [1120, 384] on button "Publicar Cotización" at bounding box center [1130, 382] width 96 height 24
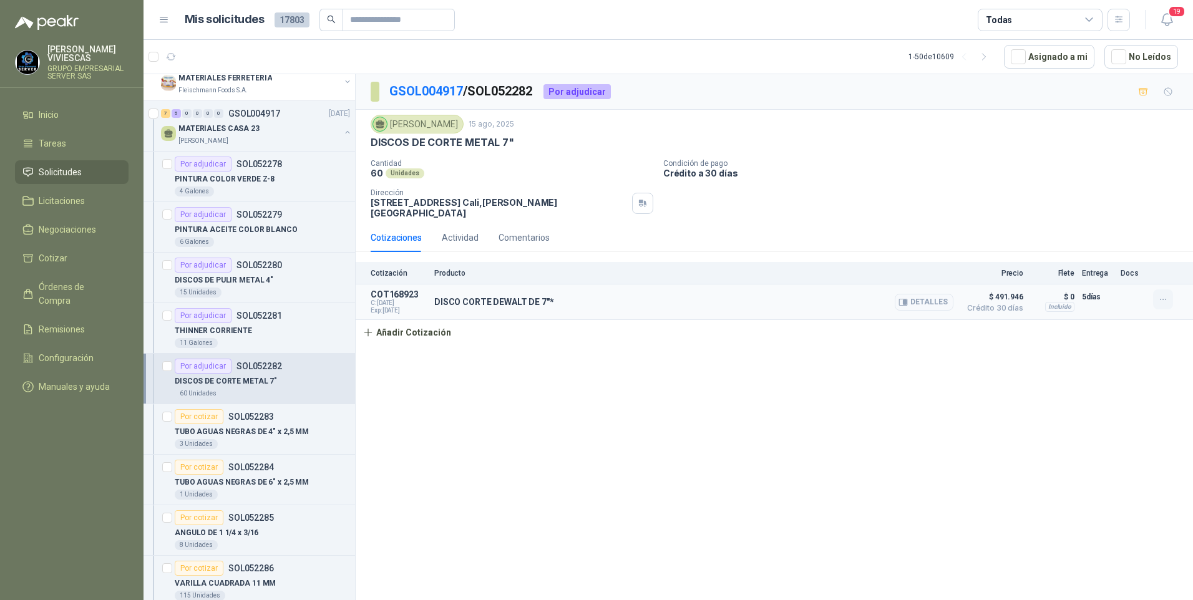
click at [1159, 301] on icon "button" at bounding box center [1163, 300] width 11 height 11
click at [1098, 249] on button "Editar" at bounding box center [1139, 250] width 100 height 20
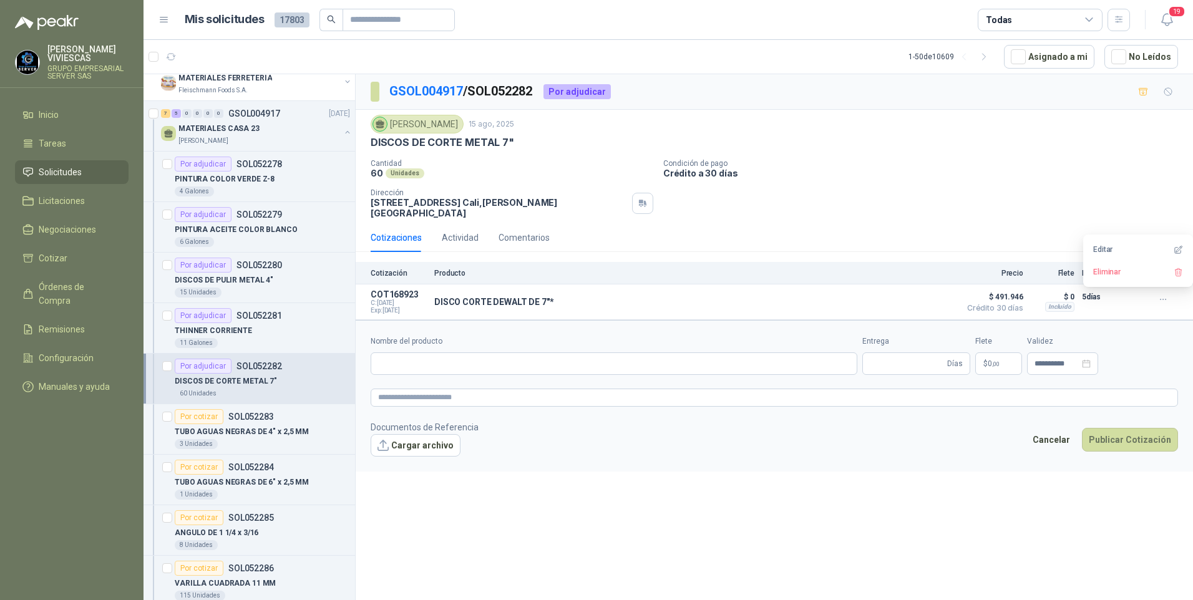
type input "**********"
type input "*"
drag, startPoint x: 511, startPoint y: 523, endPoint x: 442, endPoint y: 483, distance: 80.0
click at [511, 522] on div "**********" at bounding box center [775, 339] width 838 height 531
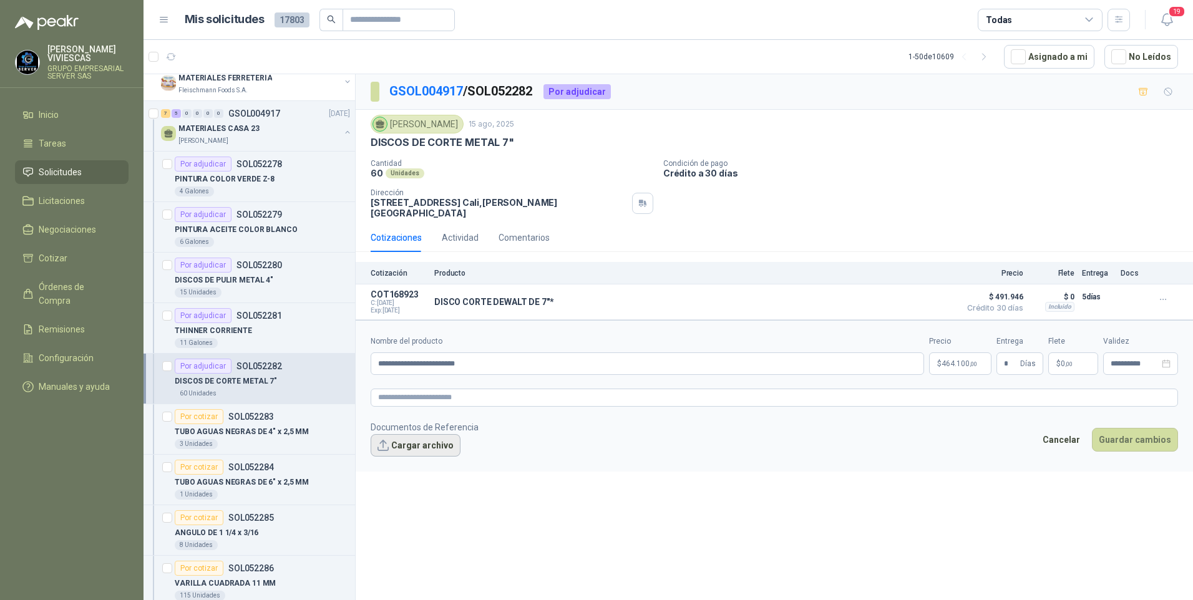
click at [411, 444] on button "Cargar archivo" at bounding box center [416, 445] width 90 height 22
click at [419, 463] on span "image - 2025-08-15T111537.988.png" at bounding box center [450, 466] width 136 height 12
click at [437, 471] on link "image - 2025-08-15T111537.988.png" at bounding box center [450, 466] width 136 height 12
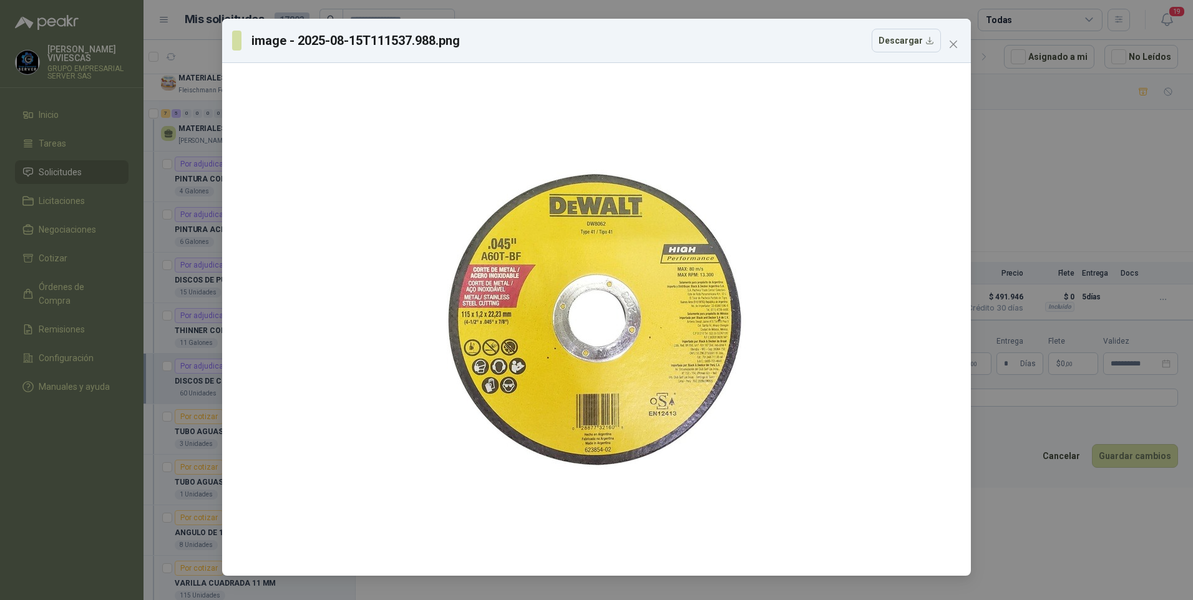
click at [1019, 552] on div "image - 2025-08-15T111537.988.png Descargar" at bounding box center [596, 300] width 1193 height 600
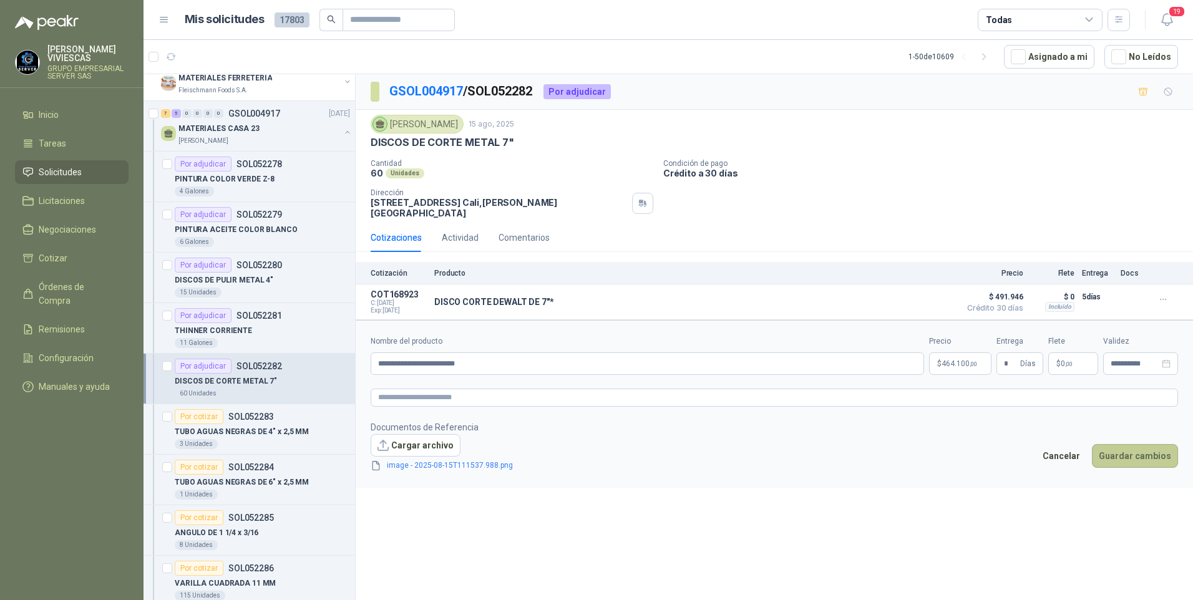
click at [1114, 455] on button "Guardar cambios" at bounding box center [1135, 456] width 86 height 24
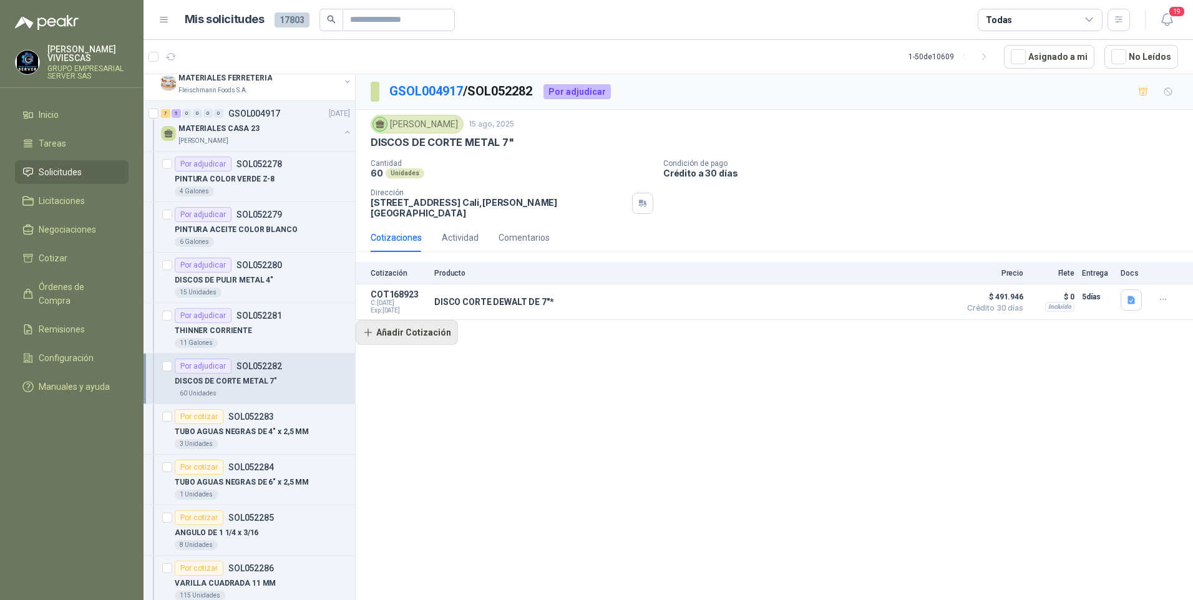
click at [396, 340] on button "Añadir Cotización" at bounding box center [407, 332] width 102 height 25
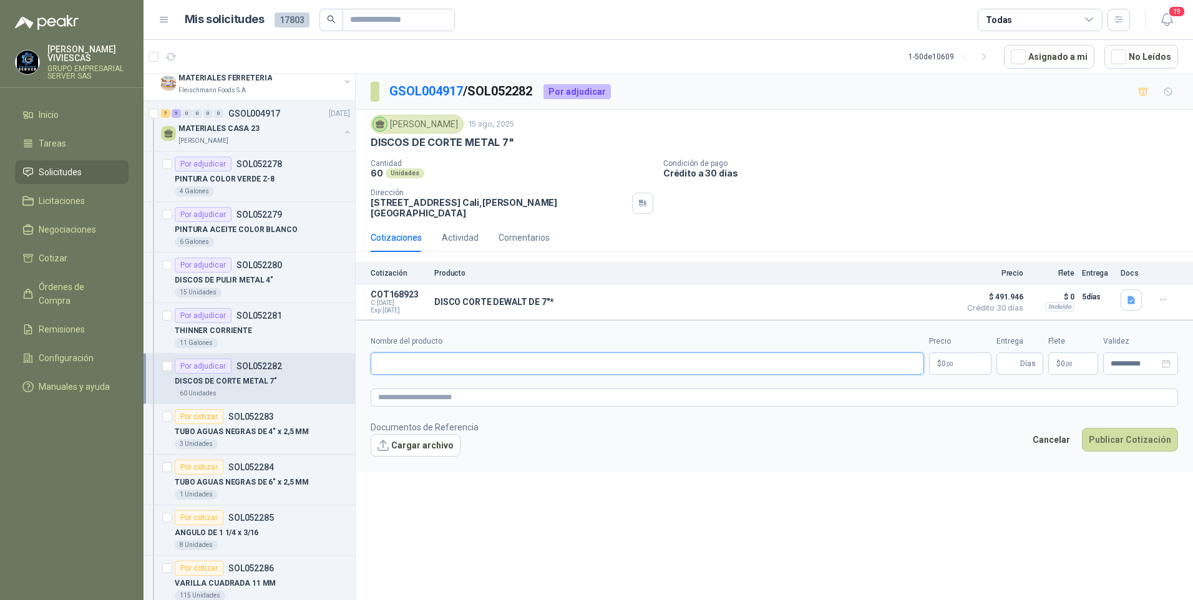
click at [396, 363] on input "Nombre del producto" at bounding box center [648, 364] width 554 height 22
type input "*"
click at [262, 430] on p "TUBO AGUAS NEGRAS DE 4" x 2,5 MM" at bounding box center [242, 432] width 134 height 12
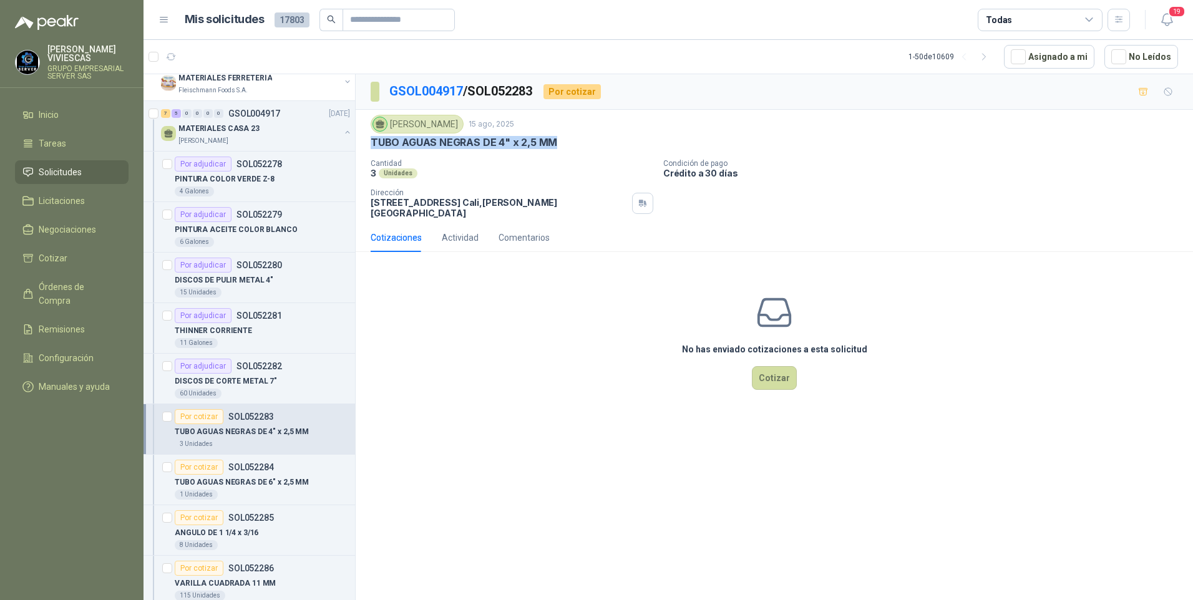
drag, startPoint x: 368, startPoint y: 144, endPoint x: 622, endPoint y: 144, distance: 253.4
click at [622, 144] on div "Julian Vicente Holguin 15 ago, 2025 TUBO AGUAS NEGRAS DE 4" x 2,5 MM Cantidad 3…" at bounding box center [775, 167] width 838 height 114
drag, startPoint x: 622, startPoint y: 144, endPoint x: 541, endPoint y: 144, distance: 81.1
copy p "TUBO AGUAS NEGRAS DE 4" x 2,5 MM"
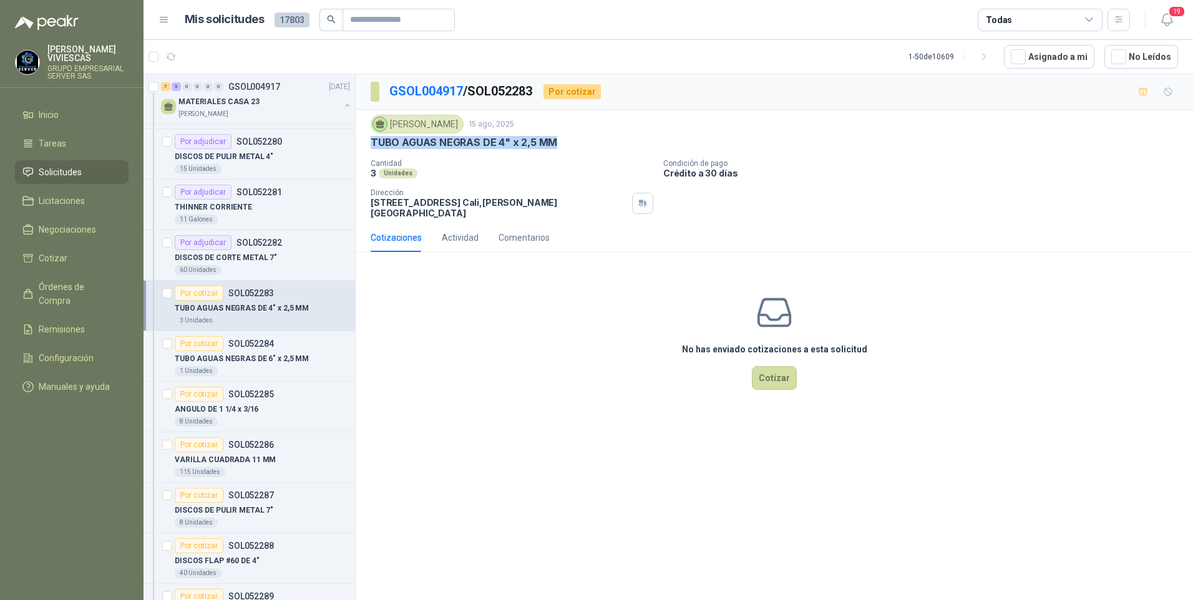
scroll to position [250, 0]
click at [173, 358] on article "Por cotizar SOL052284 TUBO AGUAS NEGRAS DE 6" x 2,5 MM 1 Unidades" at bounding box center [250, 355] width 212 height 51
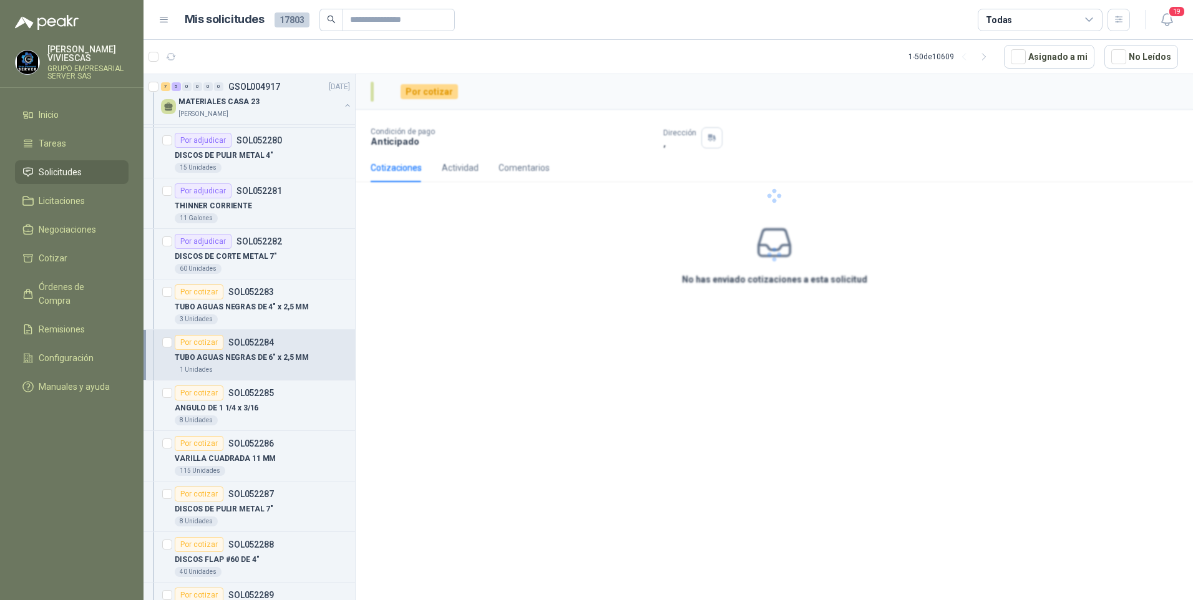
click at [198, 358] on p "TUBO AGUAS NEGRAS DE 6" x 2,5 MM" at bounding box center [242, 358] width 134 height 12
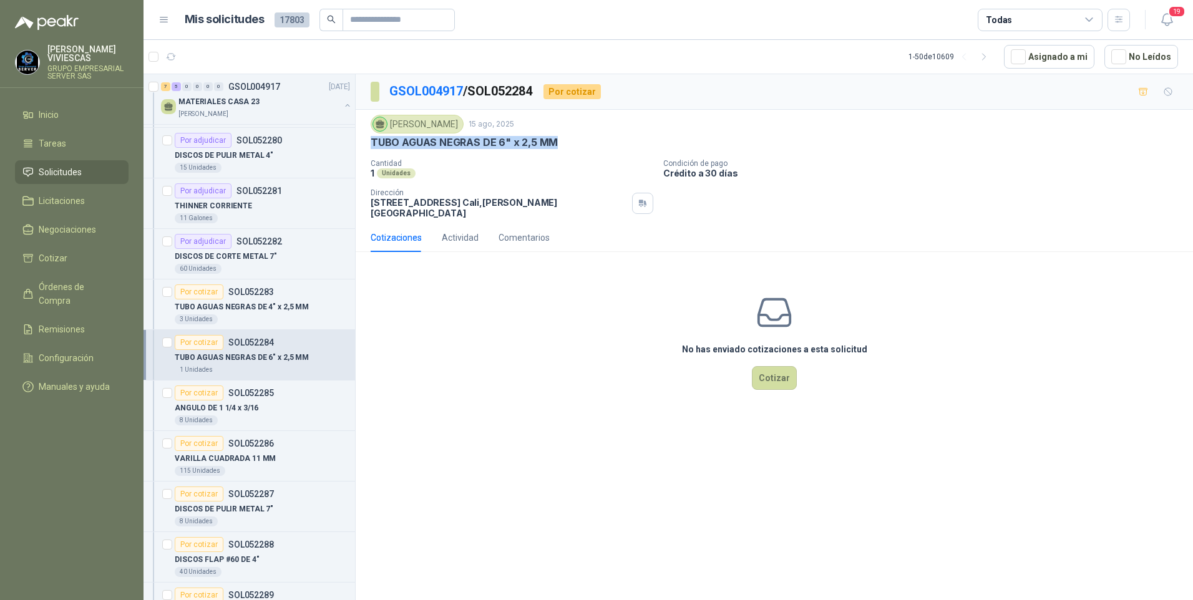
drag, startPoint x: 369, startPoint y: 144, endPoint x: 557, endPoint y: 145, distance: 188.5
click at [557, 145] on div "Julian Vicente Holguin 15 ago, 2025 TUBO AGUAS NEGRAS DE 6" x 2,5 MM Cantidad 1…" at bounding box center [775, 167] width 838 height 114
drag, startPoint x: 557, startPoint y: 145, endPoint x: 517, endPoint y: 145, distance: 40.6
copy p "TUBO AGUAS NEGRAS DE 6" x 2,5 MM"
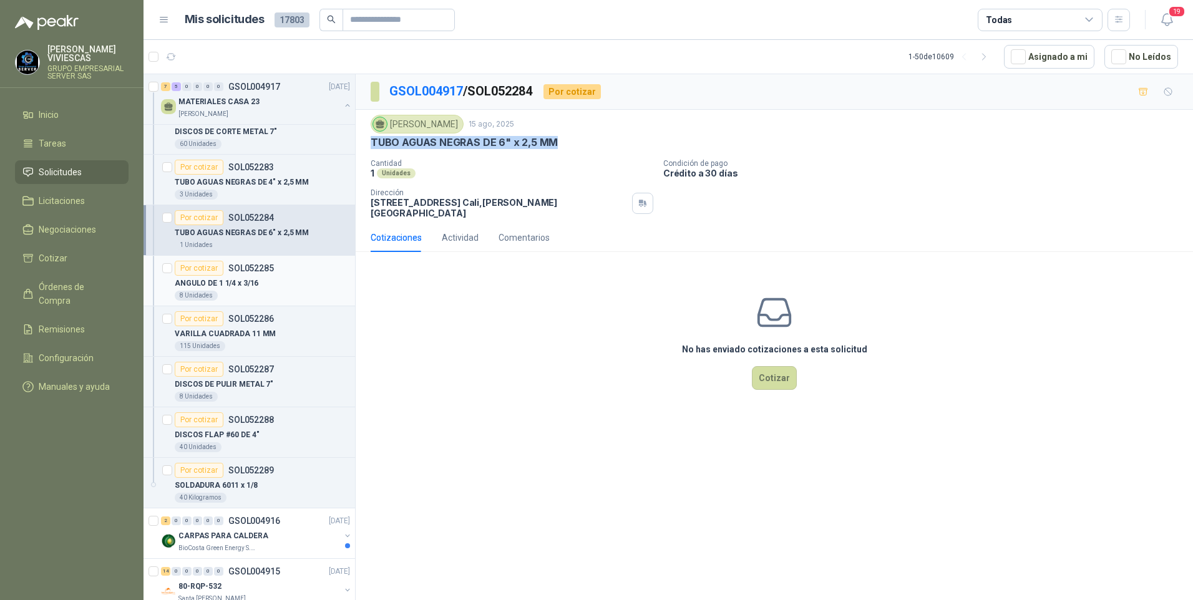
click at [229, 288] on p "ANGULO DE 1 1/4 x 3/16" at bounding box center [217, 284] width 84 height 12
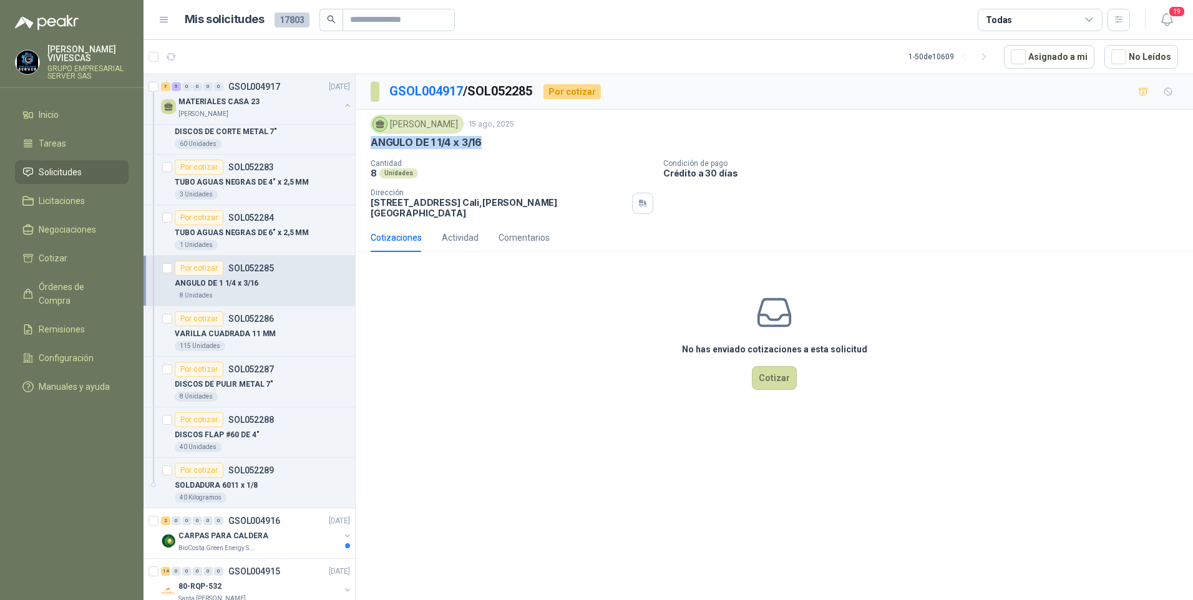
drag, startPoint x: 371, startPoint y: 141, endPoint x: 485, endPoint y: 141, distance: 114.2
click at [485, 141] on div "ANGULO DE 1 1/4 x 3/16" at bounding box center [775, 142] width 808 height 13
drag, startPoint x: 485, startPoint y: 141, endPoint x: 463, endPoint y: 142, distance: 21.9
copy p "ANGULO DE 1 1/4 x 3/16"
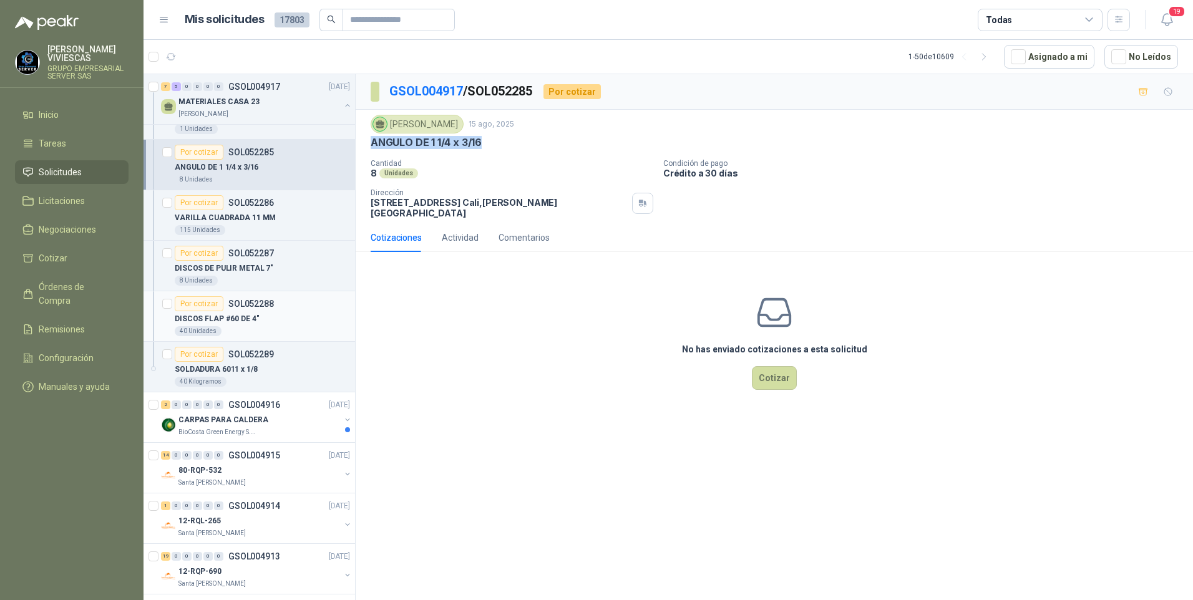
scroll to position [499, 0]
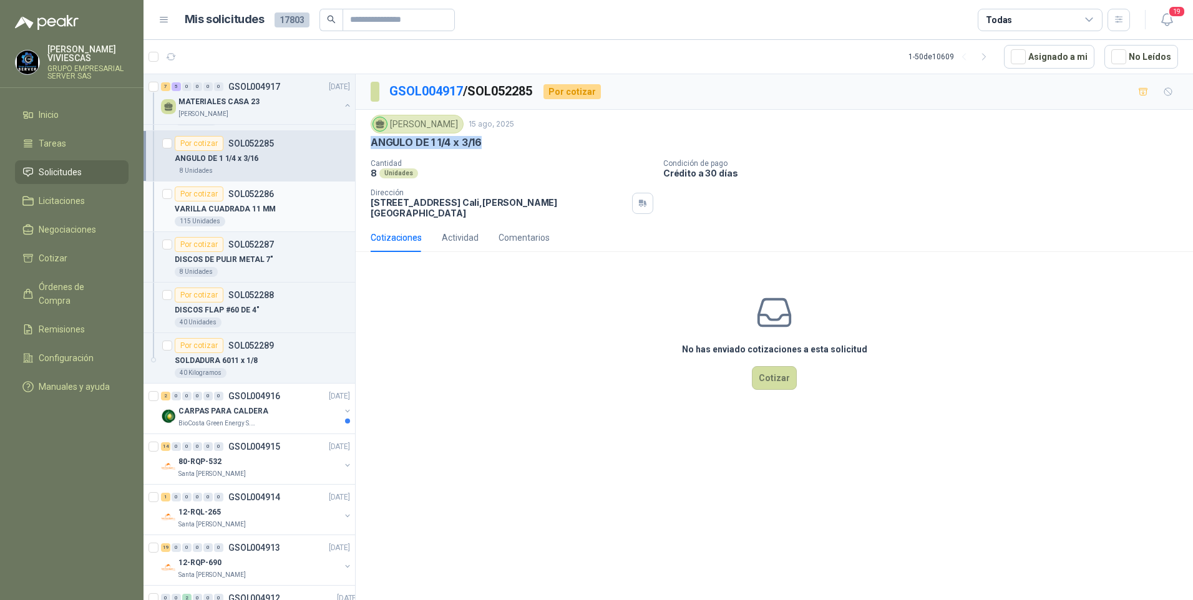
click at [199, 207] on p "VARILLA CUADRADA 11 MM" at bounding box center [225, 209] width 101 height 12
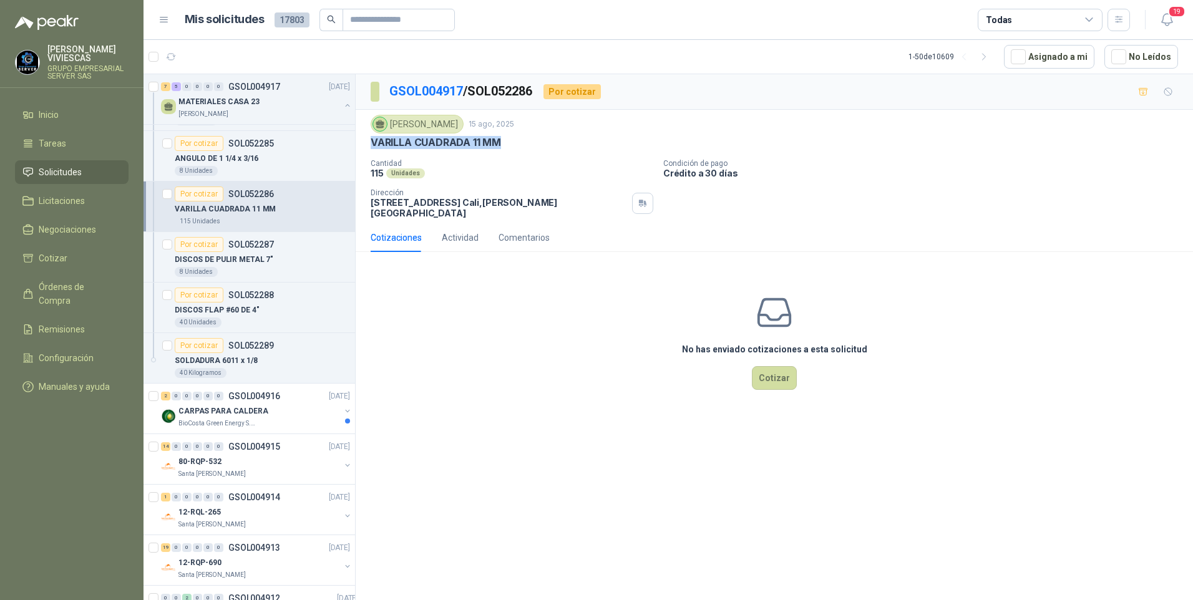
drag, startPoint x: 369, startPoint y: 142, endPoint x: 504, endPoint y: 143, distance: 135.4
click at [504, 143] on div "Julian Vicente Holguin 15 ago, 2025 VARILLA CUADRADA 11 MM Cantidad 115 Unidade…" at bounding box center [775, 167] width 838 height 114
drag, startPoint x: 504, startPoint y: 143, endPoint x: 451, endPoint y: 142, distance: 53.1
copy p "VARILLA CUADRADA 11 MM"
click at [229, 267] on div "DISCOS DE PULIR METAL 7"" at bounding box center [262, 259] width 175 height 15
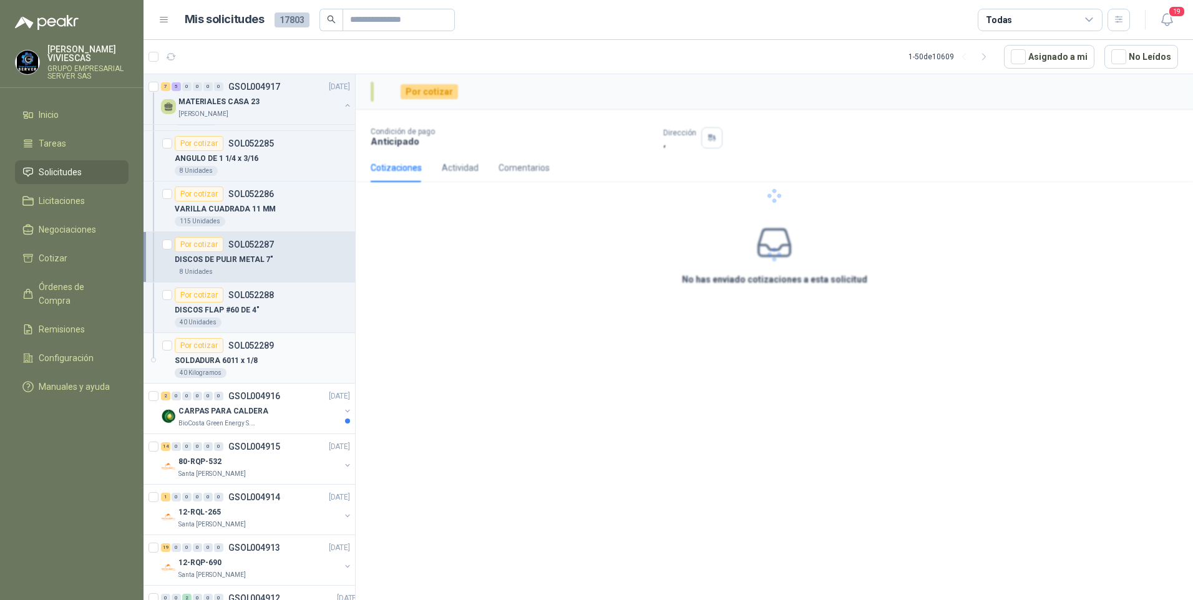
click at [232, 366] on p "SOLDADURA 6011 x 1/8" at bounding box center [216, 361] width 83 height 12
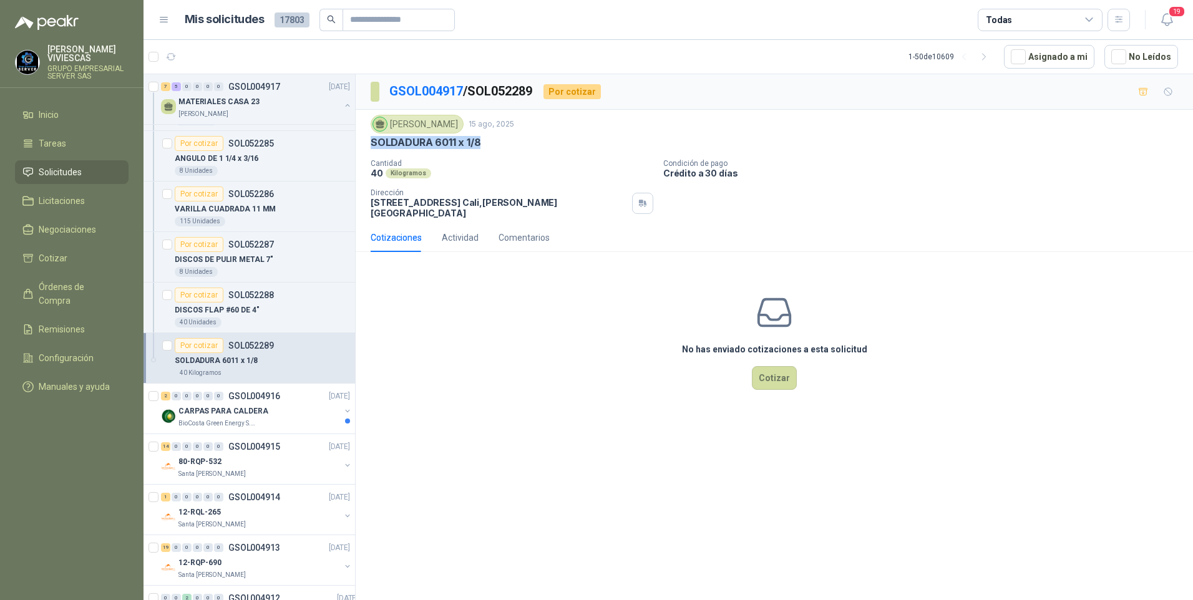
drag, startPoint x: 372, startPoint y: 140, endPoint x: 497, endPoint y: 142, distance: 124.8
click at [497, 142] on div "SOLDADURA 6011 x 1/8" at bounding box center [775, 142] width 808 height 13
drag, startPoint x: 497, startPoint y: 142, endPoint x: 459, endPoint y: 143, distance: 37.5
copy p "SOLDADURA 6011 x 1/8"
click at [1163, 14] on icon "button" at bounding box center [1168, 20] width 16 height 16
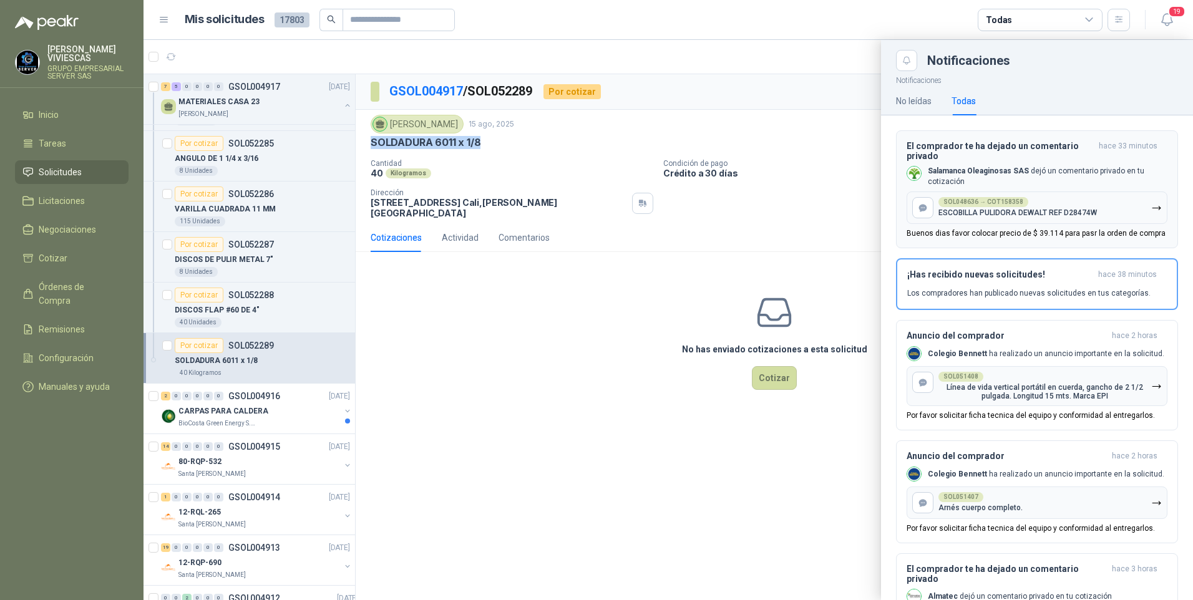
click at [977, 232] on p "Buenos dias favor colocar precio de $ 39.114 para pasr la orden de compra" at bounding box center [1036, 233] width 259 height 9
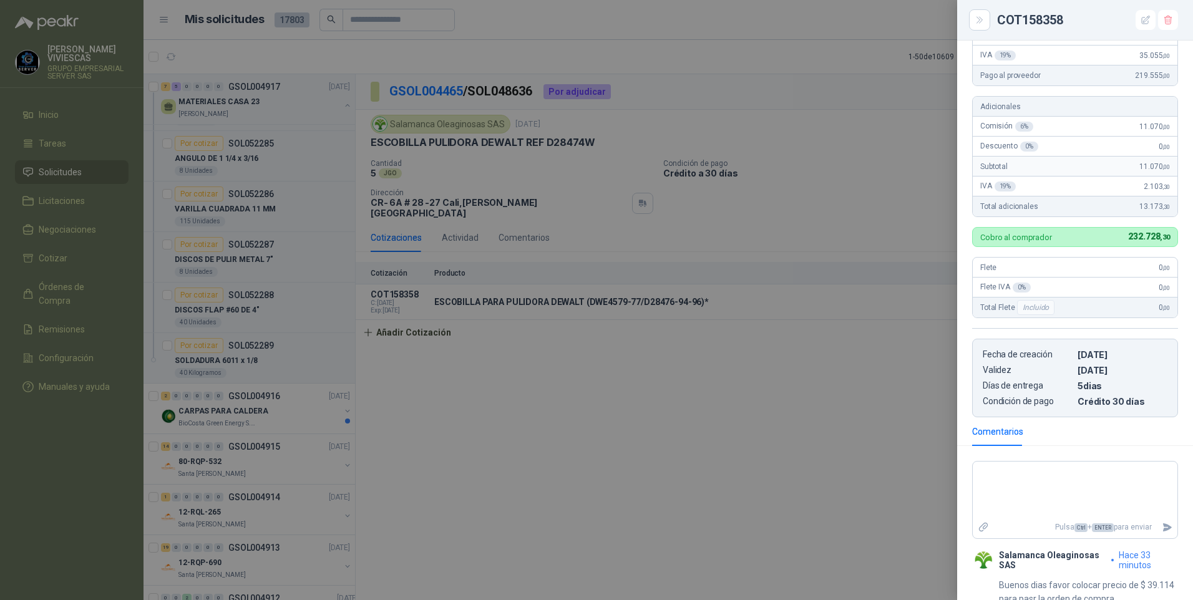
scroll to position [192, 0]
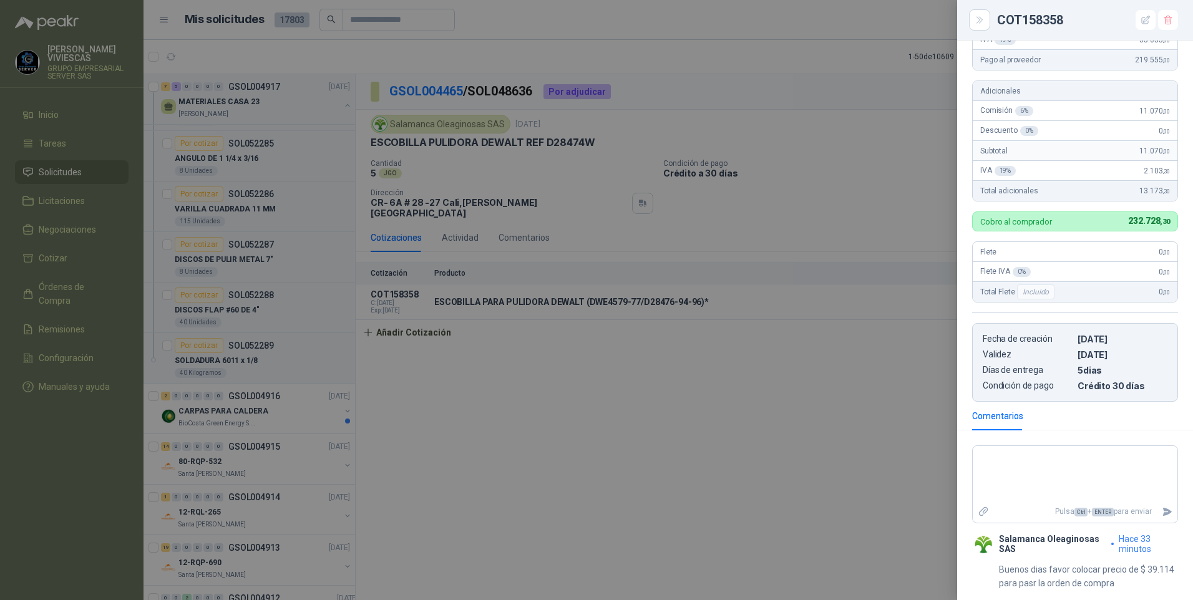
click at [612, 531] on div at bounding box center [596, 300] width 1193 height 600
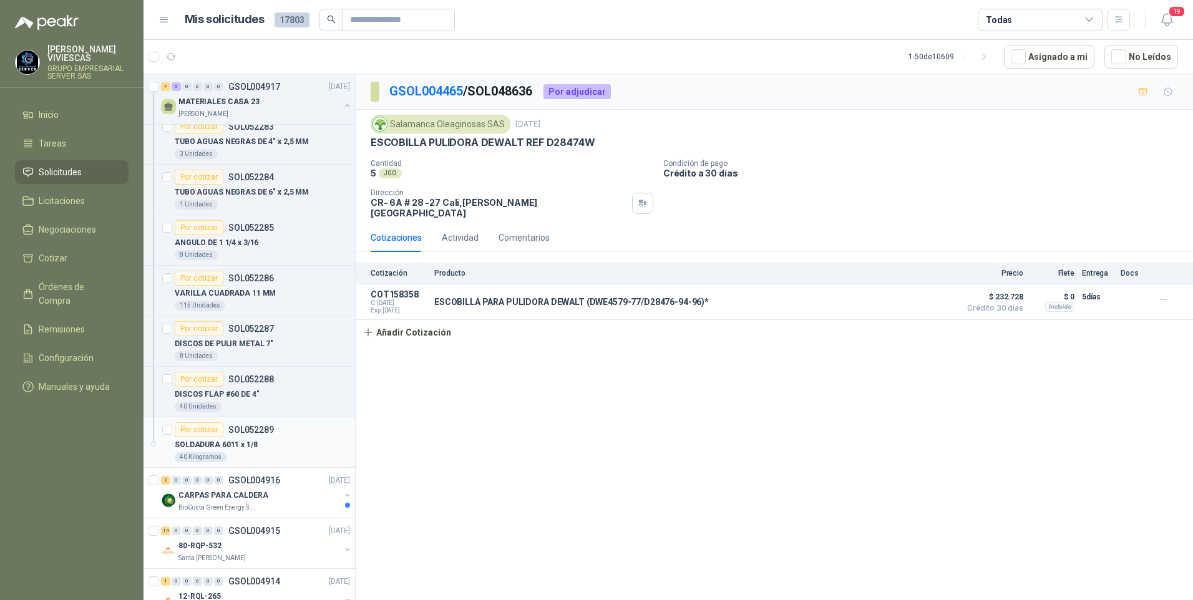
scroll to position [437, 0]
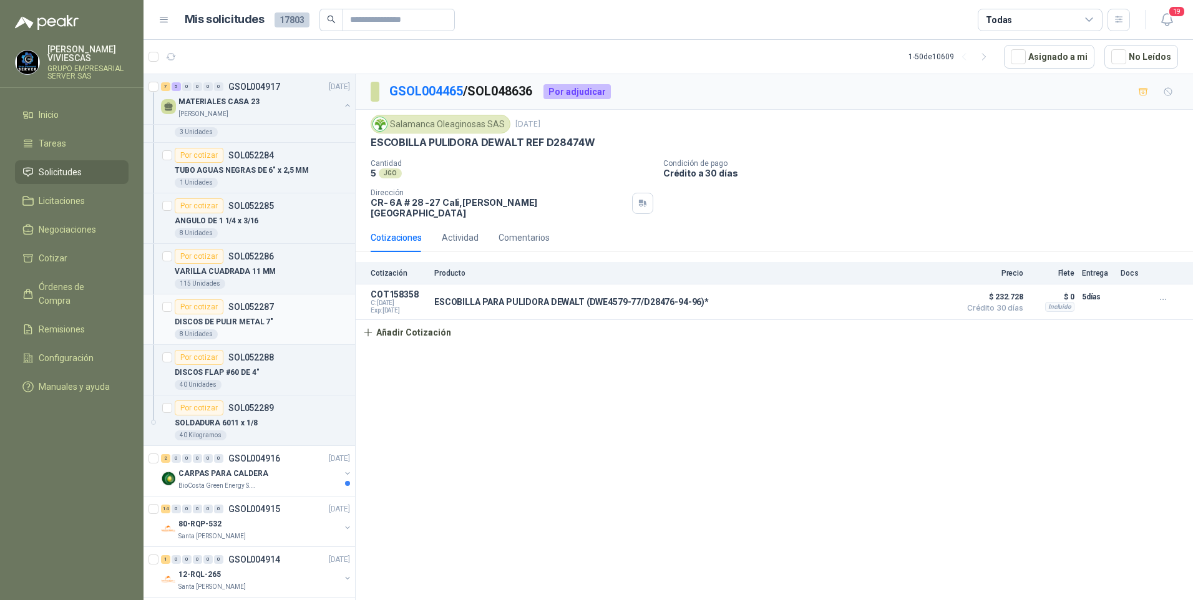
click at [235, 326] on p "DISCOS DE PULIR METAL 7"" at bounding box center [224, 322] width 99 height 12
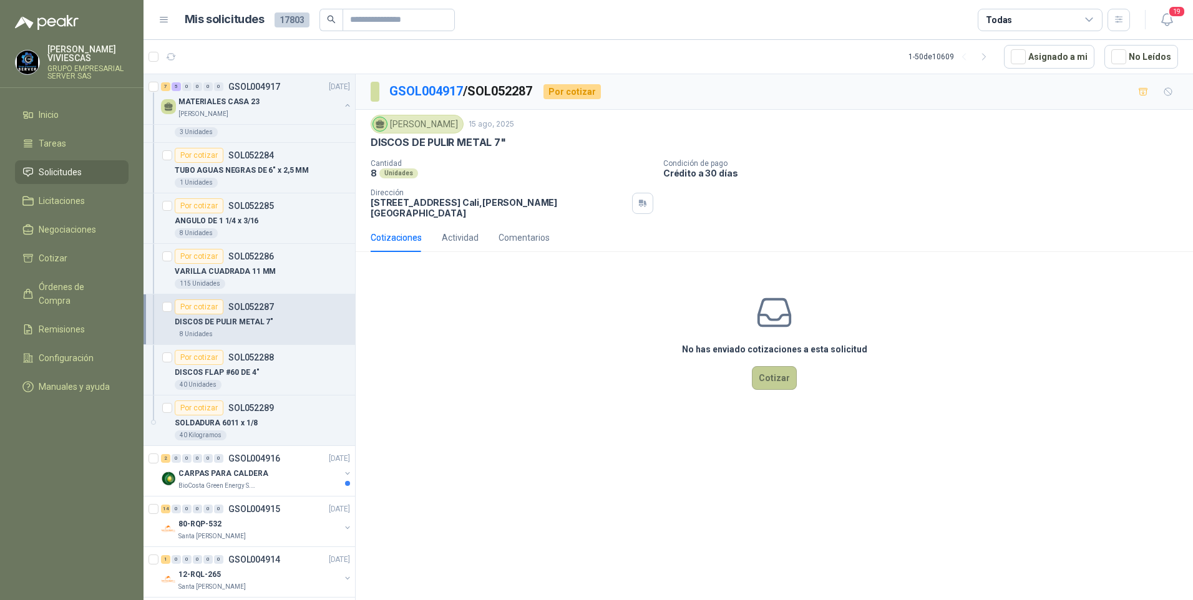
click at [783, 386] on button "Cotizar" at bounding box center [774, 378] width 45 height 24
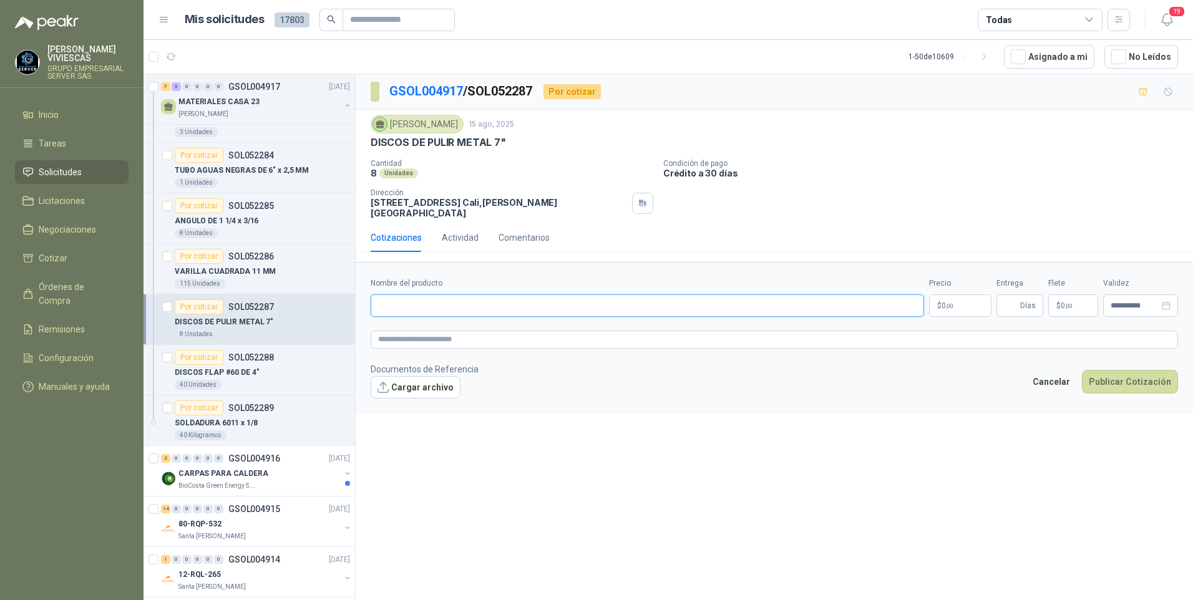
drag, startPoint x: 407, startPoint y: 305, endPoint x: 419, endPoint y: 306, distance: 12.0
click at [407, 306] on input "Nombre del producto" at bounding box center [648, 306] width 554 height 22
type input "*"
type input "**********"
click at [952, 297] on p "$ 0 ,00" at bounding box center [960, 306] width 62 height 22
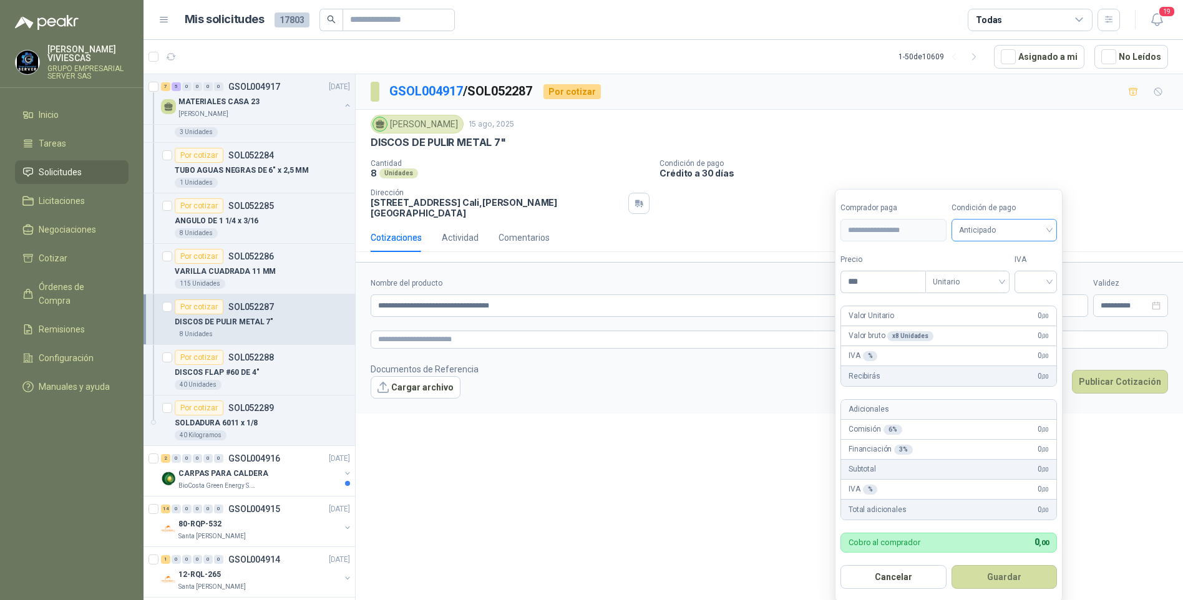
click at [992, 232] on span "Anticipado" at bounding box center [1004, 230] width 91 height 19
click at [989, 275] on div "Crédito a 30 días" at bounding box center [1006, 277] width 87 height 14
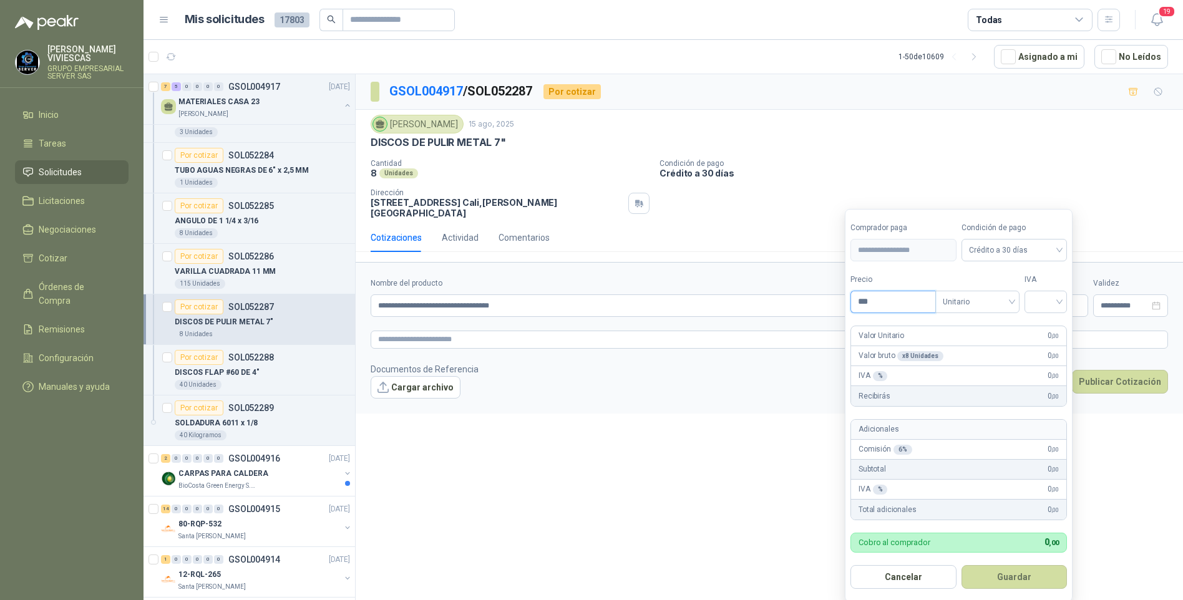
click at [893, 312] on input "***" at bounding box center [893, 301] width 84 height 21
type input "*******"
drag, startPoint x: 1037, startPoint y: 298, endPoint x: 1047, endPoint y: 304, distance: 11.5
click at [1037, 298] on input "search" at bounding box center [1045, 300] width 27 height 19
click at [1049, 329] on div "19%" at bounding box center [1048, 328] width 23 height 14
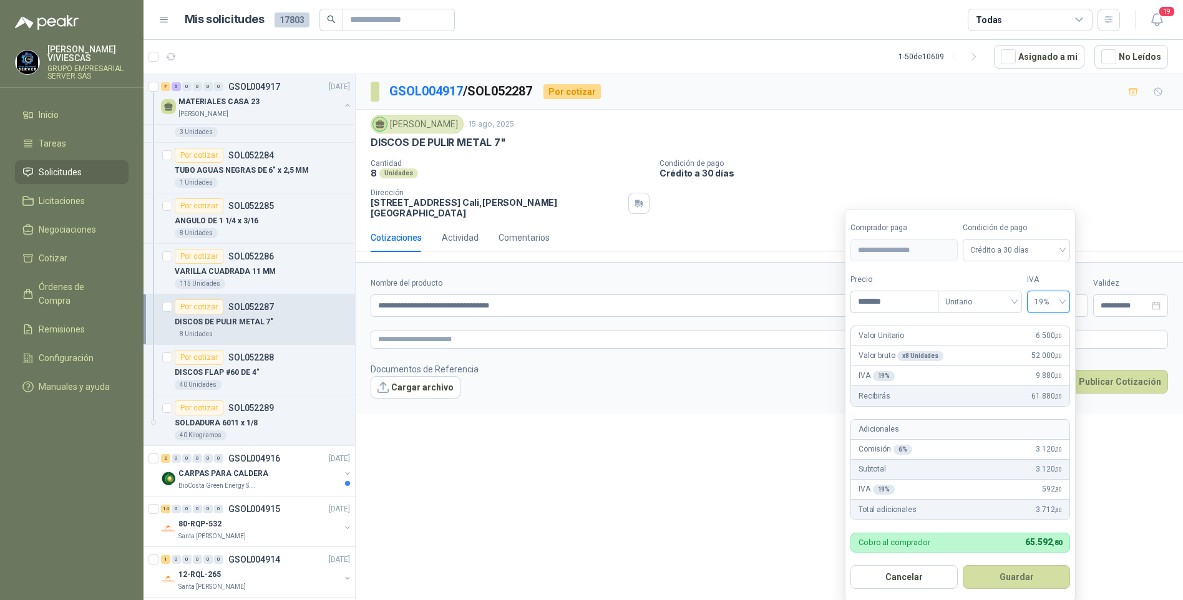
click at [1010, 569] on button "Guardar" at bounding box center [1016, 578] width 107 height 24
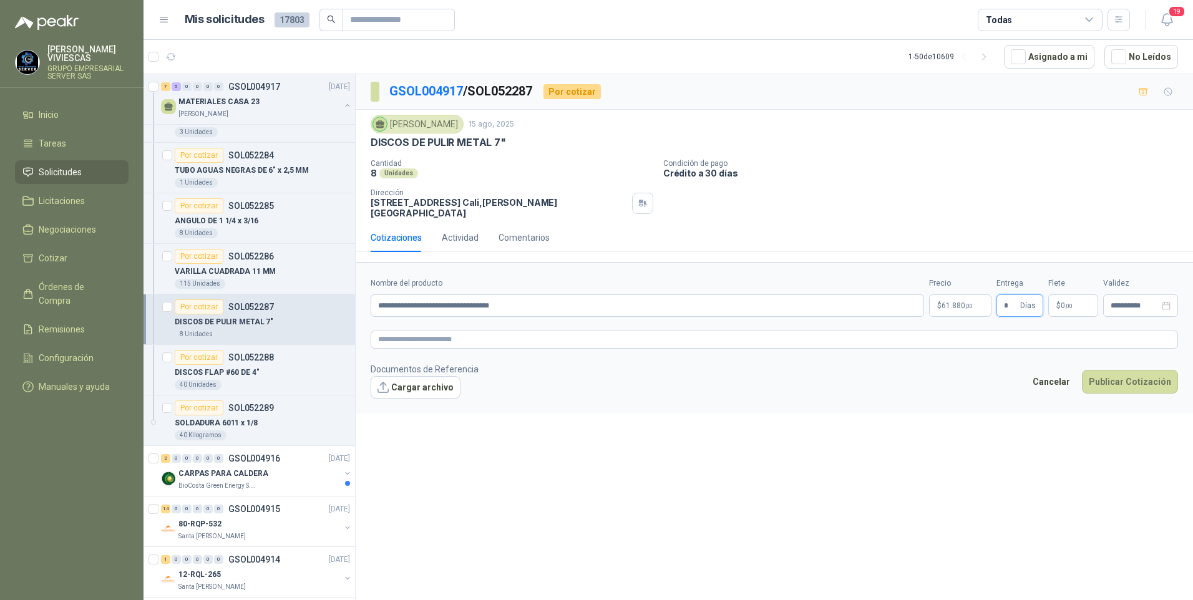
type input "*"
drag, startPoint x: 535, startPoint y: 310, endPoint x: 328, endPoint y: 309, distance: 207.2
click at [315, 310] on div "Por cotizar SOL052296 15/08/25 NIVEL REDONDO PEQUEÑO Blanquita 5 Unidades Por c…" at bounding box center [669, 339] width 1050 height 531
click at [420, 306] on input "Nombre del producto" at bounding box center [648, 306] width 554 height 22
click at [499, 305] on input "**********" at bounding box center [648, 306] width 554 height 22
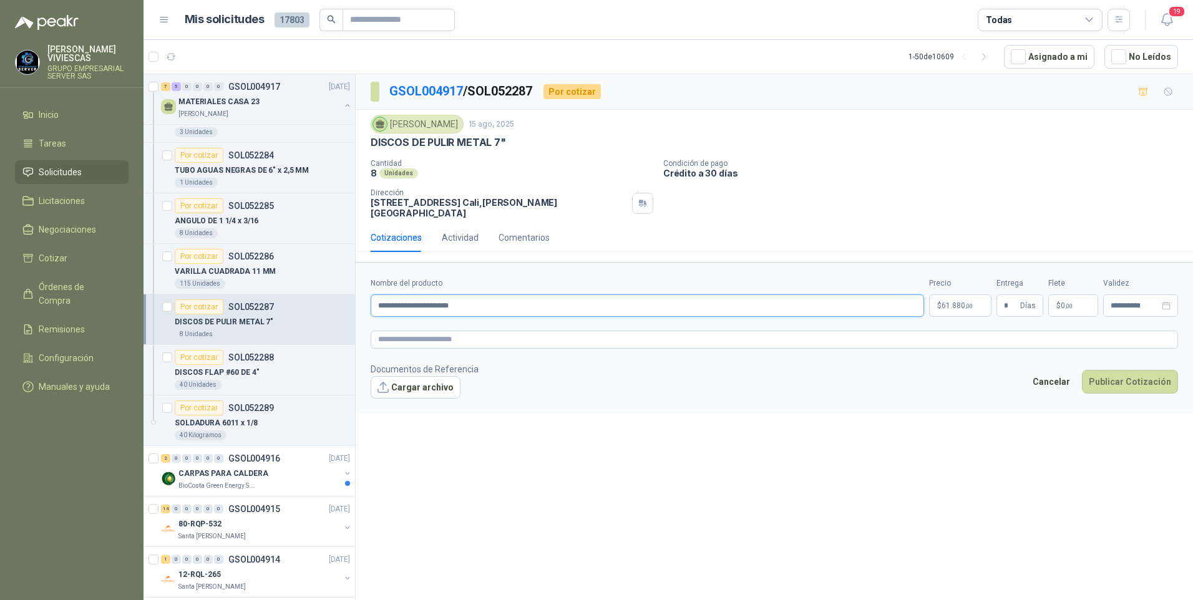
click at [499, 305] on input "**********" at bounding box center [648, 306] width 554 height 22
type input "**********"
click at [951, 308] on body "RODRIGO VIVIESCAS GRUPO EMPRESARIAL SERVER SAS Inicio Tareas Solicitudes Licita…" at bounding box center [596, 300] width 1193 height 600
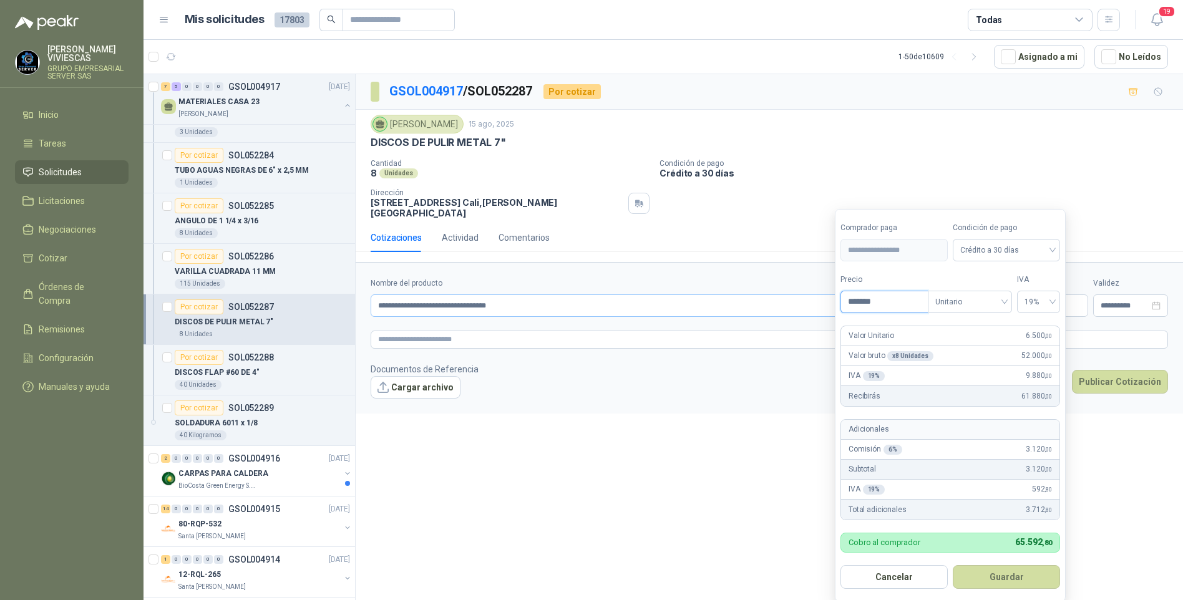
drag, startPoint x: 893, startPoint y: 298, endPoint x: 801, endPoint y: 295, distance: 91.2
click at [801, 295] on body "RODRIGO VIVIESCAS GRUPO EMPRESARIAL SERVER SAS Inicio Tareas Solicitudes Licita…" at bounding box center [591, 300] width 1183 height 600
type input "*******"
click at [989, 581] on button "Guardar" at bounding box center [1006, 578] width 107 height 24
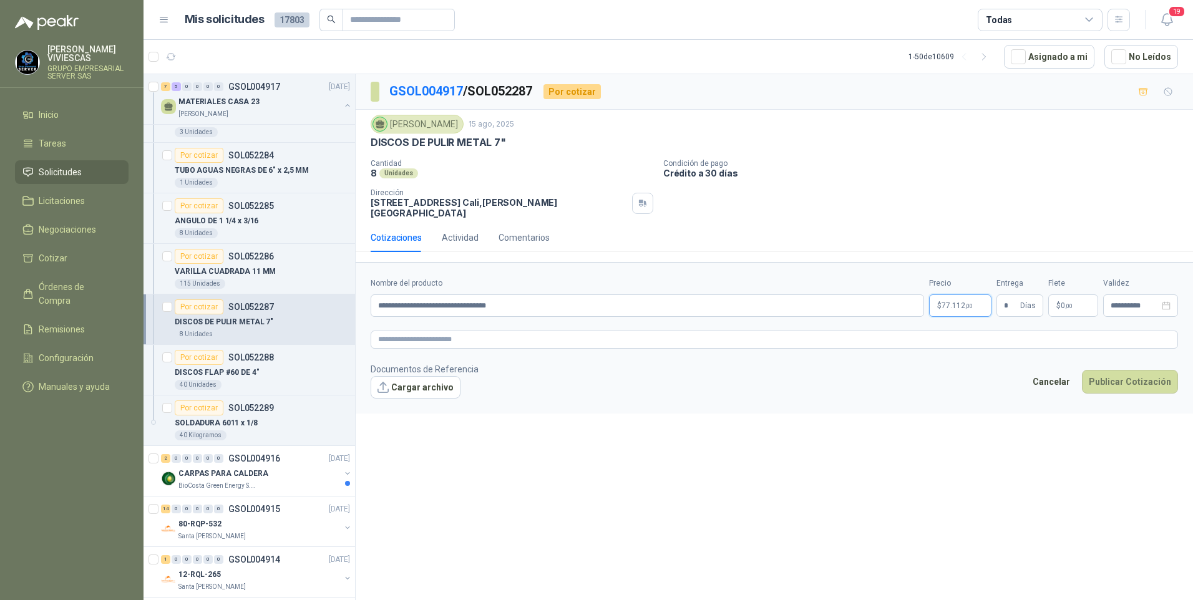
click at [966, 306] on span ",00" at bounding box center [969, 306] width 7 height 7
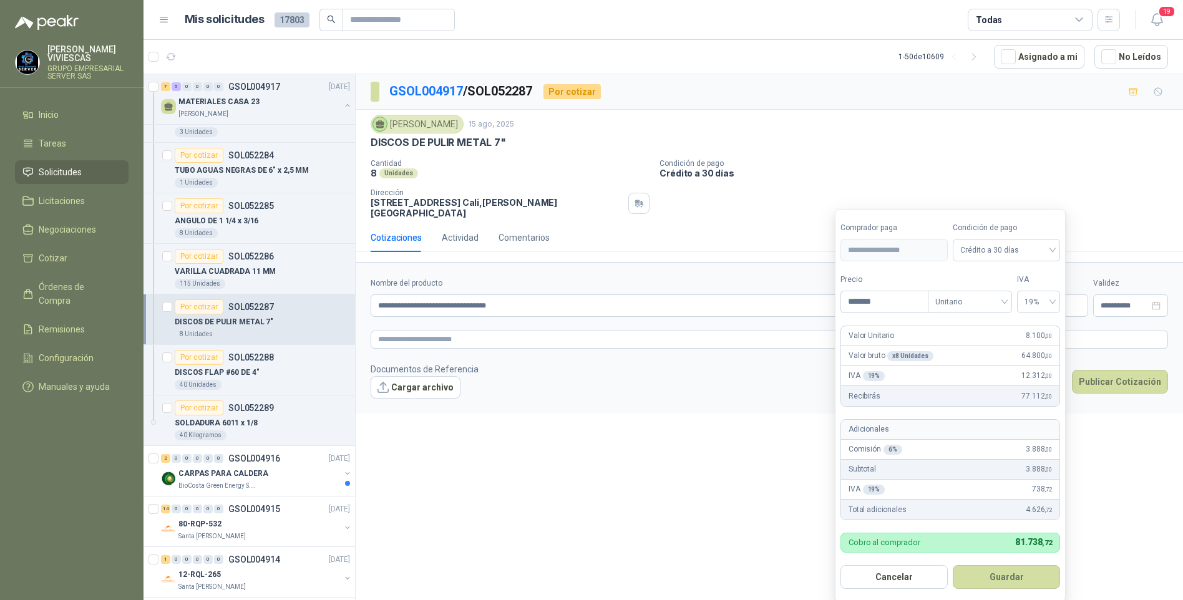
click at [659, 498] on div "**********" at bounding box center [770, 339] width 828 height 531
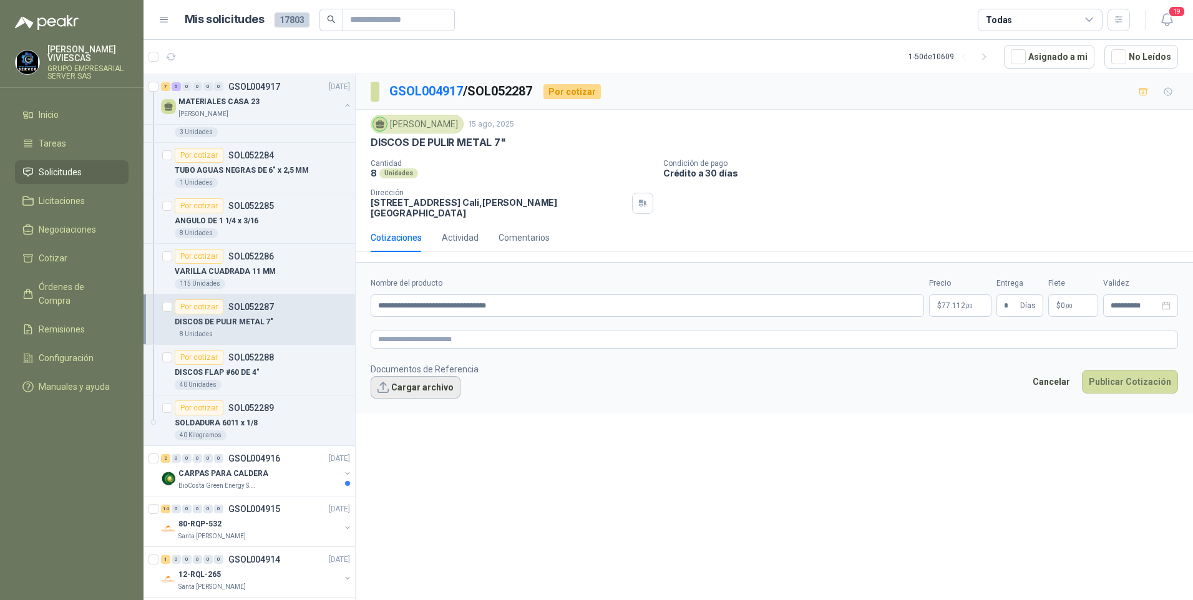
click at [411, 391] on button "Cargar archivo" at bounding box center [416, 387] width 90 height 22
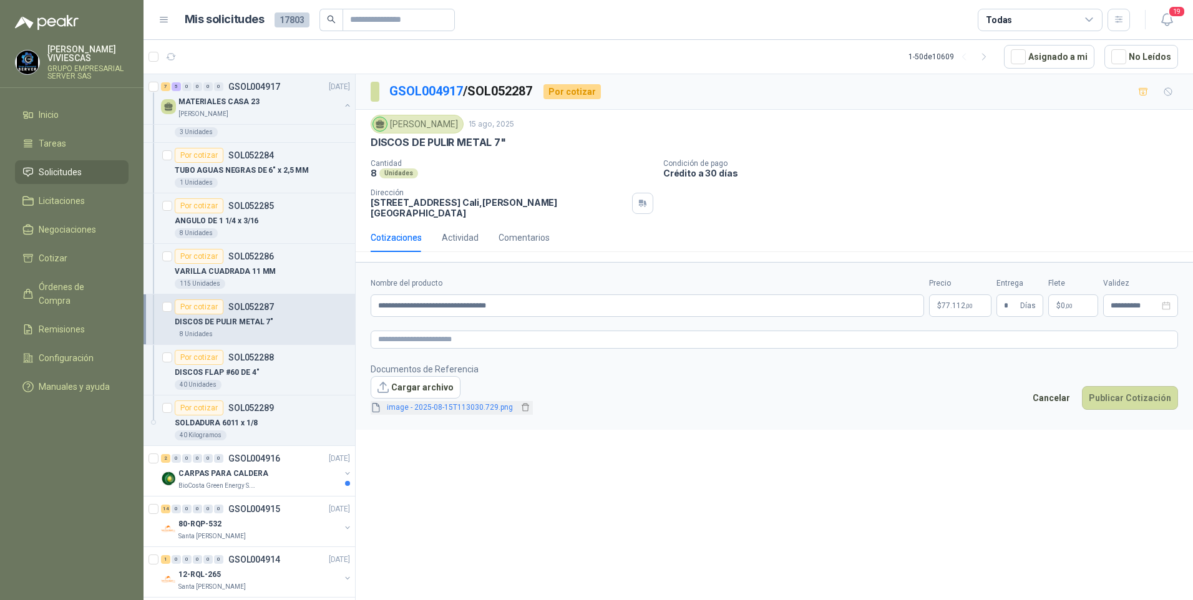
click at [432, 403] on span "image - 2025-08-15T113030.729.png" at bounding box center [450, 408] width 136 height 12
click at [433, 404] on link "image - 2025-08-15T113030.729.png" at bounding box center [450, 408] width 136 height 12
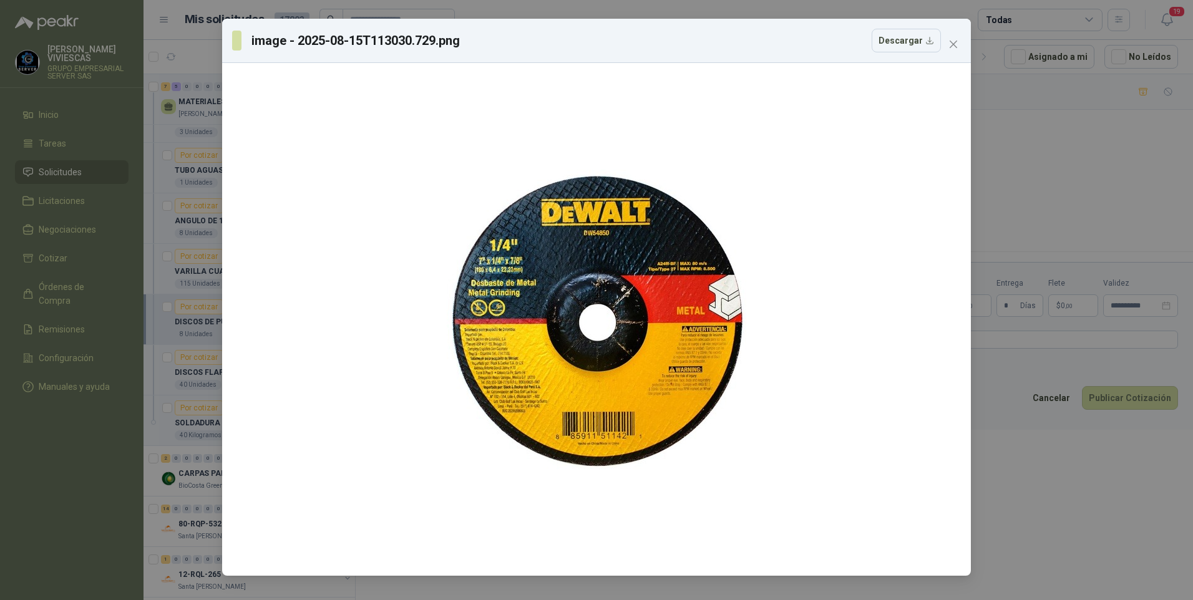
click at [1074, 549] on div "image - 2025-08-15T113030.729.png Descargar" at bounding box center [596, 300] width 1193 height 600
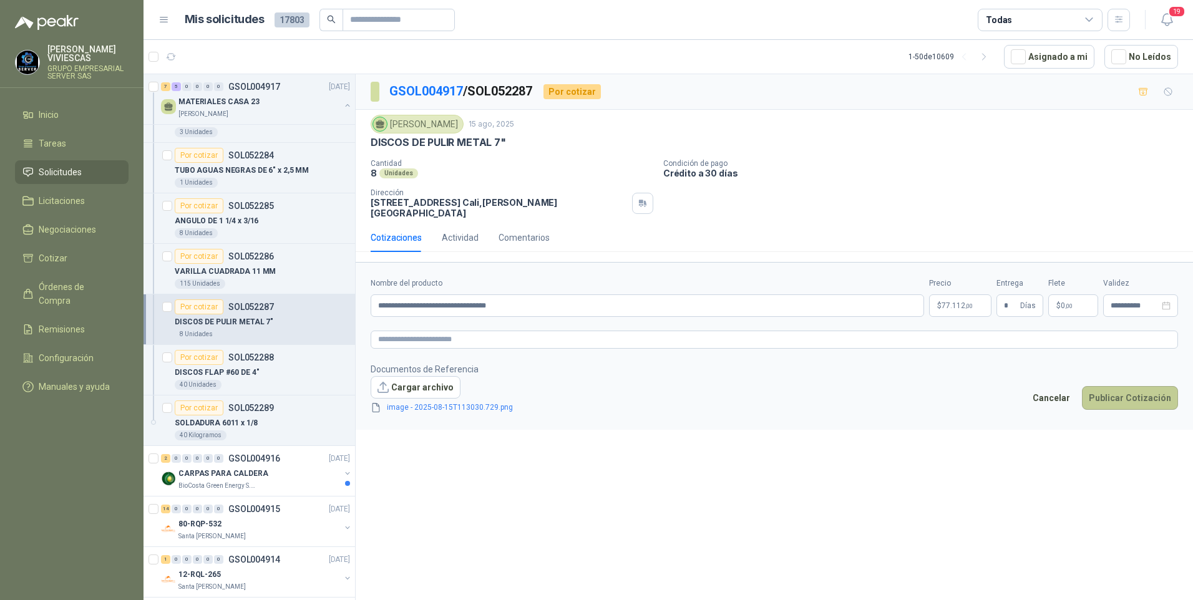
click at [1113, 396] on button "Publicar Cotización" at bounding box center [1130, 398] width 96 height 24
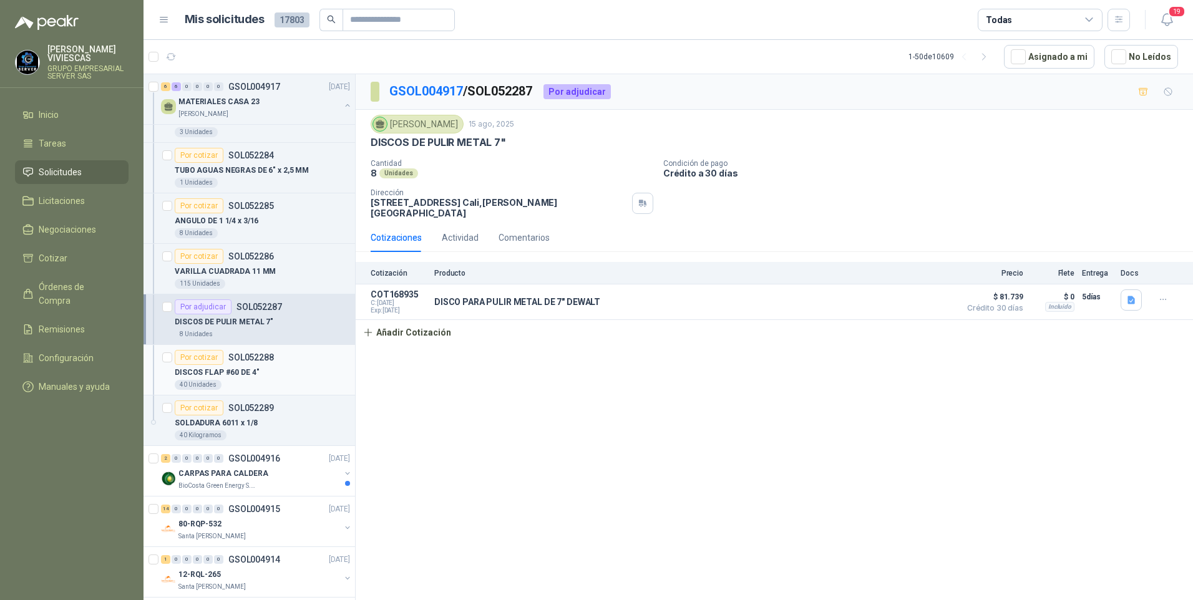
click at [215, 371] on p "DISCOS FLAP #60 DE 4"" at bounding box center [217, 373] width 84 height 12
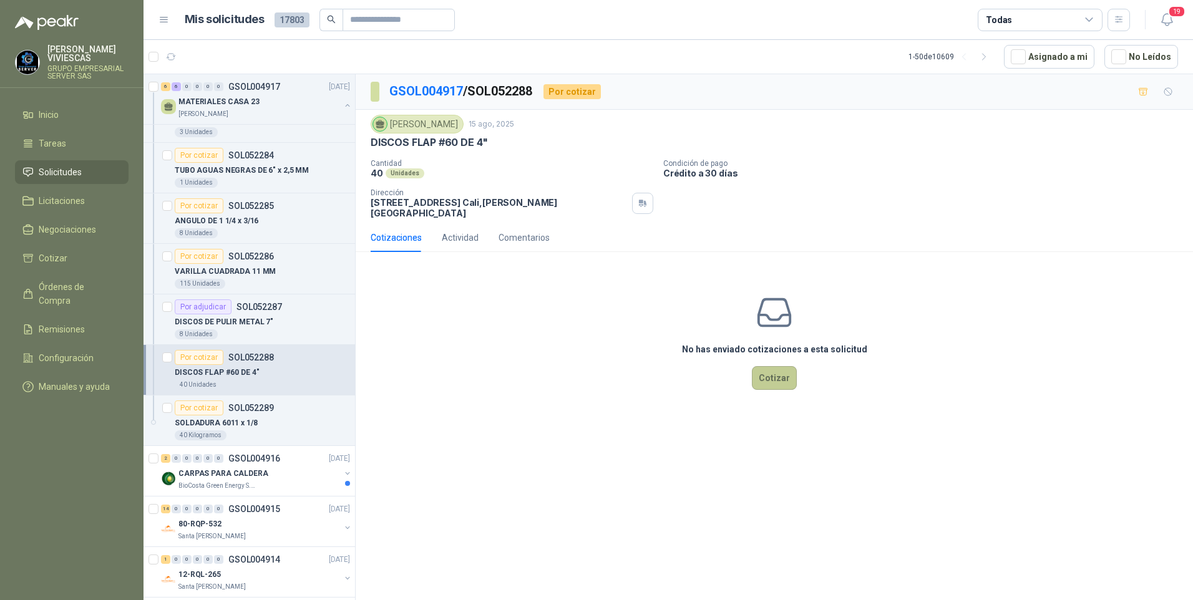
click at [787, 376] on button "Cotizar" at bounding box center [774, 378] width 45 height 24
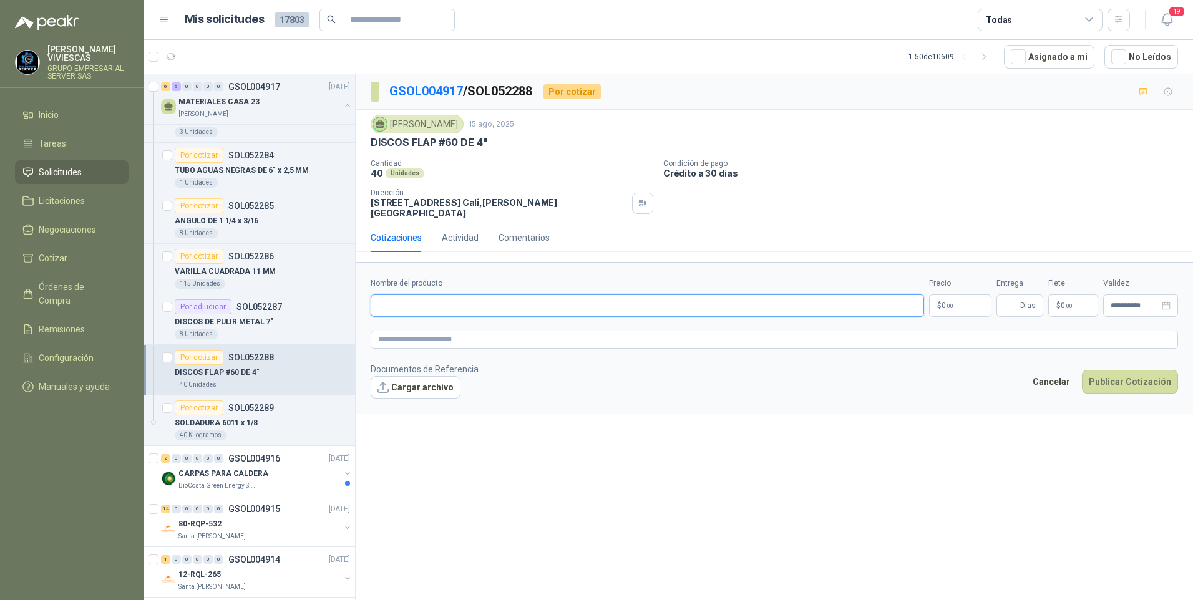
click at [414, 299] on input "Nombre del producto" at bounding box center [648, 306] width 554 height 22
click at [428, 307] on input "Nombre del producto" at bounding box center [648, 306] width 554 height 22
type input "*"
type input "**********"
click at [949, 298] on p "$ 0 ,00" at bounding box center [960, 306] width 62 height 22
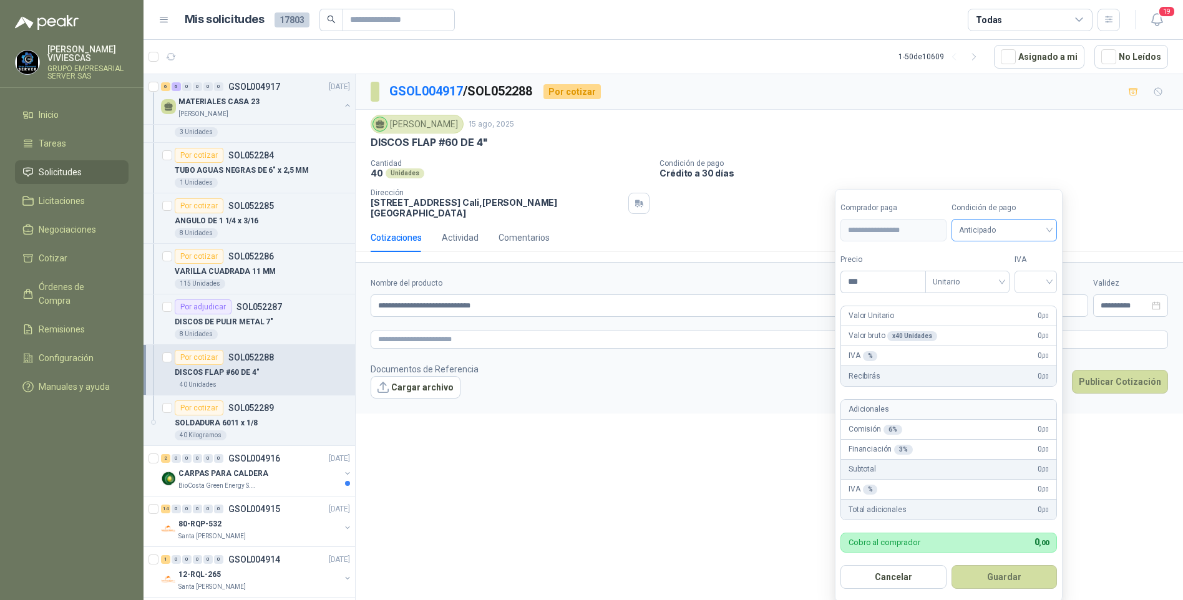
click at [982, 227] on span "Anticipado" at bounding box center [1004, 230] width 91 height 19
click at [999, 272] on div "Crédito a 30 días" at bounding box center [1006, 277] width 87 height 14
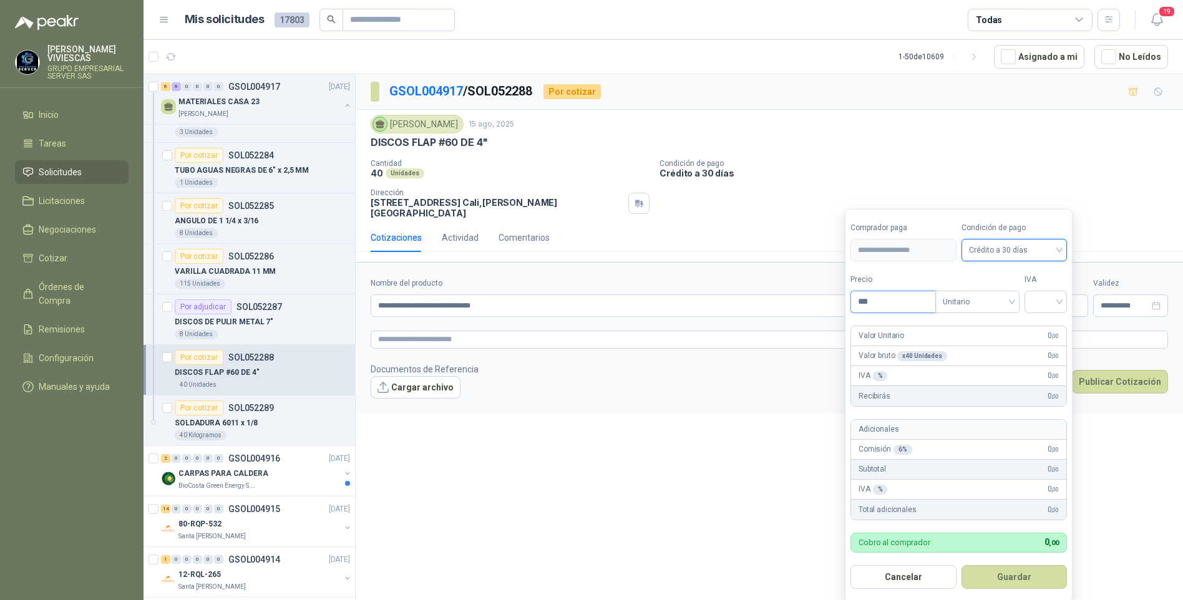
click at [885, 300] on input "***" at bounding box center [893, 301] width 84 height 21
type input "*******"
click at [1058, 301] on input "search" at bounding box center [1045, 300] width 27 height 19
click at [1052, 322] on div "19%" at bounding box center [1048, 328] width 23 height 14
click at [1014, 571] on button "Guardar" at bounding box center [1016, 578] width 107 height 24
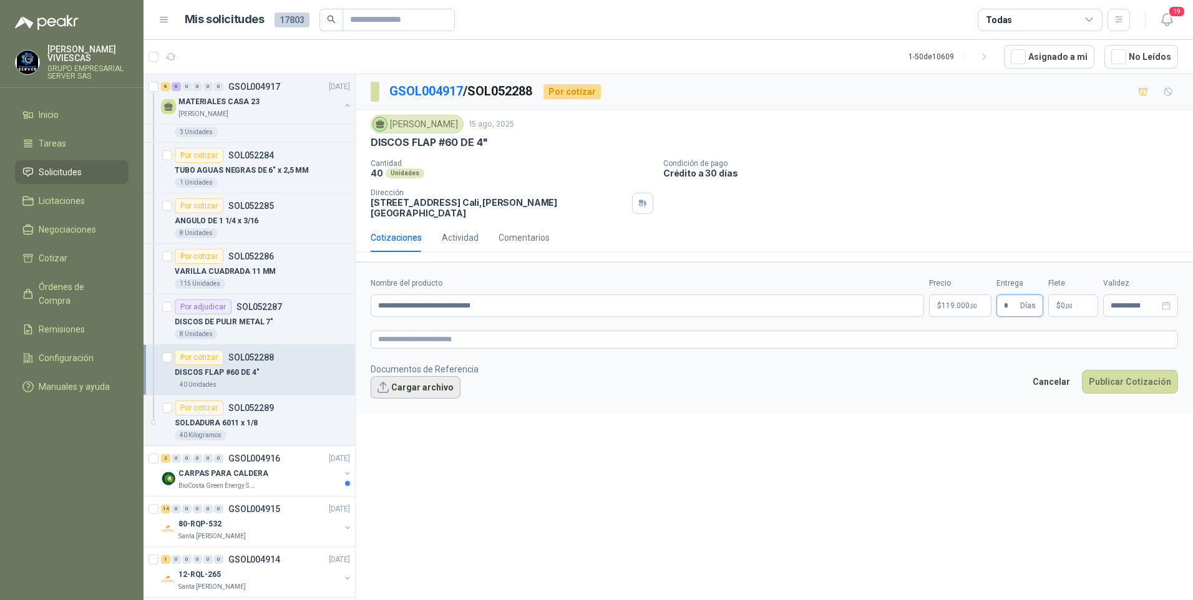
type input "*"
click at [416, 387] on button "Cargar archivo" at bounding box center [416, 387] width 90 height 22
click at [408, 387] on button "Cargar archivo" at bounding box center [416, 387] width 90 height 22
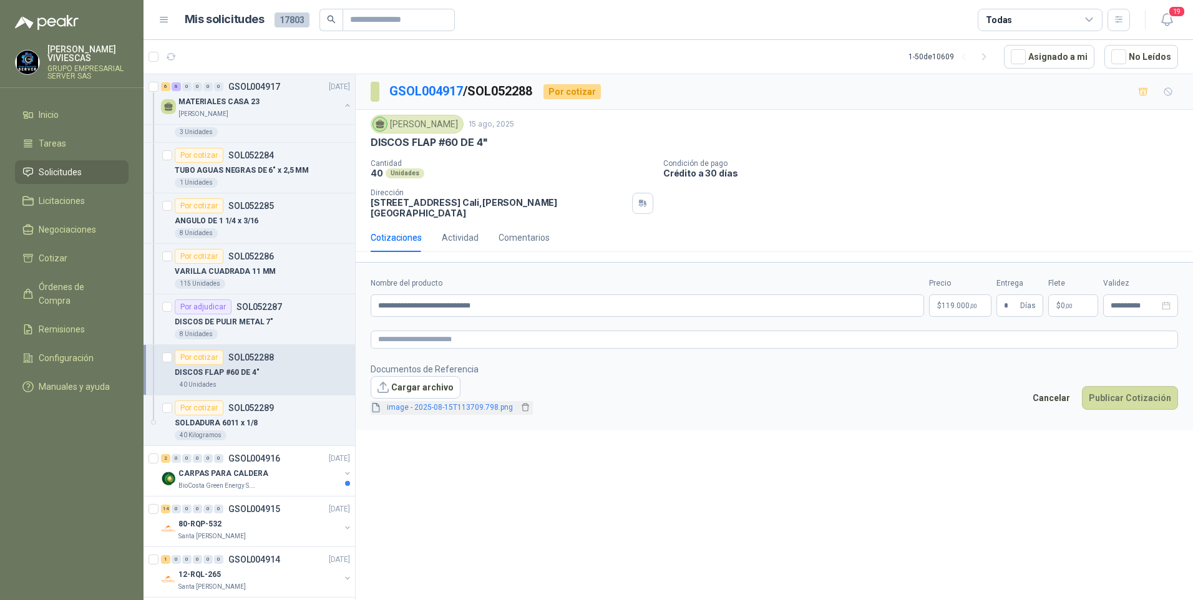
click at [452, 411] on span "image - 2025-08-15T113709.798.png" at bounding box center [450, 408] width 136 height 12
click at [451, 410] on link "image - 2025-08-15T113709.798.png" at bounding box center [450, 408] width 136 height 12
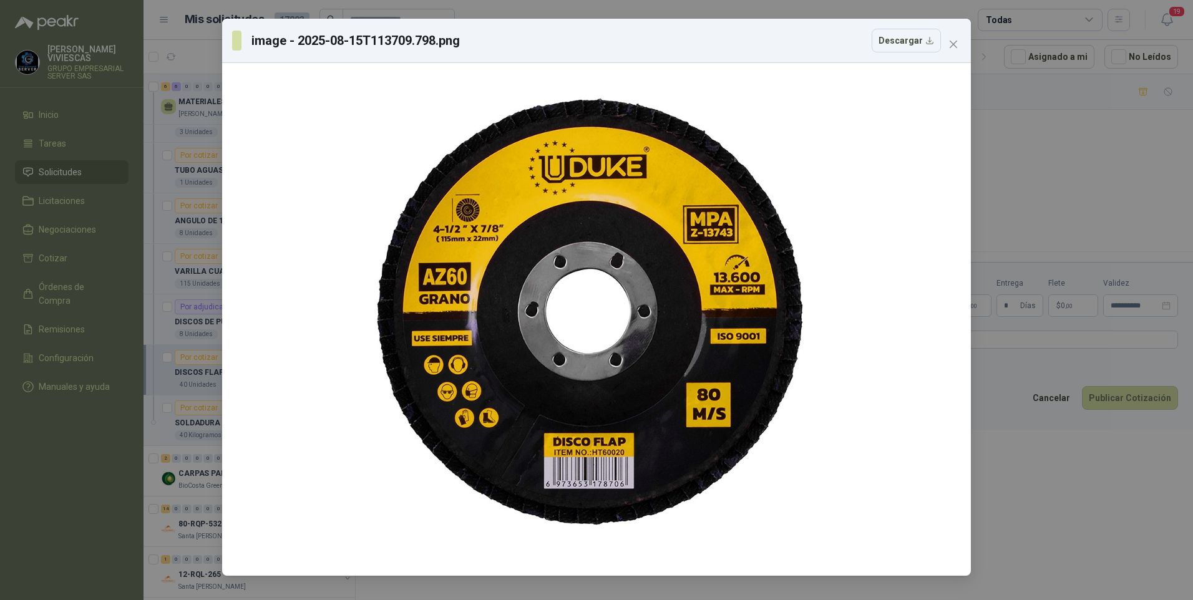
click at [1037, 529] on div "image - 2025-08-15T113709.798.png Descargar" at bounding box center [596, 300] width 1193 height 600
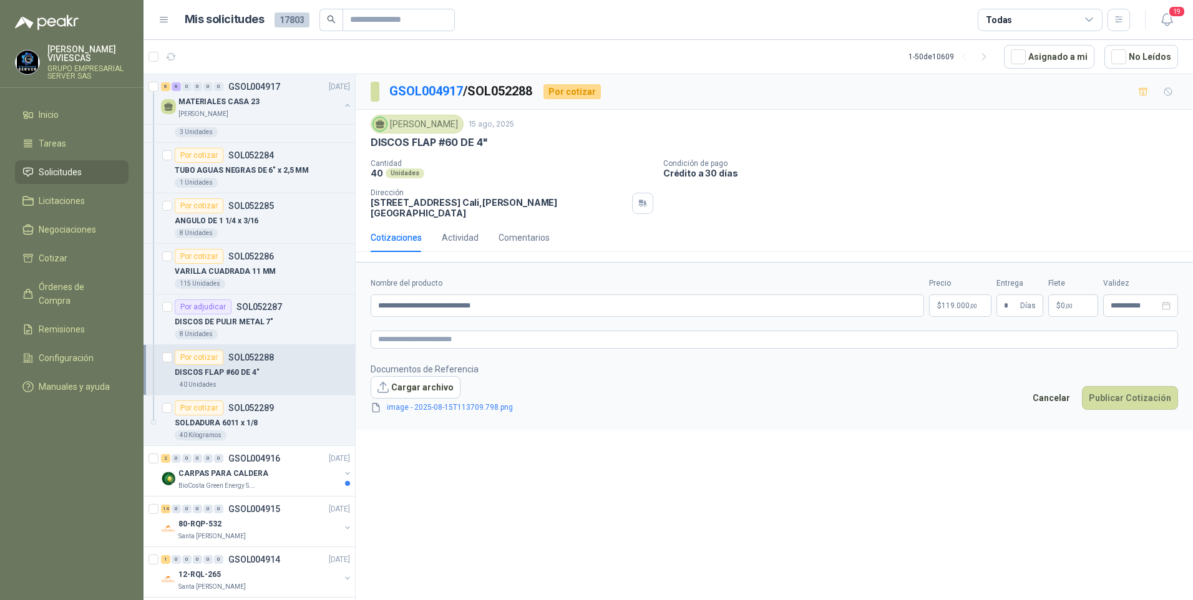
drag, startPoint x: 1119, startPoint y: 408, endPoint x: 698, endPoint y: 252, distance: 448.3
click at [1119, 408] on button "Publicar Cotización" at bounding box center [1130, 398] width 96 height 24
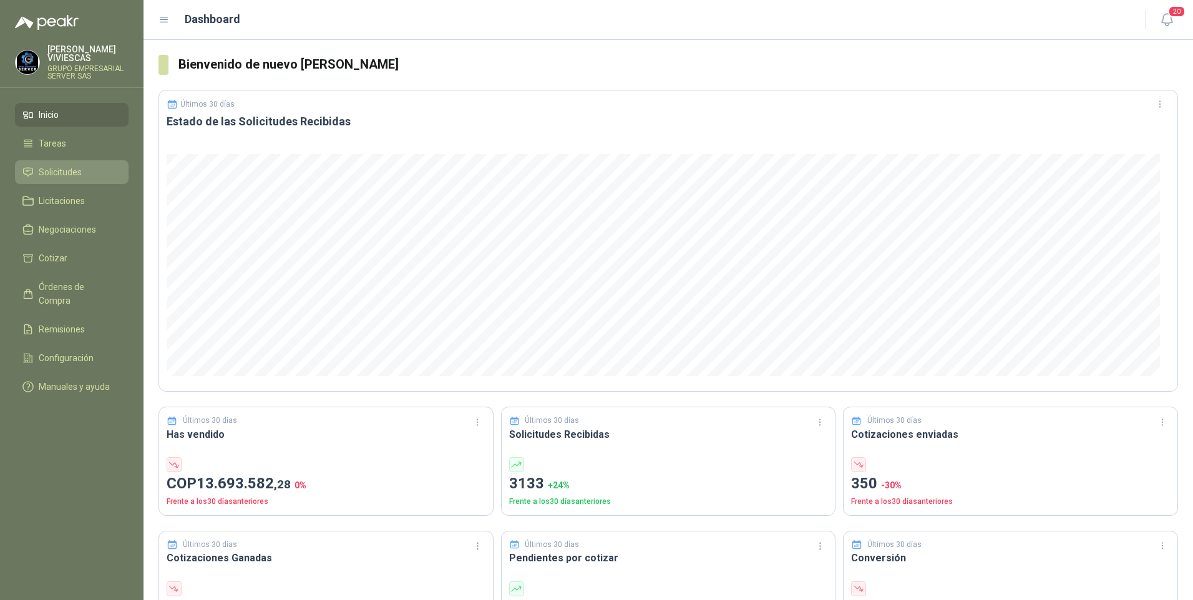
click at [56, 175] on span "Solicitudes" at bounding box center [60, 172] width 43 height 14
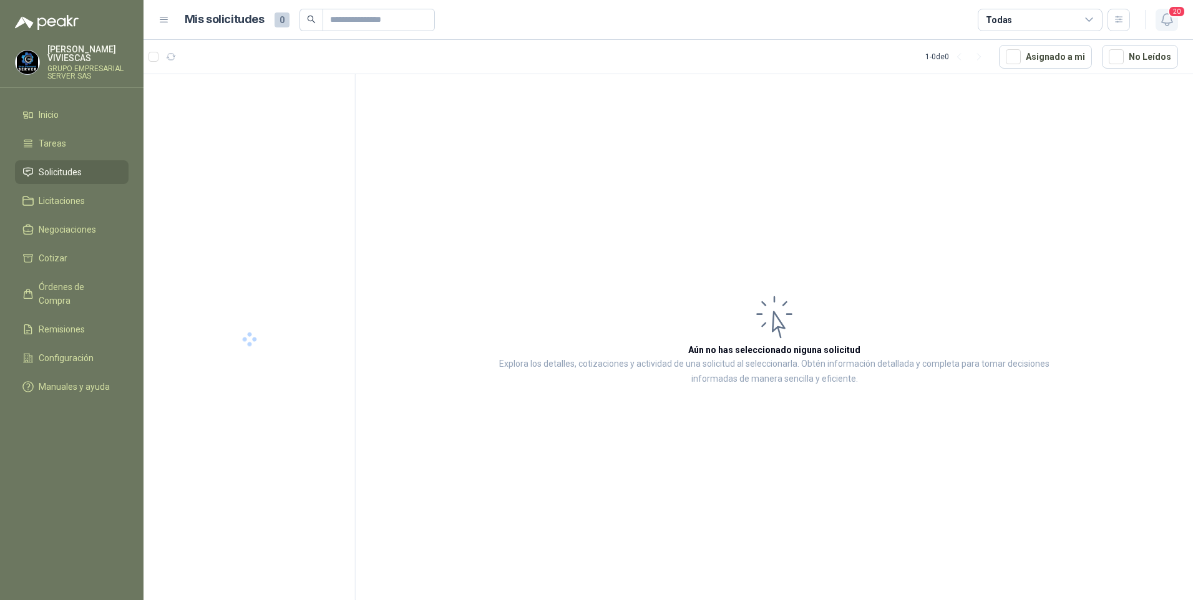
click at [1170, 20] on icon "button" at bounding box center [1168, 20] width 16 height 16
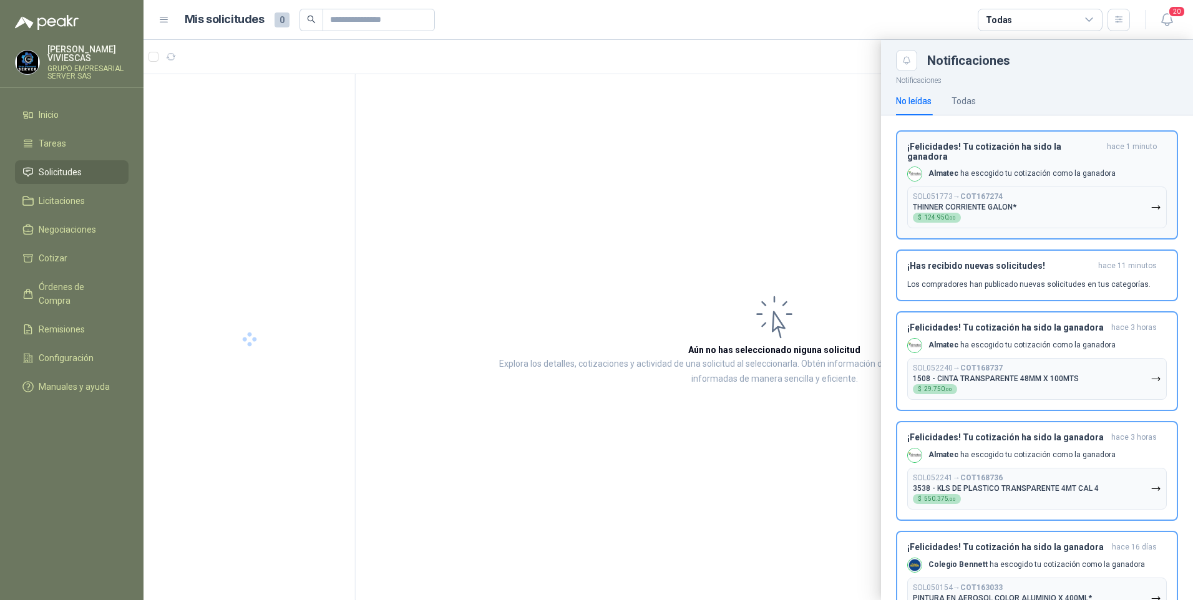
click at [1002, 192] on b "COT167274" at bounding box center [982, 196] width 42 height 9
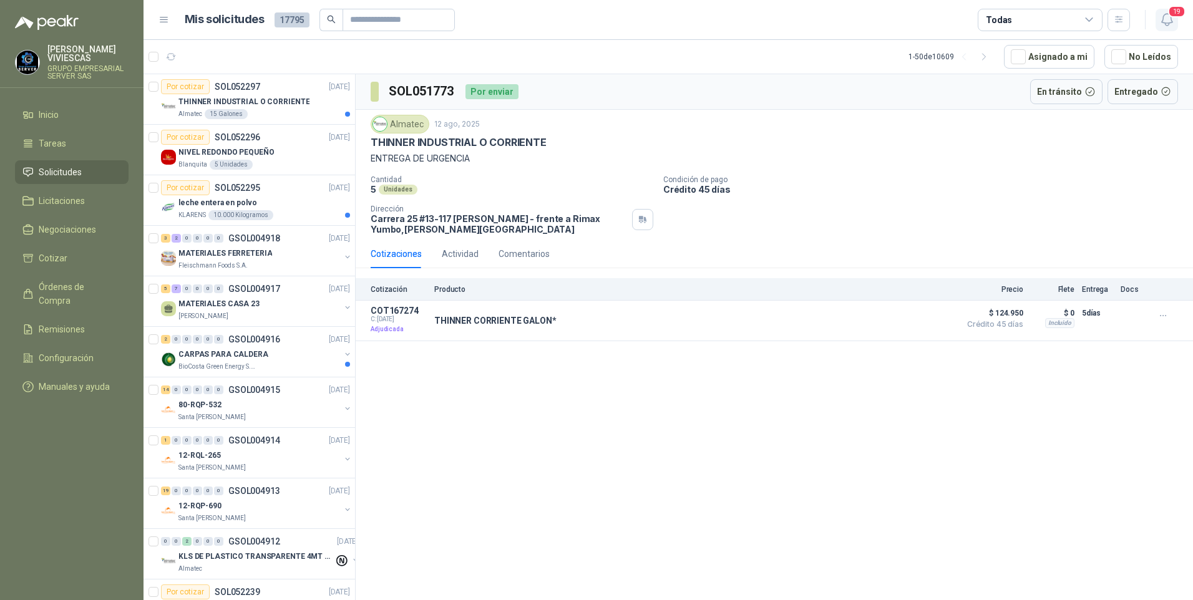
click at [1172, 19] on icon "button" at bounding box center [1167, 20] width 11 height 12
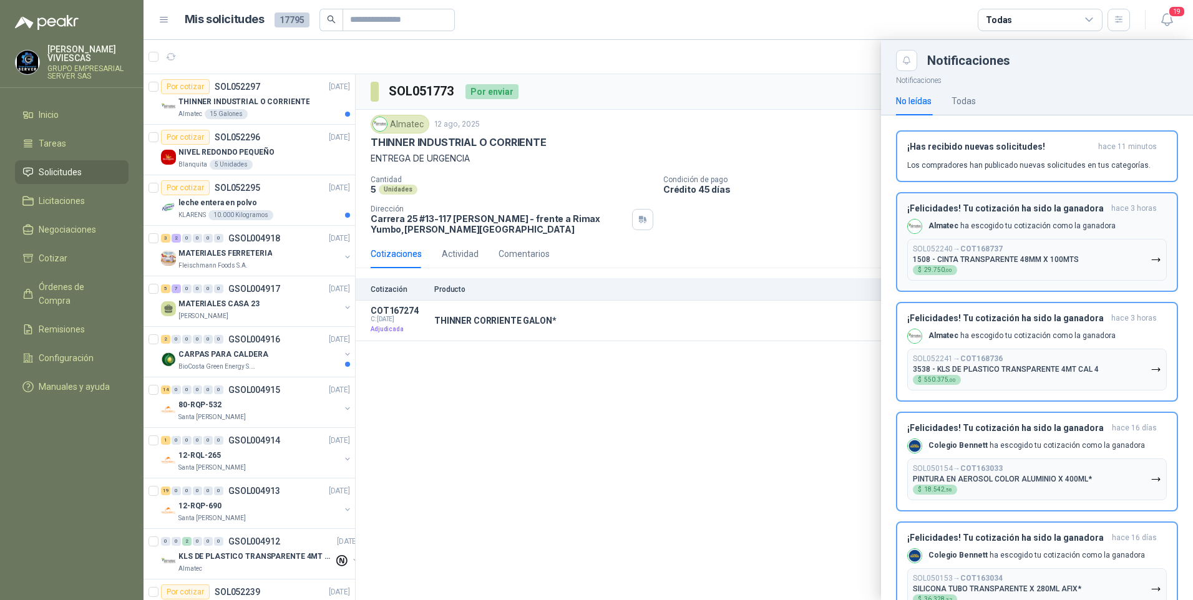
click at [999, 258] on p "1508 - CINTA TRANSPARENTE 48MM X 100MTS" at bounding box center [996, 259] width 166 height 9
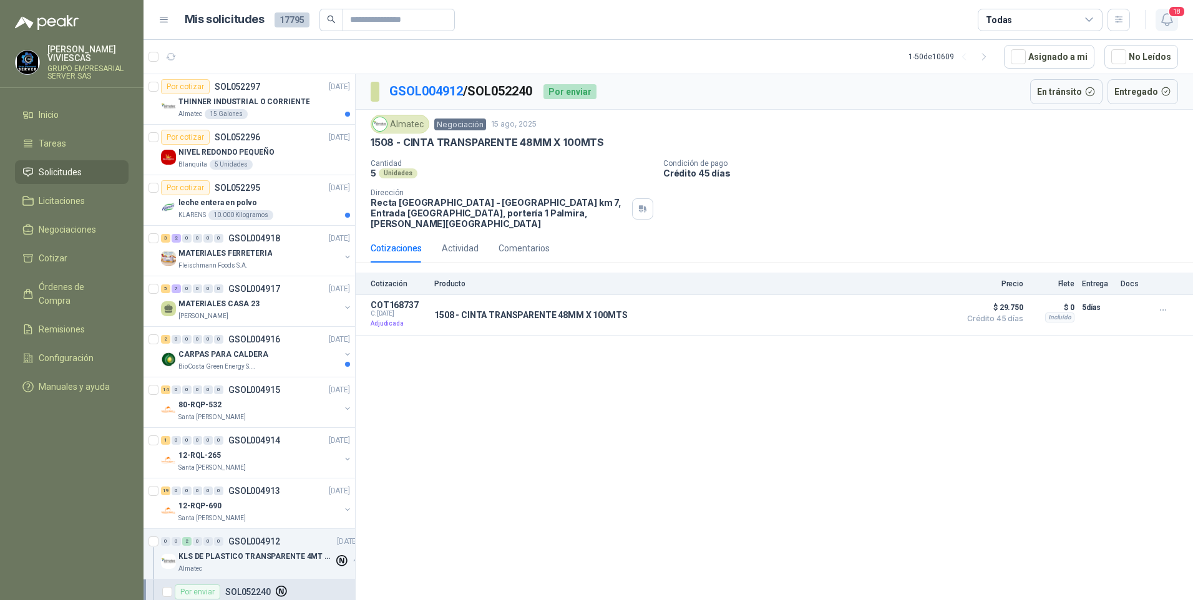
click at [1165, 20] on icon "button" at bounding box center [1168, 20] width 16 height 16
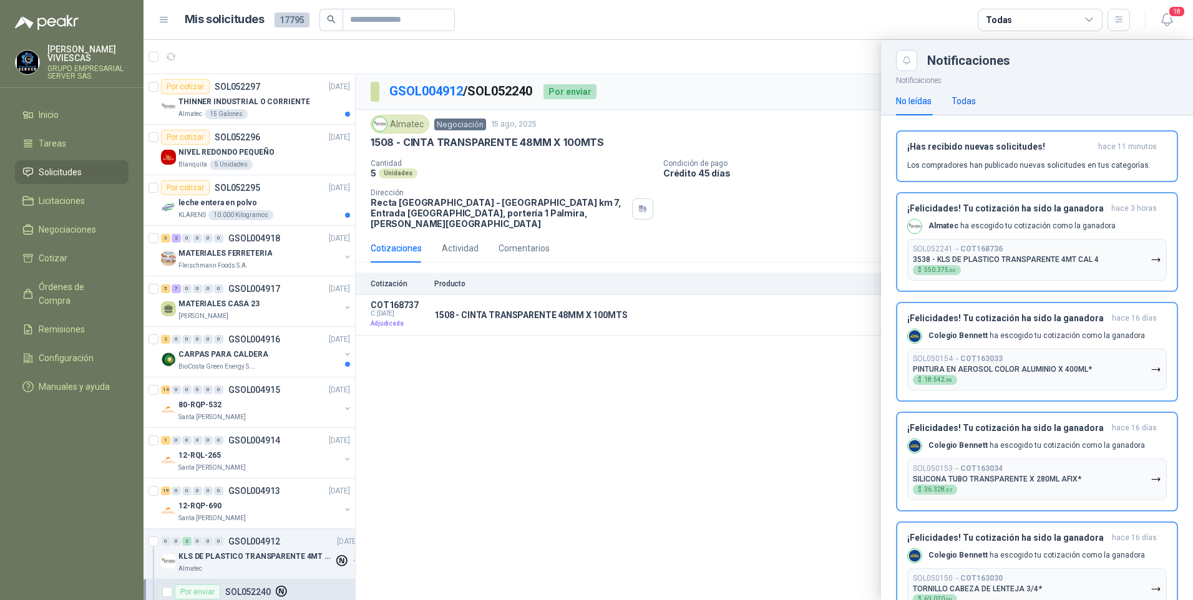
click at [969, 102] on div "Todas" at bounding box center [964, 101] width 24 height 14
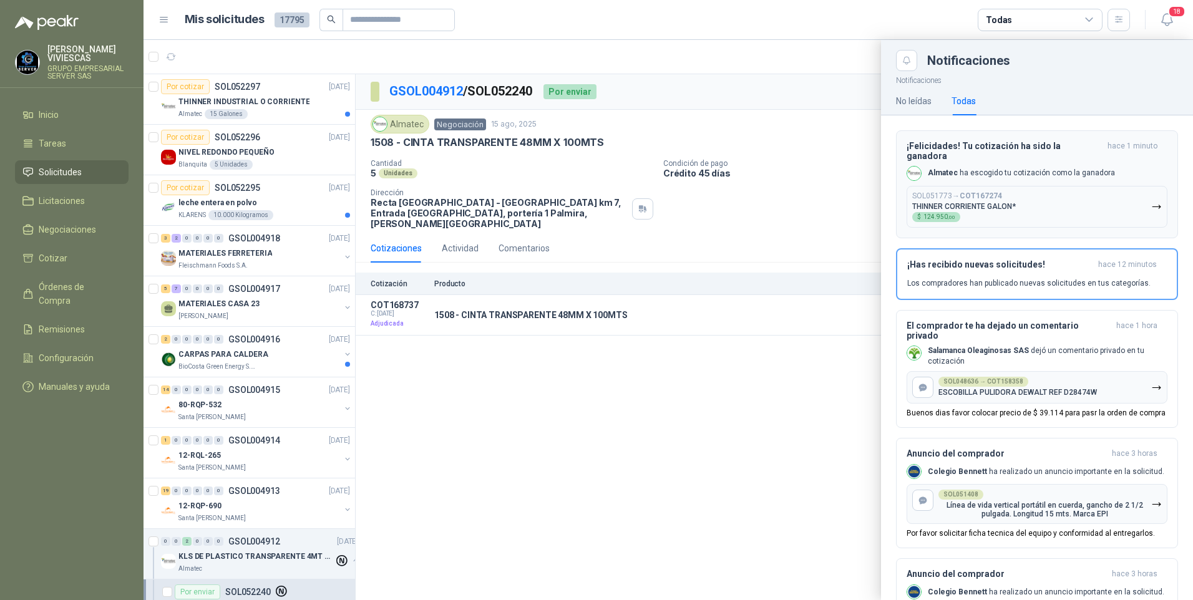
click at [965, 202] on p "THINNER CORRIENTE GALON*" at bounding box center [965, 206] width 104 height 9
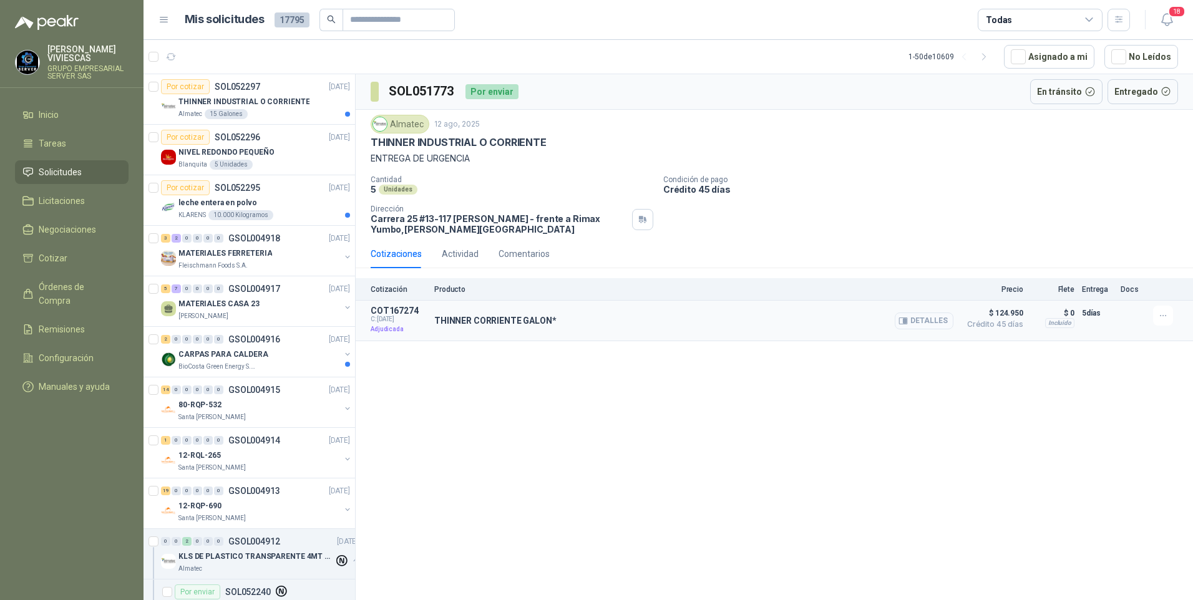
click at [906, 322] on icon "button" at bounding box center [905, 321] width 3 height 5
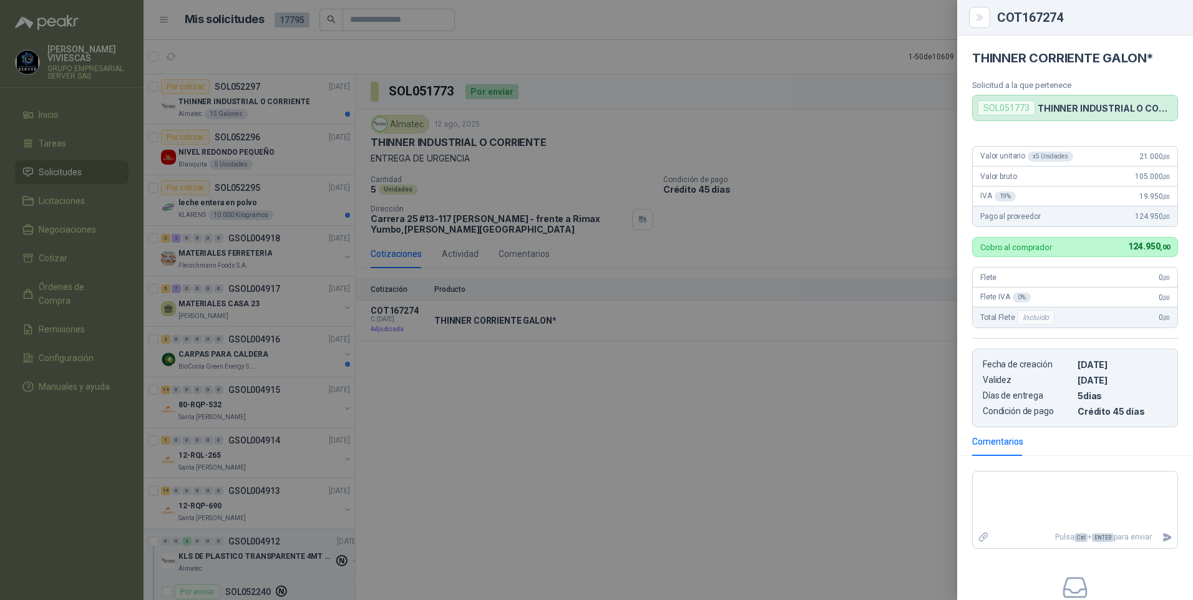
drag, startPoint x: 574, startPoint y: 465, endPoint x: 403, endPoint y: 453, distance: 172.1
click at [574, 465] on div at bounding box center [596, 300] width 1193 height 600
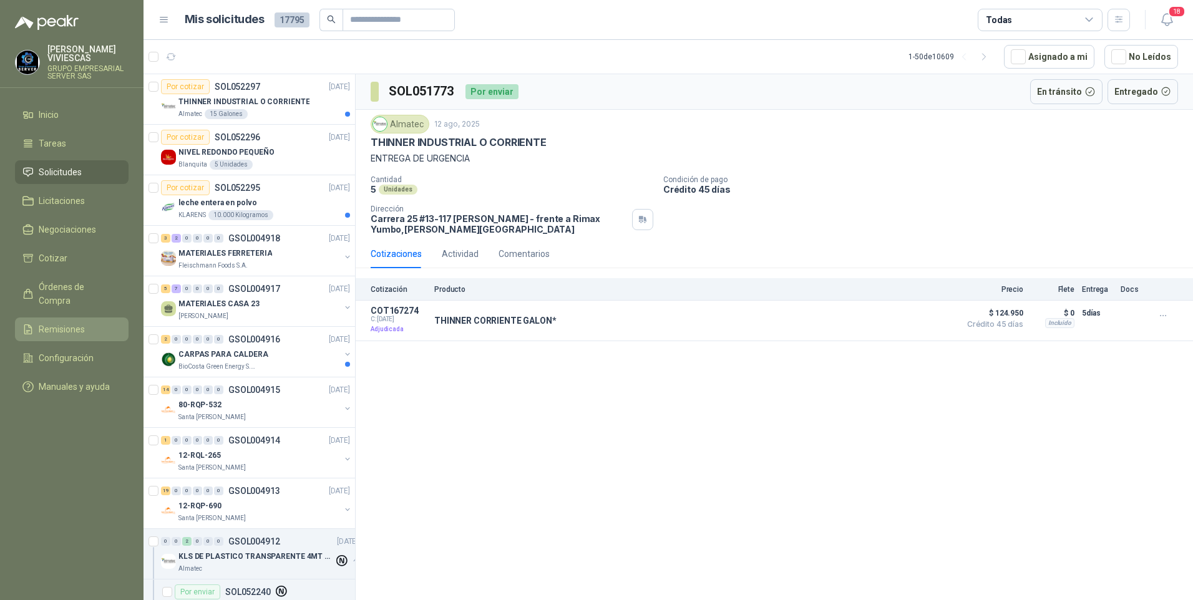
click at [62, 323] on span "Remisiones" at bounding box center [62, 330] width 46 height 14
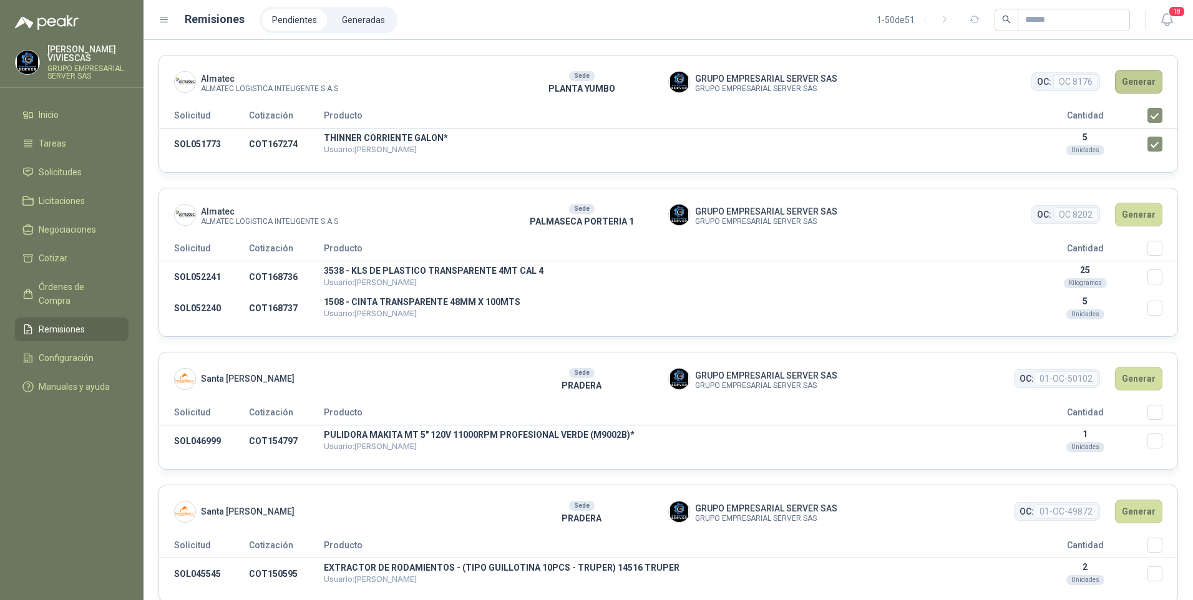
click at [1130, 81] on button "Generar" at bounding box center [1138, 82] width 47 height 24
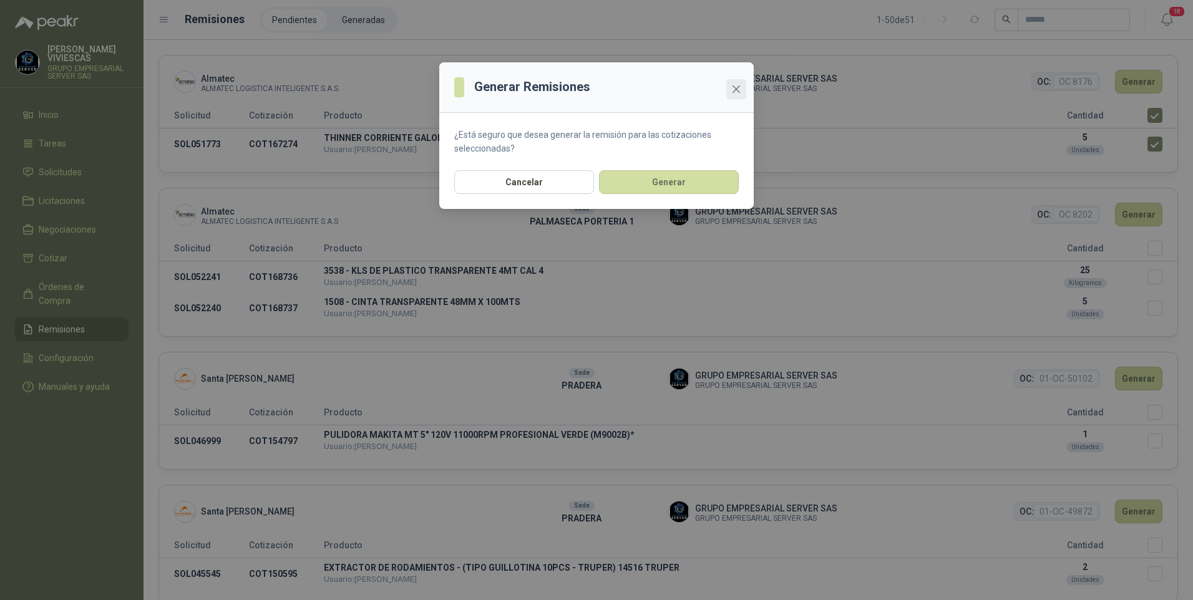
click at [736, 80] on button "Close" at bounding box center [737, 89] width 20 height 20
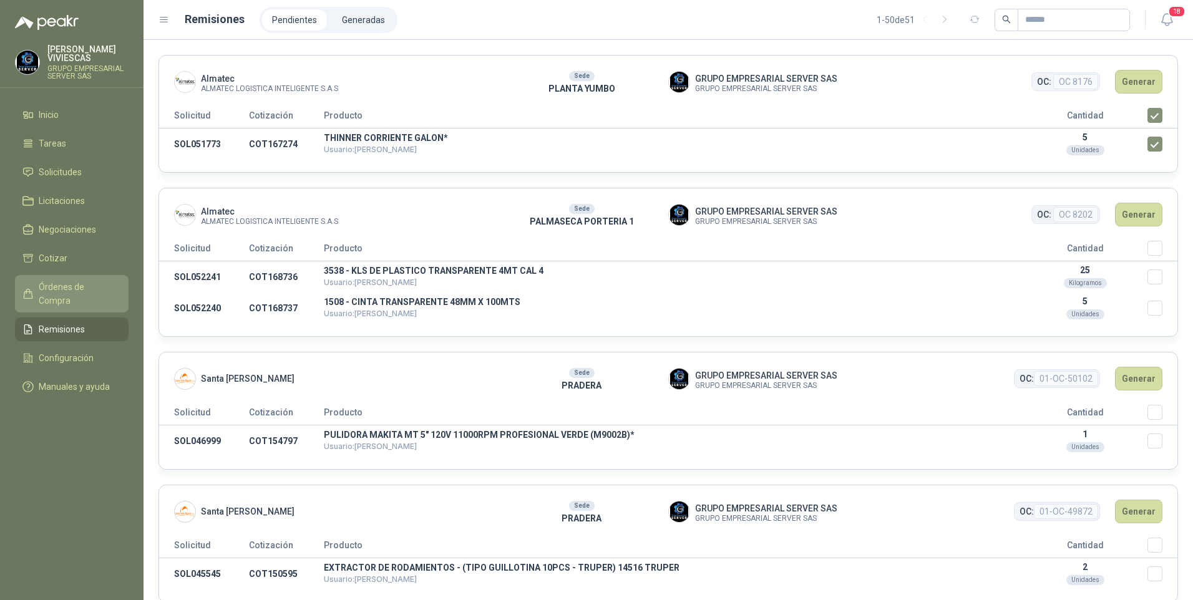
click at [71, 280] on link "Órdenes de Compra" at bounding box center [72, 293] width 114 height 37
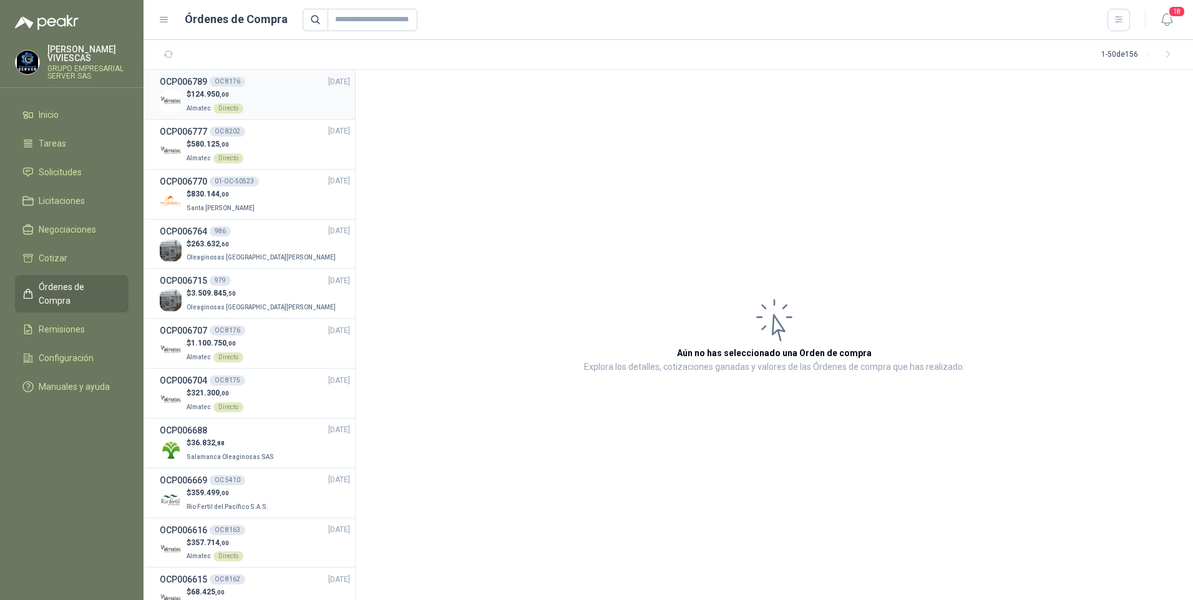
click at [189, 92] on p "$ 124.950 ,00" at bounding box center [215, 95] width 57 height 12
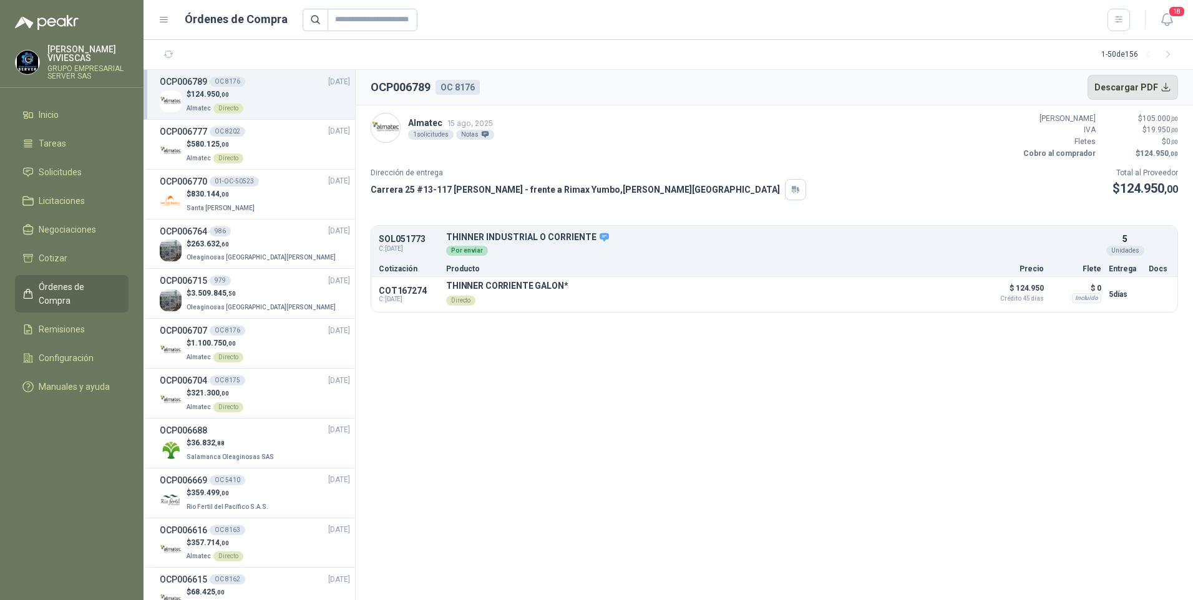
click at [1155, 91] on button "Descargar PDF" at bounding box center [1133, 87] width 91 height 25
click at [51, 143] on span "Tareas" at bounding box center [52, 144] width 27 height 14
click at [54, 169] on span "Solicitudes" at bounding box center [60, 172] width 43 height 14
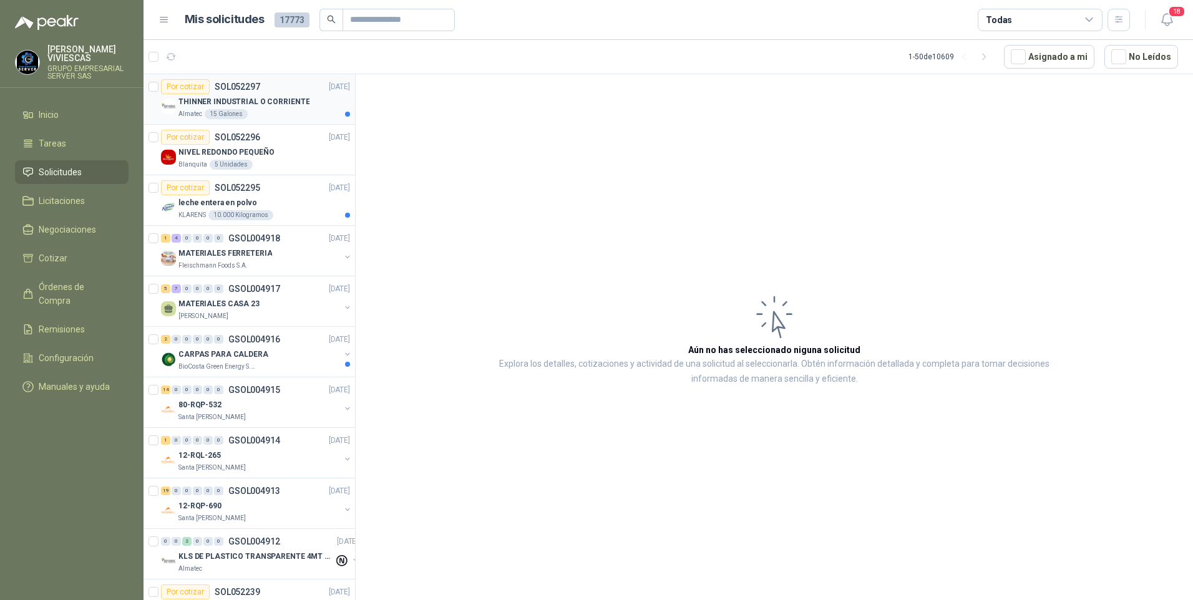
click at [257, 96] on p "THINNER INDUSTRIAL O CORRIENTE" at bounding box center [244, 102] width 131 height 12
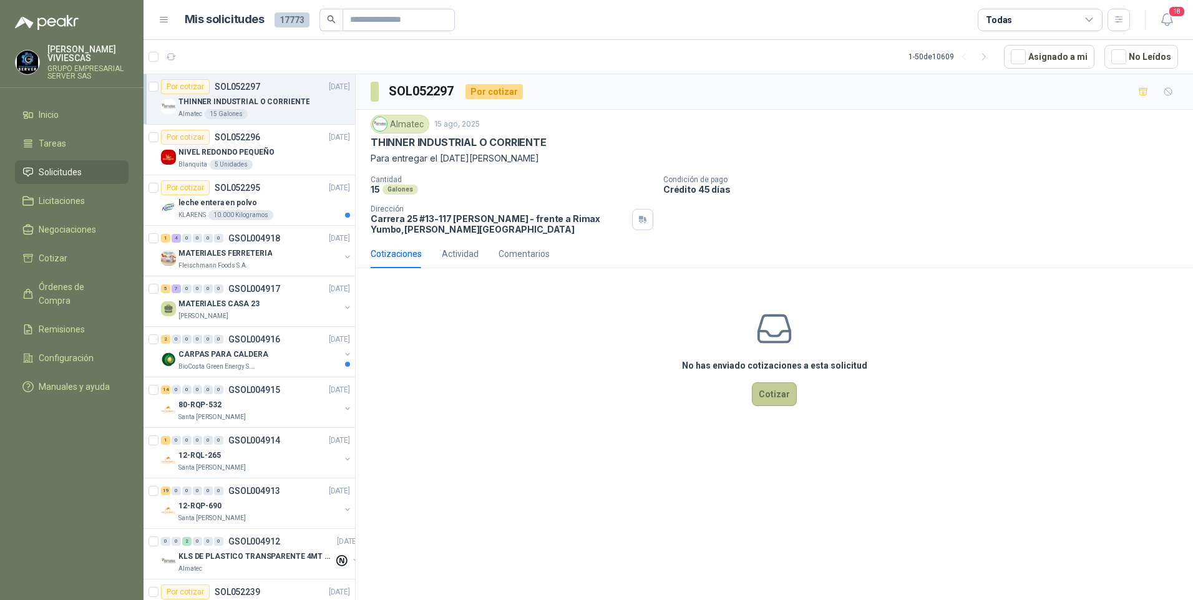
click at [776, 397] on button "Cotizar" at bounding box center [774, 395] width 45 height 24
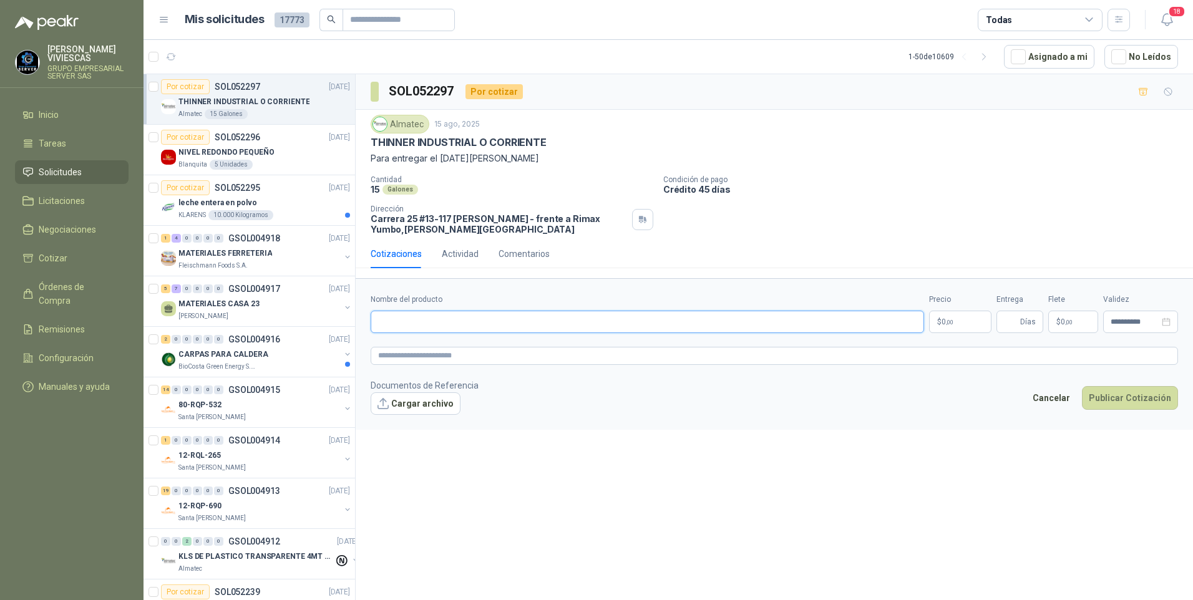
drag, startPoint x: 406, startPoint y: 326, endPoint x: 415, endPoint y: 330, distance: 10.3
click at [408, 328] on input "Nombre del producto" at bounding box center [648, 322] width 554 height 22
type input "**********"
click at [954, 322] on span ",00" at bounding box center [949, 322] width 7 height 7
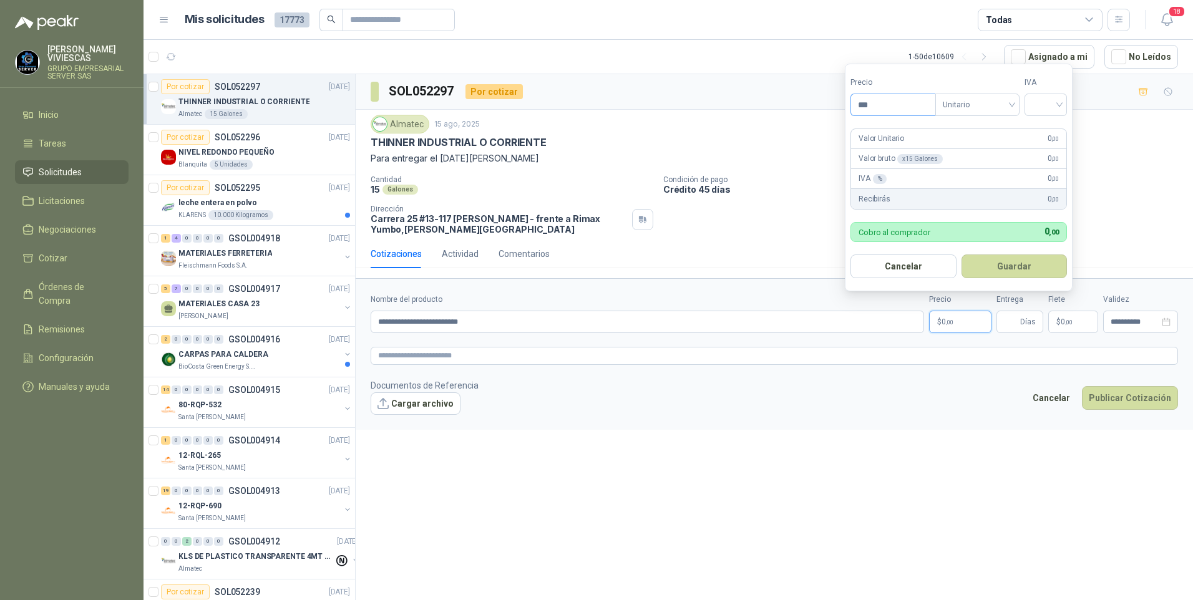
click at [896, 107] on input "***" at bounding box center [893, 104] width 84 height 21
type input "********"
click at [1040, 99] on input "search" at bounding box center [1045, 103] width 27 height 19
click at [1045, 128] on div "19%" at bounding box center [1048, 131] width 23 height 14
click at [1004, 265] on button "Guardar" at bounding box center [1016, 267] width 107 height 24
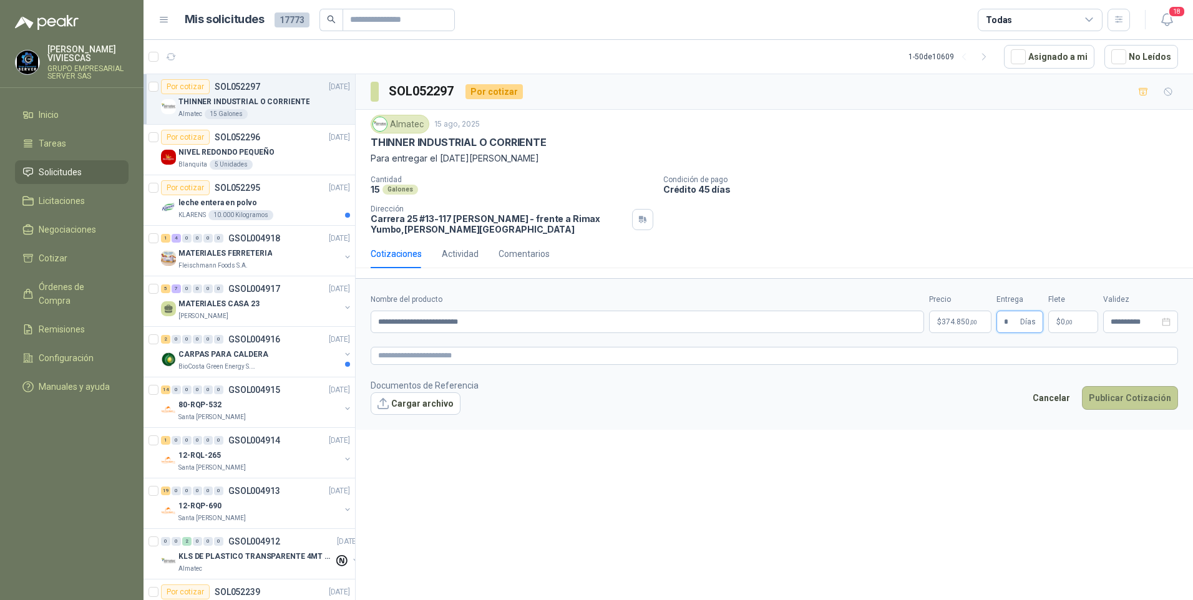
type input "*"
click at [1106, 391] on button "Publicar Cotización" at bounding box center [1130, 398] width 96 height 24
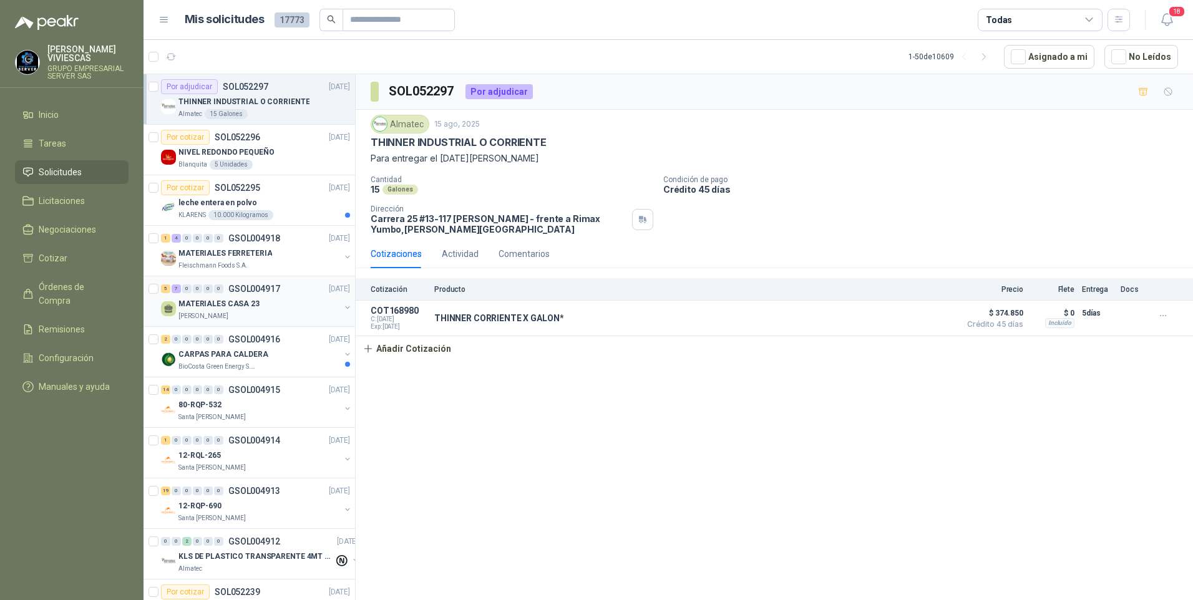
click at [204, 298] on p "MATERIALES CASA 23" at bounding box center [219, 304] width 81 height 12
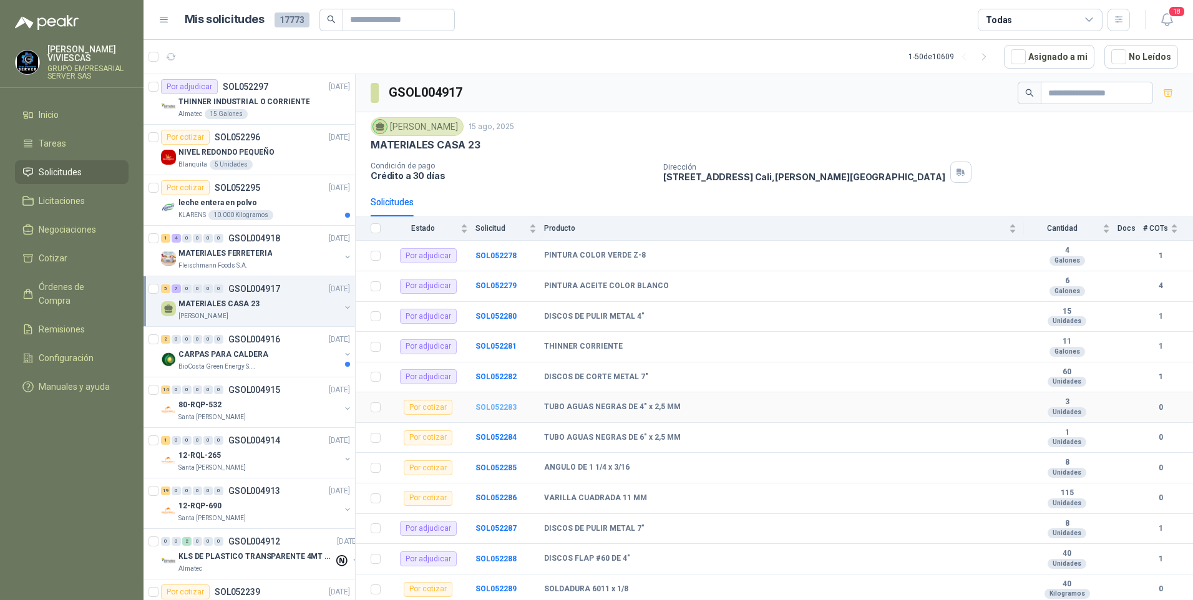
click at [494, 406] on b "SOL052283" at bounding box center [496, 407] width 41 height 9
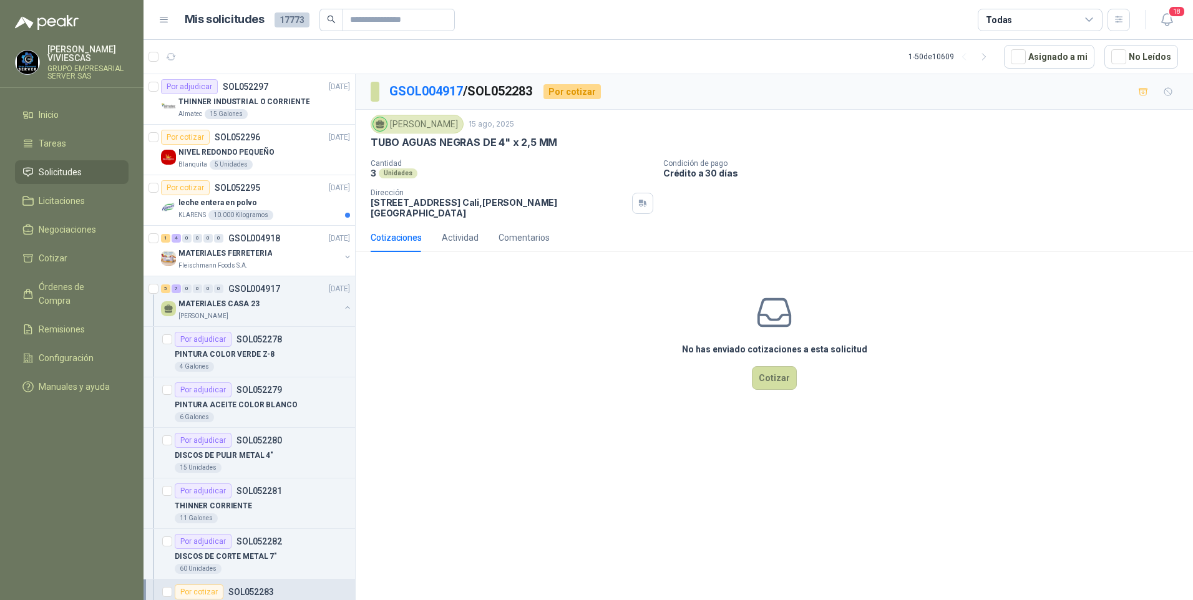
click at [771, 391] on div "No has enviado cotizaciones a esta solicitud Cotizar" at bounding box center [775, 341] width 838 height 159
click at [773, 373] on button "Cotizar" at bounding box center [774, 378] width 45 height 24
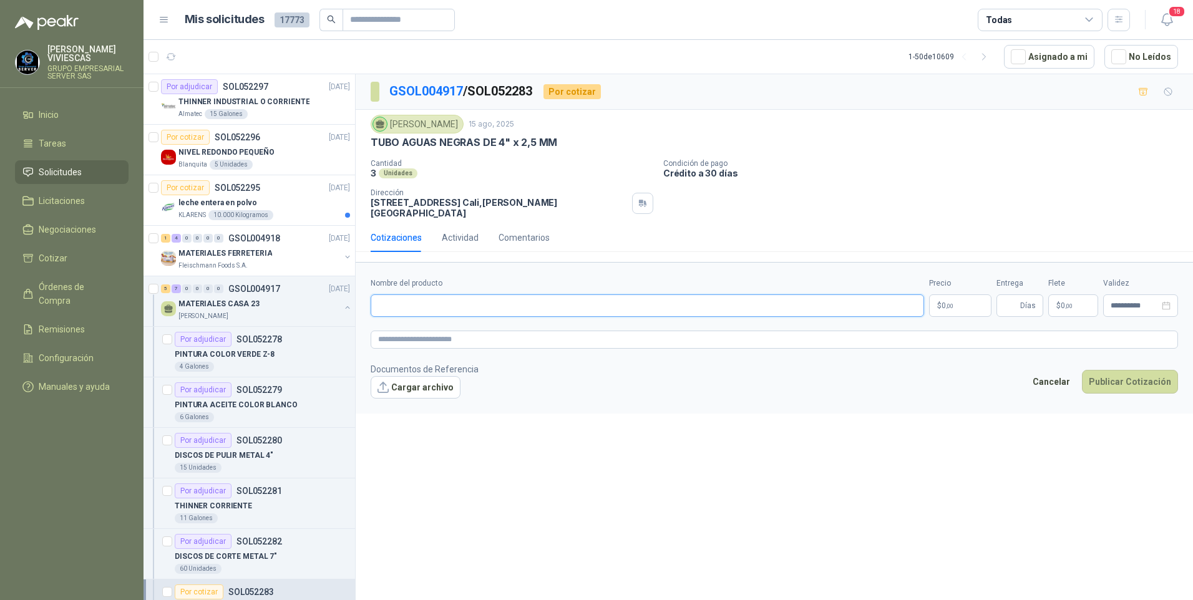
click at [401, 300] on input "Nombre del producto" at bounding box center [648, 306] width 554 height 22
paste input "**********"
type input "**********"
click at [939, 300] on body "RODRIGO VIVIESCAS GRUPO EMPRESARIAL SERVER SAS Inicio Tareas Solicitudes Licita…" at bounding box center [596, 300] width 1193 height 600
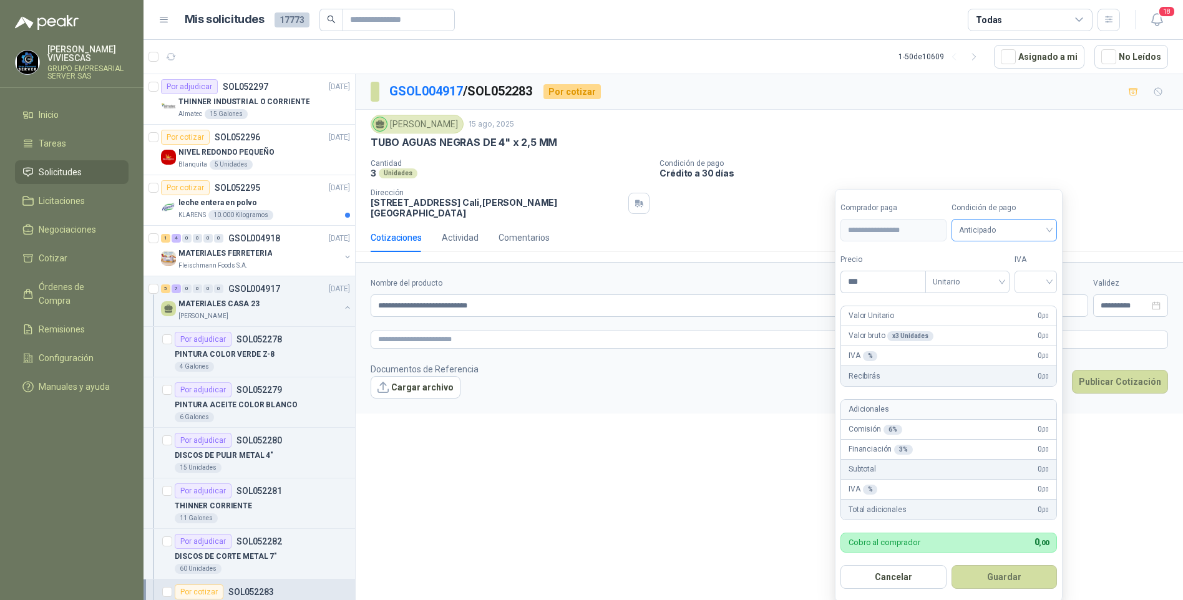
click at [967, 232] on span "Anticipado" at bounding box center [1004, 230] width 91 height 19
click at [979, 265] on div "Anticipado" at bounding box center [1007, 257] width 102 height 20
drag, startPoint x: 979, startPoint y: 238, endPoint x: 976, endPoint y: 229, distance: 10.1
click at [979, 237] on span "Anticipado" at bounding box center [1004, 230] width 91 height 19
click at [974, 269] on div "Crédito a 30 días" at bounding box center [1007, 277] width 102 height 20
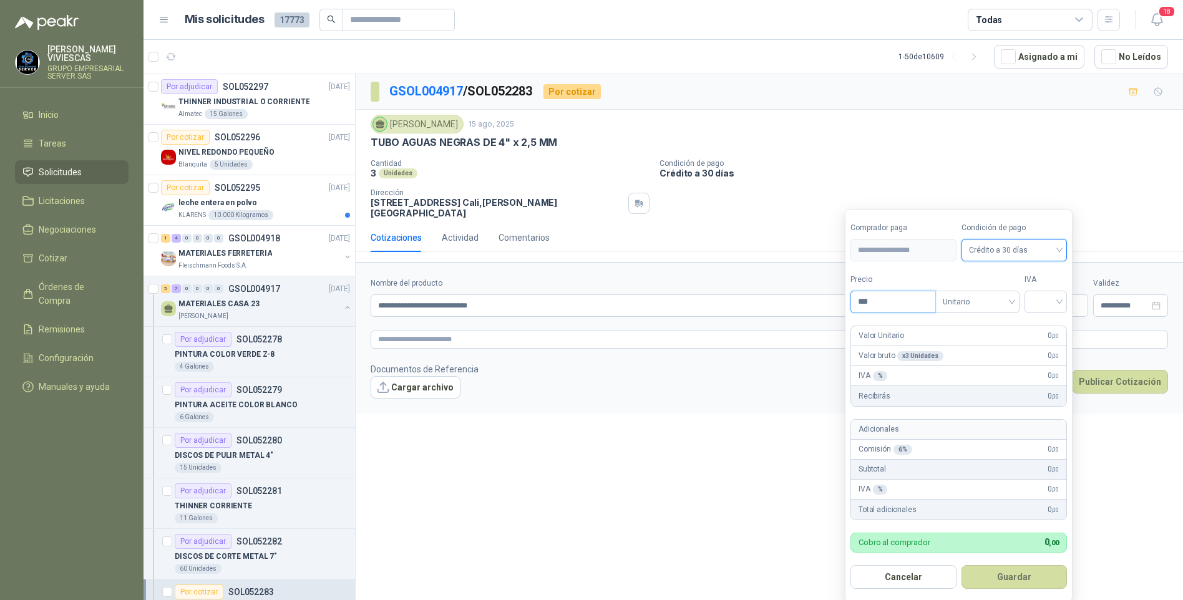
click at [887, 298] on input "***" at bounding box center [893, 301] width 84 height 21
click at [1057, 291] on div at bounding box center [1046, 302] width 42 height 22
type input "*********"
click at [1049, 320] on div "19%" at bounding box center [1049, 328] width 38 height 20
click at [1000, 577] on button "Guardar" at bounding box center [1016, 578] width 107 height 24
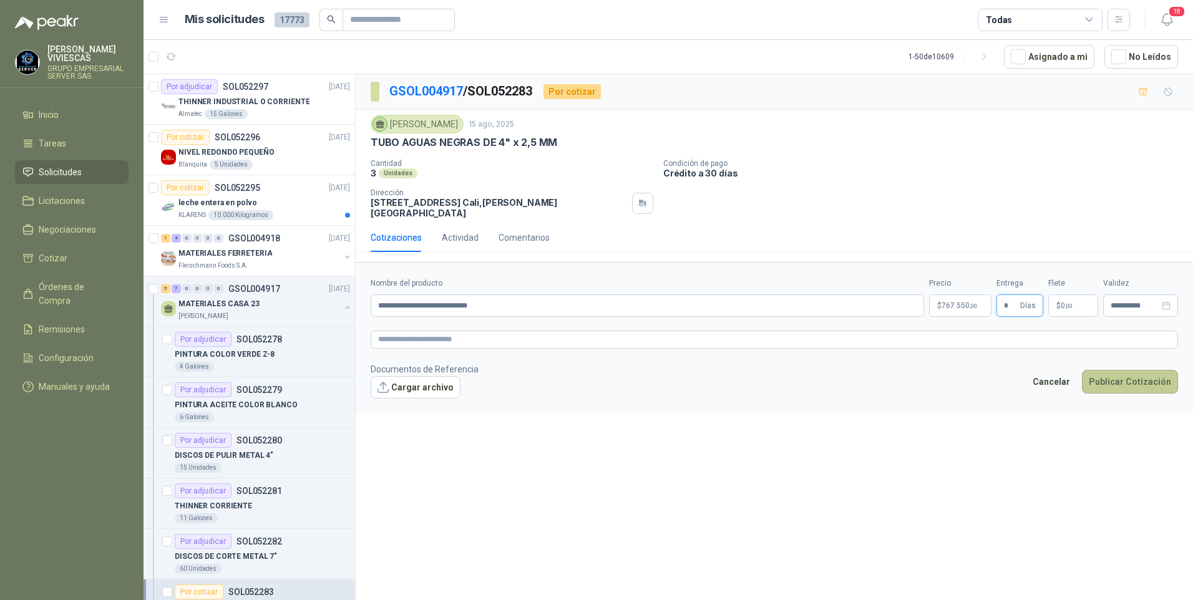
type input "*"
click at [1137, 383] on button "Publicar Cotización" at bounding box center [1130, 382] width 96 height 24
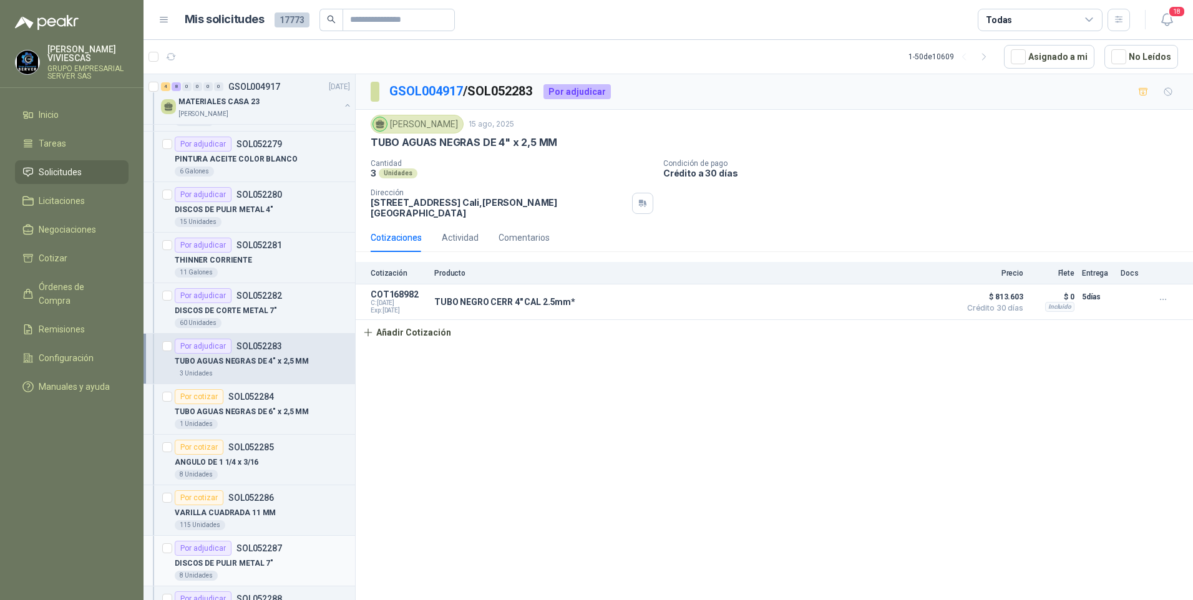
scroll to position [250, 0]
click at [250, 409] on p "TUBO AGUAS NEGRAS DE 6" x 2,5 MM" at bounding box center [242, 409] width 134 height 12
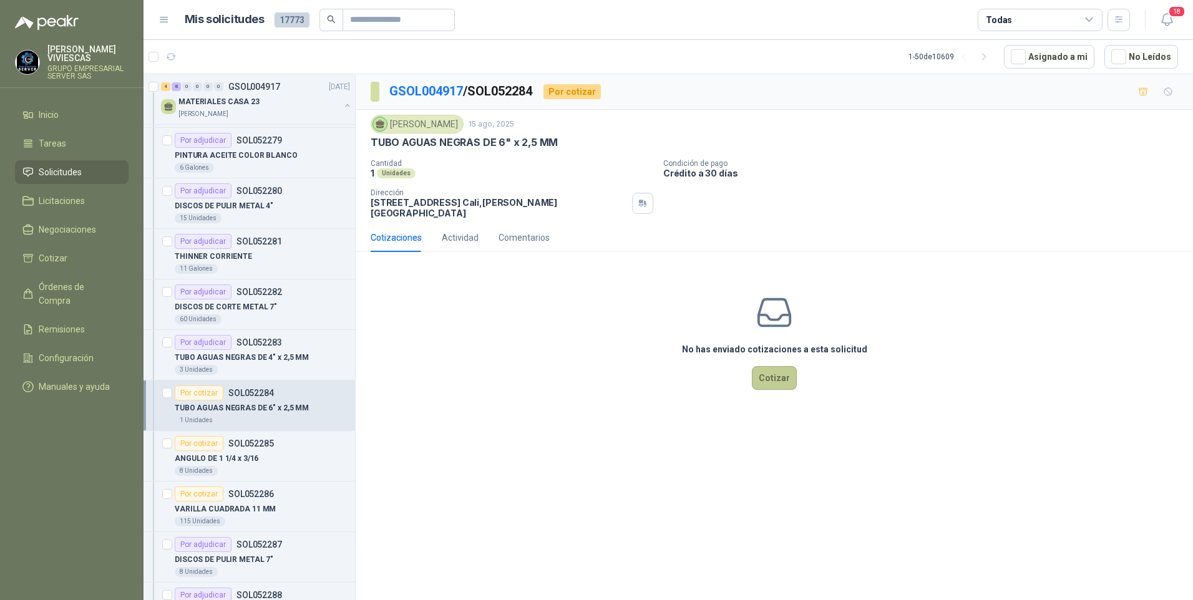
click at [776, 384] on button "Cotizar" at bounding box center [774, 378] width 45 height 24
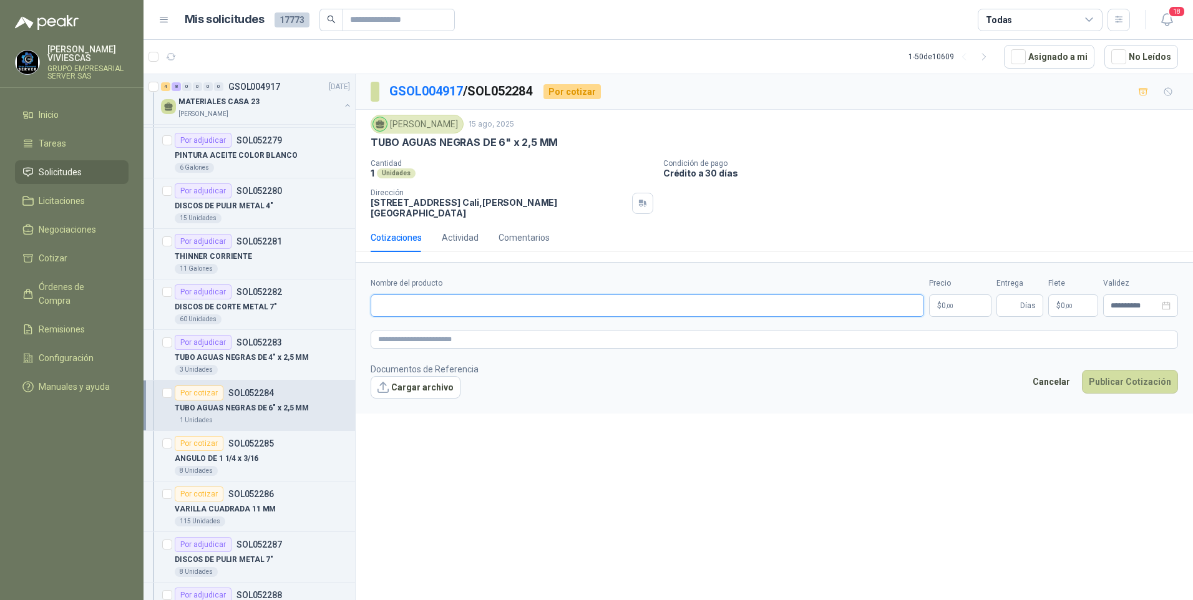
click at [403, 301] on input "Nombre del producto" at bounding box center [648, 306] width 554 height 22
paste input "**********"
type input "**********"
click at [948, 309] on span ",00" at bounding box center [949, 306] width 7 height 7
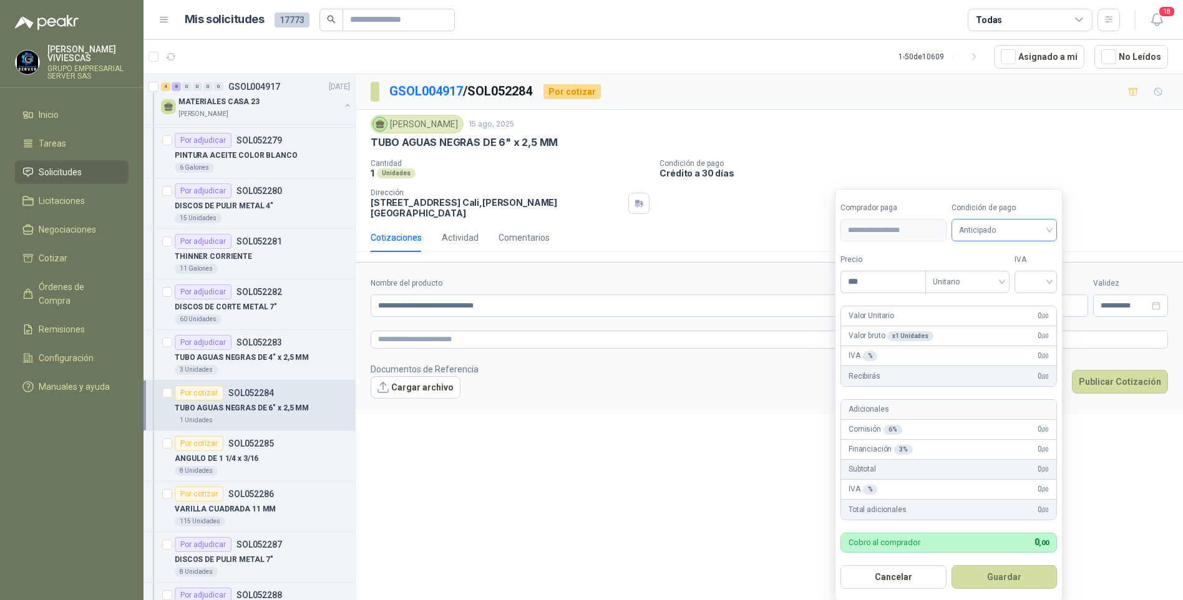
click at [977, 232] on span "Anticipado" at bounding box center [1004, 230] width 91 height 19
click at [985, 272] on div "Crédito a 30 días" at bounding box center [1006, 277] width 87 height 14
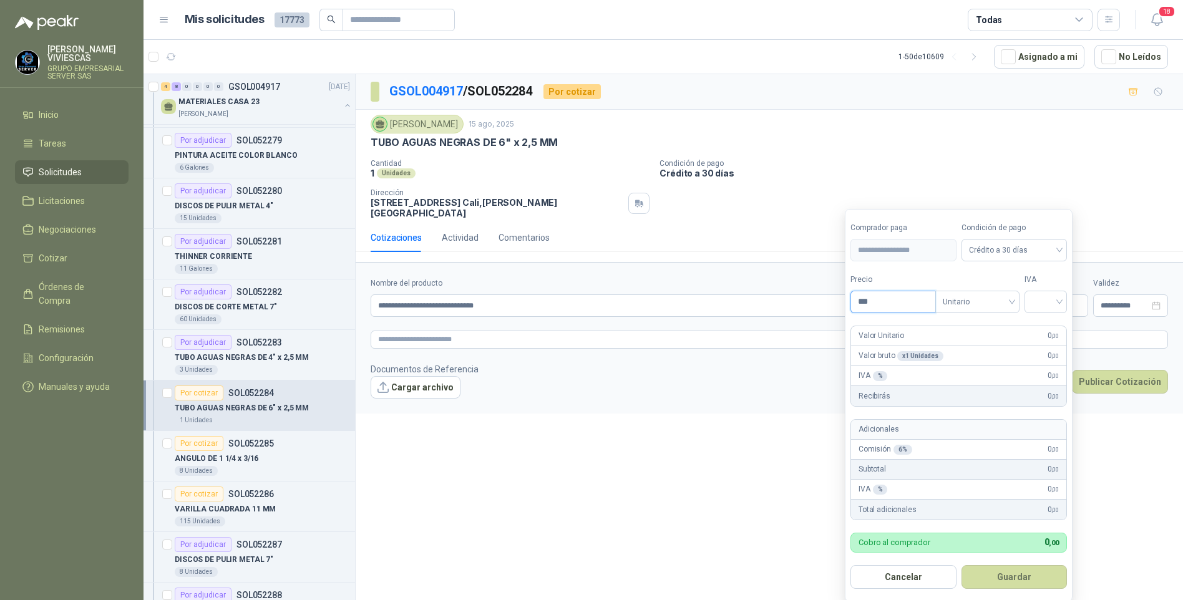
click at [894, 302] on input "***" at bounding box center [893, 301] width 84 height 21
type input "*********"
click at [1060, 300] on input "search" at bounding box center [1045, 300] width 27 height 19
drag, startPoint x: 1049, startPoint y: 325, endPoint x: 1034, endPoint y: 500, distance: 176.0
click at [1047, 325] on div "19%" at bounding box center [1048, 328] width 23 height 14
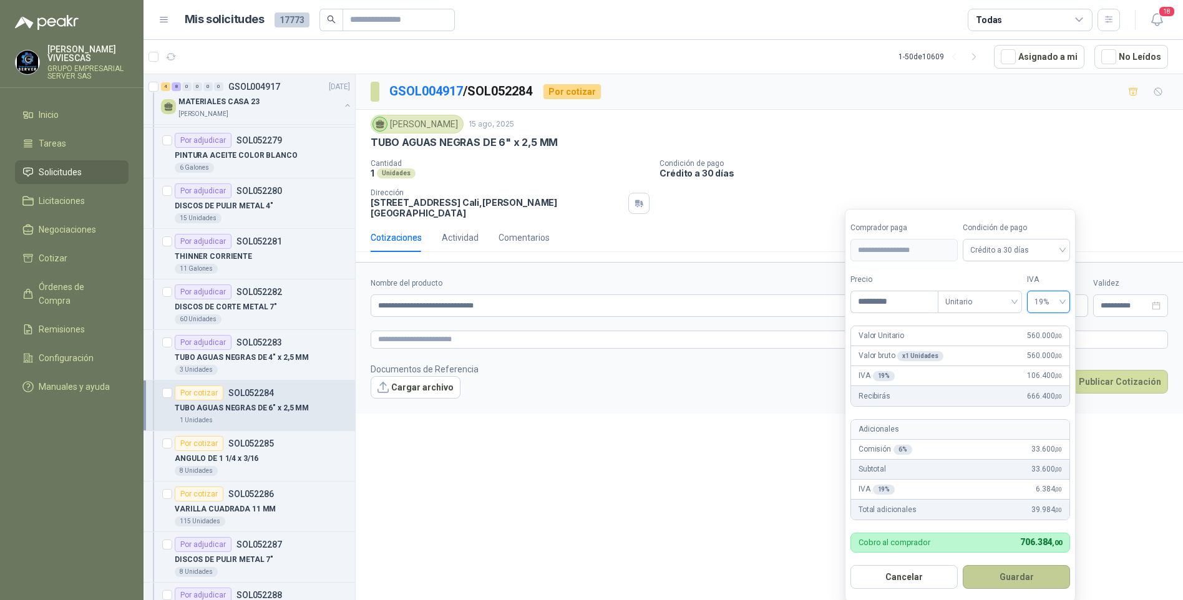
click at [1030, 569] on button "Guardar" at bounding box center [1016, 578] width 107 height 24
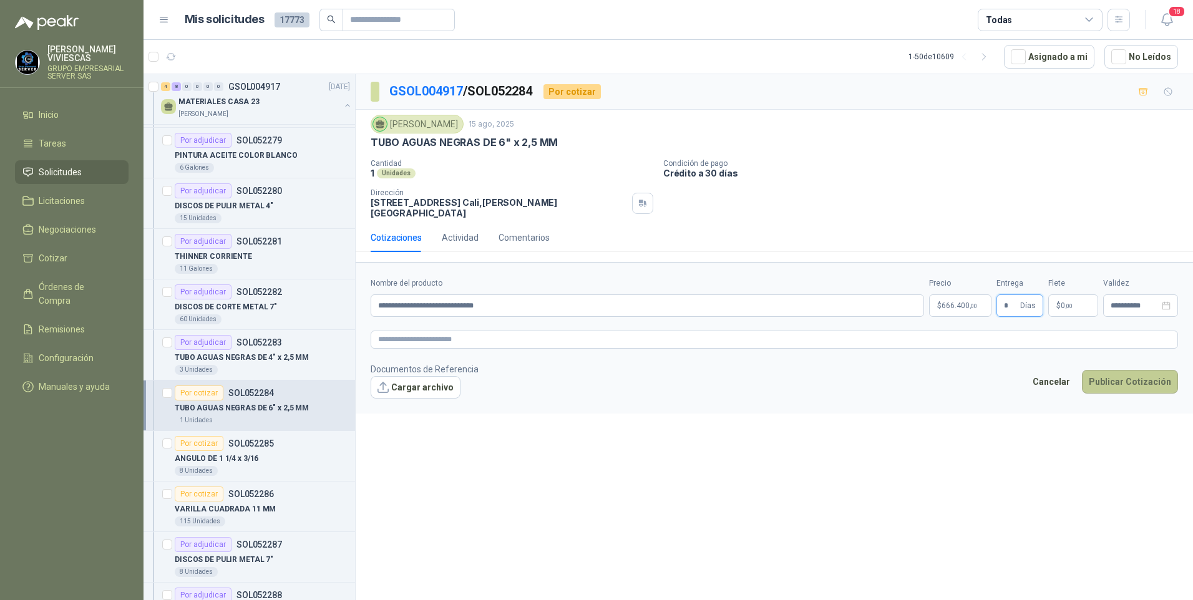
type input "*"
click at [1136, 383] on button "Publicar Cotización" at bounding box center [1130, 382] width 96 height 24
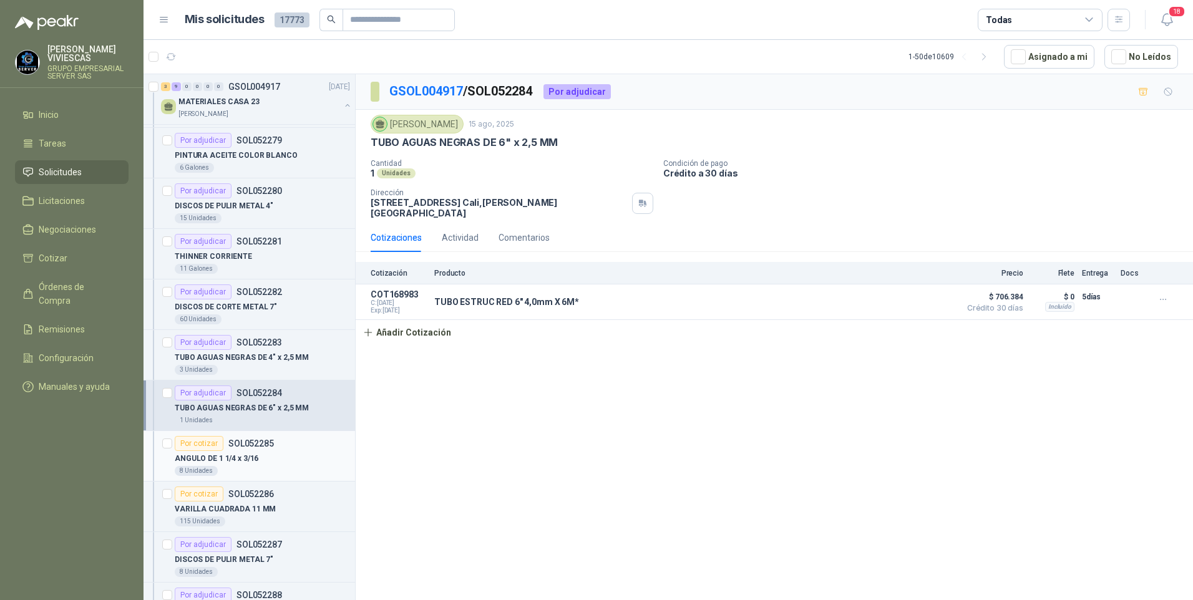
click at [242, 461] on p "ANGULO DE 1 1/4 x 3/16" at bounding box center [217, 459] width 84 height 12
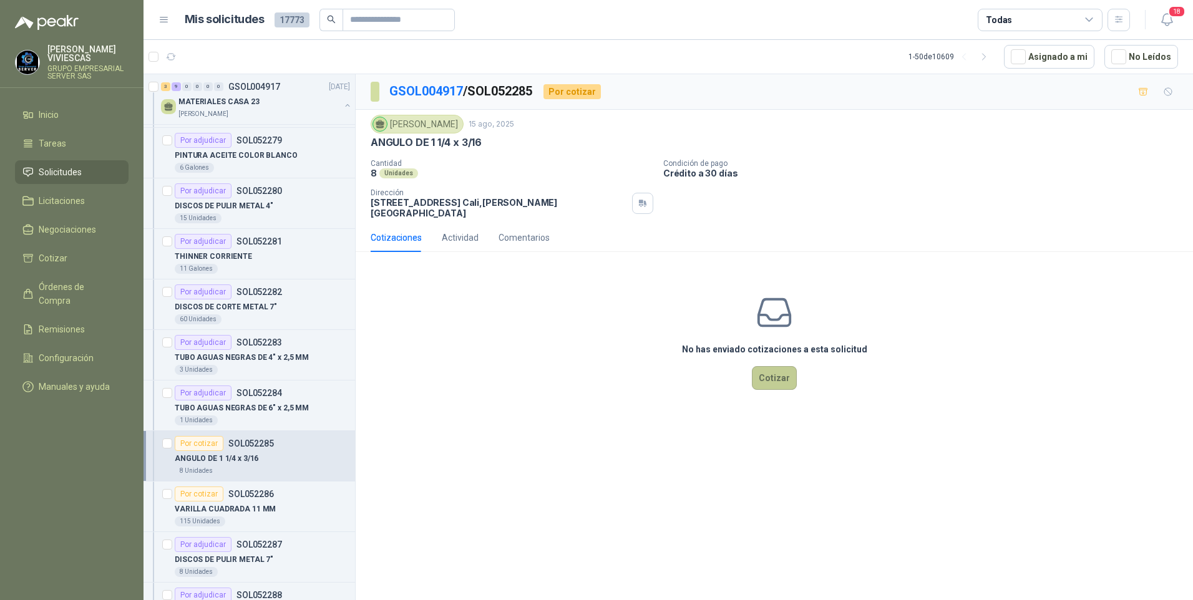
click at [775, 370] on button "Cotizar" at bounding box center [774, 378] width 45 height 24
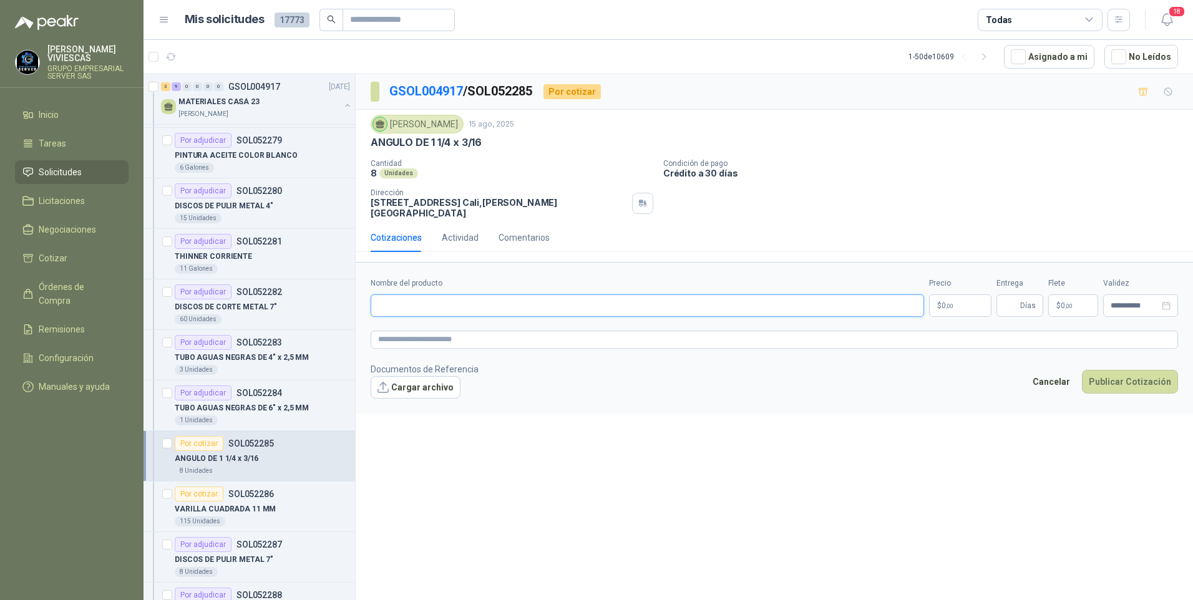
click at [425, 309] on input "Nombre del producto" at bounding box center [648, 306] width 554 height 22
paste input "**********"
type input "**********"
click at [935, 300] on p "$ 0 ,00" at bounding box center [960, 306] width 62 height 22
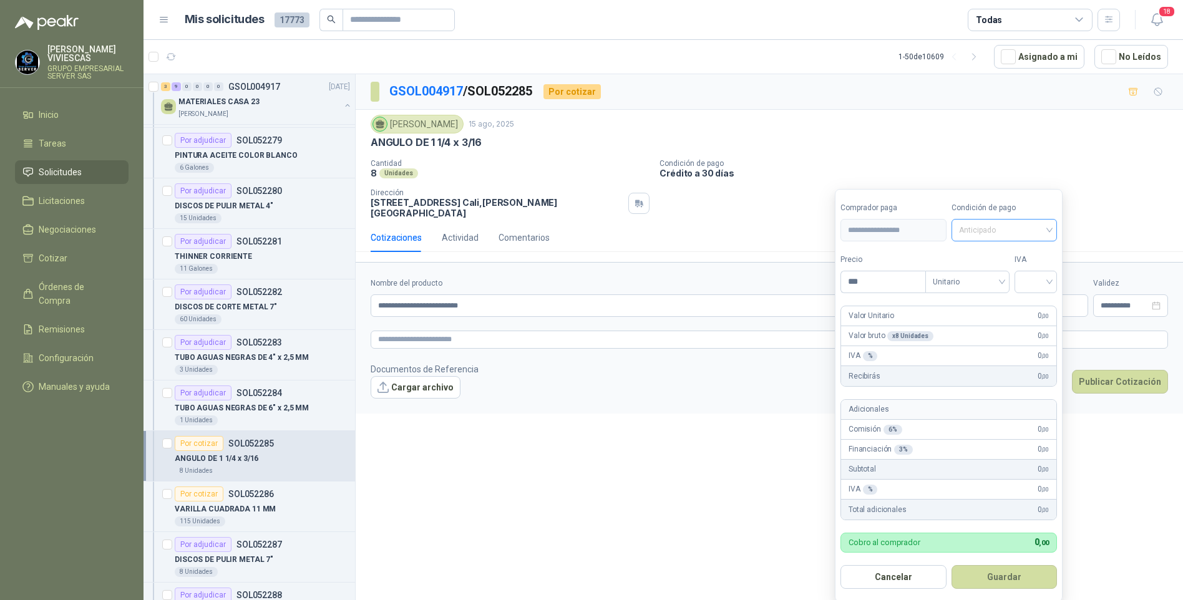
drag, startPoint x: 1014, startPoint y: 223, endPoint x: 1009, endPoint y: 255, distance: 32.2
click at [1014, 224] on span "Anticipado" at bounding box center [1004, 230] width 91 height 19
drag, startPoint x: 1013, startPoint y: 277, endPoint x: 891, endPoint y: 295, distance: 123.7
click at [1012, 277] on div "Crédito a 30 días" at bounding box center [1006, 277] width 87 height 14
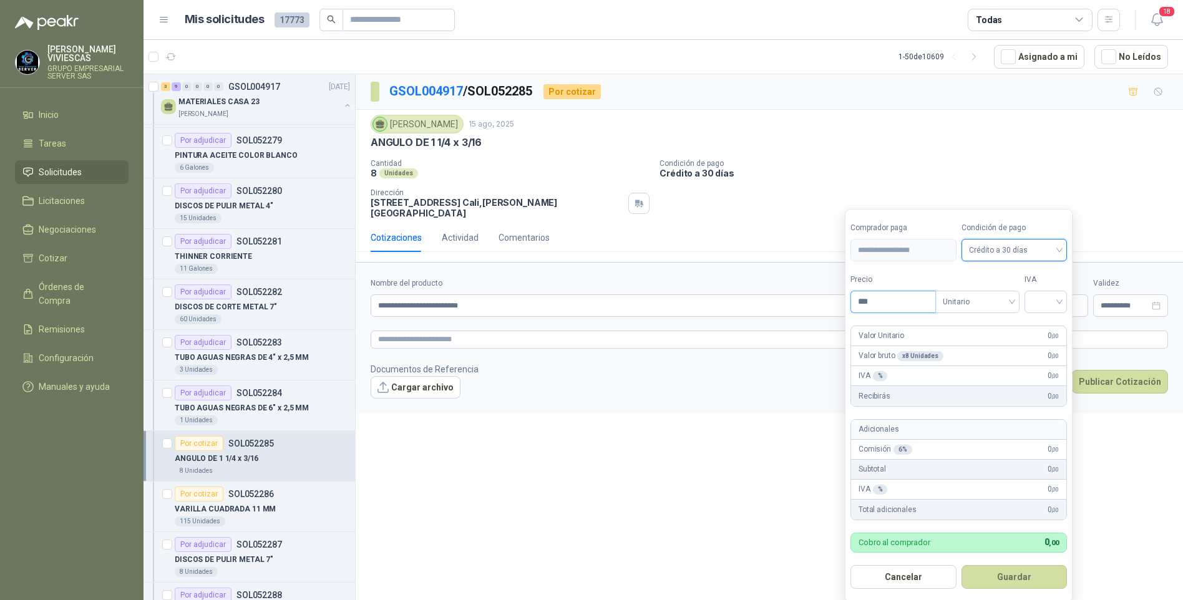
click at [889, 296] on input "***" at bounding box center [893, 301] width 84 height 21
type input "*********"
click at [1057, 292] on input "search" at bounding box center [1045, 300] width 27 height 19
click at [1052, 330] on div "19%" at bounding box center [1048, 328] width 23 height 14
click at [994, 575] on button "Guardar" at bounding box center [1016, 578] width 107 height 24
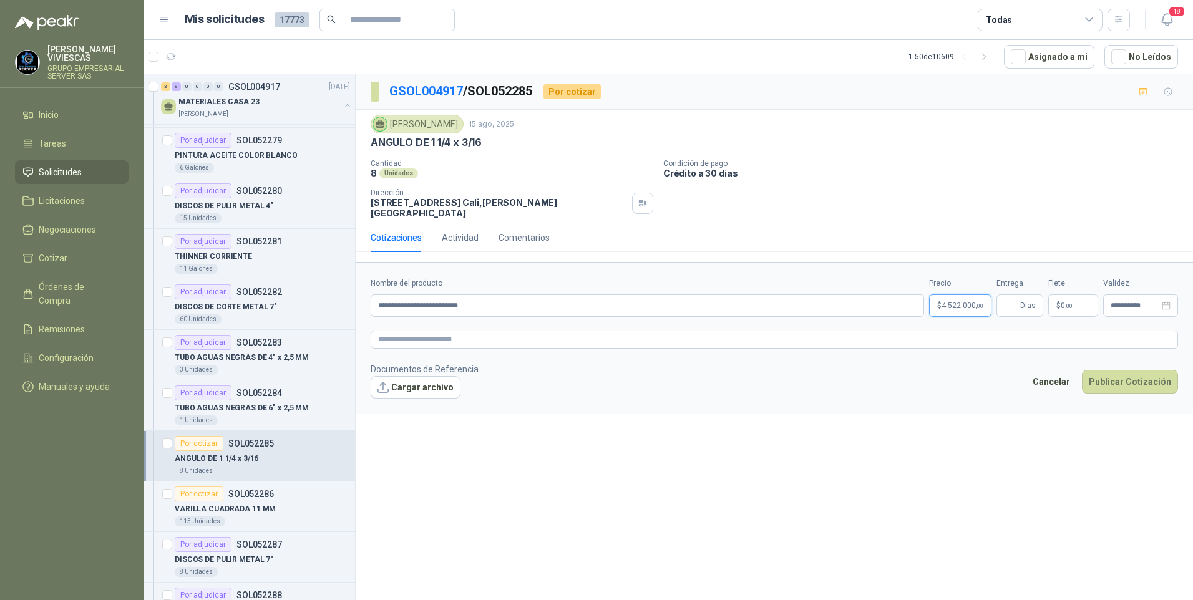
click at [959, 304] on body "RODRIGO VIVIESCAS GRUPO EMPRESARIAL SERVER SAS Inicio Tareas Solicitudes Licita…" at bounding box center [596, 300] width 1193 height 600
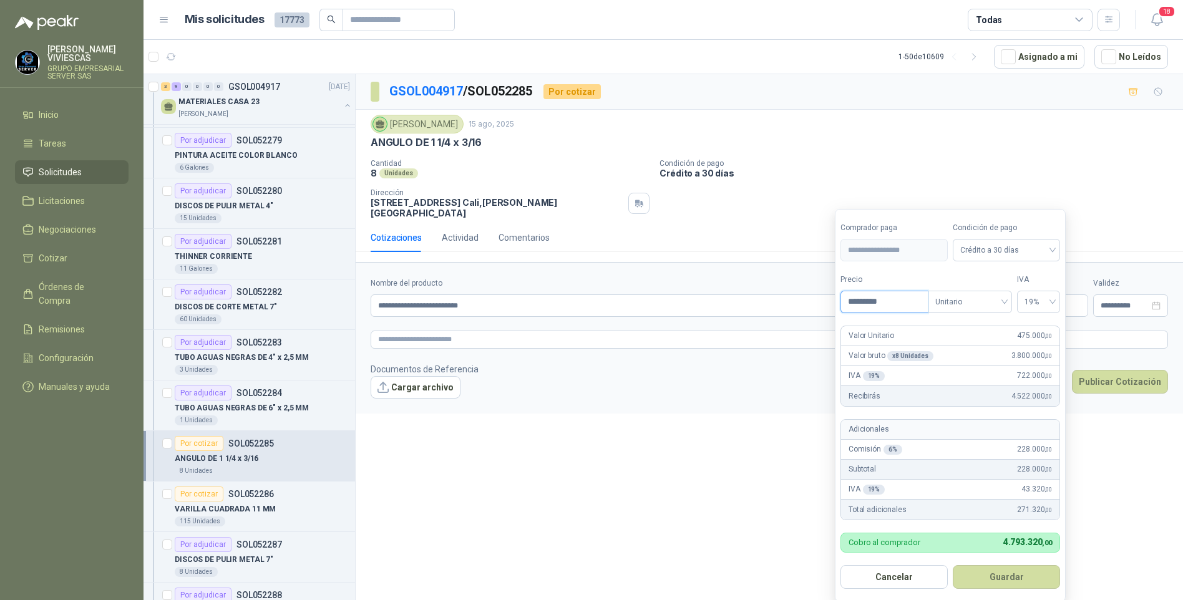
click at [906, 303] on input "*********" at bounding box center [884, 301] width 87 height 21
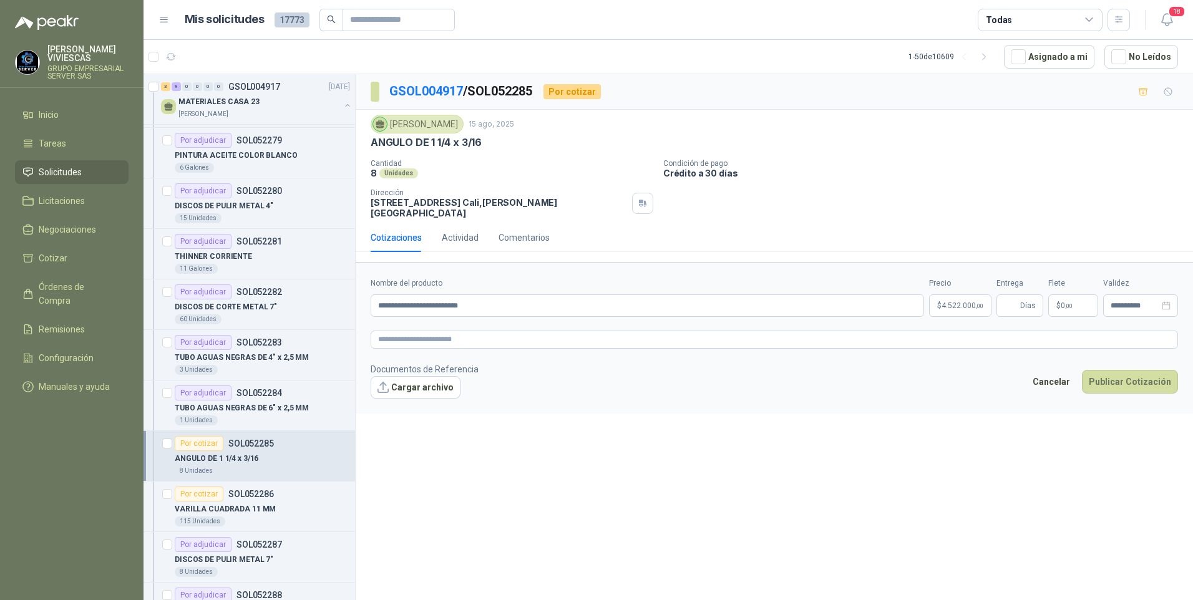
click at [670, 423] on div "**********" at bounding box center [775, 339] width 838 height 531
click at [971, 310] on span "4.522.000 ,00" at bounding box center [963, 305] width 42 height 7
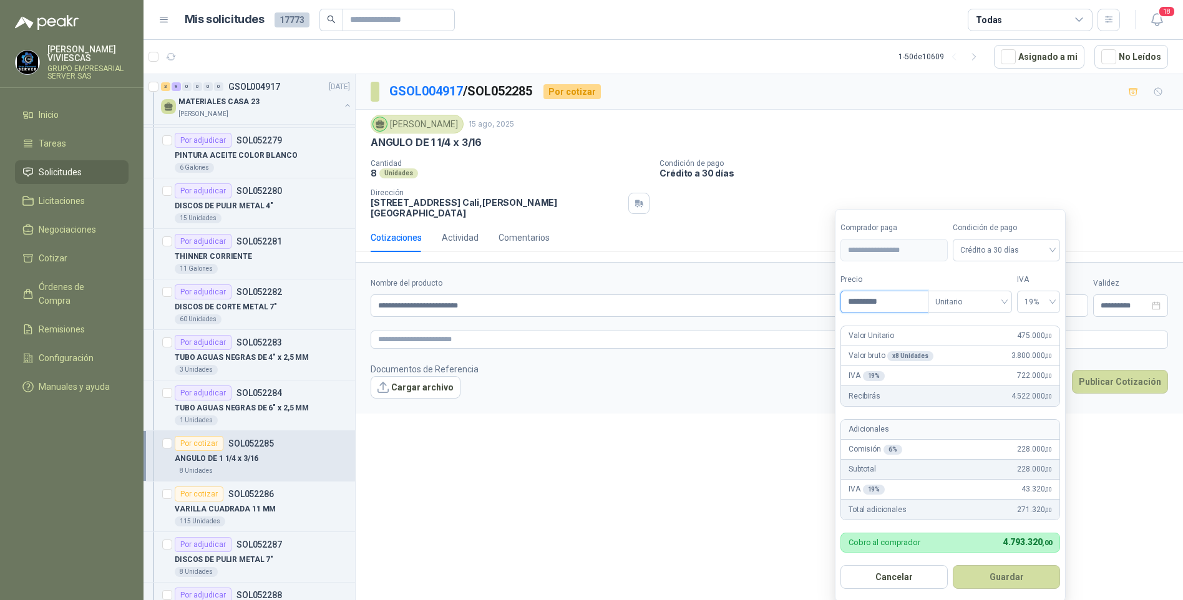
drag, startPoint x: 893, startPoint y: 301, endPoint x: 839, endPoint y: 305, distance: 53.9
click at [839, 305] on form "**********" at bounding box center [950, 405] width 231 height 393
type input "********"
click at [997, 579] on button "Guardar" at bounding box center [1006, 578] width 107 height 24
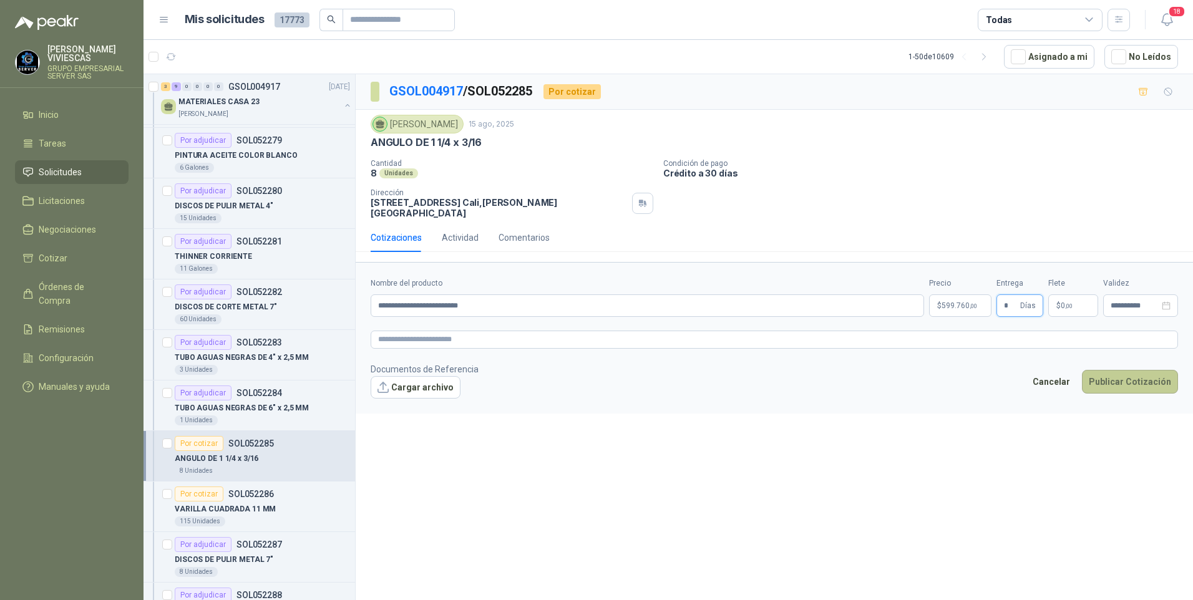
type input "*"
click at [1140, 378] on button "Publicar Cotización" at bounding box center [1130, 382] width 96 height 24
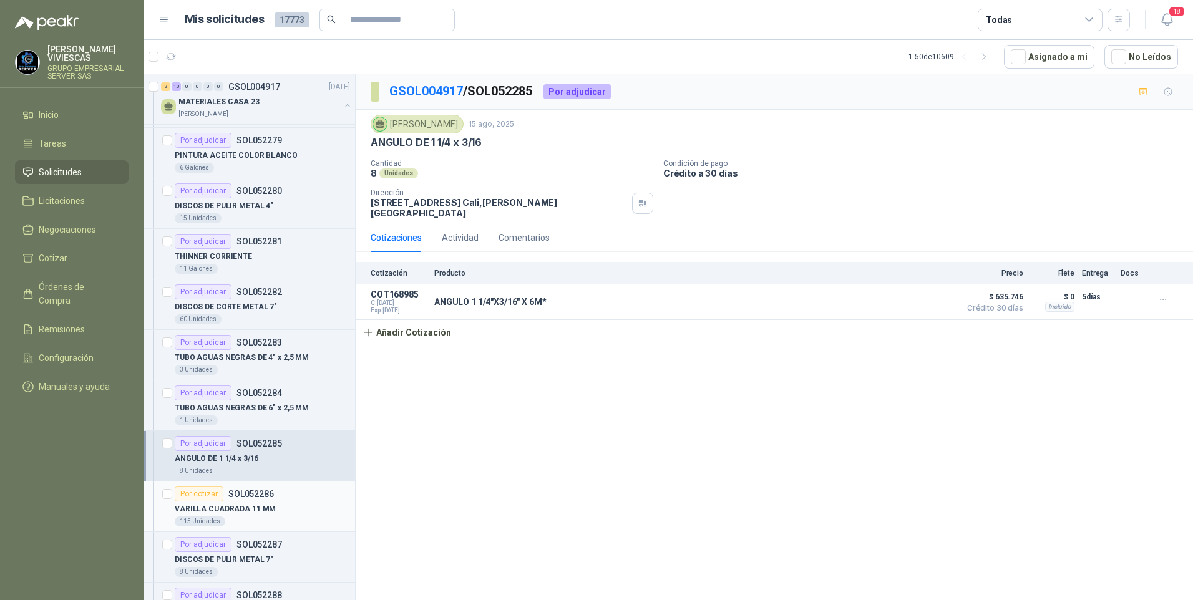
drag, startPoint x: 238, startPoint y: 512, endPoint x: 245, endPoint y: 511, distance: 7.1
click at [238, 512] on p "VARILLA CUADRADA 11 MM" at bounding box center [225, 510] width 101 height 12
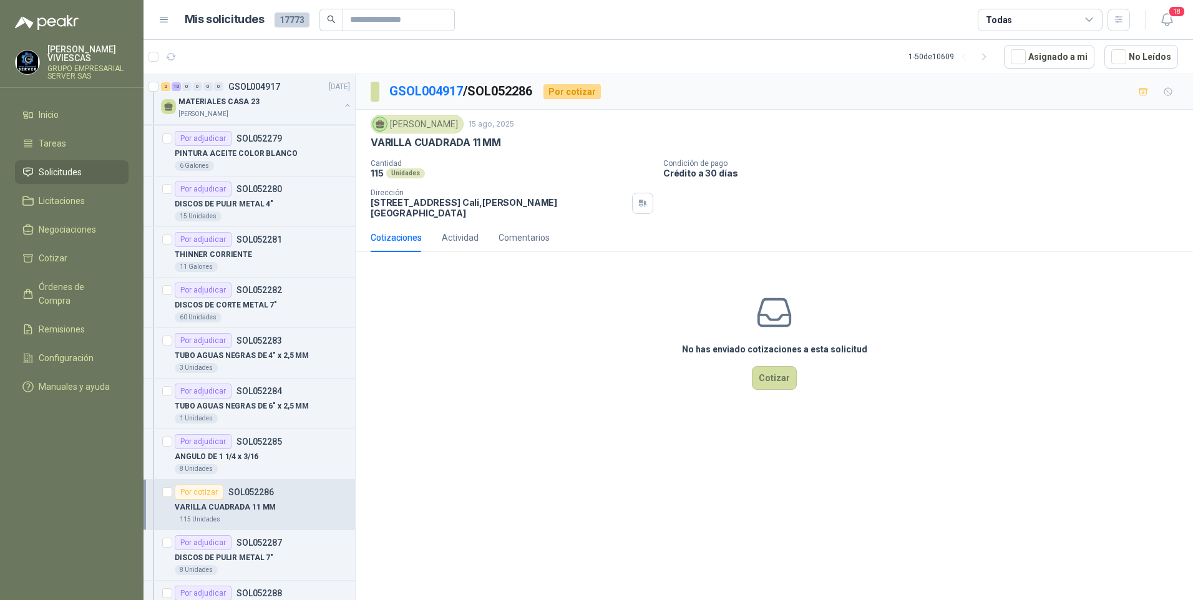
scroll to position [250, 0]
click at [765, 360] on div "No has enviado cotizaciones a esta solicitud Cotizar" at bounding box center [775, 341] width 838 height 159
drag, startPoint x: 765, startPoint y: 360, endPoint x: 768, endPoint y: 379, distance: 19.7
click at [768, 379] on button "Cotizar" at bounding box center [774, 378] width 45 height 24
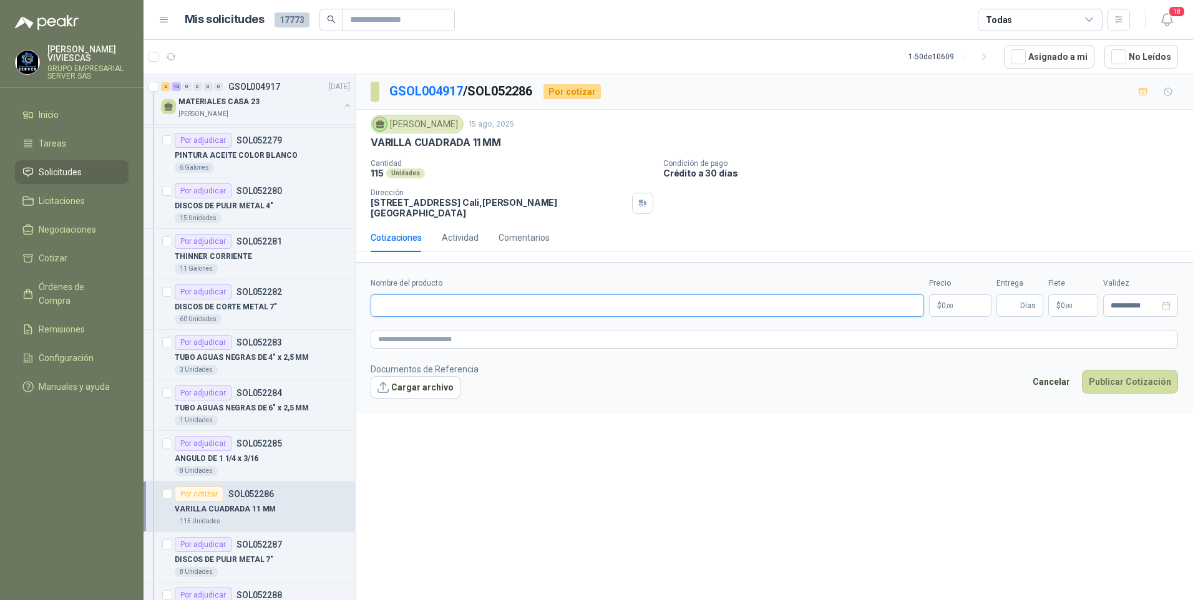
click at [431, 307] on input "Nombre del producto" at bounding box center [648, 306] width 554 height 22
click at [394, 310] on input "Nombre del producto" at bounding box center [648, 306] width 554 height 22
paste input "**********"
type input "**********"
click at [947, 311] on body "RODRIGO VIVIESCAS GRUPO EMPRESARIAL SERVER SAS Inicio Tareas Solicitudes Licita…" at bounding box center [596, 300] width 1193 height 600
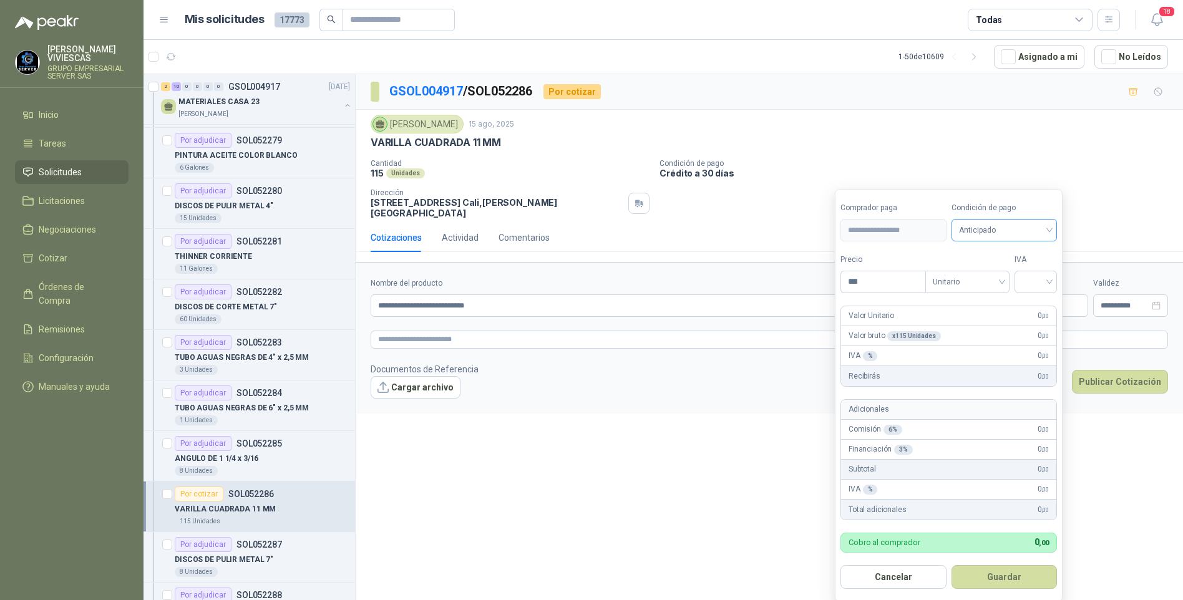
click at [995, 223] on span "Anticipado" at bounding box center [1004, 230] width 91 height 19
drag, startPoint x: 1009, startPoint y: 274, endPoint x: 916, endPoint y: 274, distance: 93.0
click at [1008, 274] on div "Crédito a 30 días" at bounding box center [1006, 277] width 87 height 14
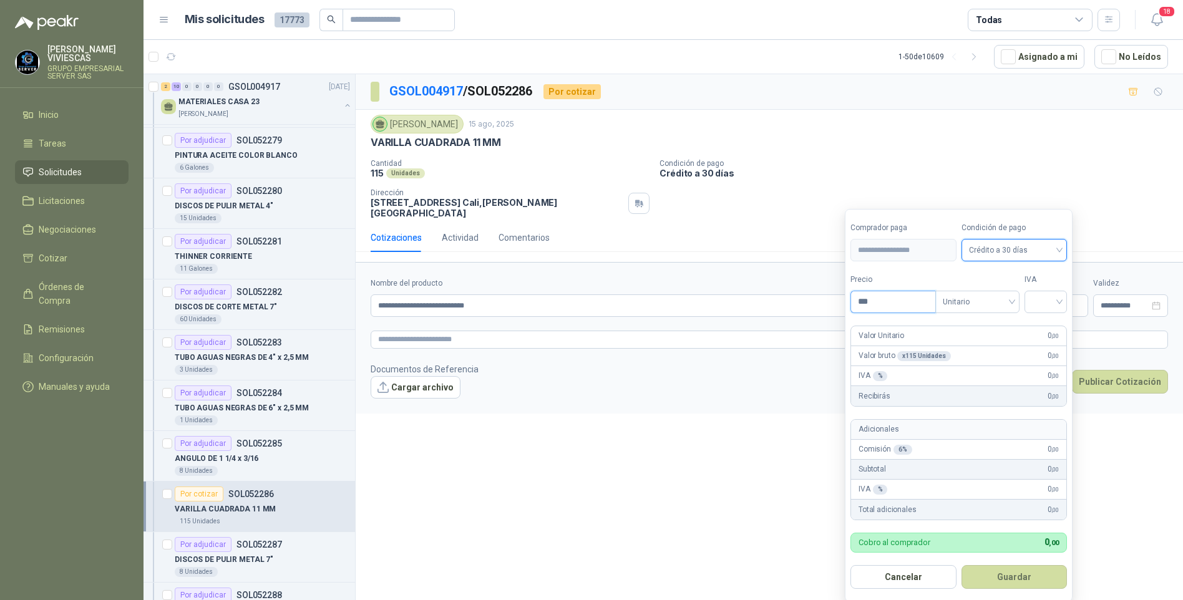
click at [903, 300] on input "***" at bounding box center [893, 301] width 84 height 21
type input "********"
click at [1047, 296] on input "search" at bounding box center [1045, 300] width 27 height 19
click at [1047, 326] on div "19%" at bounding box center [1048, 328] width 23 height 14
click at [1005, 586] on button "Guardar" at bounding box center [1016, 578] width 107 height 24
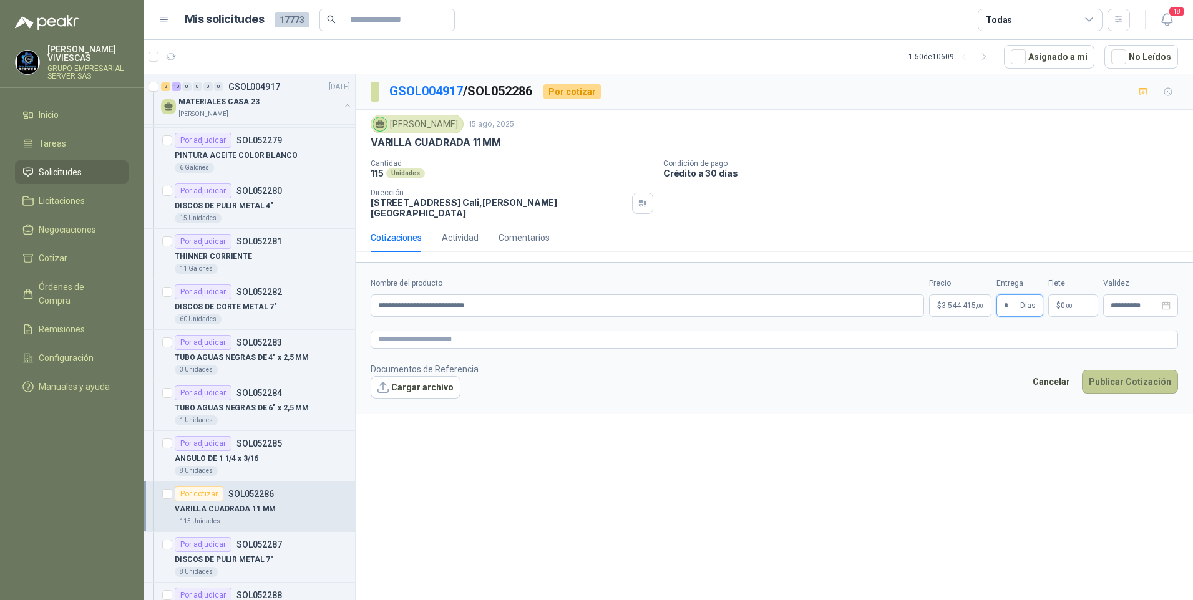
type input "*"
click at [1124, 379] on button "Publicar Cotización" at bounding box center [1130, 382] width 96 height 24
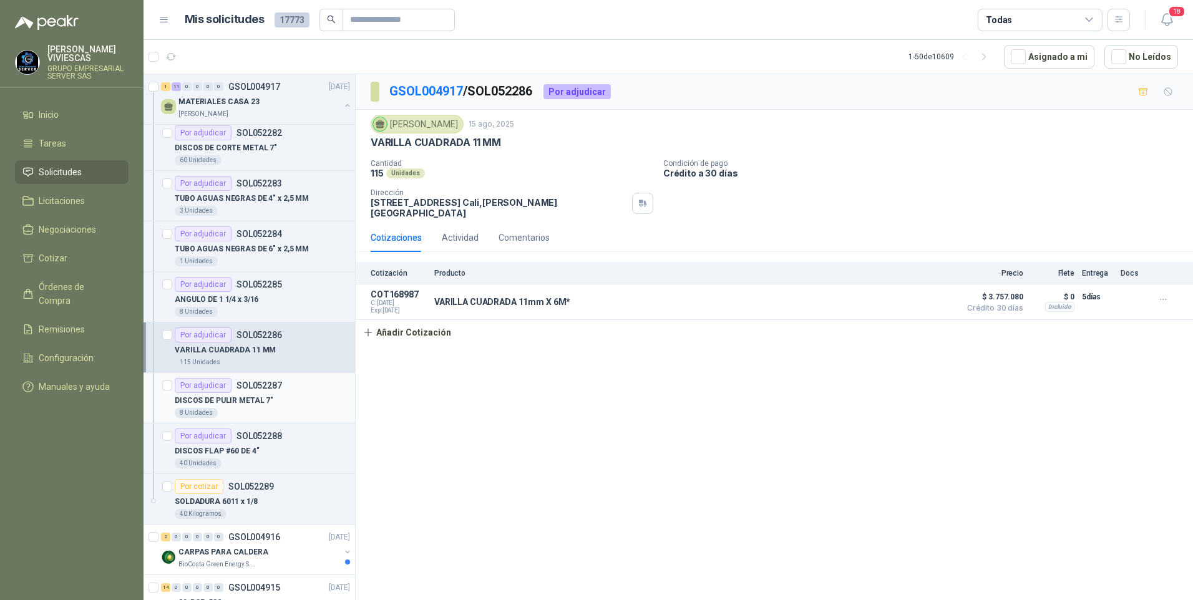
scroll to position [499, 0]
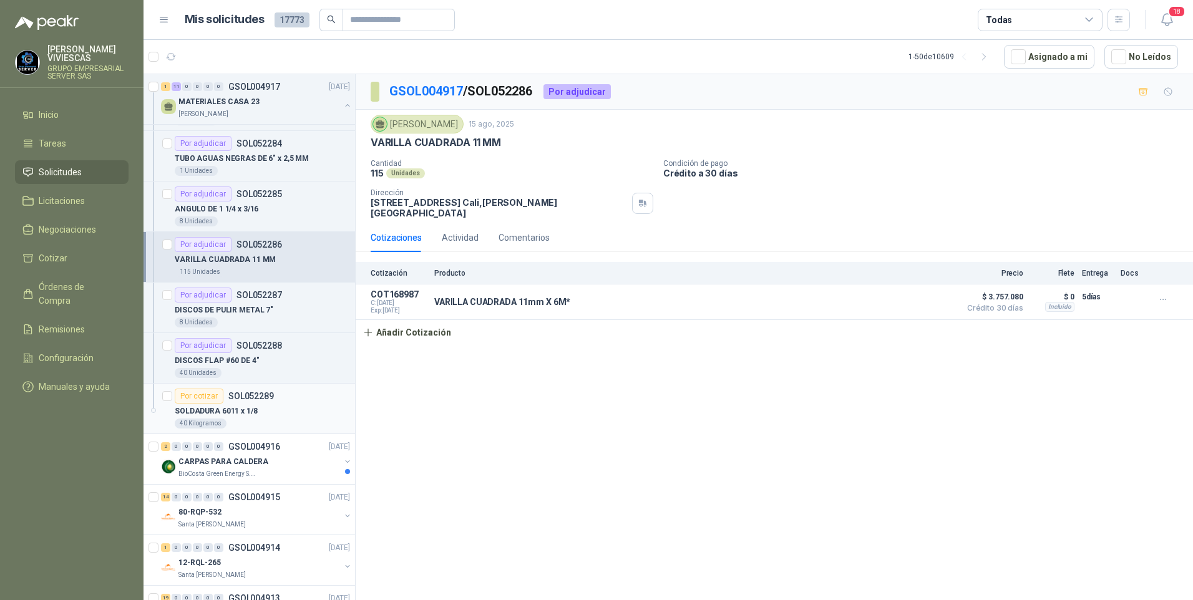
click at [225, 418] on div "SOLDADURA 6011 x 1/8" at bounding box center [262, 411] width 175 height 15
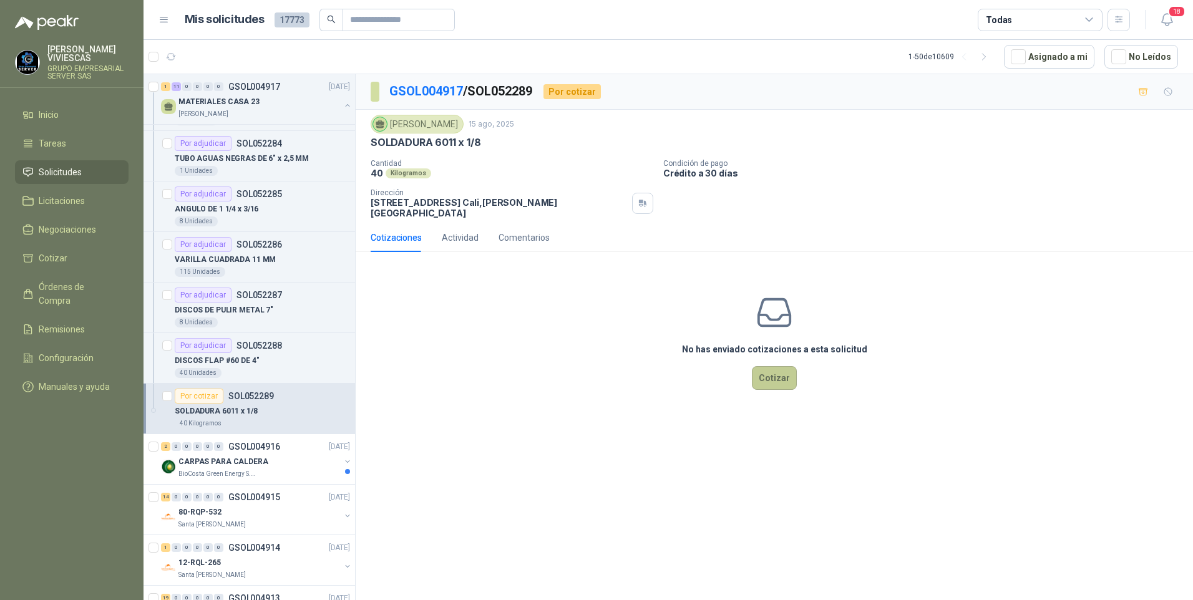
click at [768, 384] on button "Cotizar" at bounding box center [774, 378] width 45 height 24
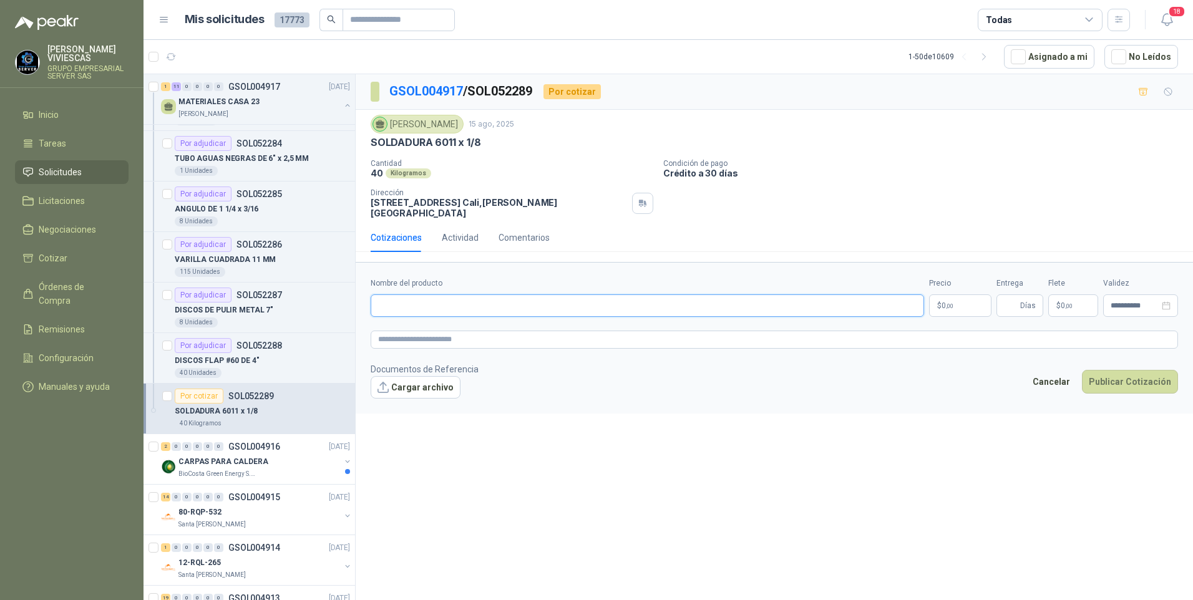
click at [376, 305] on input "Nombre del producto" at bounding box center [648, 306] width 554 height 22
paste input "**********"
click at [430, 305] on input "**********" at bounding box center [648, 306] width 554 height 22
click at [448, 303] on input "**********" at bounding box center [648, 306] width 554 height 22
click at [444, 306] on input "**********" at bounding box center [648, 306] width 554 height 22
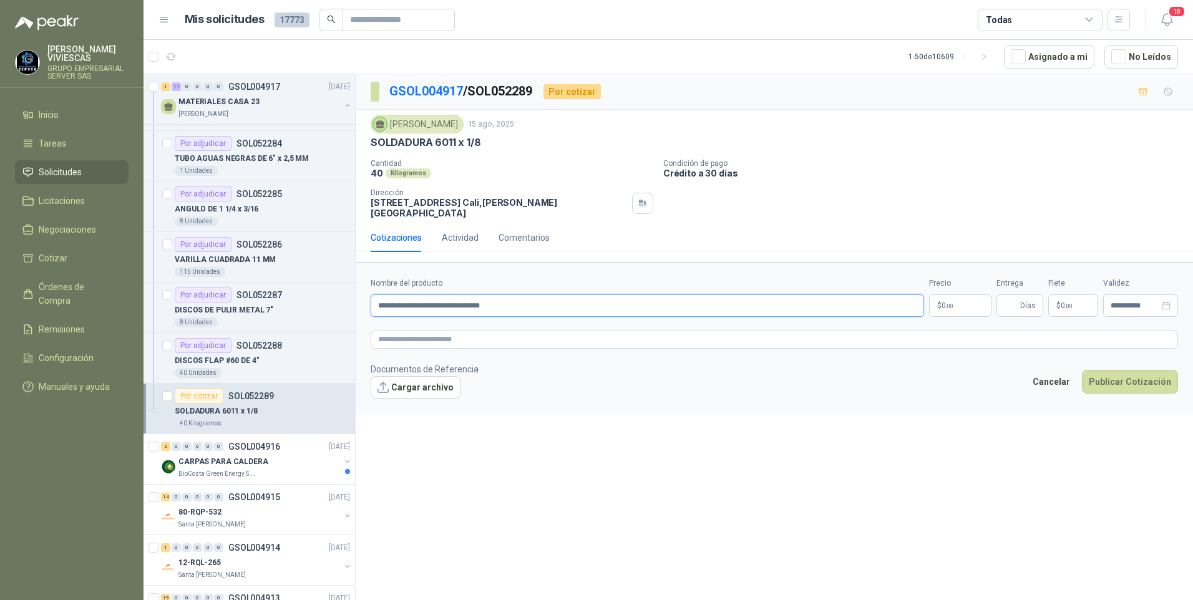
click at [519, 310] on input "**********" at bounding box center [648, 306] width 554 height 22
type input "**********"
click at [962, 311] on p "$ 0 ,00" at bounding box center [960, 306] width 62 height 22
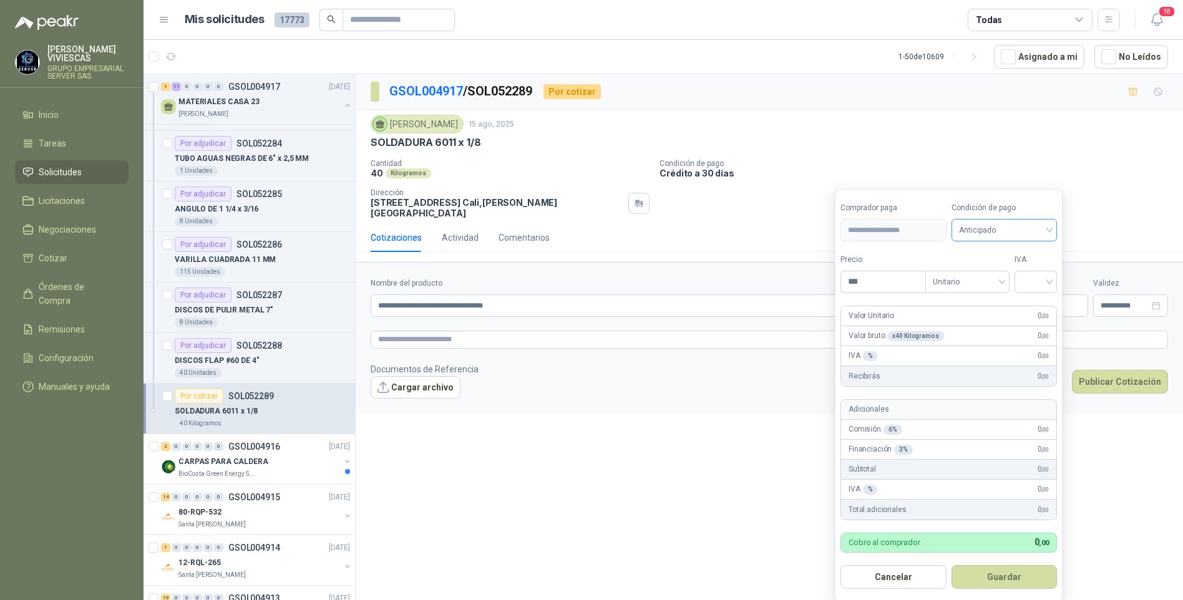
click at [986, 230] on span "Anticipado" at bounding box center [1004, 230] width 91 height 19
click at [982, 273] on div "Crédito a 30 días" at bounding box center [1006, 277] width 87 height 14
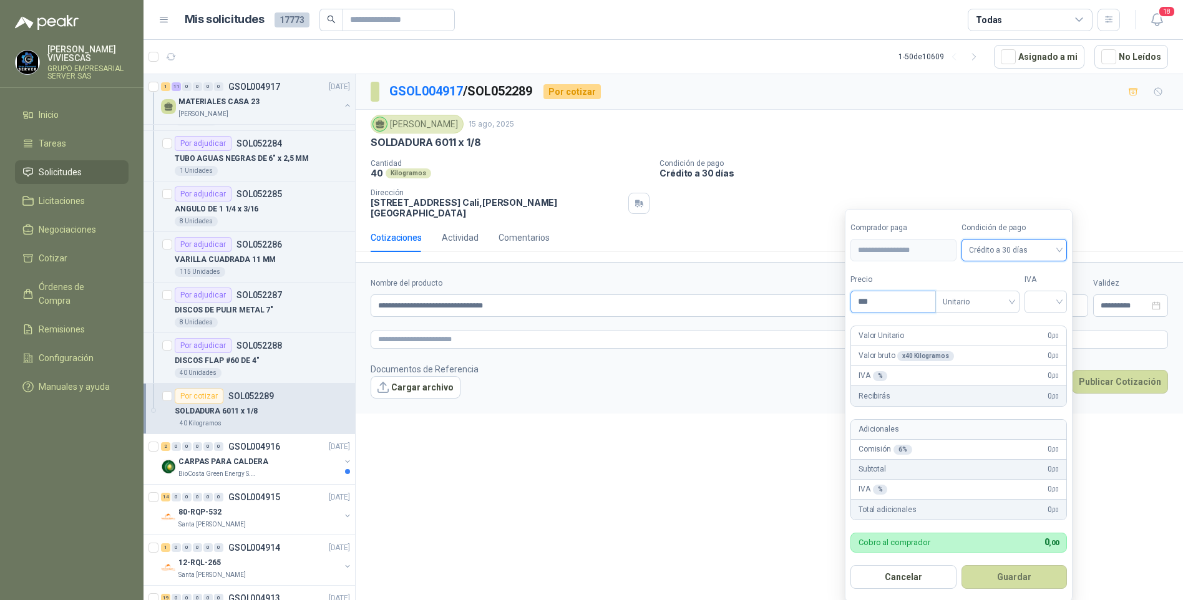
click at [891, 306] on input "***" at bounding box center [893, 301] width 84 height 21
click at [1031, 300] on div at bounding box center [1046, 302] width 42 height 22
type input "********"
click at [1050, 330] on div "19%" at bounding box center [1048, 328] width 23 height 14
click at [1022, 583] on button "Guardar" at bounding box center [1016, 578] width 107 height 24
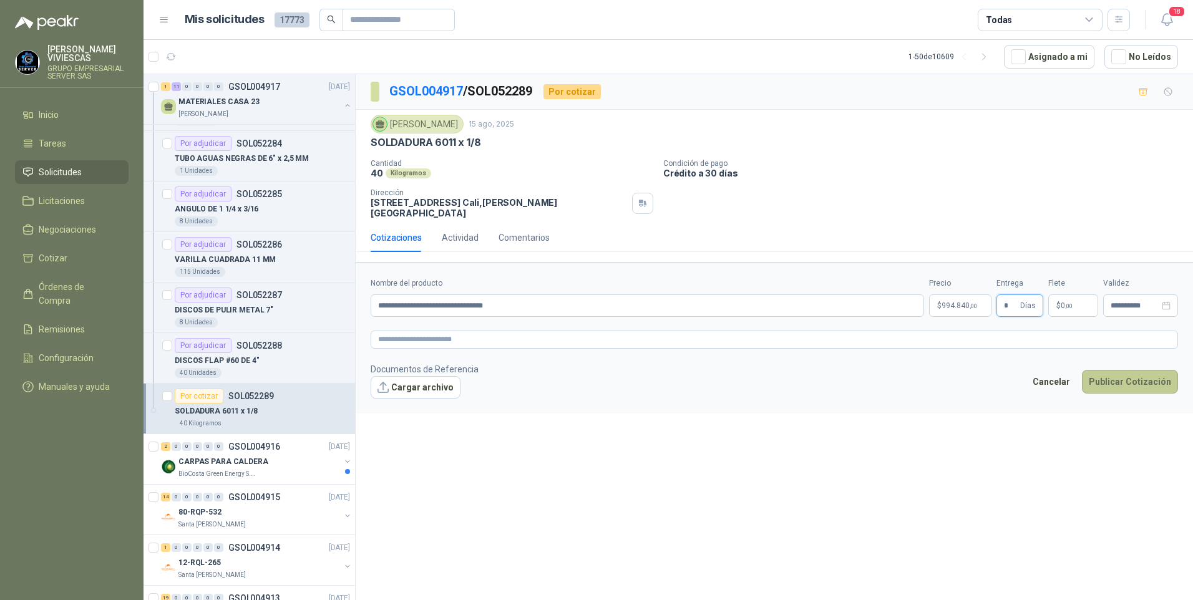
type input "*"
click at [1113, 386] on button "Publicar Cotización" at bounding box center [1130, 382] width 96 height 24
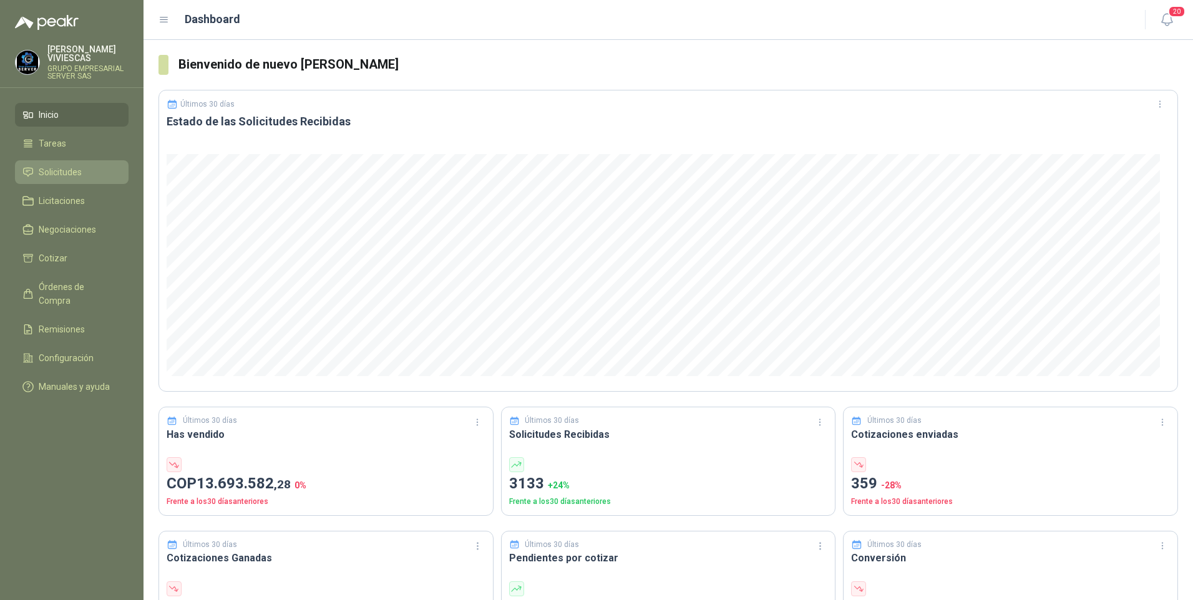
click at [59, 168] on span "Solicitudes" at bounding box center [60, 172] width 43 height 14
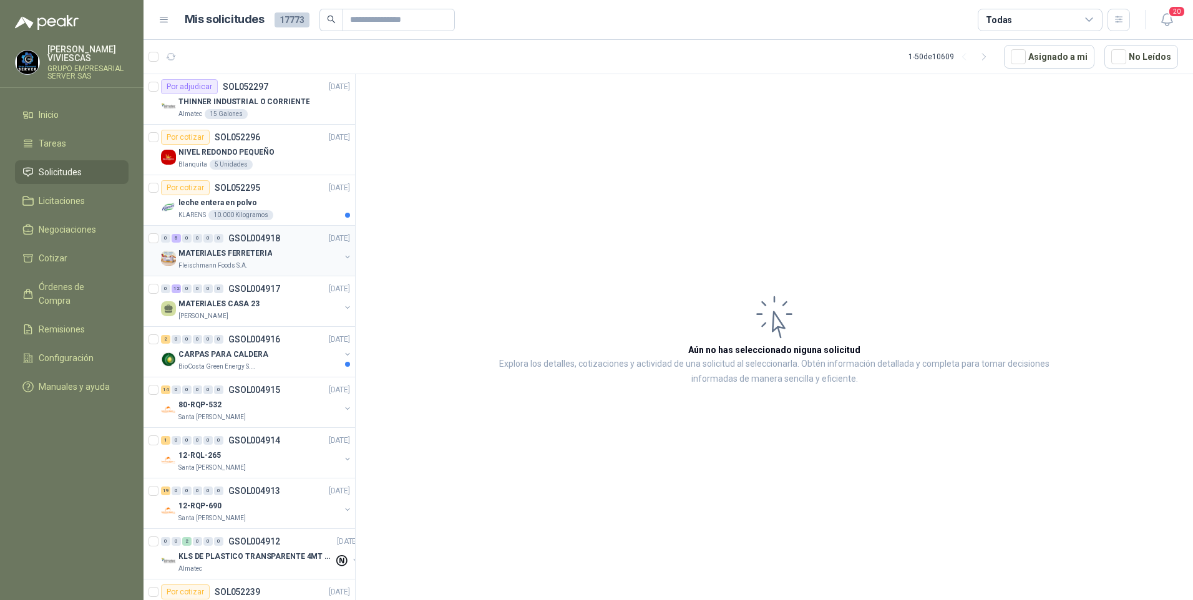
click at [220, 258] on p "MATERIALES FERRETERIA" at bounding box center [226, 254] width 94 height 12
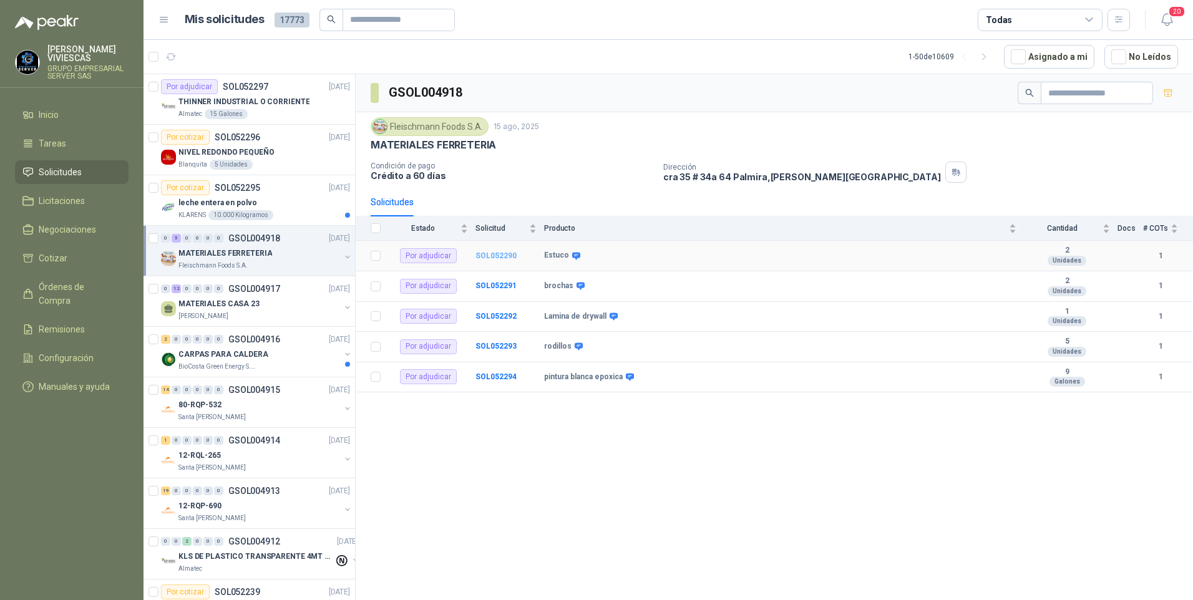
click at [492, 254] on b "SOL052290" at bounding box center [496, 256] width 41 height 9
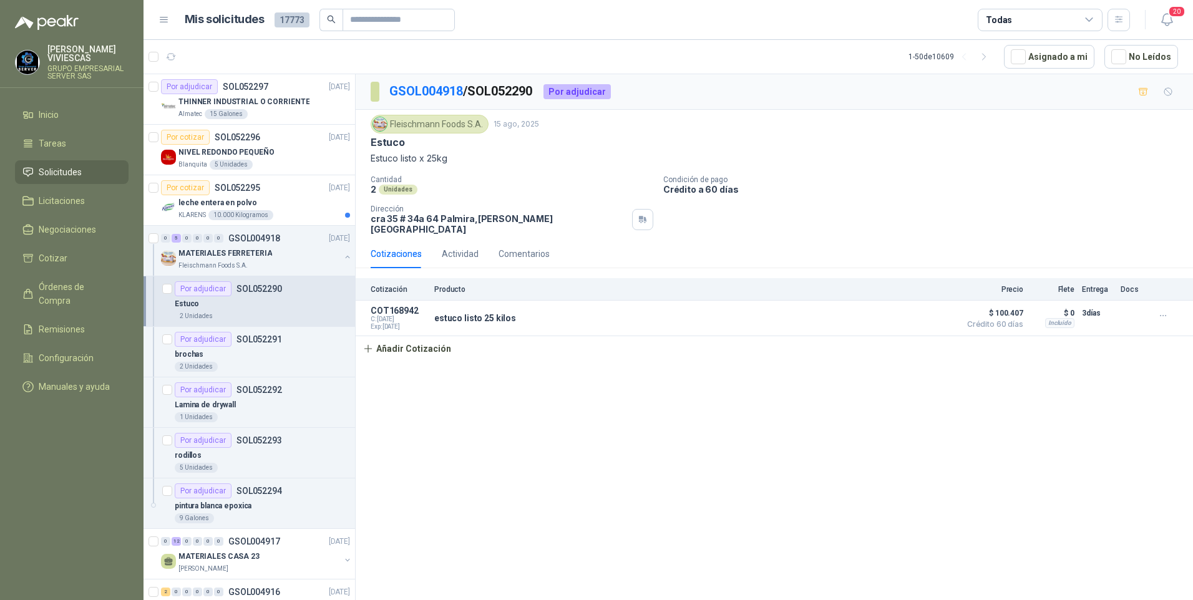
click at [534, 456] on div "GSOL004918 / SOL052290 Por adjudicar [PERSON_NAME] Foods [DATE] Estuco Estuco l…" at bounding box center [775, 339] width 838 height 531
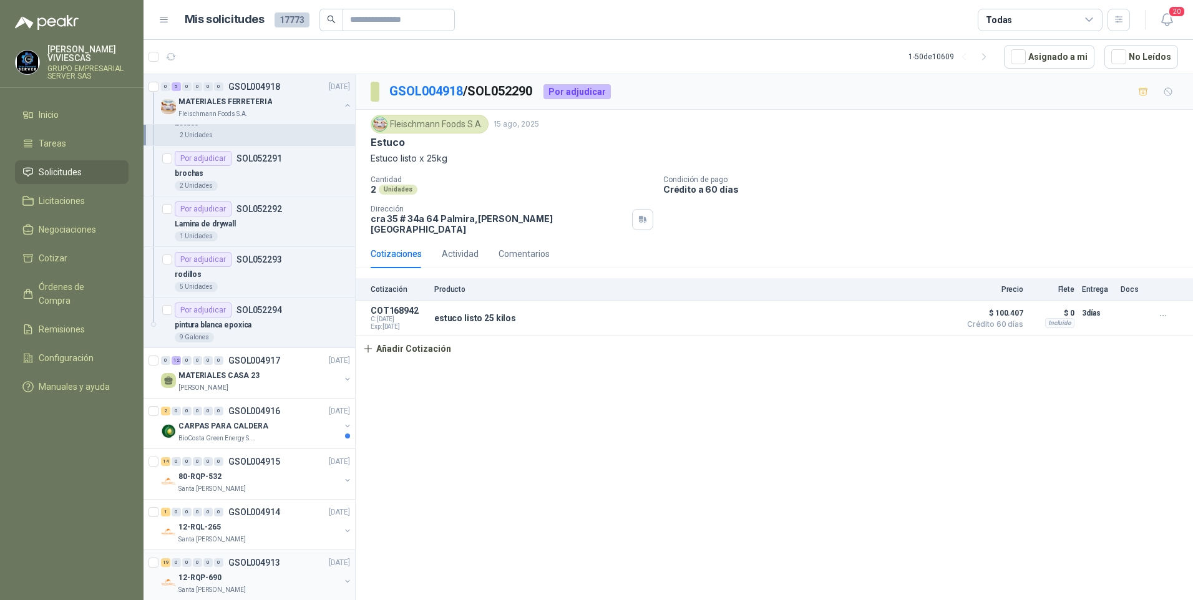
scroll to position [187, 0]
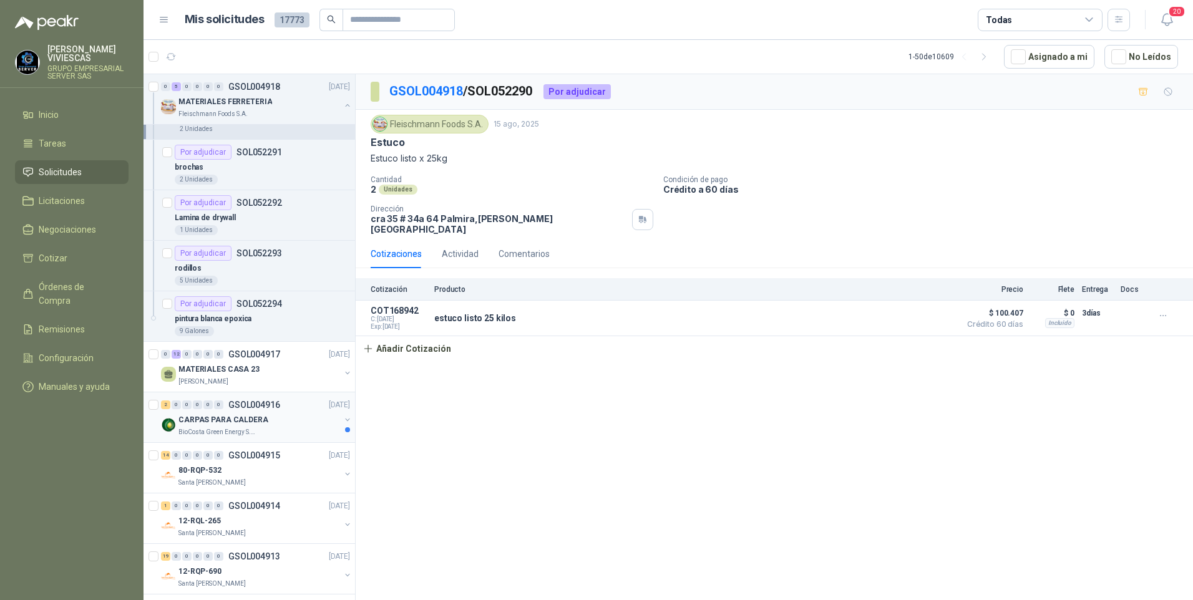
click at [209, 429] on p "BioCosta Green Energy S.A.S" at bounding box center [218, 433] width 79 height 10
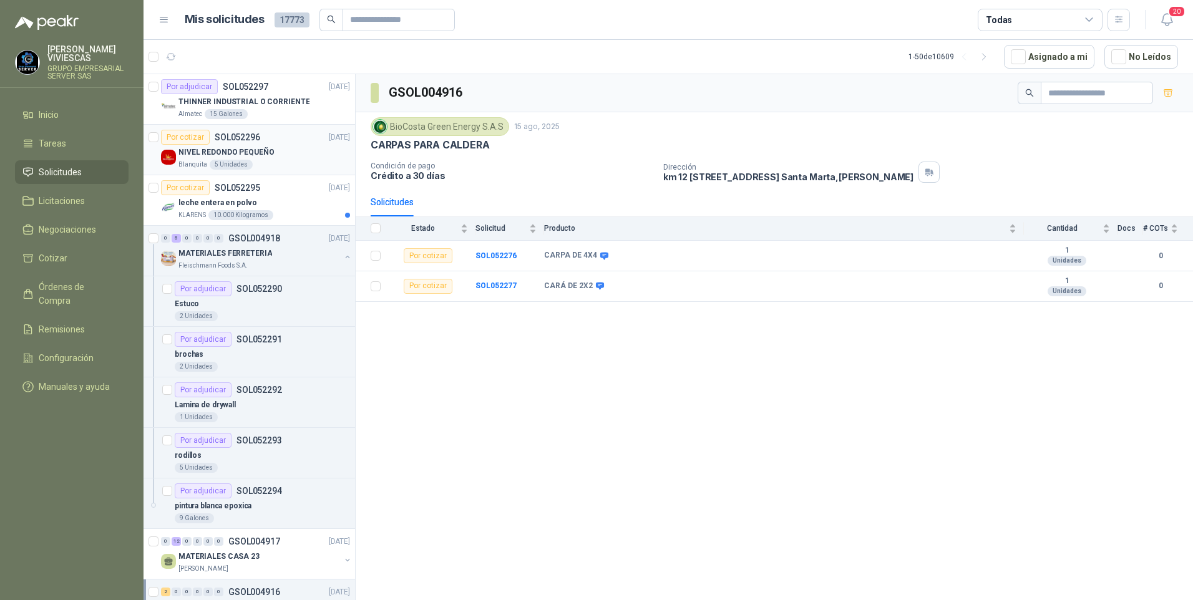
click at [243, 155] on p "NIVEL REDONDO PEQUEÑO" at bounding box center [226, 153] width 95 height 12
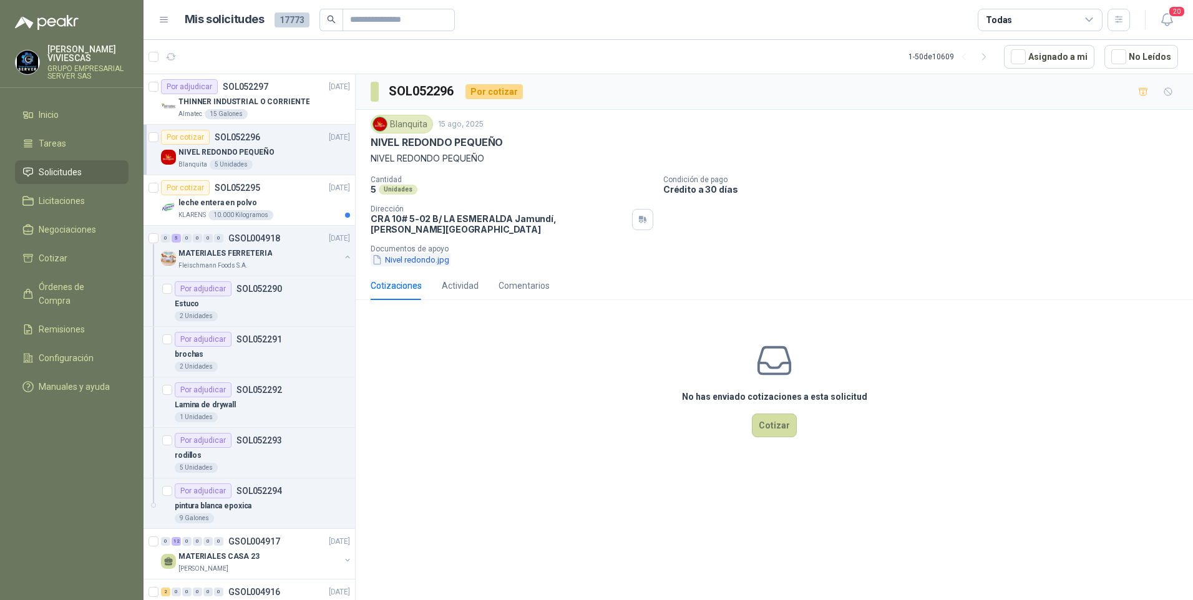
click at [410, 253] on button "Nivel redondo.jpg" at bounding box center [411, 259] width 80 height 13
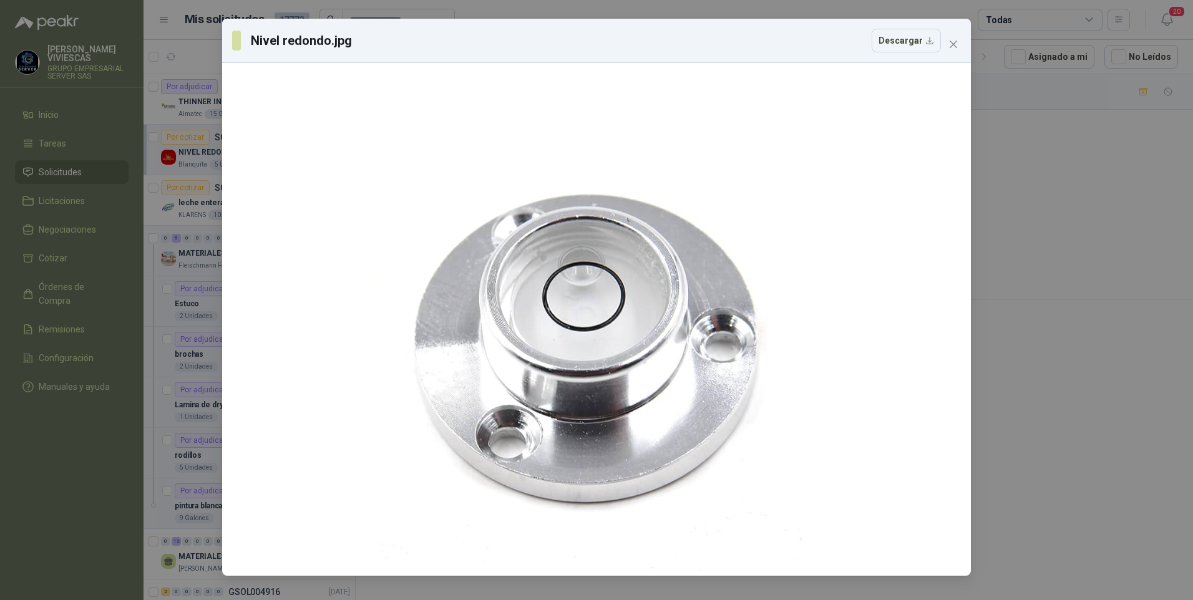
click at [67, 429] on div "Nivel redondo.jpg Descargar" at bounding box center [596, 300] width 1193 height 600
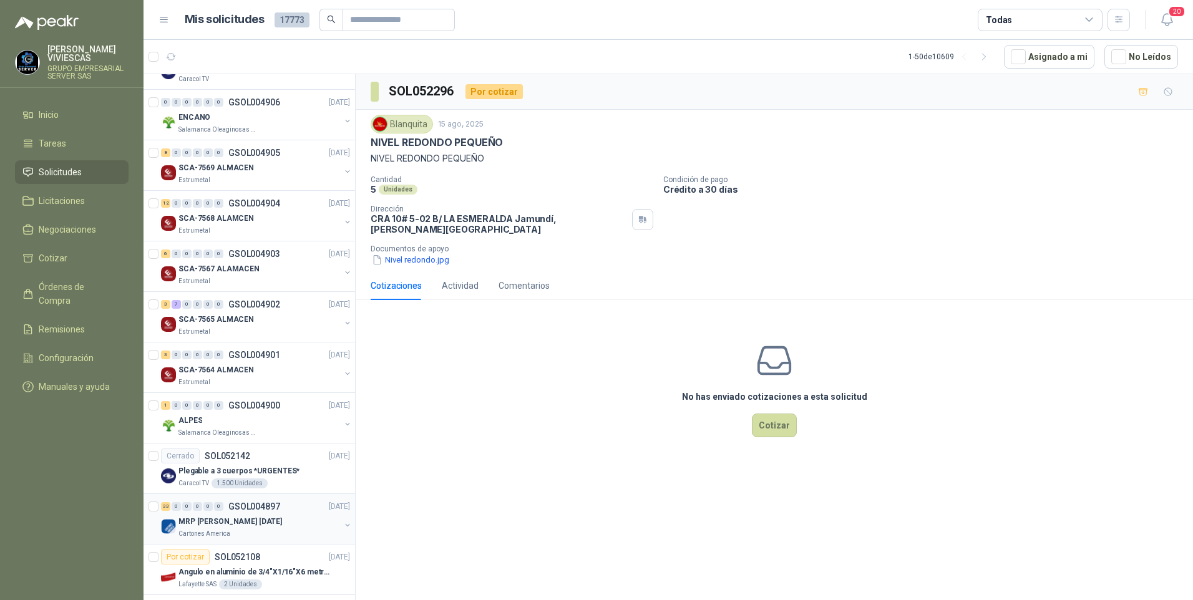
scroll to position [1373, 0]
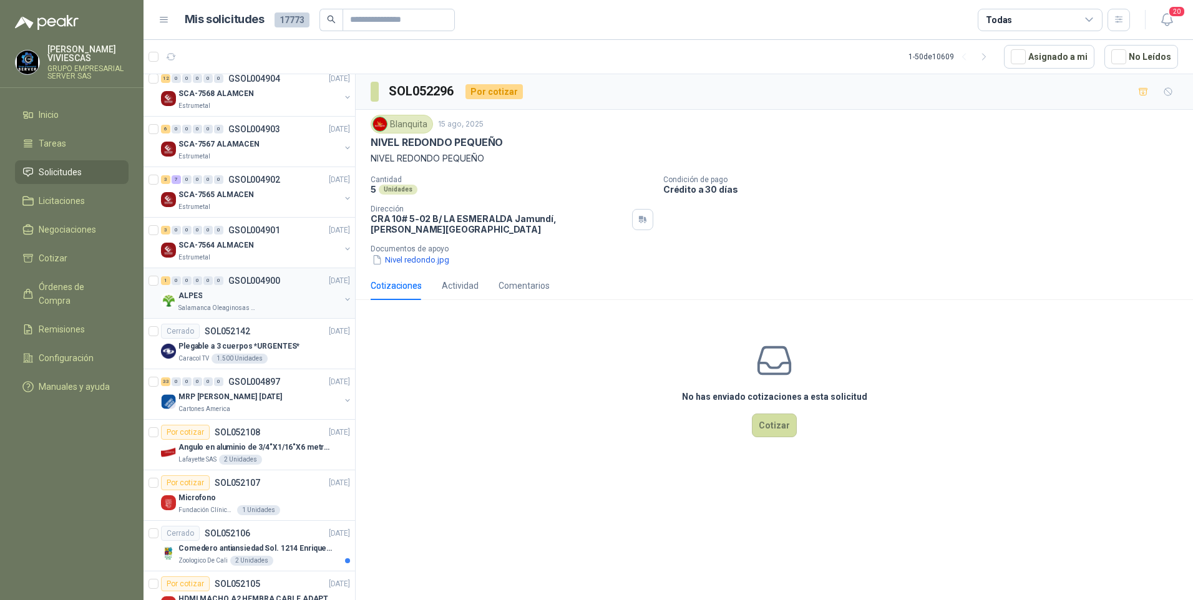
click at [193, 309] on p "Salamanca Oleaginosas SAS" at bounding box center [218, 308] width 79 height 10
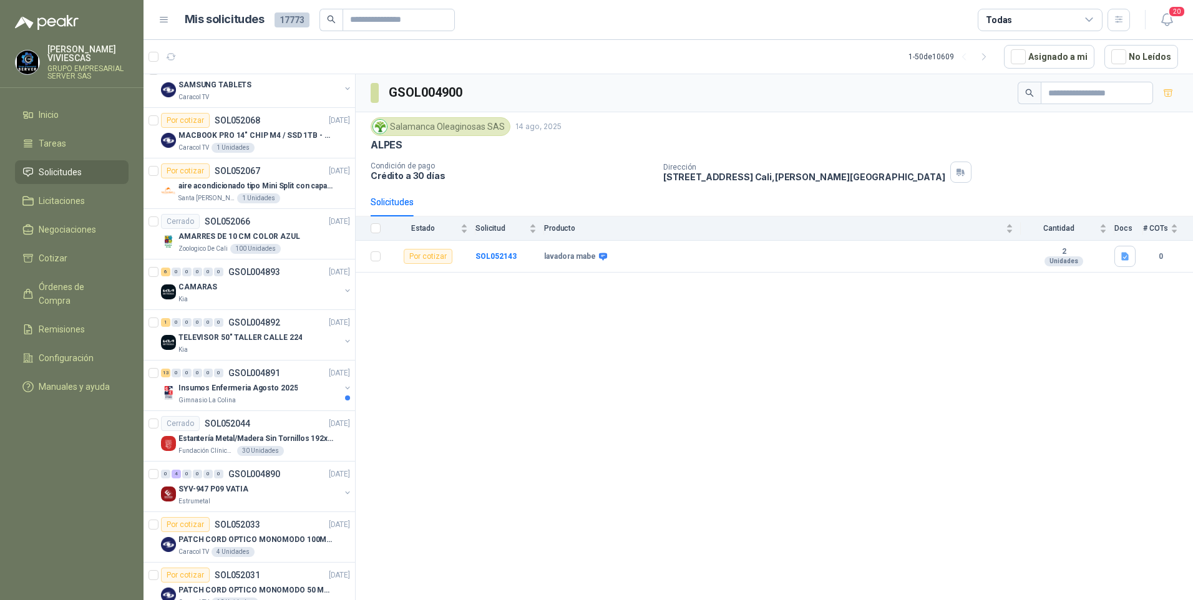
scroll to position [2247, 0]
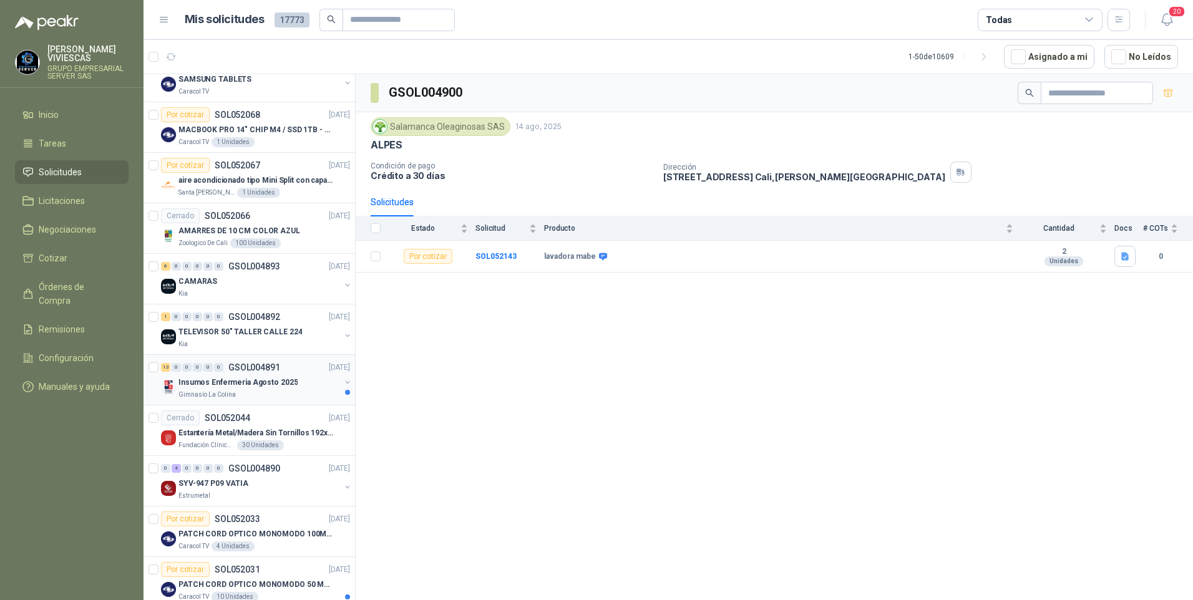
click at [228, 393] on p "Gimnasio La Colina" at bounding box center [207, 395] width 57 height 10
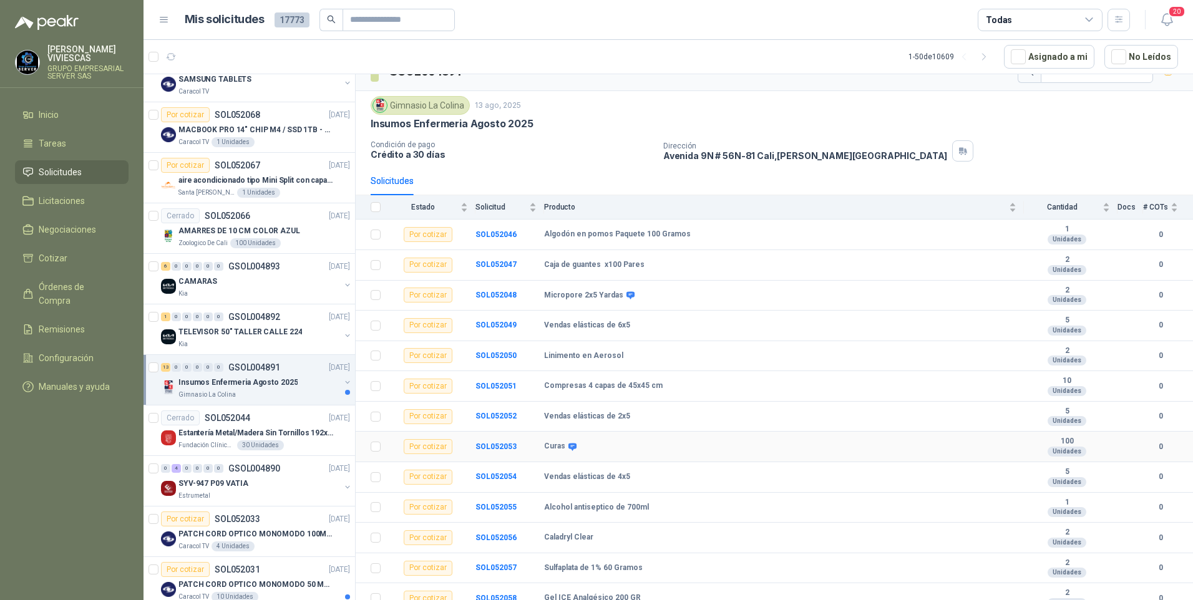
scroll to position [31, 0]
